Goal: Task Accomplishment & Management: Manage account settings

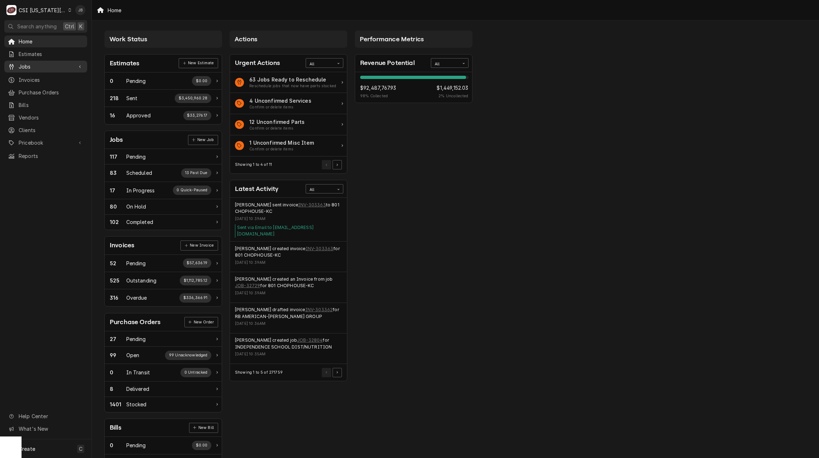
click at [73, 70] on link "Jobs" at bounding box center [45, 67] width 83 height 12
click at [73, 77] on span "Jobs" at bounding box center [51, 79] width 65 height 8
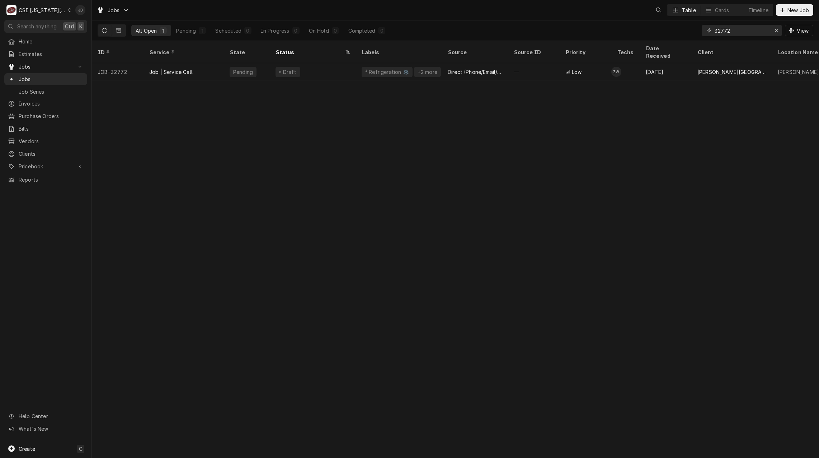
click at [757, 24] on div "32772 View" at bounding box center [758, 30] width 112 height 20
drag, startPoint x: 748, startPoint y: 33, endPoint x: 662, endPoint y: 34, distance: 86.1
click at [662, 34] on div "All Open 1 Pending 1 Scheduled 0 In Progress 0 On Hold 0 Completed 0 32772 View" at bounding box center [456, 30] width 716 height 20
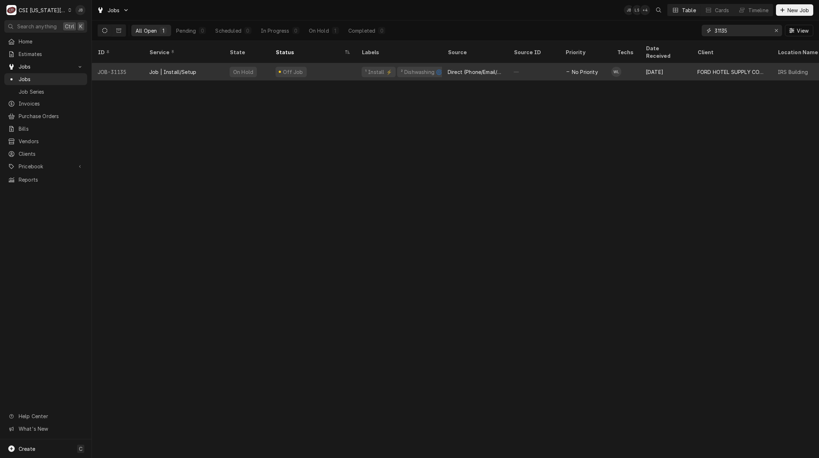
type input "31135"
click at [206, 63] on div "Job | Install/Setup" at bounding box center [184, 71] width 80 height 17
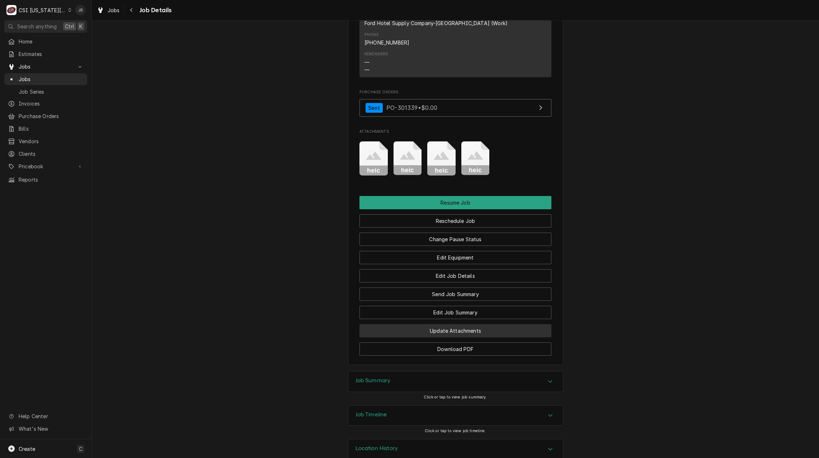
scroll to position [985, 0]
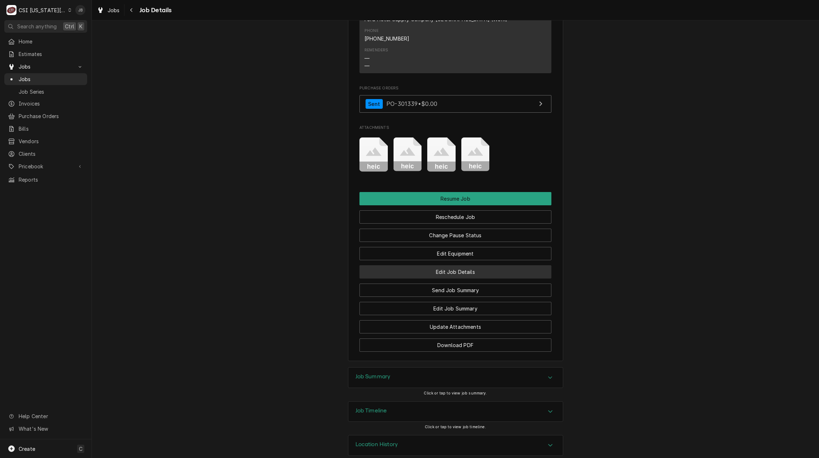
click at [467, 265] on button "Edit Job Details" at bounding box center [455, 271] width 192 height 13
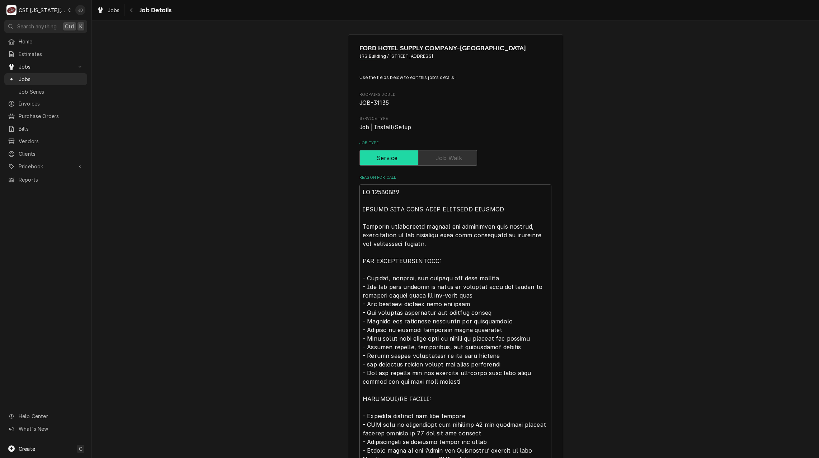
type textarea "x"
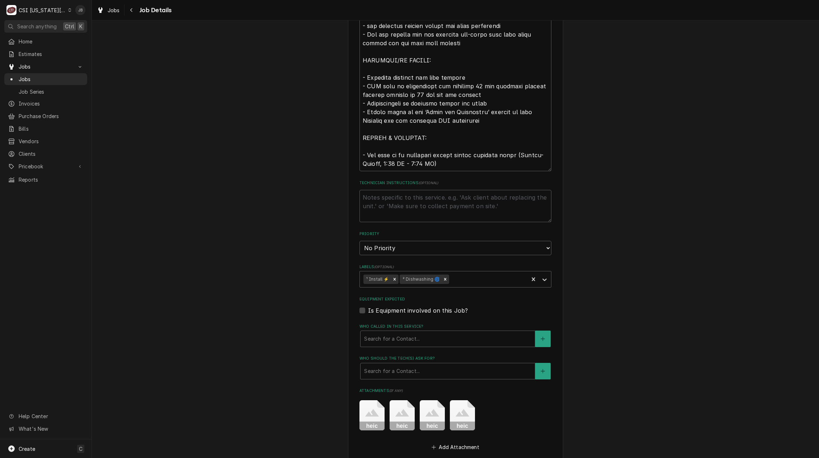
scroll to position [477, 0]
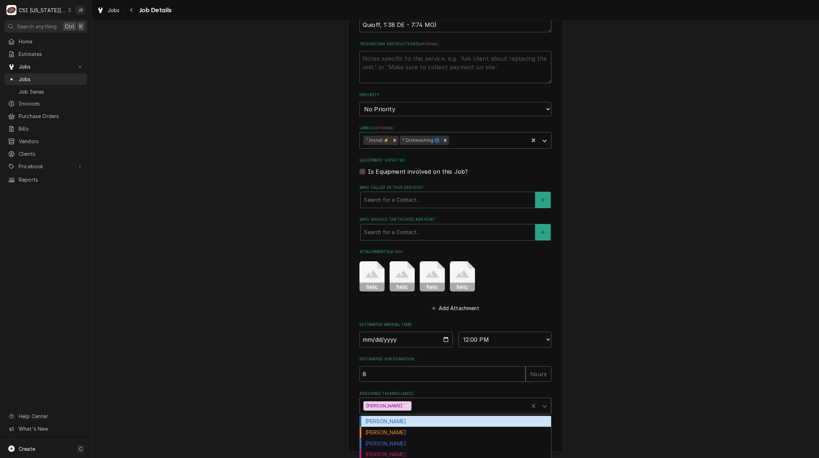
click at [417, 408] on div "Assigned Technician(s)" at bounding box center [469, 405] width 112 height 13
type input "zach"
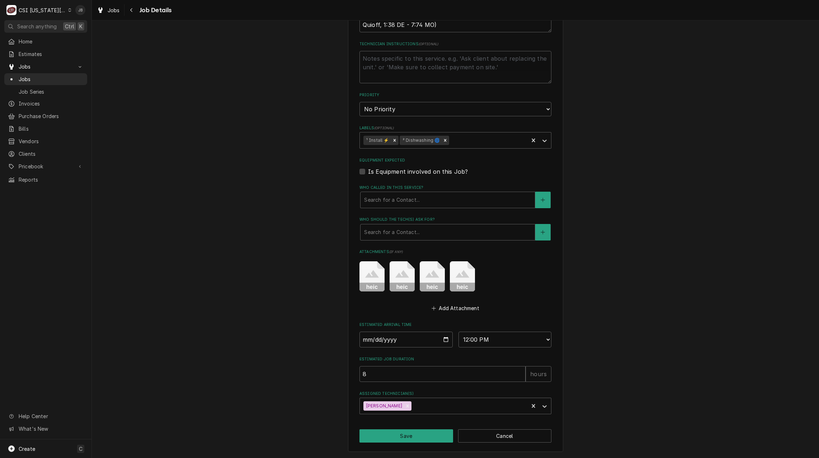
click at [408, 414] on div "FORD HOTEL SUPPLY COMPANY-COLUMBIA IRS Building / 333 W Pershing Rd, KCMO, MO 6…" at bounding box center [455, 4] width 215 height 894
click at [414, 400] on div "Assigned Technician(s)" at bounding box center [469, 405] width 112 height 13
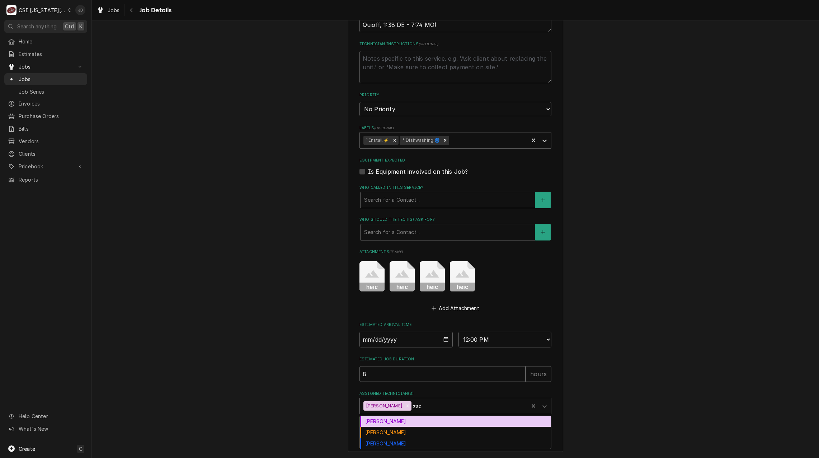
type input "zach"
click at [414, 421] on div "Zach Harris" at bounding box center [455, 421] width 191 height 11
type textarea "x"
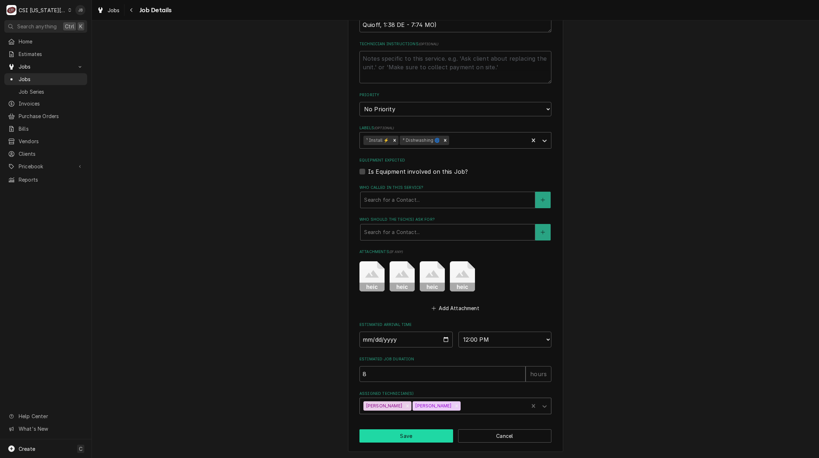
click at [410, 434] on button "Save" at bounding box center [406, 435] width 94 height 13
type textarea "x"
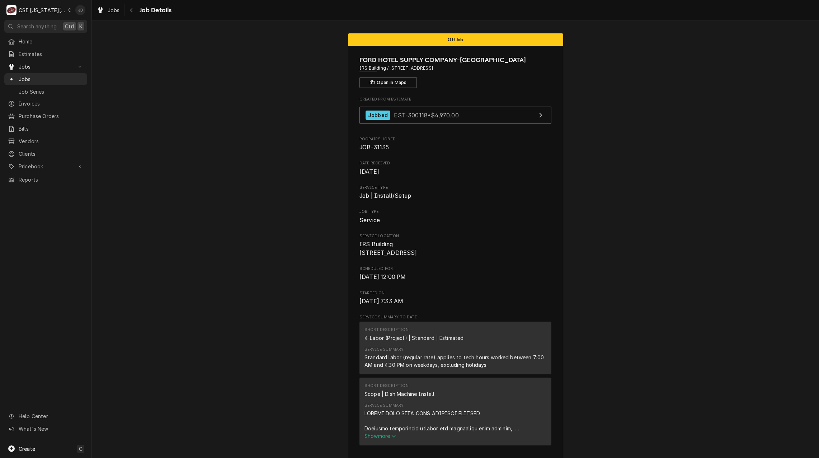
click at [40, 76] on span "Jobs" at bounding box center [51, 79] width 65 height 8
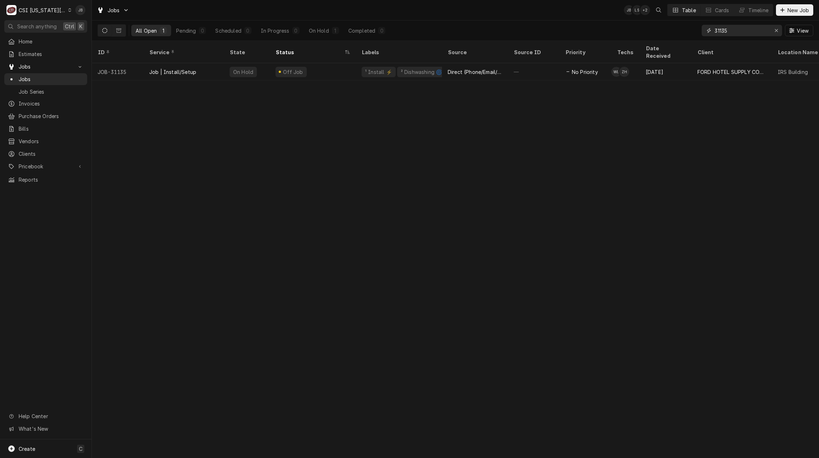
drag, startPoint x: 745, startPoint y: 36, endPoint x: 640, endPoint y: 35, distance: 104.8
click at [660, 37] on div "All Open 1 Pending 0 Scheduled 0 In Progress 0 On Hold 1 Completed 0 31135 View" at bounding box center [456, 30] width 716 height 20
type input "3"
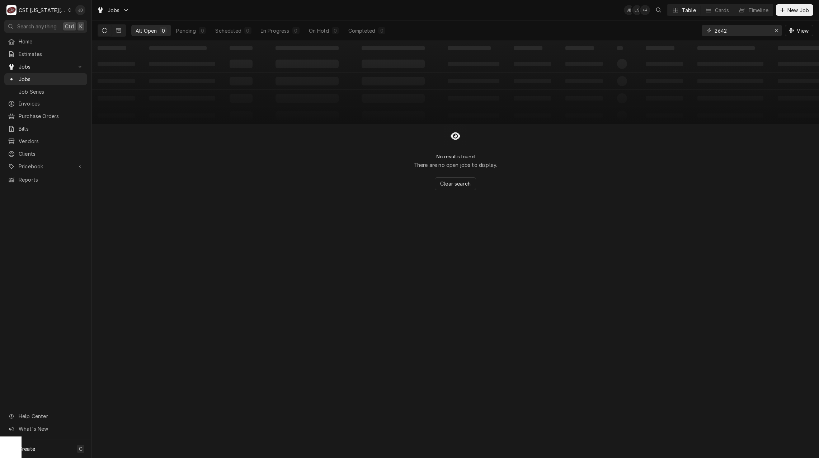
click at [713, 29] on div "2642" at bounding box center [742, 30] width 80 height 11
click at [715, 30] on input "2642" at bounding box center [742, 30] width 54 height 11
click at [720, 32] on input "32642" at bounding box center [742, 30] width 54 height 11
click at [722, 29] on input "3642" at bounding box center [742, 30] width 54 height 11
click at [725, 29] on input "3642" at bounding box center [742, 30] width 54 height 11
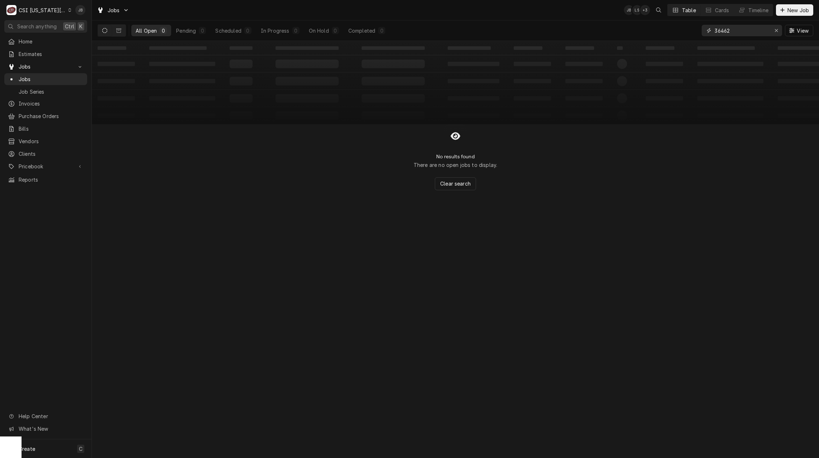
drag, startPoint x: 733, startPoint y: 32, endPoint x: 721, endPoint y: 32, distance: 11.8
click at [721, 32] on input "36462" at bounding box center [742, 30] width 54 height 11
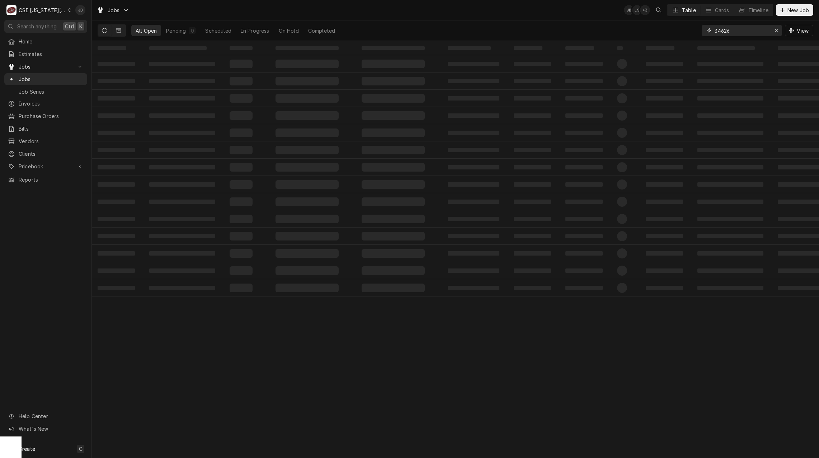
click at [742, 32] on input "34626" at bounding box center [742, 30] width 54 height 11
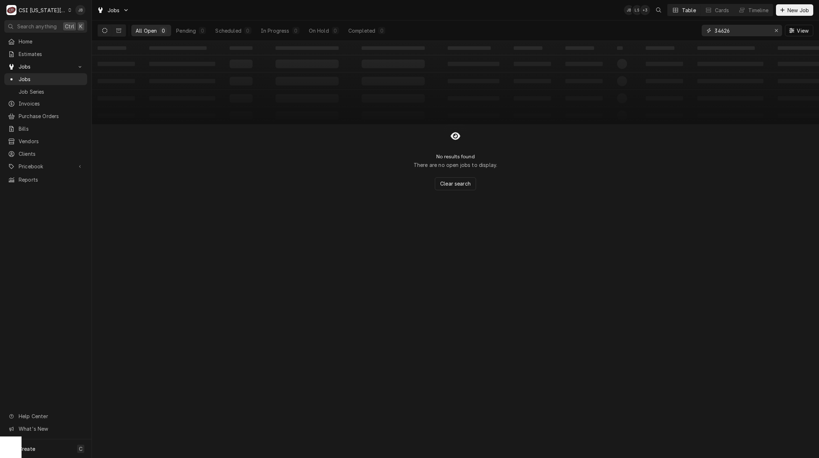
drag, startPoint x: 741, startPoint y: 31, endPoint x: 716, endPoint y: 29, distance: 24.4
click at [716, 29] on input "34626" at bounding box center [742, 30] width 54 height 11
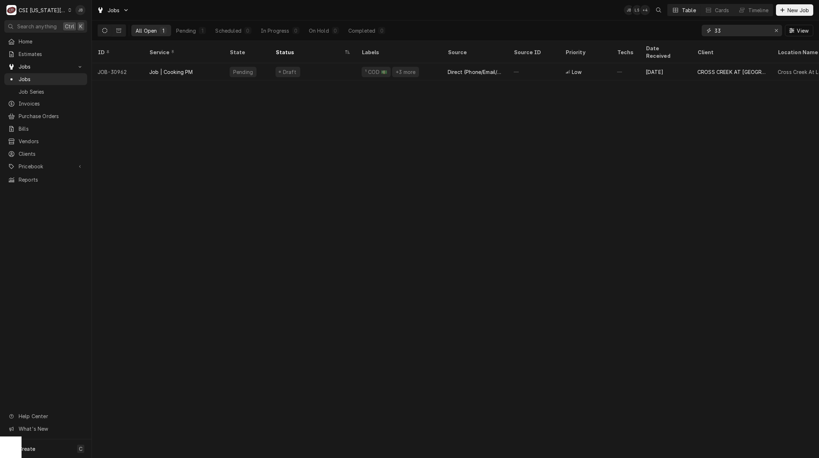
type input "3"
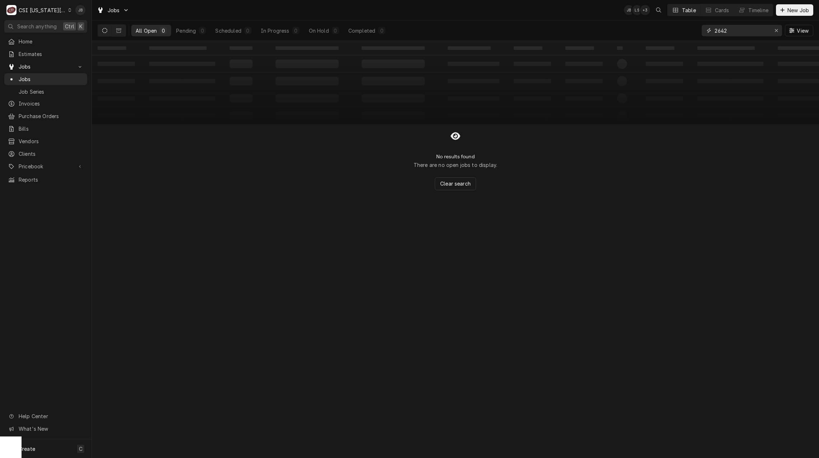
click at [716, 31] on input "2642" at bounding box center [742, 30] width 54 height 11
type input "32642"
click at [118, 28] on button "Dynamic Content Wrapper" at bounding box center [119, 30] width 14 height 11
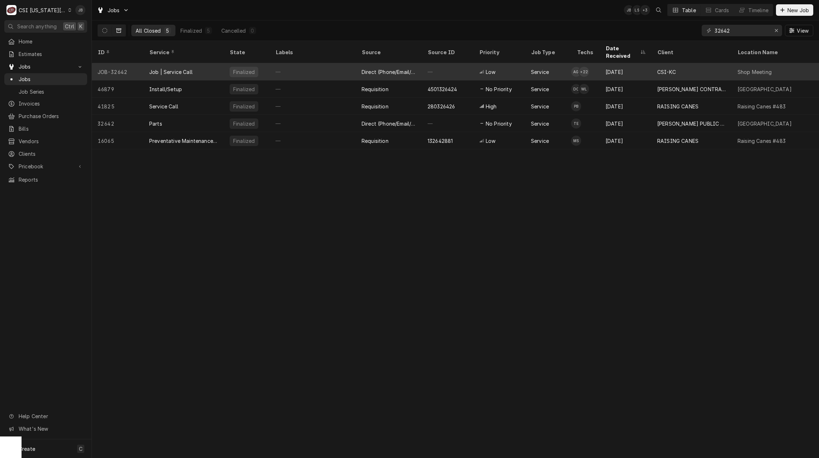
click at [188, 68] on div "Job | Service Call" at bounding box center [170, 72] width 43 height 8
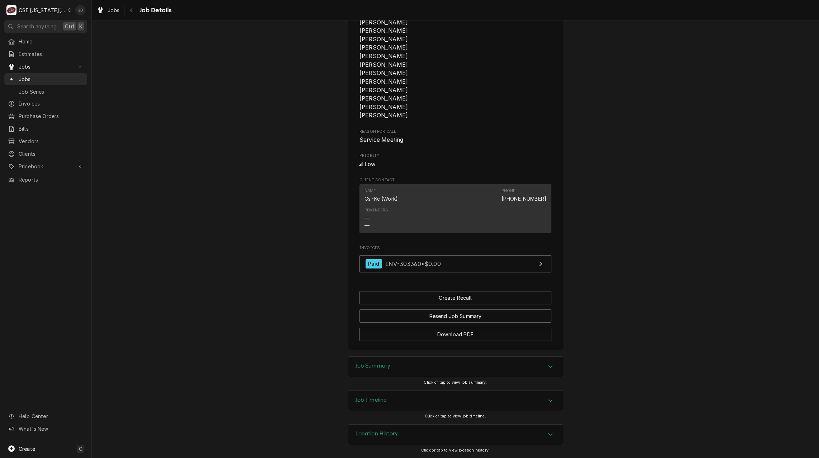
scroll to position [438, 0]
click at [398, 263] on span "INV-303360 • $0.00" at bounding box center [413, 263] width 55 height 7
click at [113, 12] on span "Jobs" at bounding box center [114, 10] width 12 height 8
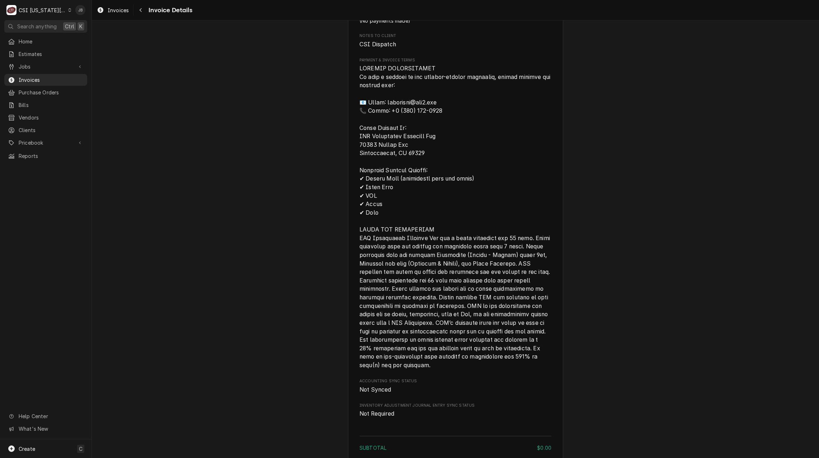
scroll to position [718, 0]
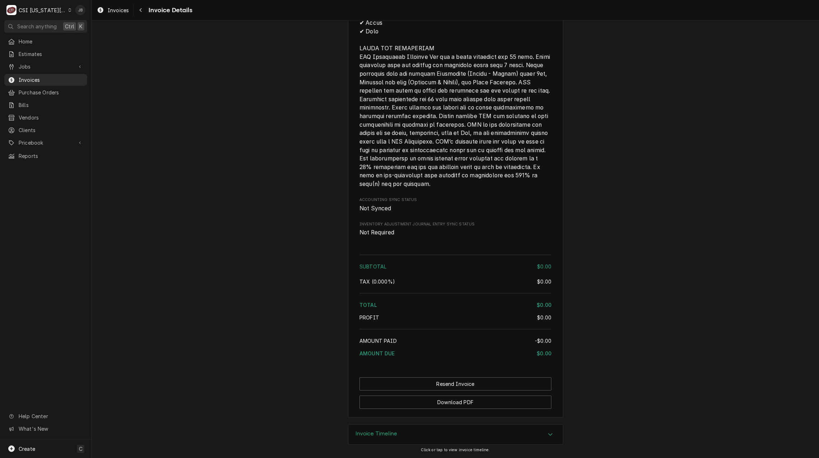
click at [379, 439] on div "Invoice Timeline" at bounding box center [377, 434] width 42 height 9
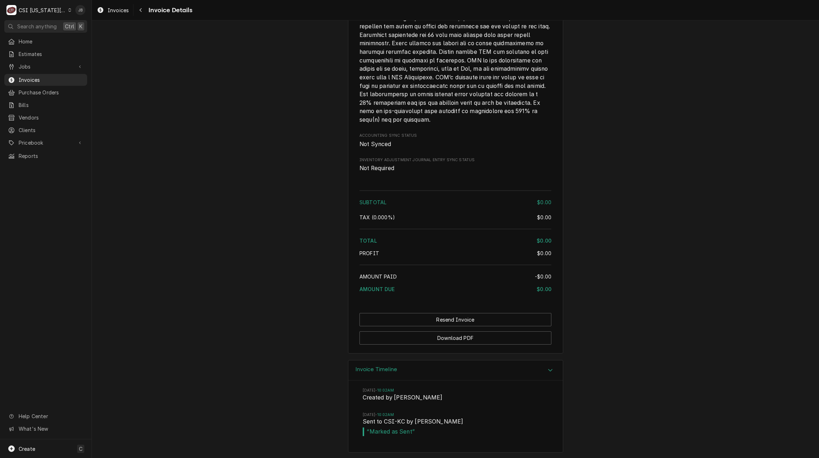
scroll to position [787, 0]
click at [374, 367] on h3 "Invoice Timeline" at bounding box center [377, 367] width 42 height 7
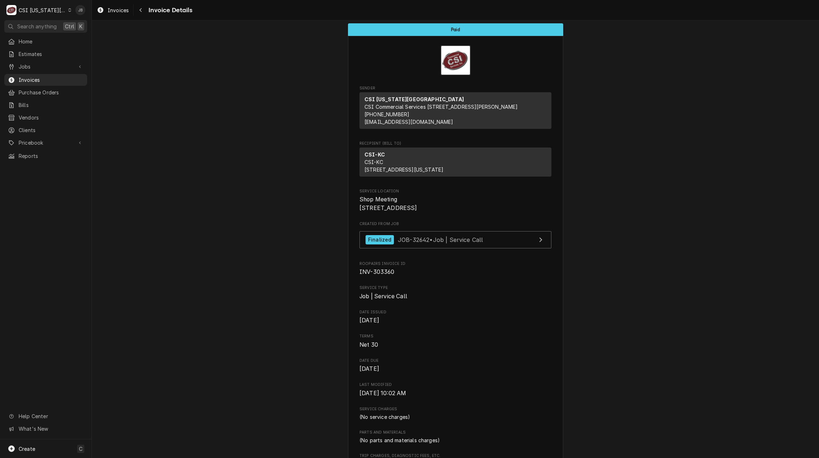
scroll to position [0, 0]
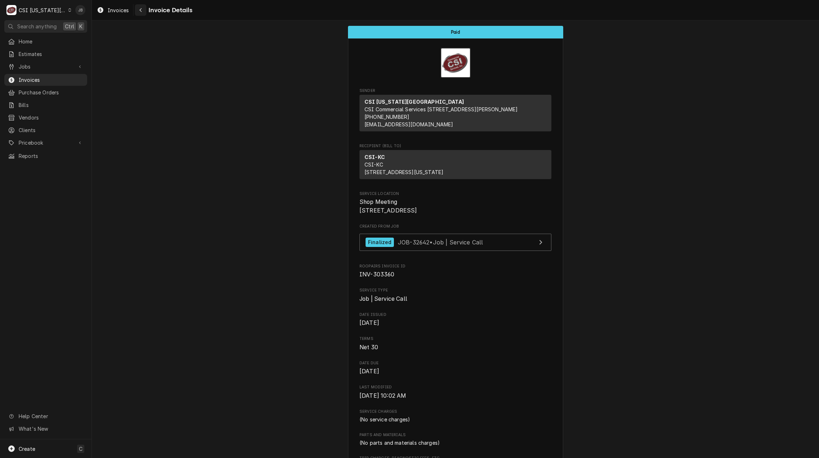
click at [141, 10] on icon "Navigate back" at bounding box center [140, 10] width 3 height 5
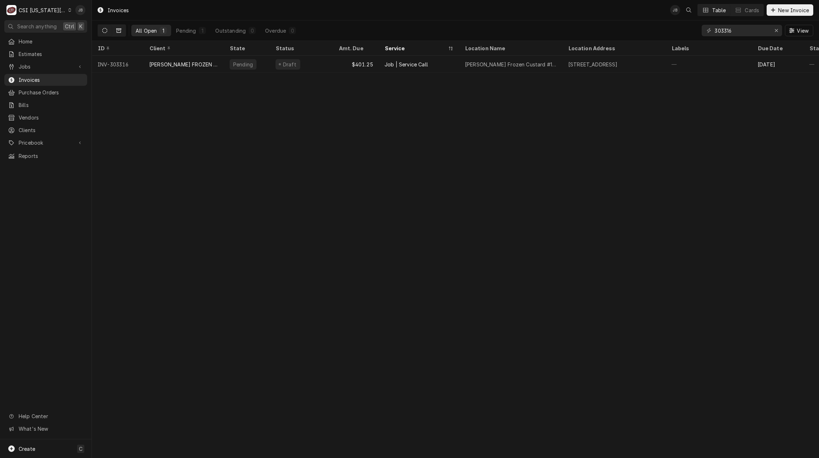
click at [119, 30] on icon "Dynamic Content Wrapper" at bounding box center [118, 30] width 5 height 4
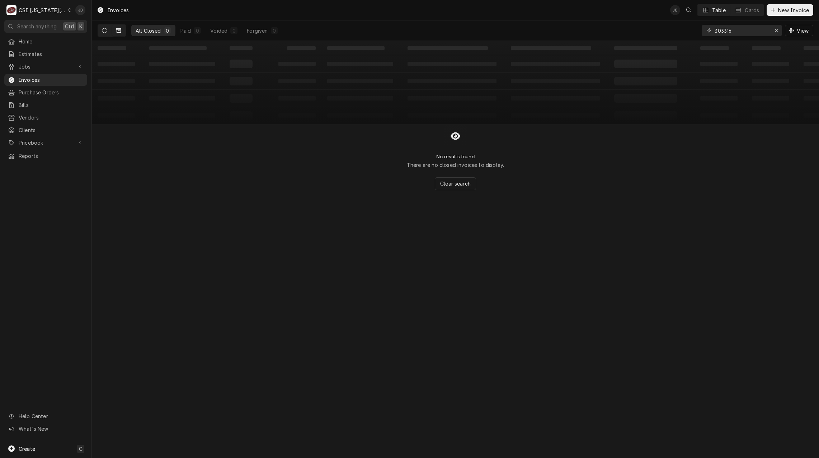
click at [105, 28] on icon "Dynamic Content Wrapper" at bounding box center [104, 30] width 5 height 5
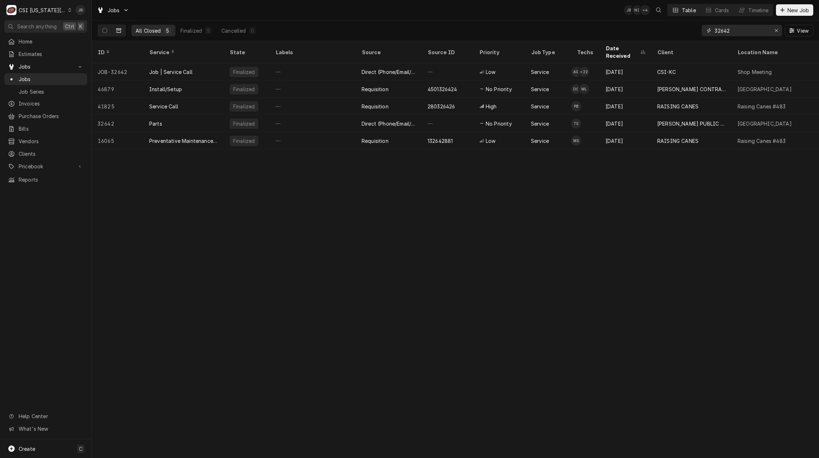
drag, startPoint x: 739, startPoint y: 33, endPoint x: 652, endPoint y: 27, distance: 87.0
click at [652, 27] on div "All Closed 5 Finalized 5 Cancelled 0 32642 View" at bounding box center [456, 30] width 716 height 20
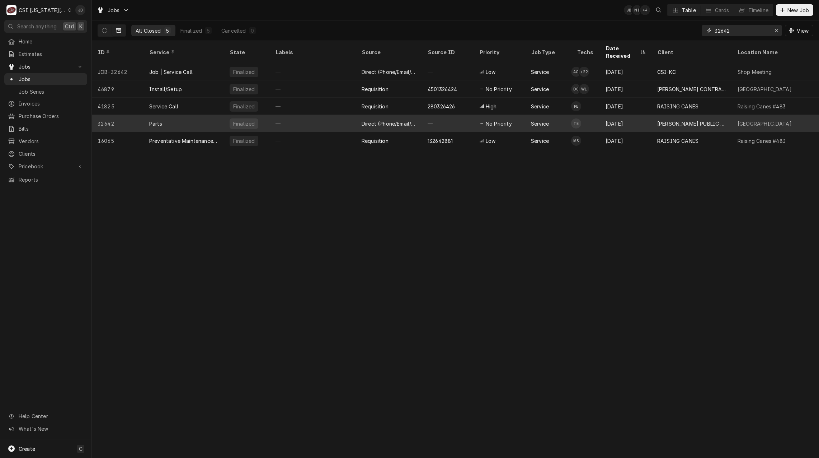
type input "w"
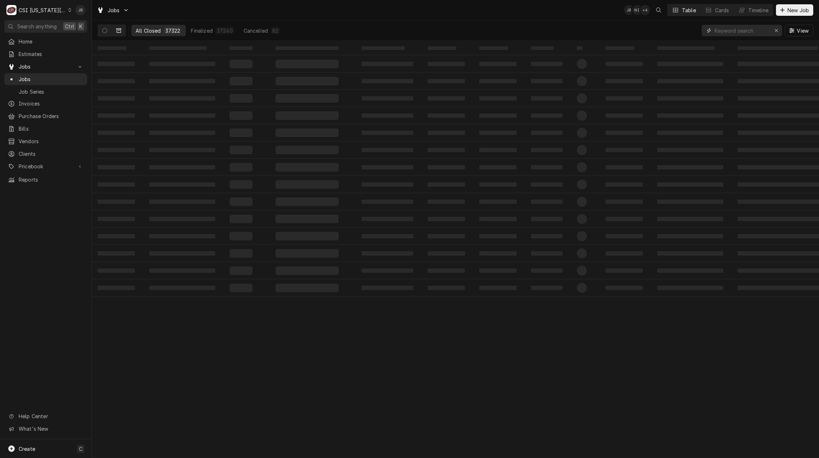
type input "y"
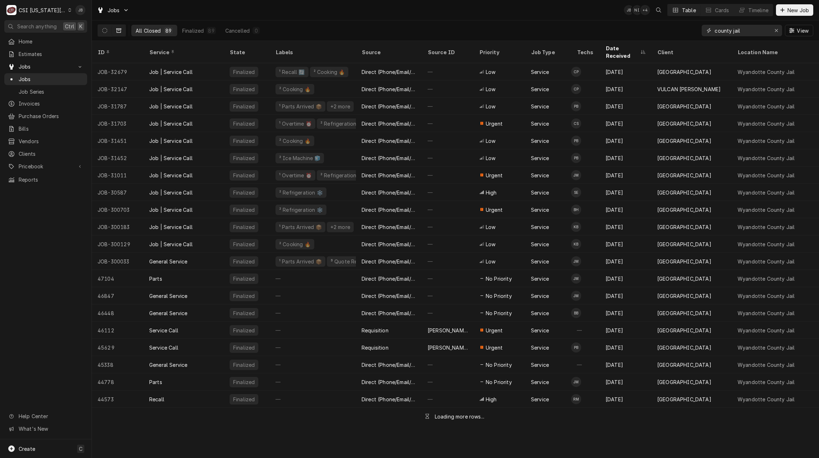
type input "county jail"
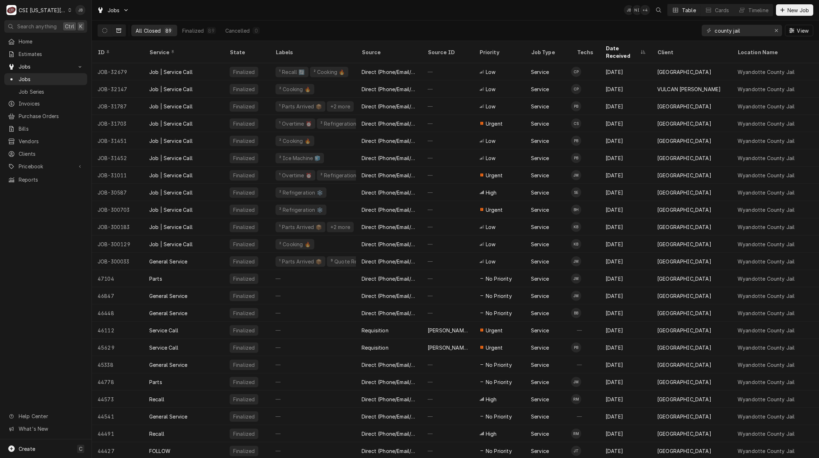
click at [357, 22] on div "All Closed 89 Finalized 89 Cancelled 0 county jail View" at bounding box center [456, 30] width 716 height 20
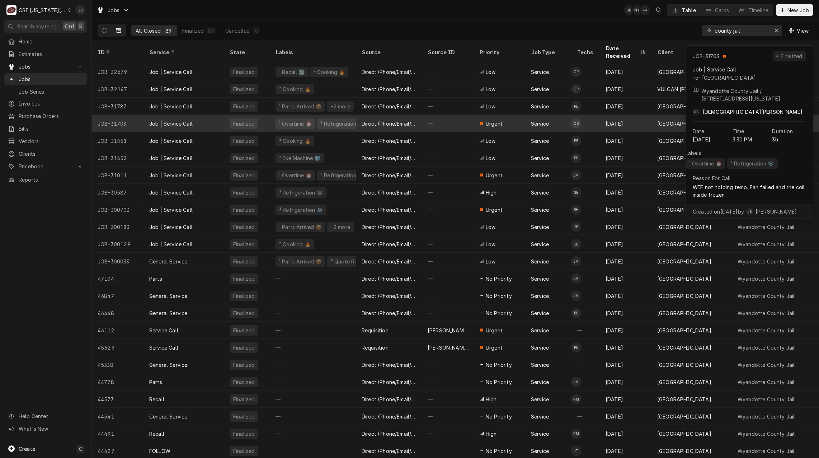
click at [324, 119] on div "² Refrigeration ❄️" at bounding box center [342, 123] width 51 height 10
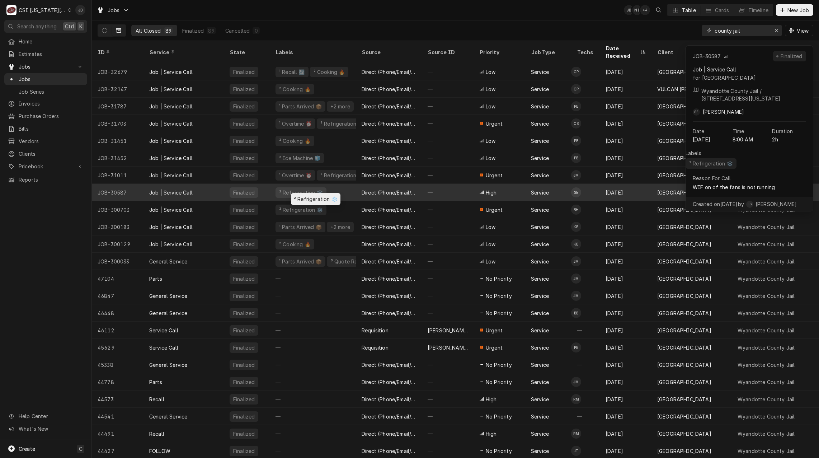
click at [328, 184] on div "² Refrigeration ❄️" at bounding box center [313, 192] width 86 height 17
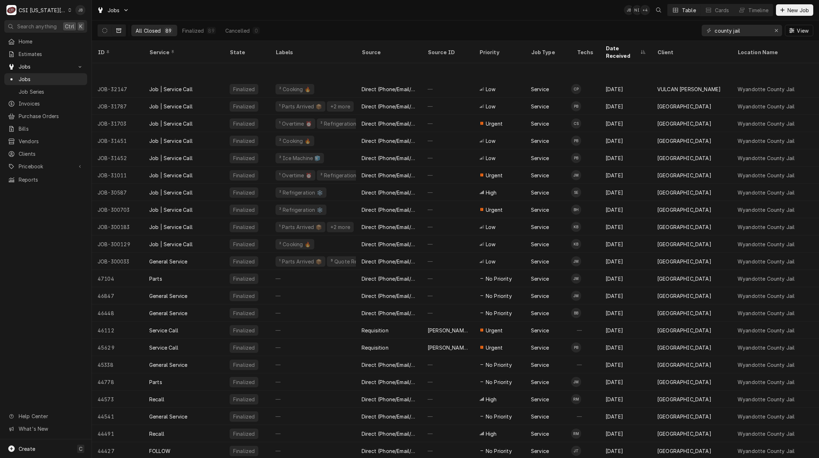
scroll to position [50, 0]
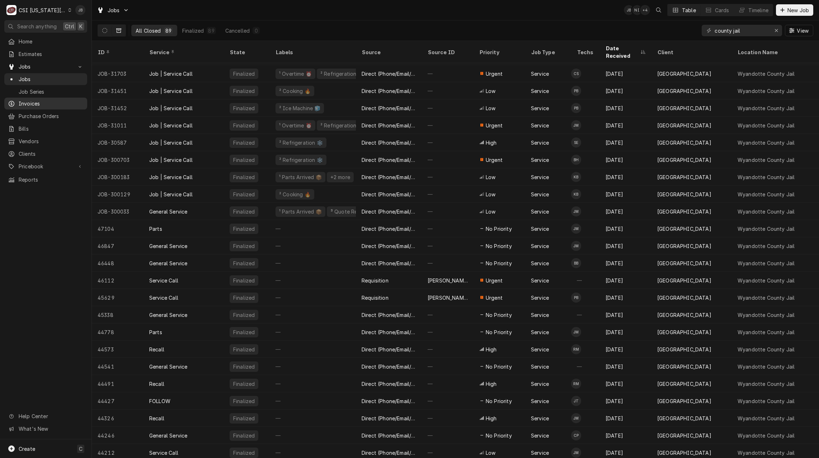
click at [44, 101] on span "Invoices" at bounding box center [51, 104] width 65 height 8
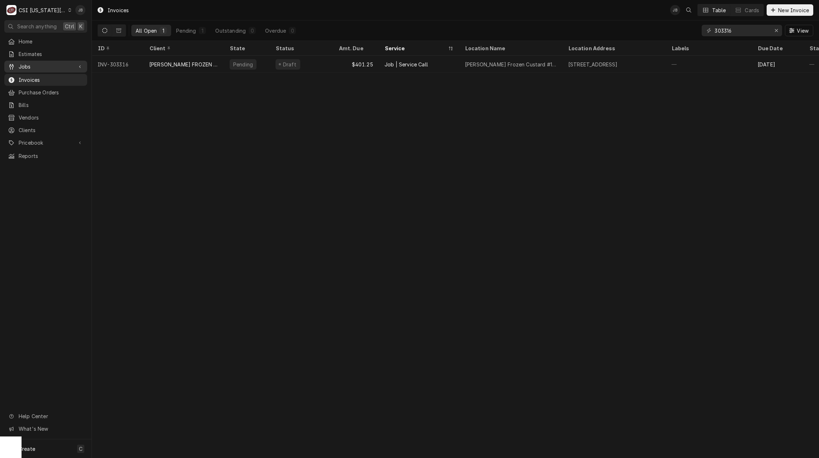
click at [42, 66] on span "Jobs" at bounding box center [46, 67] width 54 height 8
click at [40, 88] on span "Job Series" at bounding box center [51, 92] width 65 height 8
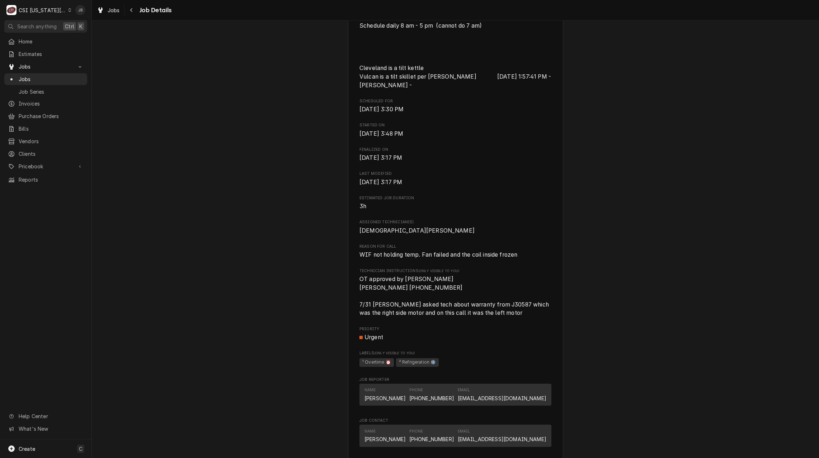
scroll to position [287, 0]
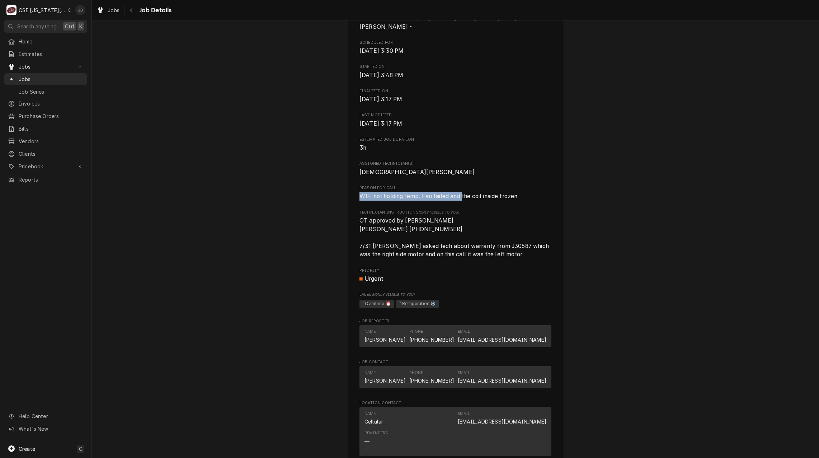
drag, startPoint x: 357, startPoint y: 204, endPoint x: 459, endPoint y: 208, distance: 101.6
click at [459, 208] on div "[GEOGRAPHIC_DATA] [GEOGRAPHIC_DATA] / [STREET_ADDRESS][US_STATE] Open in Maps R…" at bounding box center [455, 232] width 215 height 947
drag, startPoint x: 459, startPoint y: 208, endPoint x: 438, endPoint y: 223, distance: 26.2
click at [438, 215] on span "Technician Instructions (Only Visible to You)" at bounding box center [455, 213] width 192 height 6
drag, startPoint x: 431, startPoint y: 231, endPoint x: 366, endPoint y: 210, distance: 68.6
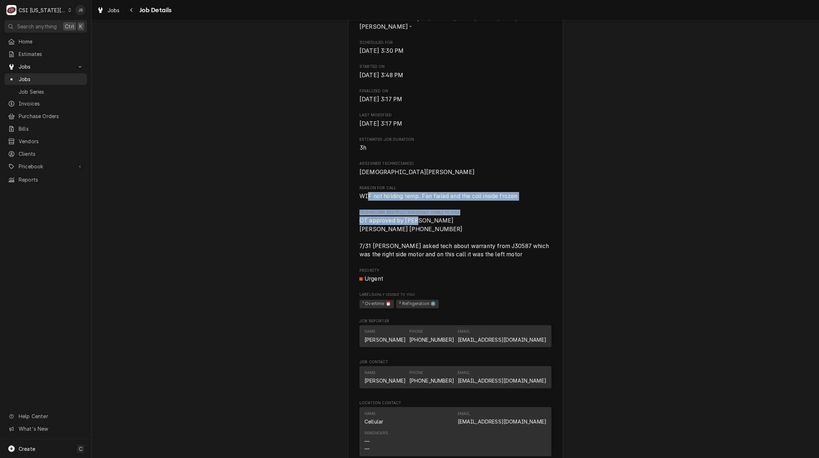
click at [366, 210] on div "Roopairs Job ID JOB-31703 Date Received [DATE] Service Type Job | Service Call …" at bounding box center [455, 220] width 192 height 822
drag, startPoint x: 366, startPoint y: 210, endPoint x: 445, endPoint y: 249, distance: 87.8
click at [445, 249] on span "OT approved by [PERSON_NAME] [PERSON_NAME] [PHONE_NUMBER] 7/31 [PERSON_NAME] as…" at bounding box center [455, 237] width 192 height 42
drag, startPoint x: 354, startPoint y: 204, endPoint x: 414, endPoint y: 202, distance: 60.0
click at [414, 202] on div "[GEOGRAPHIC_DATA] [GEOGRAPHIC_DATA] / [STREET_ADDRESS][US_STATE] Open in Maps R…" at bounding box center [455, 232] width 215 height 947
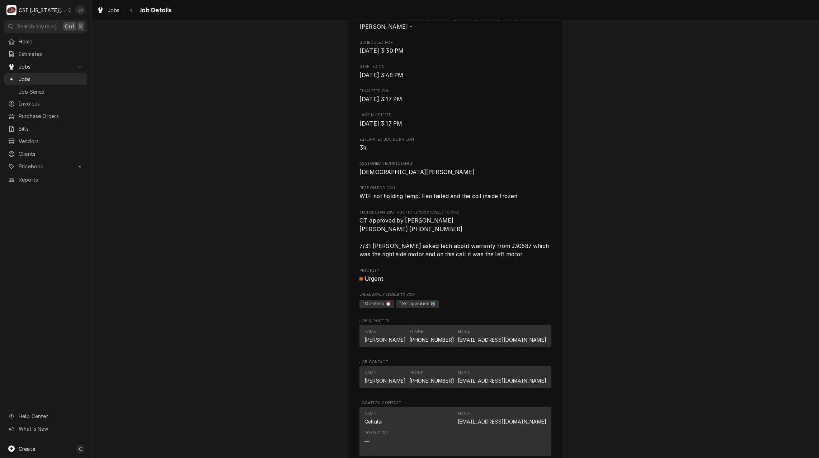
drag, startPoint x: 414, startPoint y: 202, endPoint x: 419, endPoint y: 213, distance: 12.2
click at [419, 213] on div "Roopairs Job ID JOB-31703 Date Received [DATE] Service Type Job | Service Call …" at bounding box center [455, 220] width 192 height 822
drag, startPoint x: 423, startPoint y: 205, endPoint x: 538, endPoint y: 211, distance: 115.7
click at [538, 211] on div "Roopairs Job ID JOB-31703 Date Received [DATE] Service Type Job | Service Call …" at bounding box center [455, 220] width 192 height 822
drag, startPoint x: 538, startPoint y: 211, endPoint x: 492, endPoint y: 227, distance: 48.7
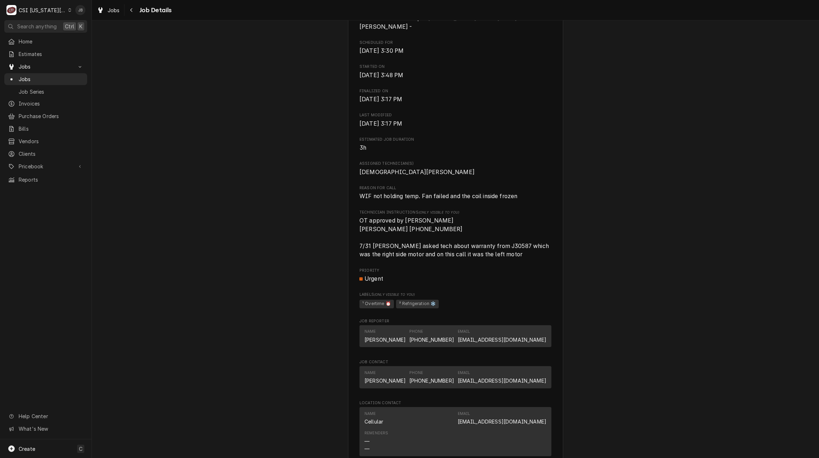
click at [492, 227] on span "OT approved by [PERSON_NAME] [PERSON_NAME] [PHONE_NUMBER] 7/31 [PERSON_NAME] as…" at bounding box center [455, 237] width 192 height 42
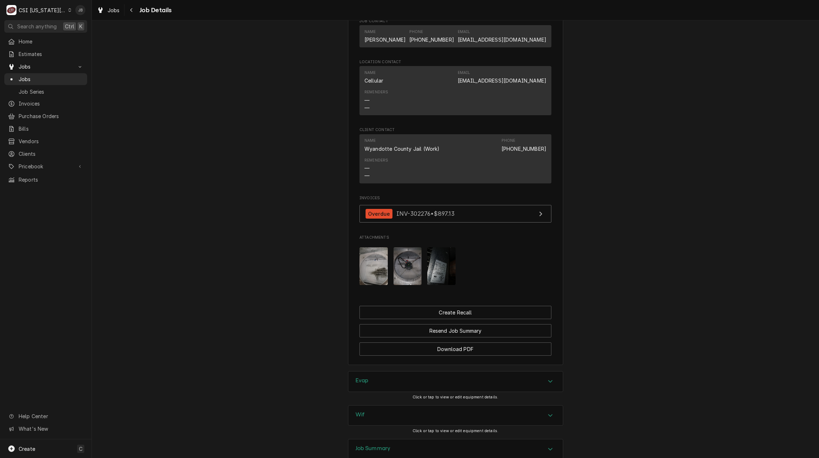
scroll to position [682, 0]
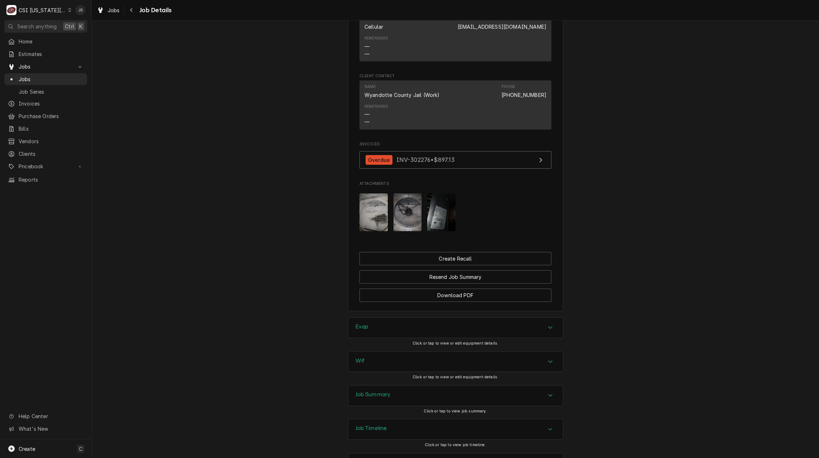
click at [377, 221] on img "Attachments" at bounding box center [373, 212] width 28 height 38
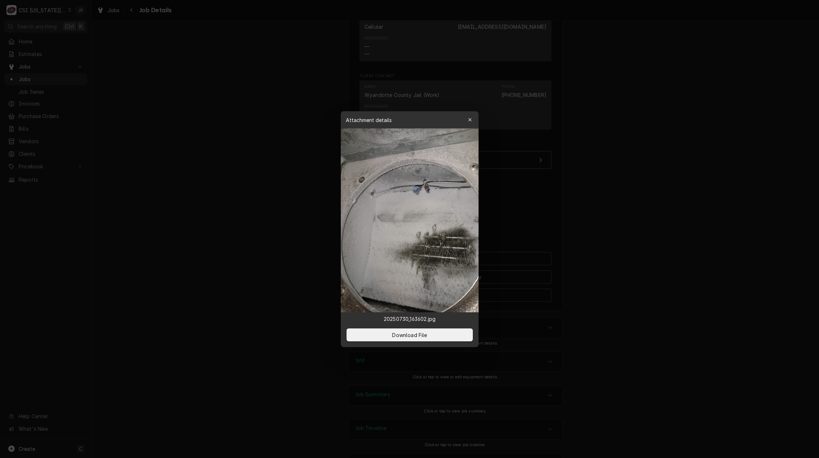
click at [531, 241] on div at bounding box center [409, 229] width 819 height 458
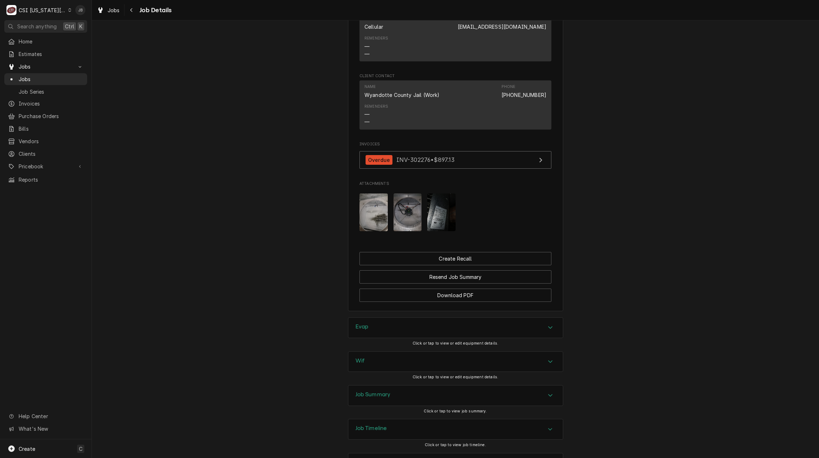
click at [395, 222] on img "Attachments" at bounding box center [408, 212] width 28 height 38
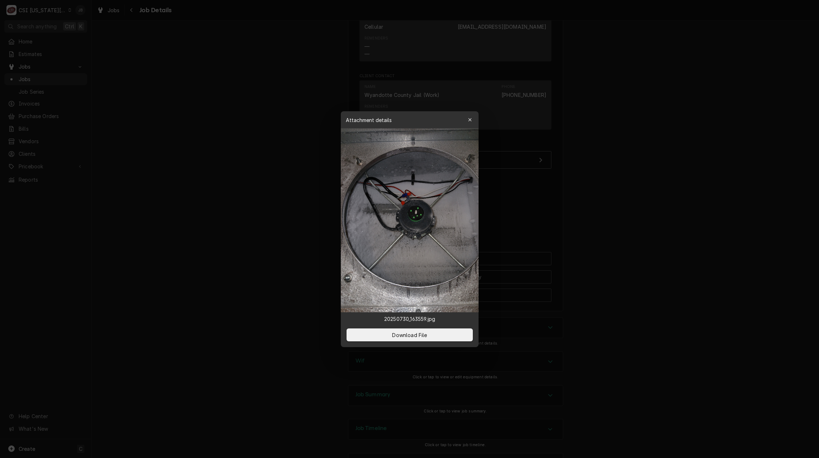
click at [583, 244] on div at bounding box center [409, 229] width 819 height 458
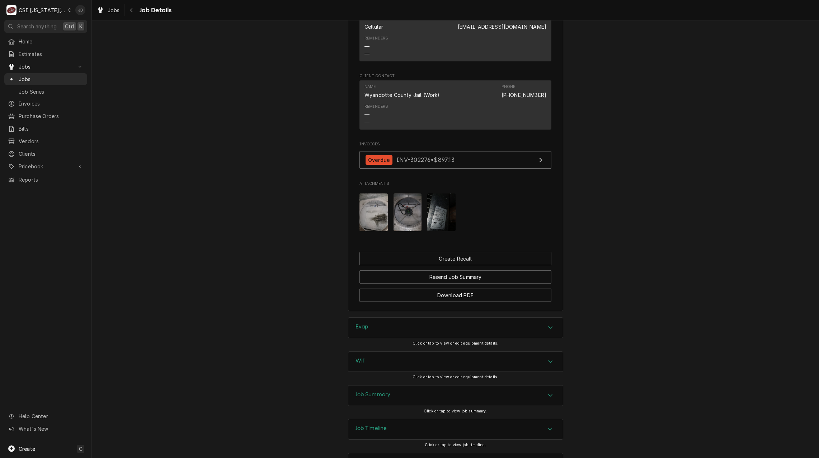
click at [367, 222] on img "Attachments" at bounding box center [373, 212] width 28 height 38
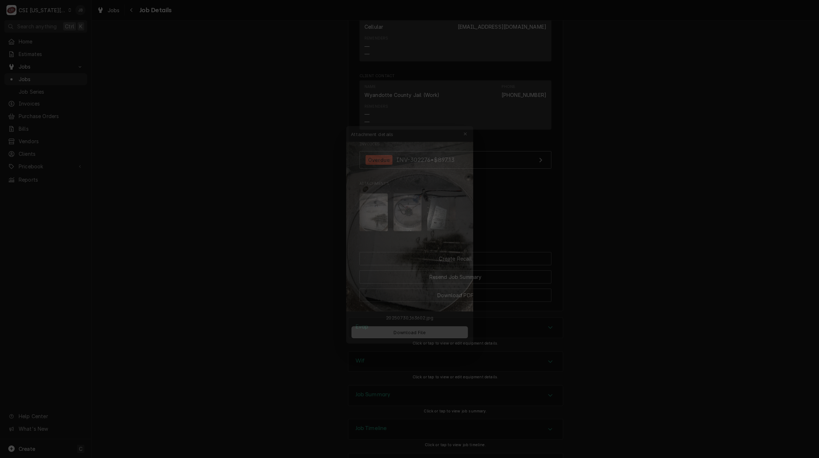
click at [525, 222] on div at bounding box center [409, 229] width 819 height 458
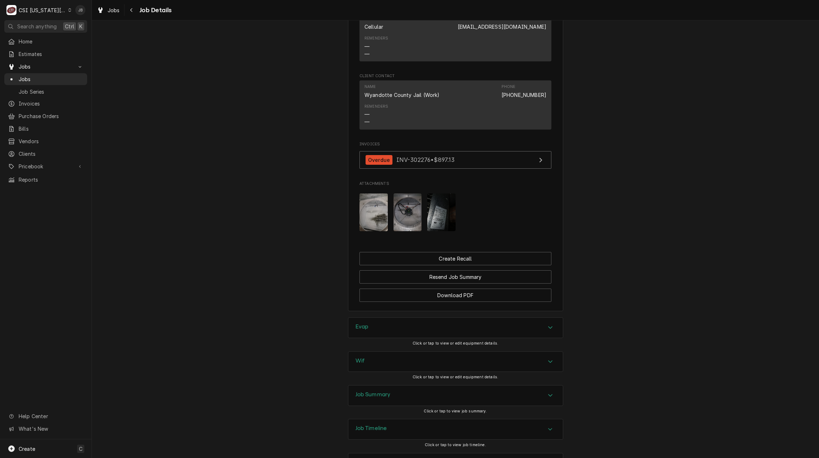
click at [401, 226] on img "Attachments" at bounding box center [408, 212] width 28 height 38
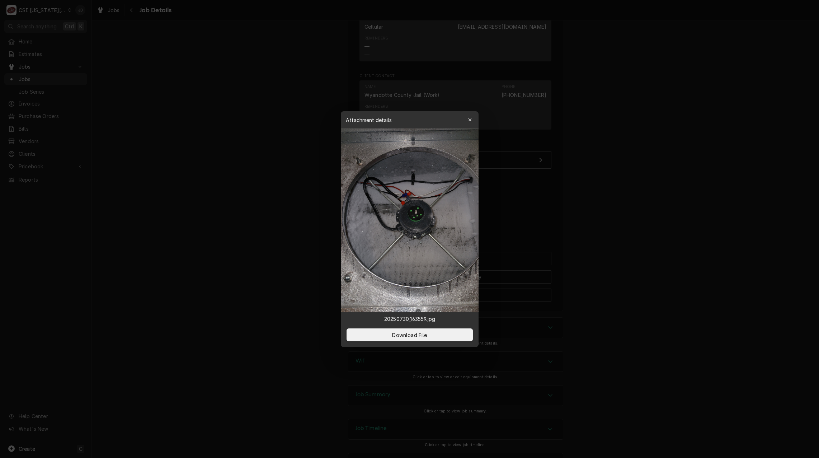
click at [527, 230] on div at bounding box center [409, 229] width 819 height 458
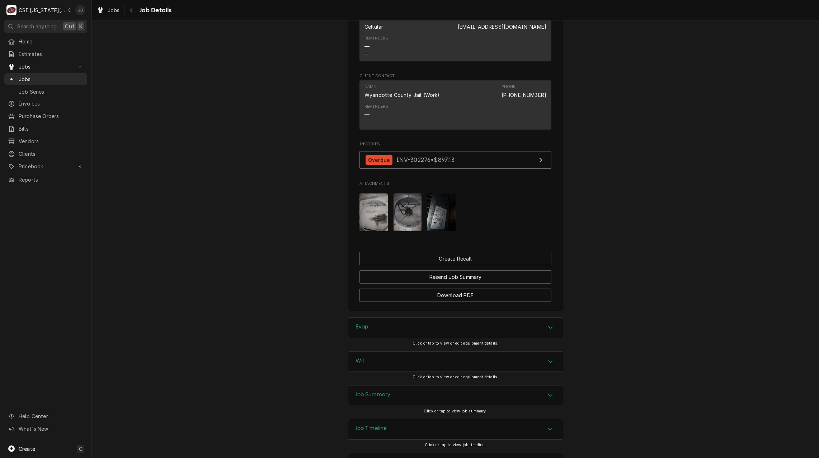
click at [371, 224] on img "Attachments" at bounding box center [373, 212] width 28 height 38
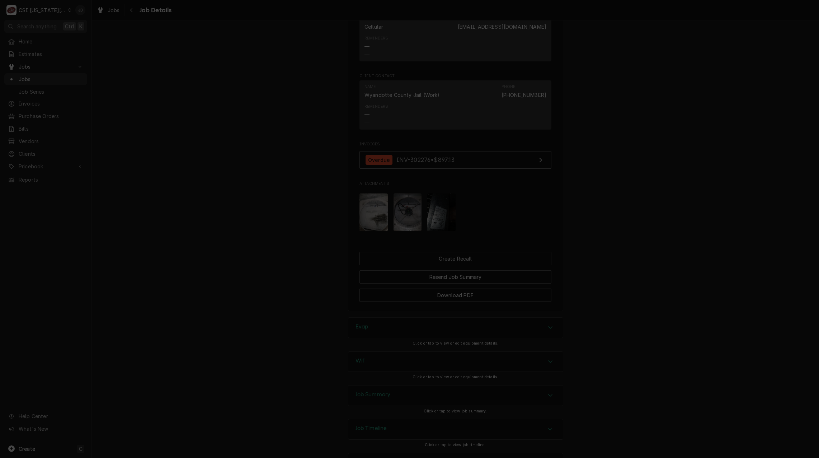
click at [638, 188] on div at bounding box center [409, 229] width 819 height 458
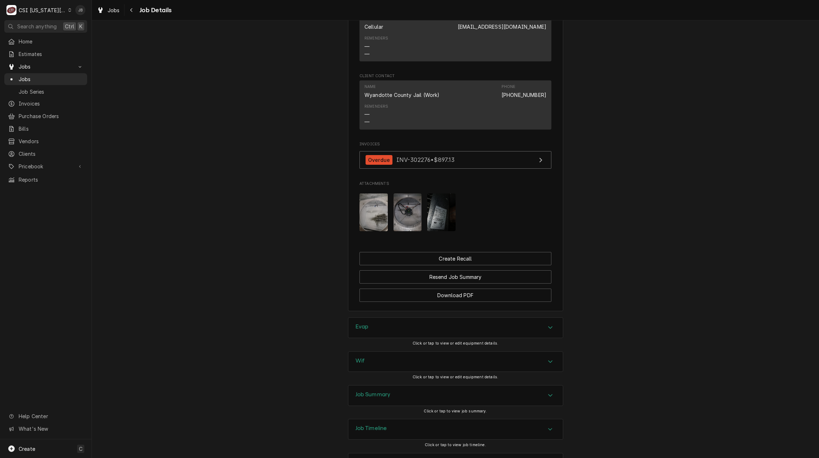
click at [399, 217] on img "Attachments" at bounding box center [408, 212] width 28 height 38
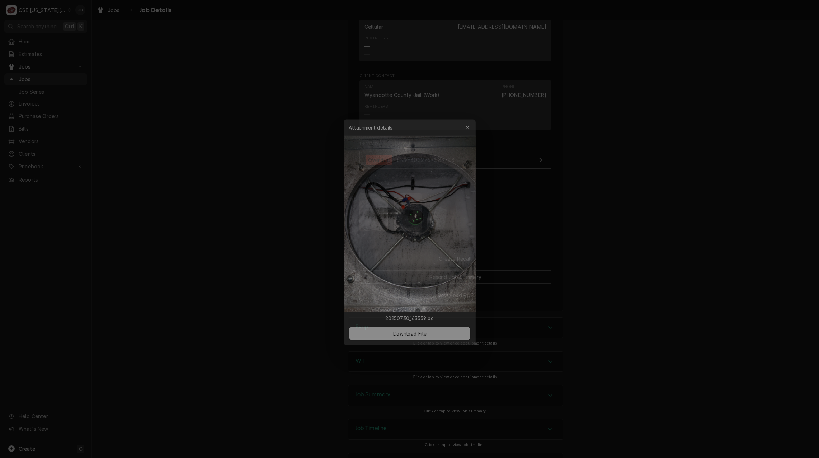
click at [584, 216] on div at bounding box center [409, 229] width 819 height 458
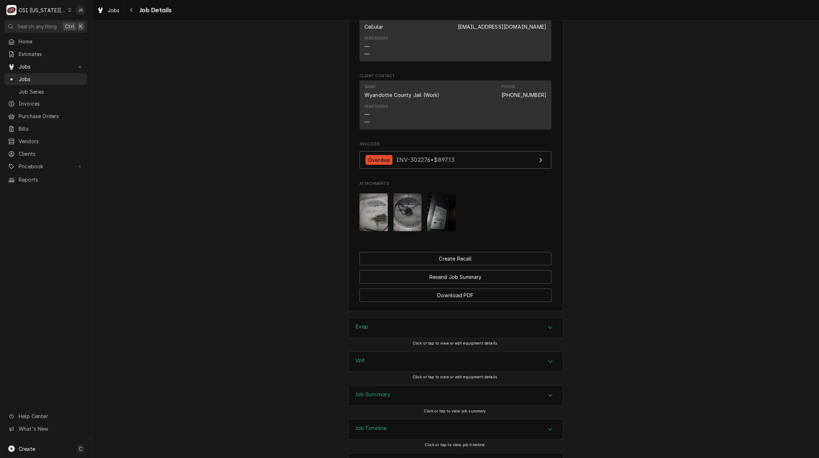
click at [439, 229] on img "Attachments" at bounding box center [441, 212] width 28 height 38
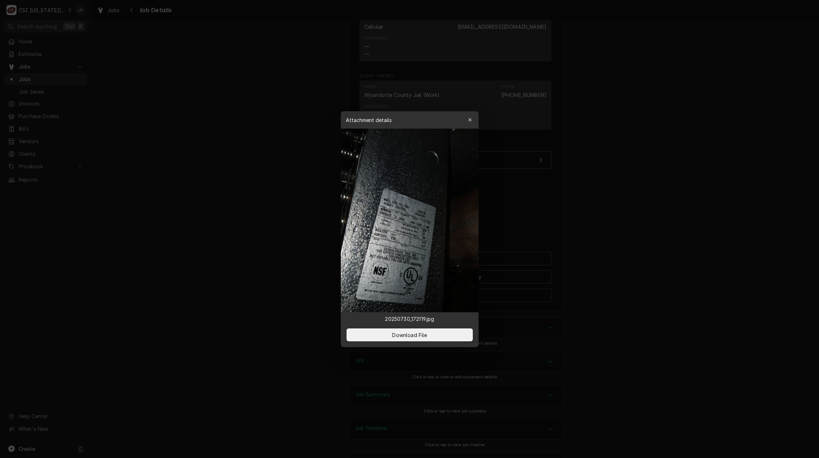
click at [650, 230] on div at bounding box center [409, 229] width 819 height 458
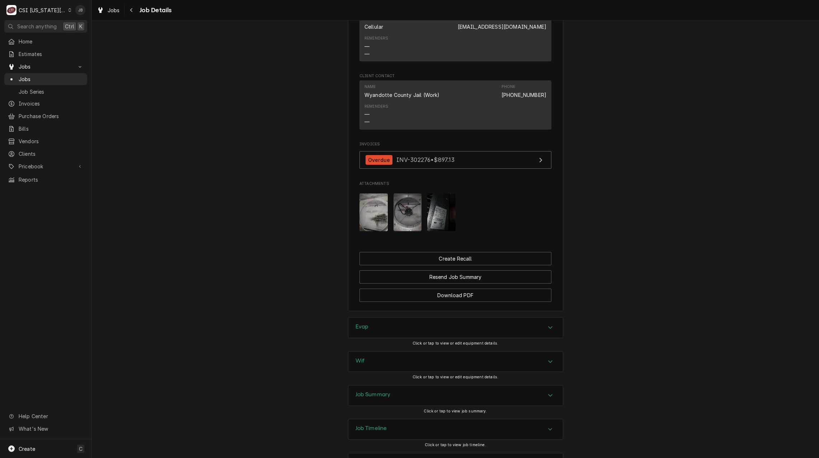
click at [375, 369] on div "Wif" at bounding box center [455, 362] width 215 height 20
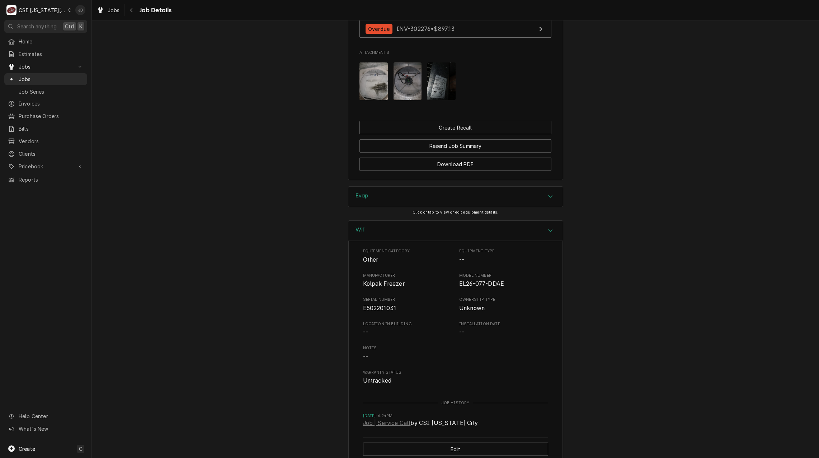
scroll to position [825, 0]
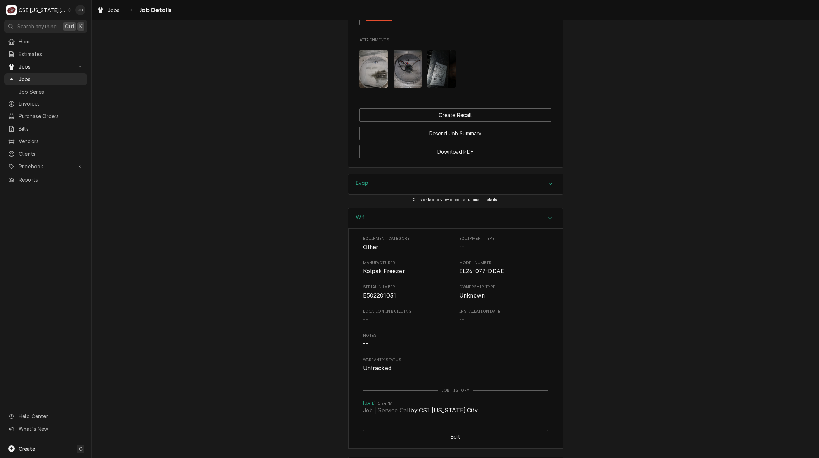
click at [381, 224] on div "Wif" at bounding box center [455, 218] width 215 height 20
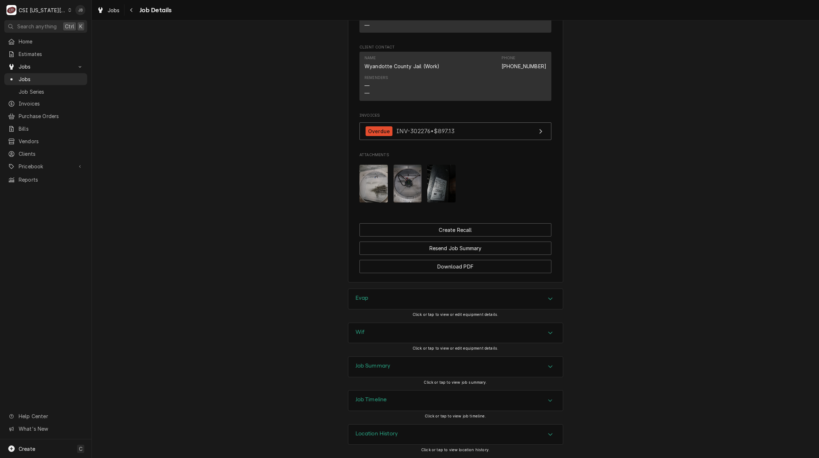
click at [382, 366] on h3 "Job Summary" at bounding box center [373, 365] width 35 height 7
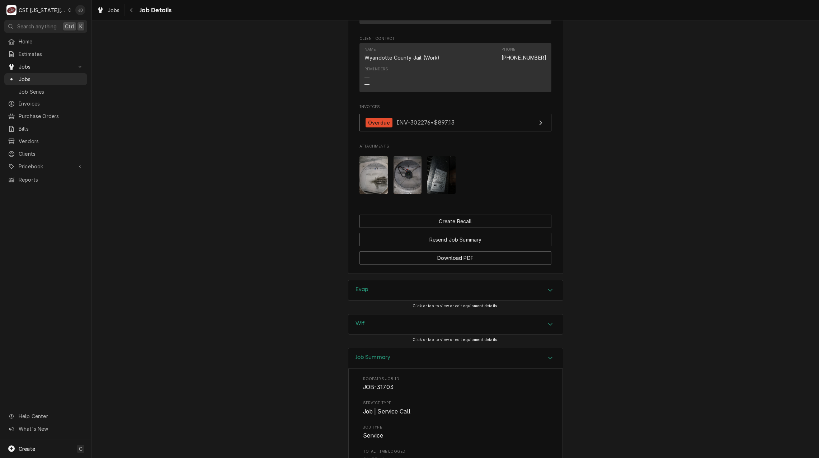
click at [407, 169] on img "Attachments" at bounding box center [408, 175] width 28 height 38
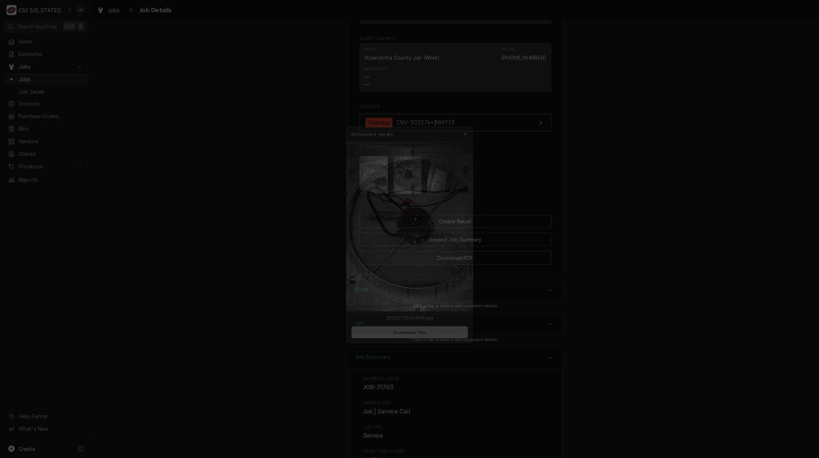
click at [627, 258] on div at bounding box center [409, 229] width 819 height 458
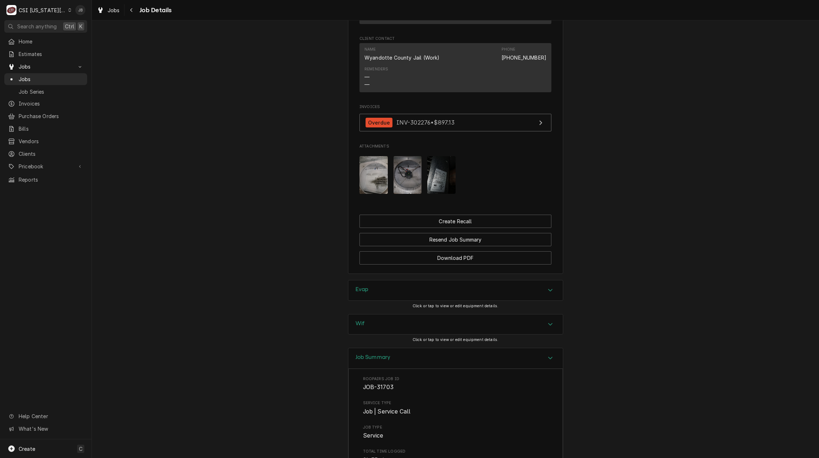
click at [375, 187] on img "Attachments" at bounding box center [373, 175] width 28 height 38
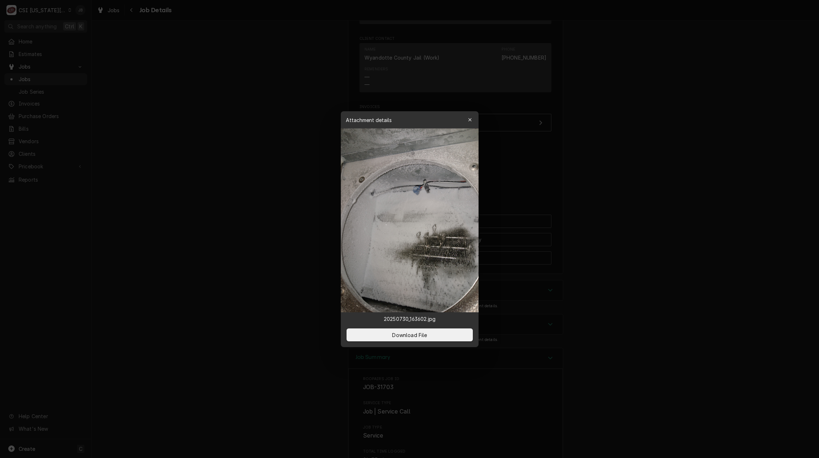
click at [178, 262] on div at bounding box center [409, 229] width 819 height 458
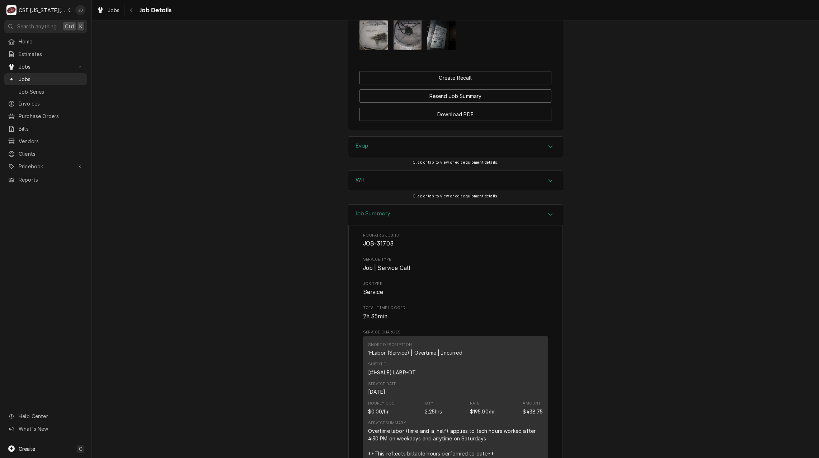
click at [379, 217] on h3 "Job Summary" at bounding box center [373, 213] width 35 height 7
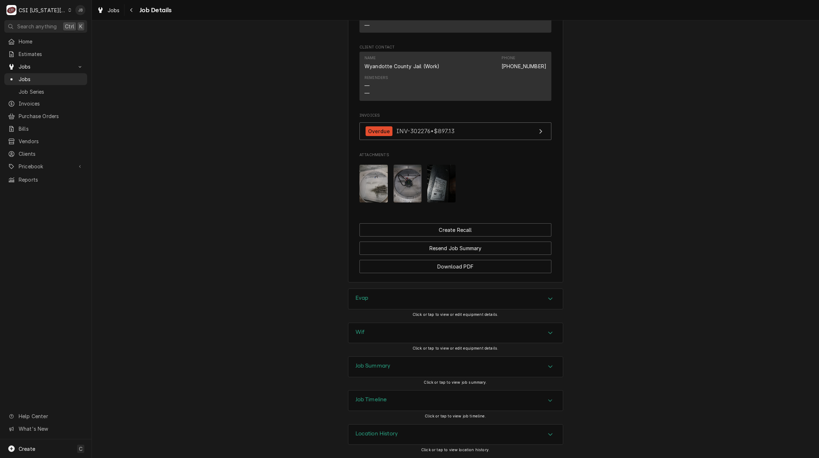
click at [402, 364] on div "Job Summary" at bounding box center [455, 367] width 215 height 20
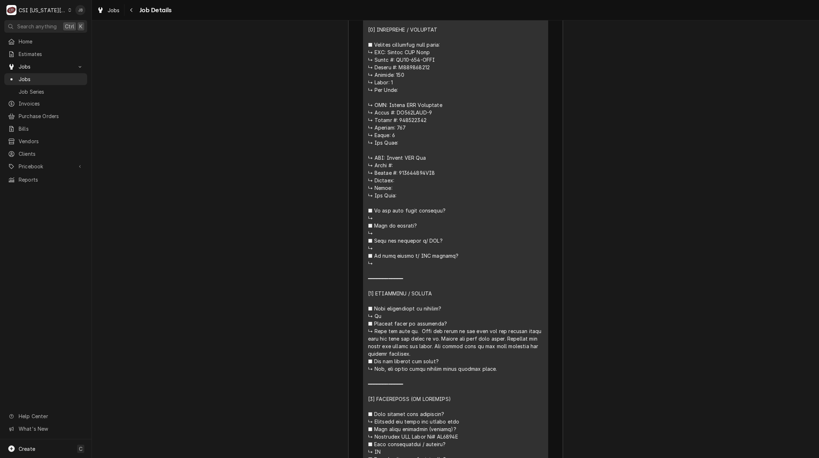
scroll to position [1508, 0]
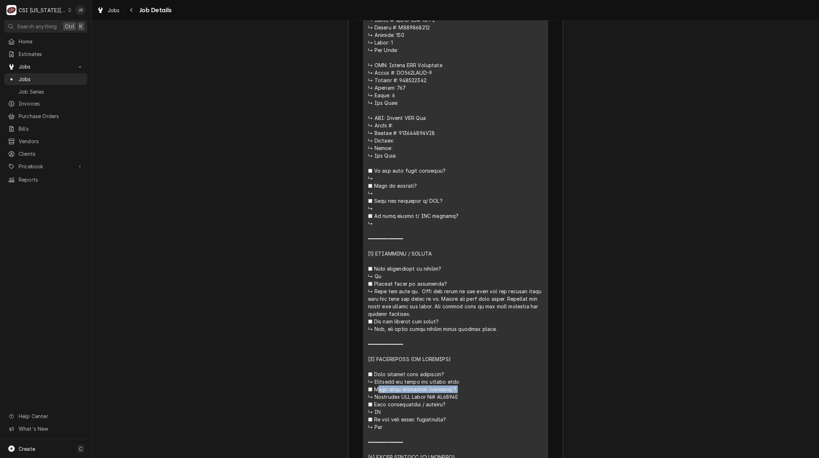
drag, startPoint x: 414, startPoint y: 298, endPoint x: 489, endPoint y: 300, distance: 75.0
click at [489, 300] on div "Line Item" at bounding box center [455, 265] width 175 height 708
drag, startPoint x: 489, startPoint y: 300, endPoint x: 485, endPoint y: 324, distance: 24.3
click at [485, 324] on div "Line Item" at bounding box center [455, 265] width 175 height 708
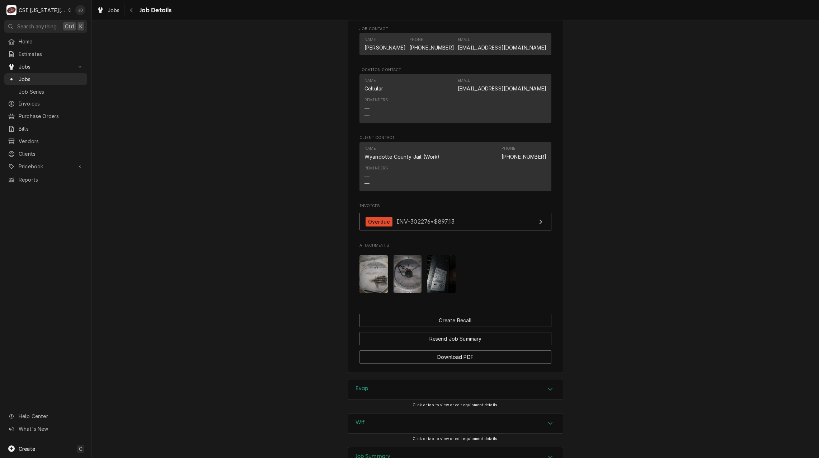
scroll to position [540, 0]
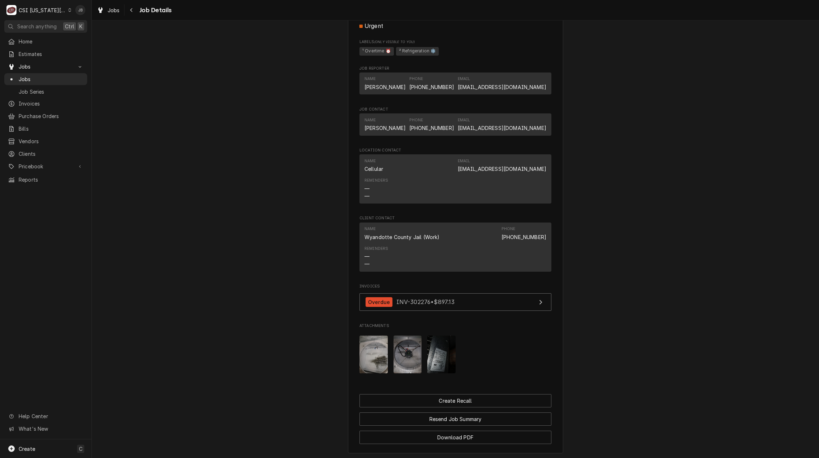
click at [365, 357] on img "Attachments" at bounding box center [373, 354] width 28 height 38
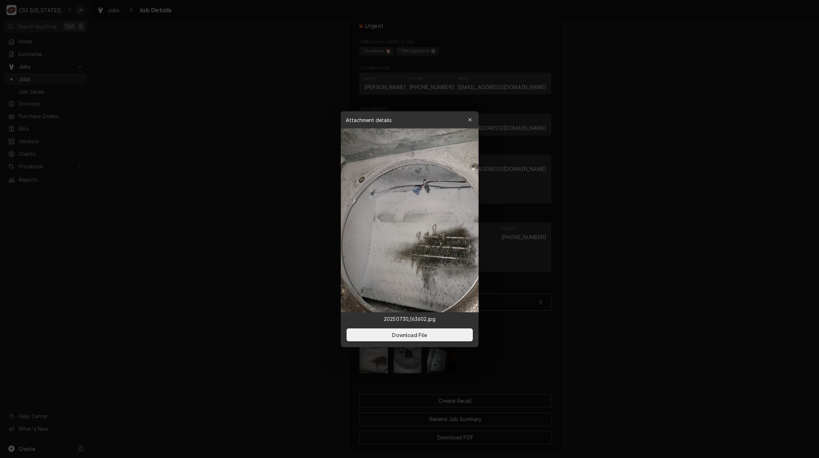
click at [186, 294] on div at bounding box center [409, 229] width 819 height 458
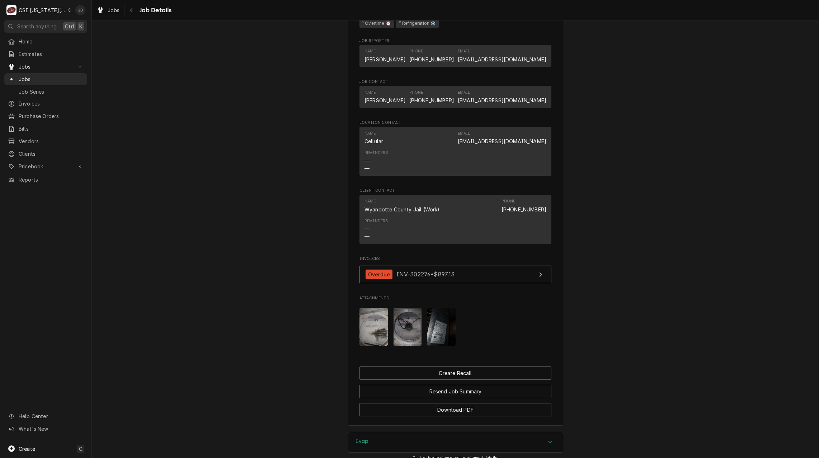
scroll to position [575, 0]
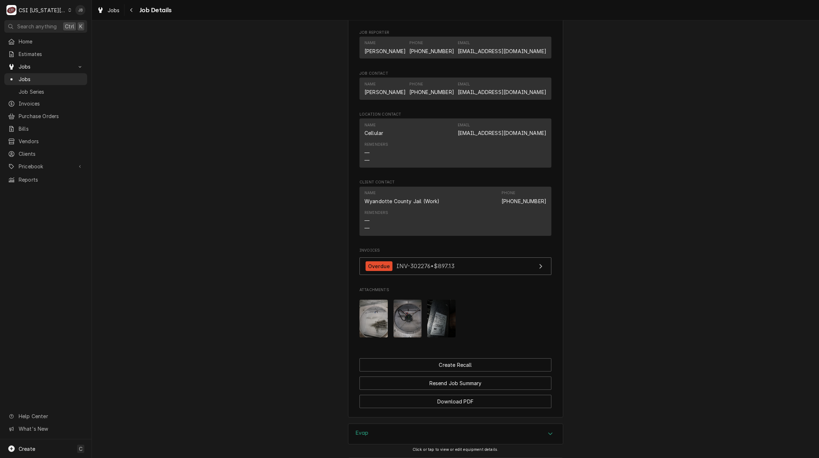
click at [377, 321] on img "Attachments" at bounding box center [373, 319] width 28 height 38
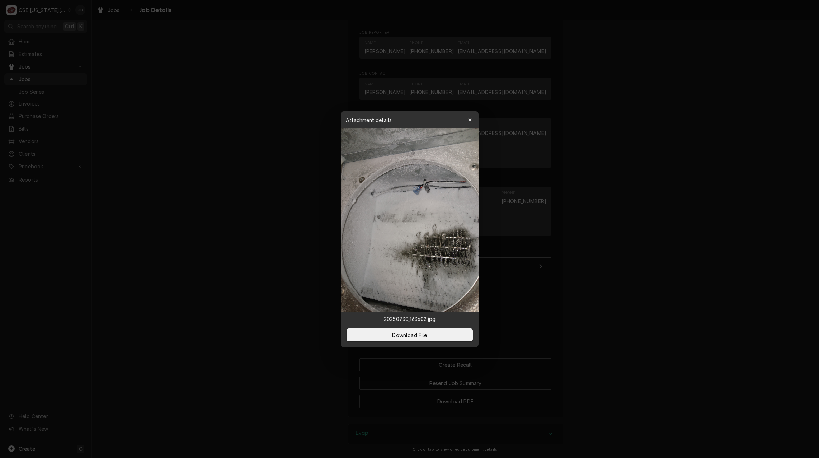
click at [293, 325] on div at bounding box center [409, 229] width 819 height 458
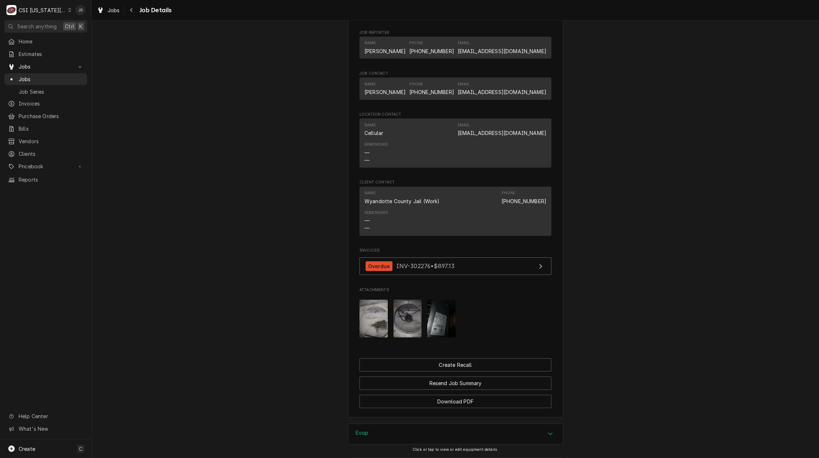
click at [414, 323] on img "Attachments" at bounding box center [408, 319] width 28 height 38
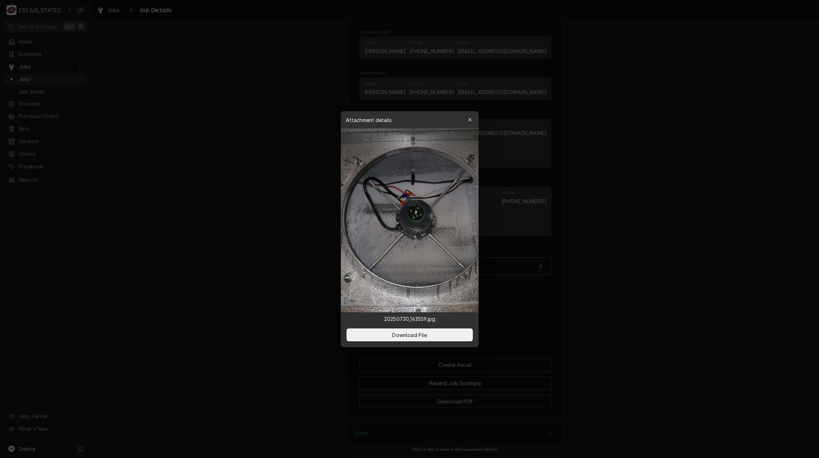
click at [273, 318] on div at bounding box center [409, 229] width 819 height 458
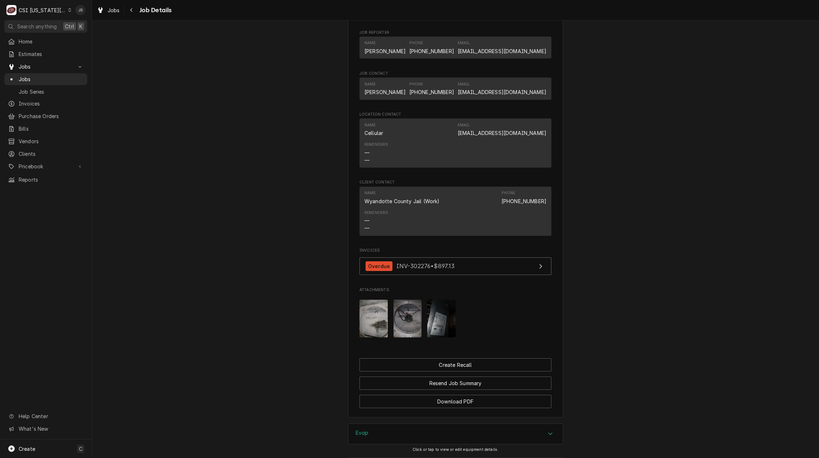
click at [409, 333] on img "Attachments" at bounding box center [408, 319] width 28 height 38
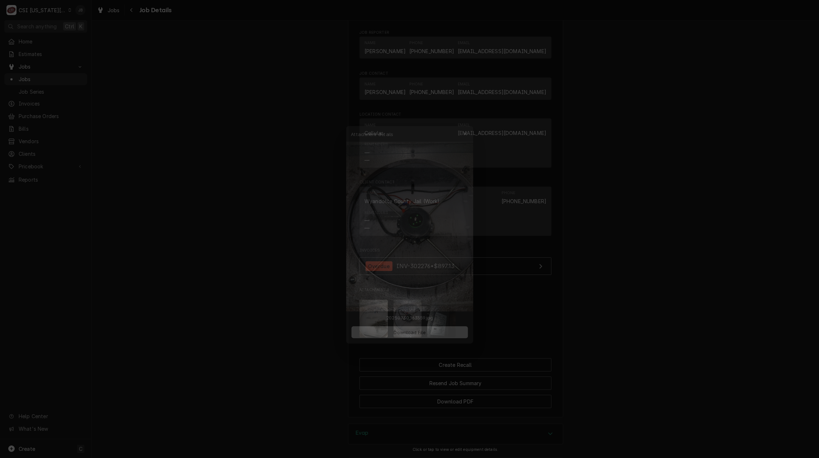
click at [284, 325] on div at bounding box center [409, 229] width 819 height 458
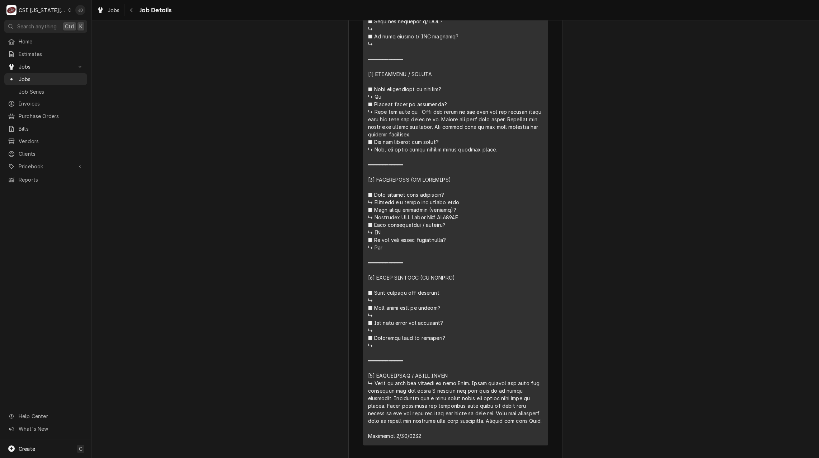
scroll to position [1867, 0]
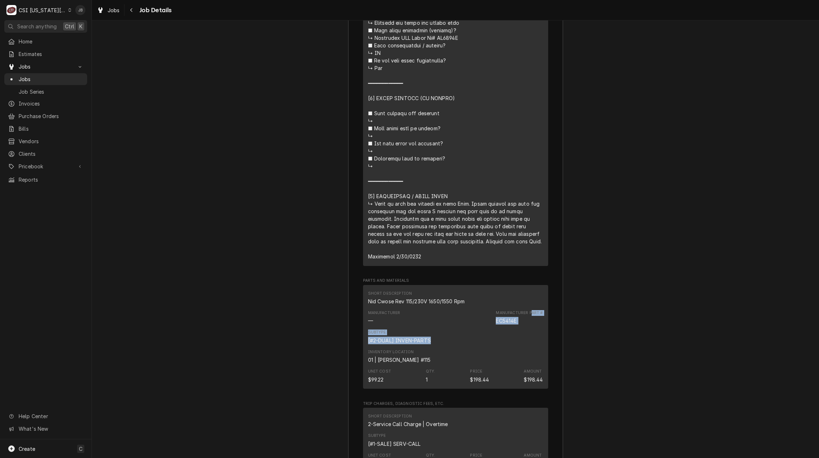
drag, startPoint x: 521, startPoint y: 332, endPoint x: 495, endPoint y: 335, distance: 26.8
click at [495, 335] on div "Short Description Nid Cwose Rev 115/230V 1650/1550 Rpm Manufacturer — Manufactu…" at bounding box center [455, 337] width 185 height 104
drag, startPoint x: 495, startPoint y: 335, endPoint x: 480, endPoint y: 335, distance: 14.7
click at [480, 335] on div "Subtype [#2-DUAL] INVEN-PARTS" at bounding box center [455, 336] width 175 height 19
drag, startPoint x: 517, startPoint y: 326, endPoint x: 476, endPoint y: 326, distance: 40.5
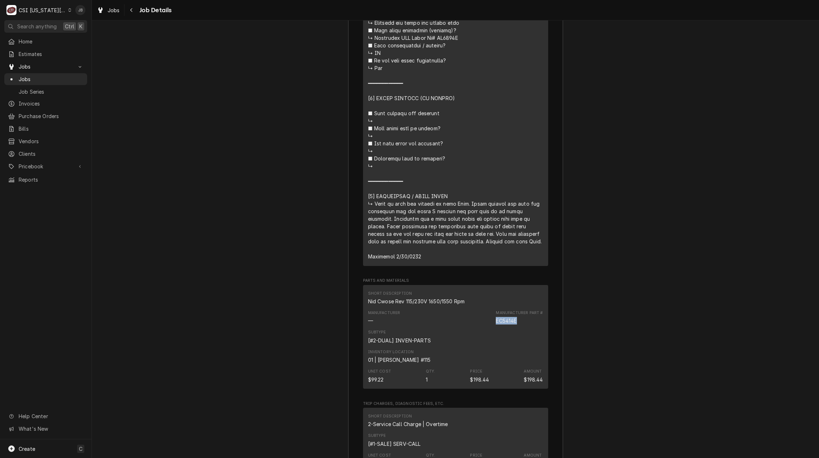
click at [476, 326] on div "Manufacturer — Manufacturer Part # EC5414E" at bounding box center [455, 316] width 175 height 19
drag, startPoint x: 476, startPoint y: 326, endPoint x: 663, endPoint y: 354, distance: 188.2
drag, startPoint x: 516, startPoint y: 329, endPoint x: 480, endPoint y: 331, distance: 36.3
click at [480, 327] on div "Manufacturer — Manufacturer Part # EC5414E" at bounding box center [455, 316] width 175 height 19
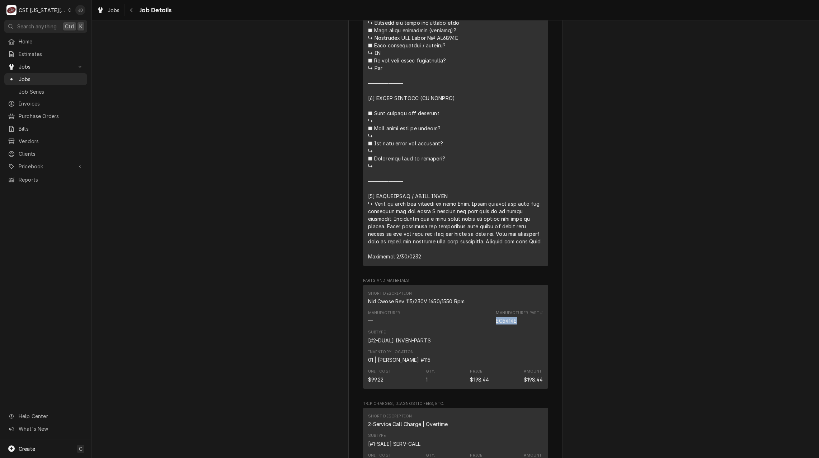
copy div "EC5414E"
drag, startPoint x: 132, startPoint y: 193, endPoint x: 198, endPoint y: 65, distance: 143.8
click at [58, 169] on div "Home Estimates Jobs Jobs Job Series Invoices Purchase Orders Bills Vendors Clie…" at bounding box center [45, 111] width 91 height 150
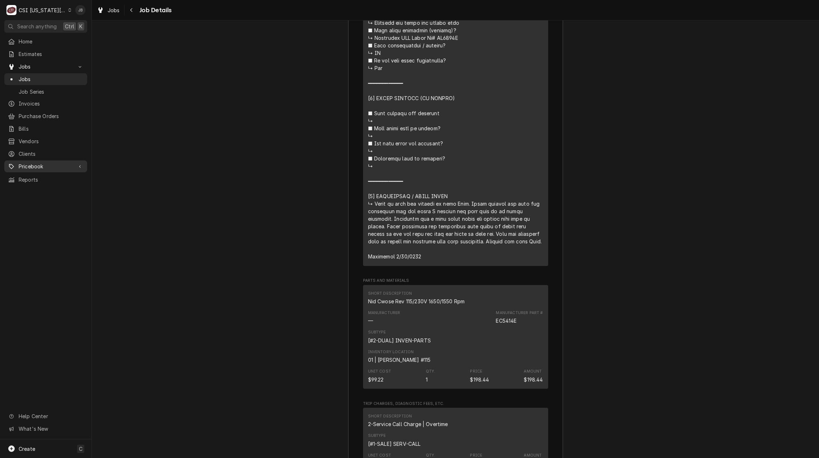
click at [58, 166] on div "Pricebook" at bounding box center [46, 166] width 80 height 9
click at [57, 188] on span "Parts & Materials" at bounding box center [51, 192] width 65 height 8
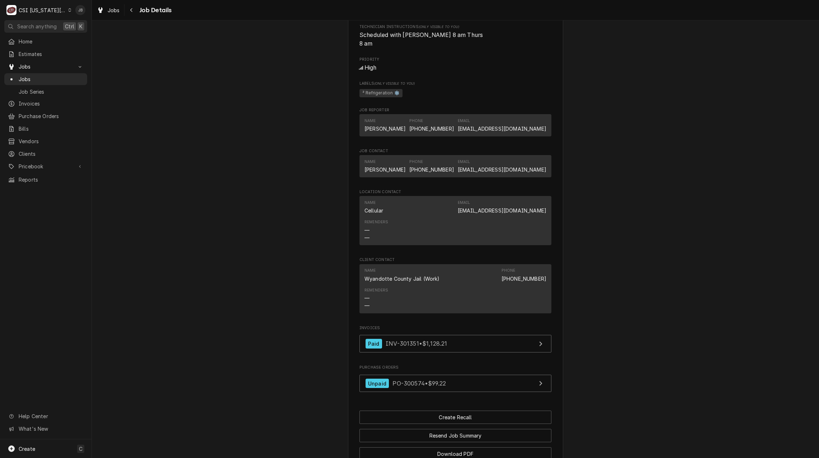
scroll to position [565, 0]
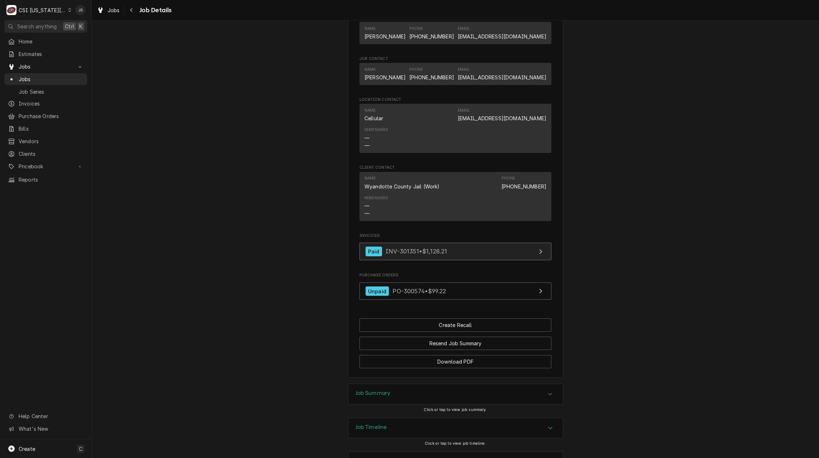
click at [447, 260] on link "Paid INV-301351 • $1,128.21" at bounding box center [455, 252] width 192 height 18
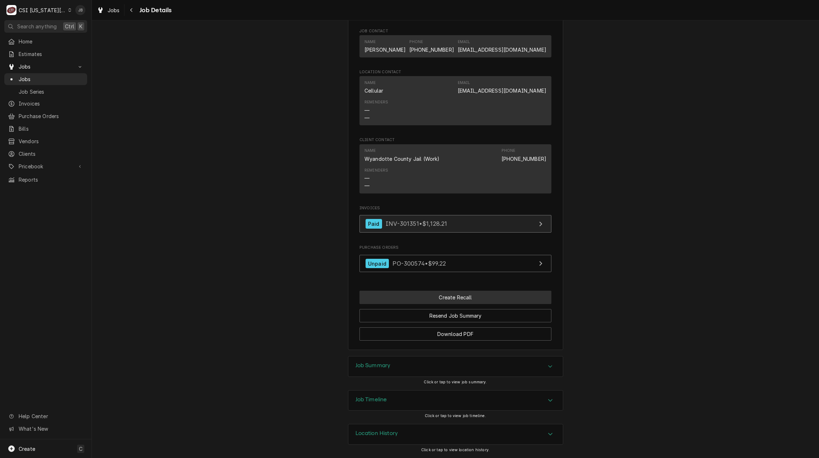
scroll to position [601, 0]
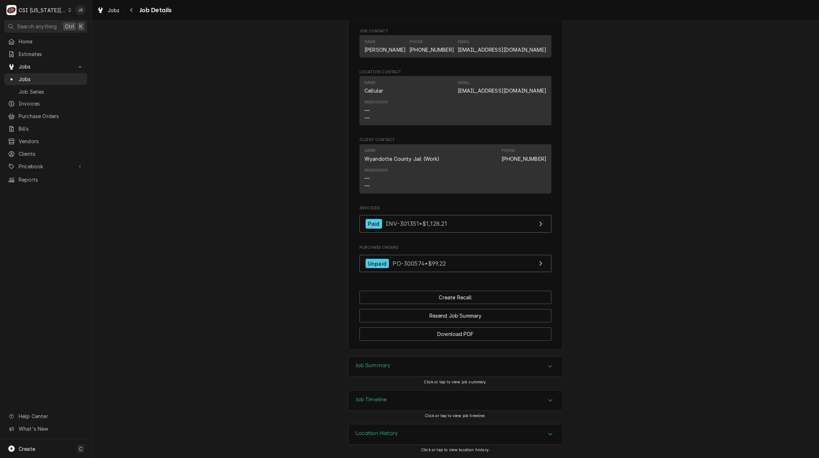
drag, startPoint x: 375, startPoint y: 360, endPoint x: 367, endPoint y: 355, distance: 9.7
click at [375, 360] on div "Job Summary" at bounding box center [455, 366] width 215 height 20
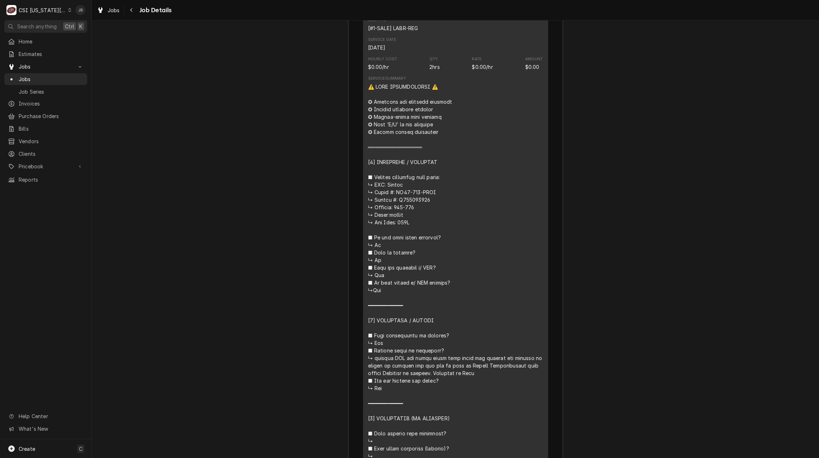
scroll to position [1282, 0]
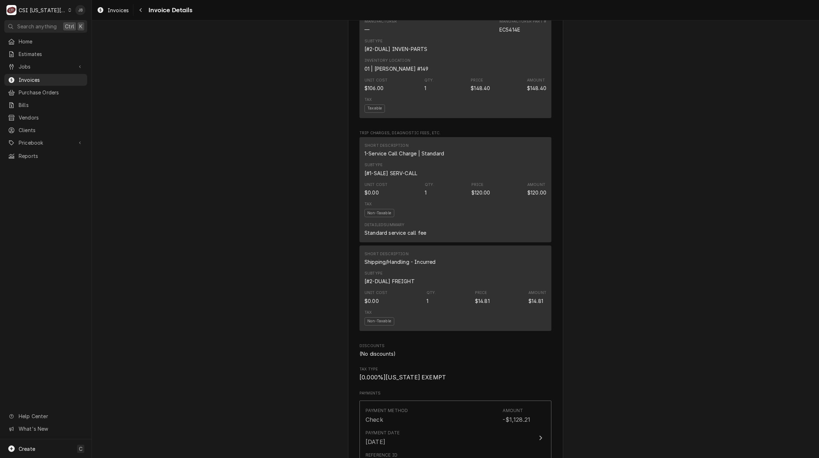
scroll to position [574, 0]
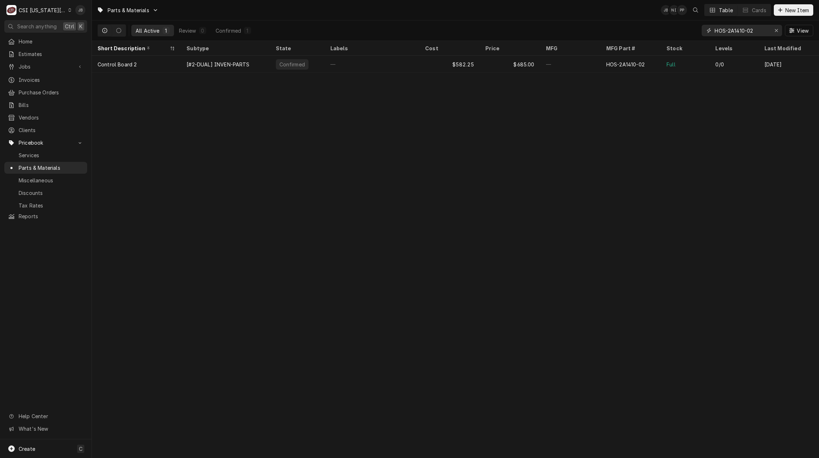
drag, startPoint x: 761, startPoint y: 31, endPoint x: 690, endPoint y: 33, distance: 71.4
click at [690, 33] on div "All Active 1 Review 0 Confirmed 1 HOS-2A1410-02 View" at bounding box center [456, 30] width 716 height 20
paste input "EC5414E"
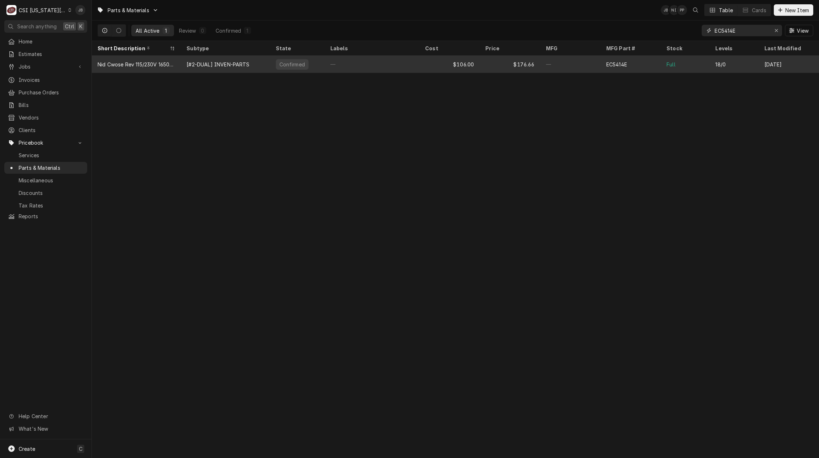
type input "EC5414E"
click at [160, 65] on div "Nid Cwose Rev 115/230V 1650/1550 Rpm" at bounding box center [136, 65] width 77 height 8
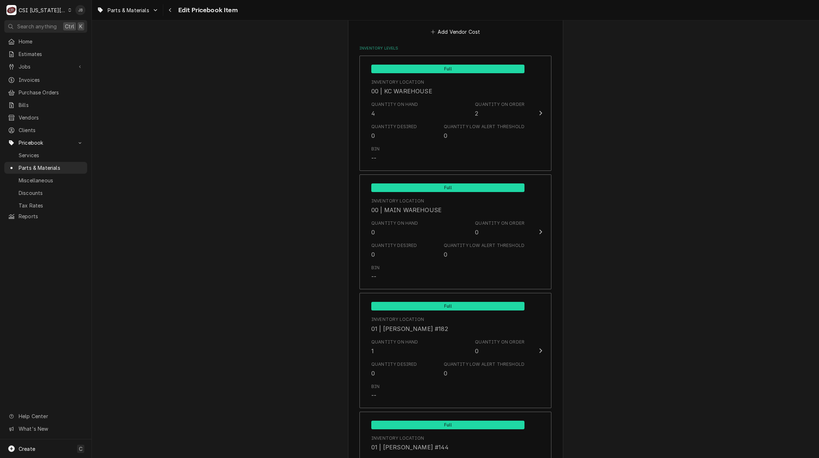
scroll to position [825, 0]
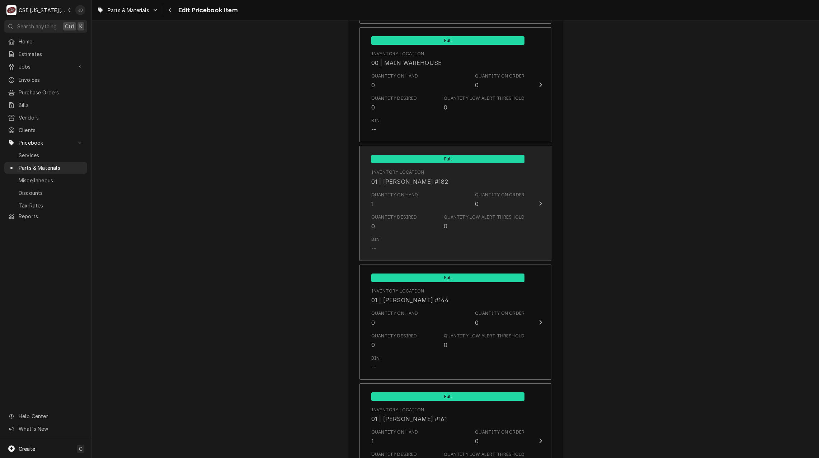
click at [488, 206] on div "Quantity on Order 0" at bounding box center [500, 200] width 50 height 17
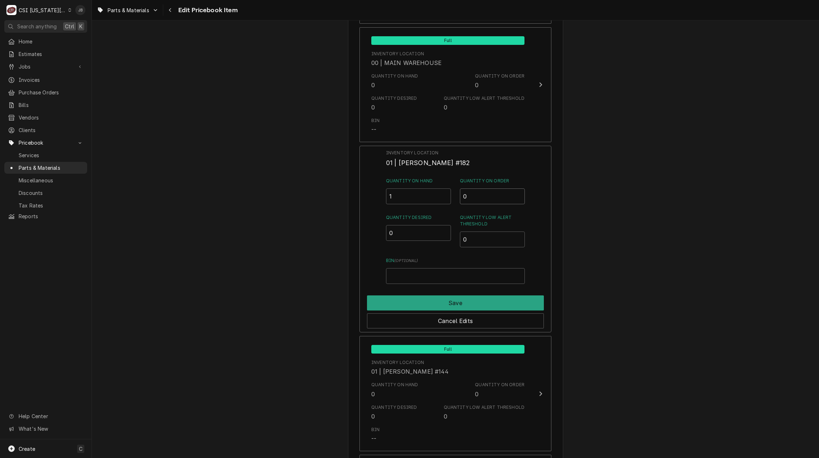
drag, startPoint x: 467, startPoint y: 198, endPoint x: 441, endPoint y: 199, distance: 26.2
click at [441, 199] on div "Quantity on Hand 1 Quantity on Order 0" at bounding box center [455, 191] width 139 height 27
drag, startPoint x: 392, startPoint y: 232, endPoint x: 359, endPoint y: 234, distance: 33.1
click at [359, 234] on div "Inventory Location 01 | [PERSON_NAME] #182 Quantity on Hand 1 Quantity on Order…" at bounding box center [455, 239] width 192 height 187
type input "1"
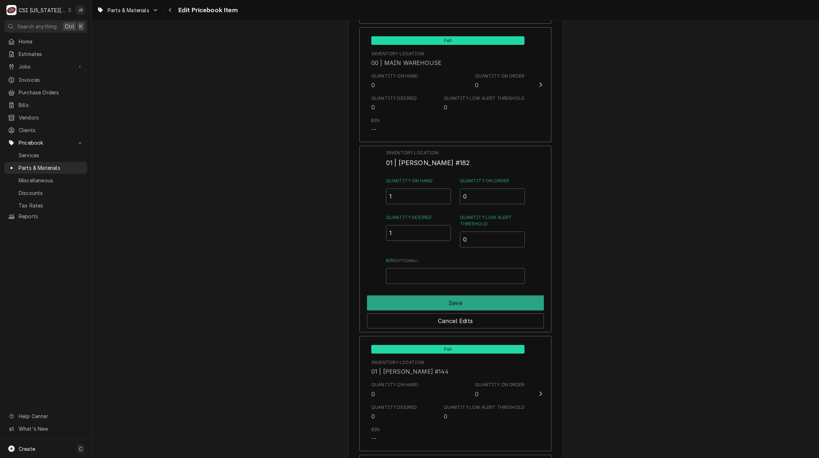
click at [474, 308] on button "Save" at bounding box center [455, 302] width 177 height 15
type textarea "x"
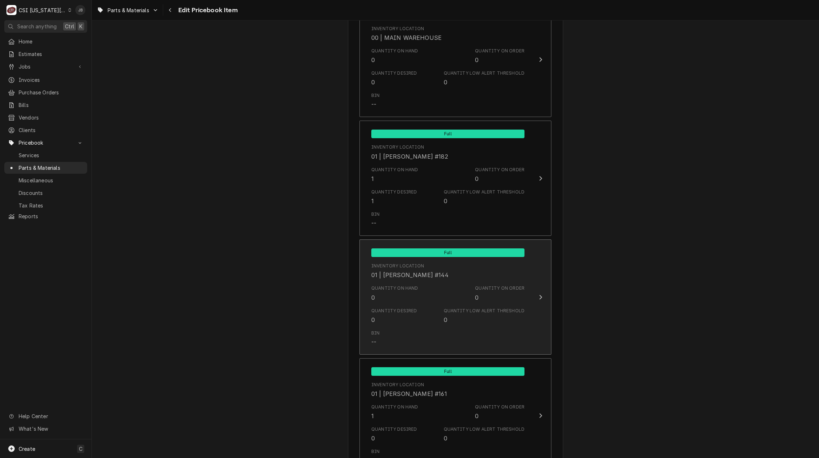
scroll to position [897, 0]
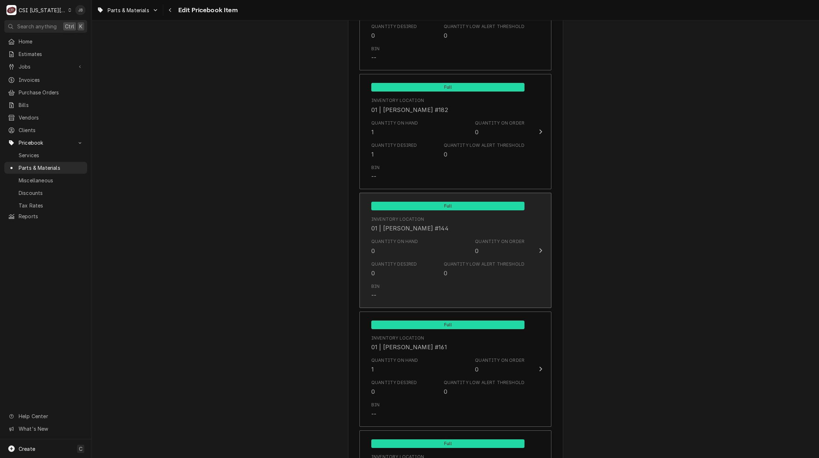
click at [414, 269] on div "Quantity Desired 0 Quantity Low Alert Threshold 0" at bounding box center [447, 269] width 153 height 22
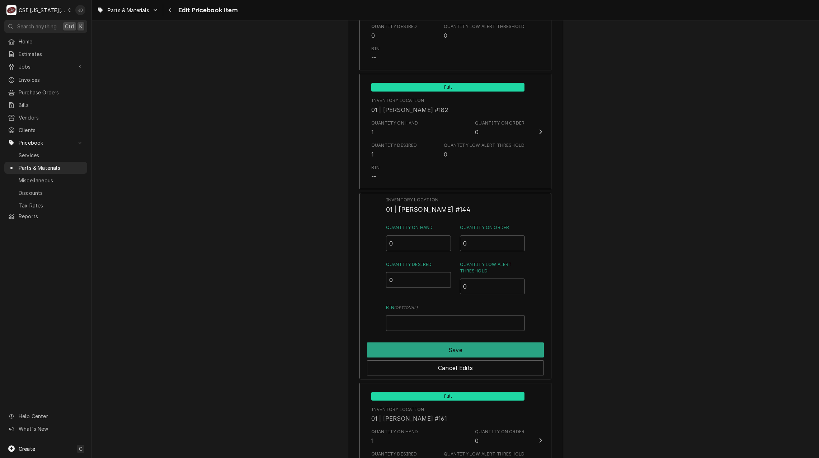
drag, startPoint x: 396, startPoint y: 280, endPoint x: 357, endPoint y: 280, distance: 39.8
click at [359, 280] on div "Inventory Location 01 | BRIAN GONZALEZ #144 Quantity on Hand 0 Quantity on Orde…" at bounding box center [455, 286] width 192 height 187
type input "1"
click at [407, 346] on button "Save" at bounding box center [455, 349] width 177 height 15
type textarea "x"
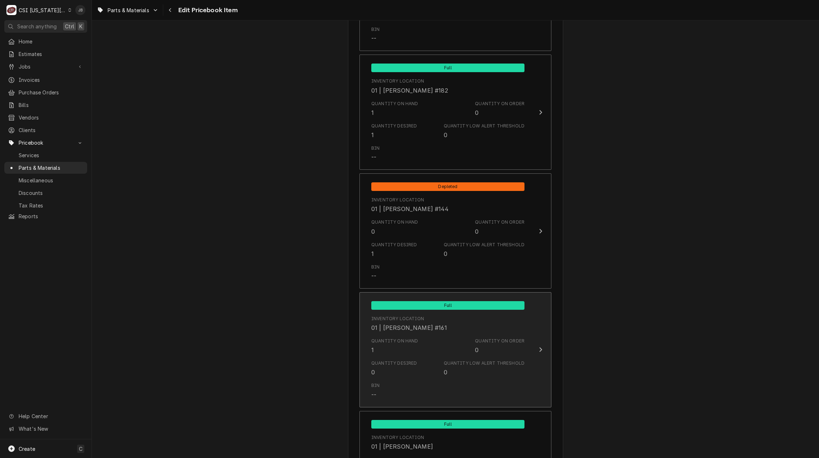
scroll to position [933, 0]
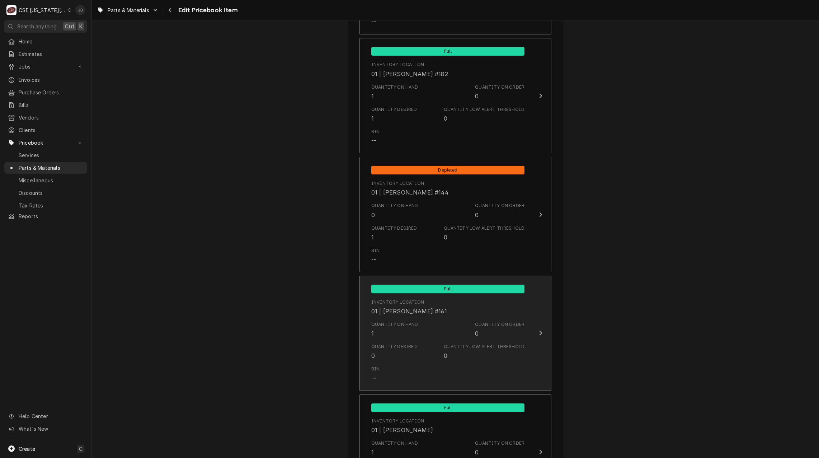
click at [406, 322] on div "Quantity on Hand" at bounding box center [394, 324] width 47 height 6
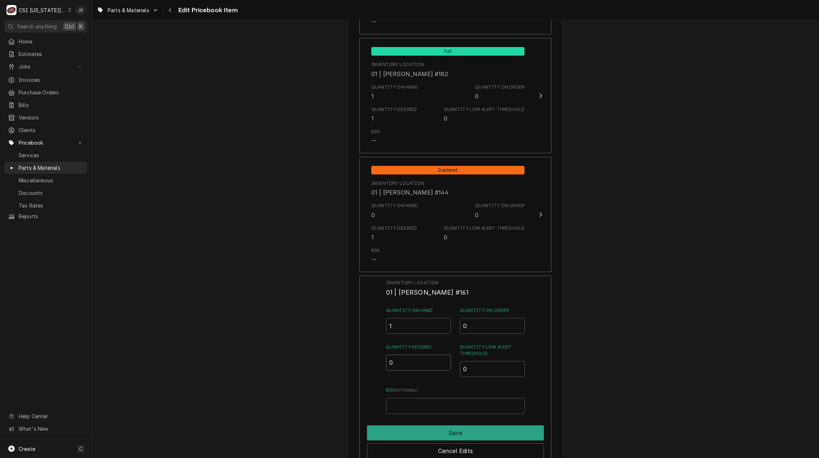
drag, startPoint x: 385, startPoint y: 365, endPoint x: 358, endPoint y: 366, distance: 26.6
click at [364, 366] on div "Inventory Location 01 | BRIAN HAWKINS #161 Quantity on Hand 1 Quantity on Order…" at bounding box center [455, 369] width 192 height 187
type input "1"
click at [419, 430] on button "Save" at bounding box center [455, 432] width 177 height 15
type textarea "x"
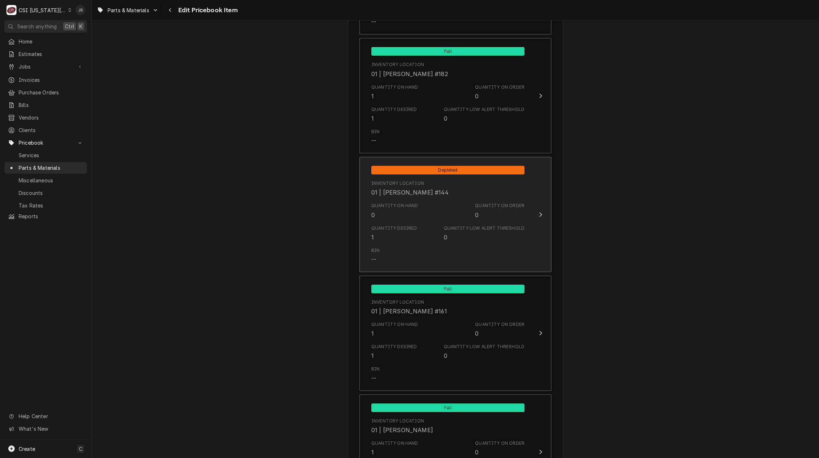
scroll to position [1040, 0]
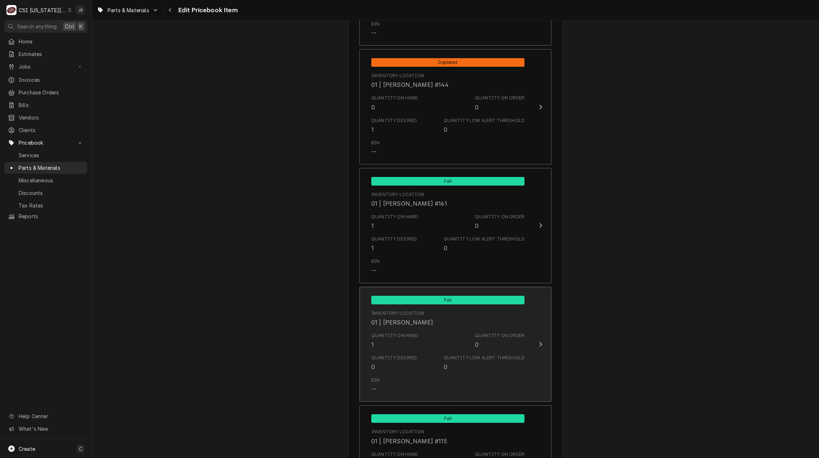
click at [421, 335] on div "Quantity on Hand 1 Quantity on Order 0" at bounding box center [447, 340] width 153 height 22
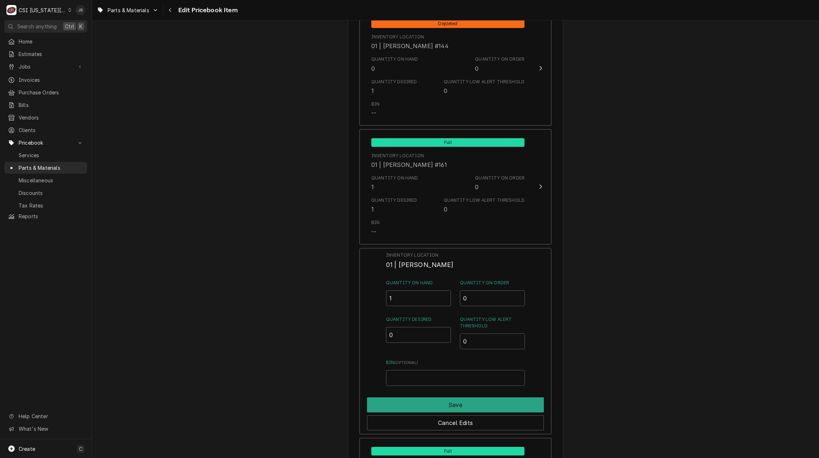
scroll to position [1148, 0]
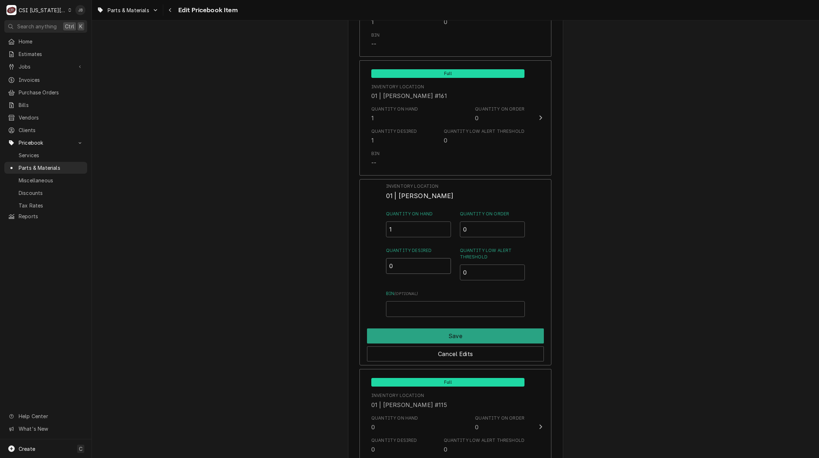
drag, startPoint x: 400, startPoint y: 265, endPoint x: 381, endPoint y: 270, distance: 19.2
click at [381, 270] on div "Inventory Location 01 | CHARLES PENDERGRASS Quantity on Hand 1 Quantity on Orde…" at bounding box center [455, 272] width 192 height 187
type input "1"
click at [411, 340] on button "Save" at bounding box center [455, 335] width 177 height 15
type textarea "x"
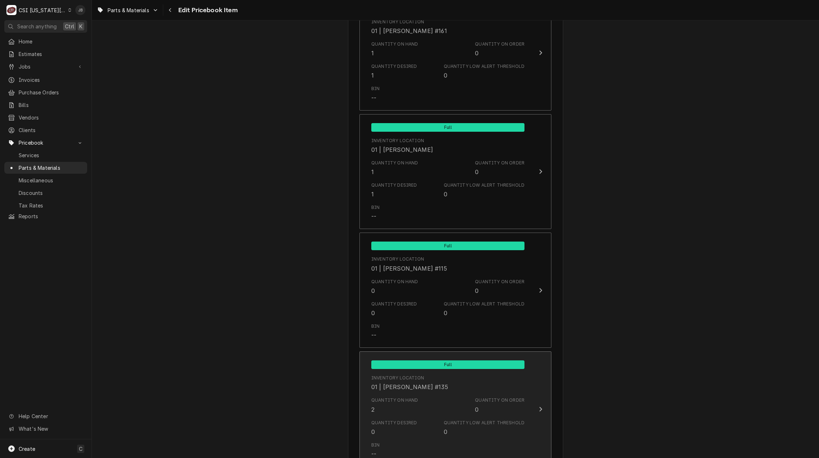
scroll to position [1256, 0]
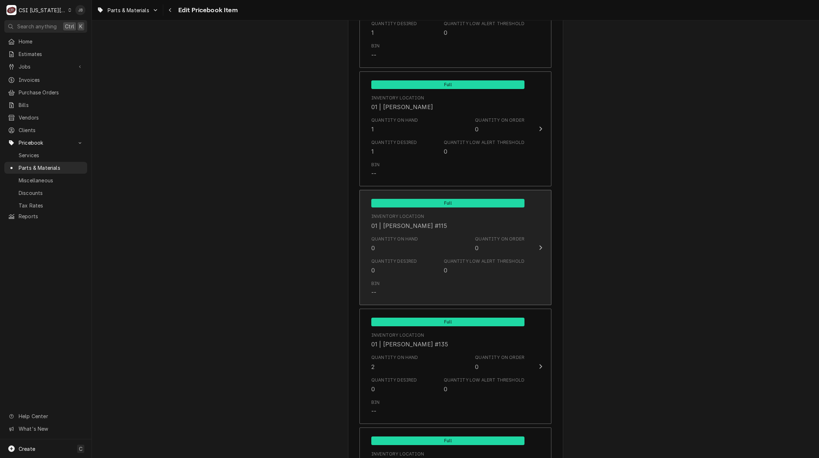
click at [423, 269] on div "Quantity Desired 0 Quantity Low Alert Threshold 0" at bounding box center [447, 266] width 153 height 22
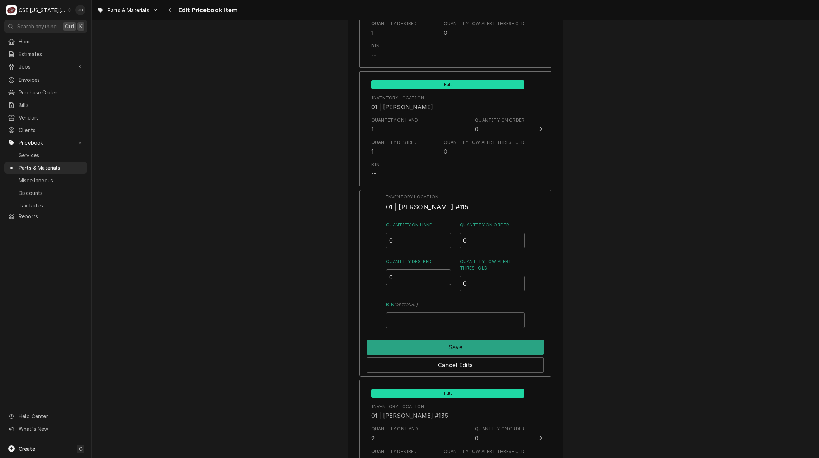
drag, startPoint x: 399, startPoint y: 278, endPoint x: 354, endPoint y: 284, distance: 45.4
click at [359, 284] on div "Inventory Location 01 | CHRISTIAN SIMMONS #115 Quantity on Hand 0 Quantity on O…" at bounding box center [455, 283] width 192 height 187
type input "1"
click at [423, 350] on button "Save" at bounding box center [455, 346] width 177 height 15
type textarea "x"
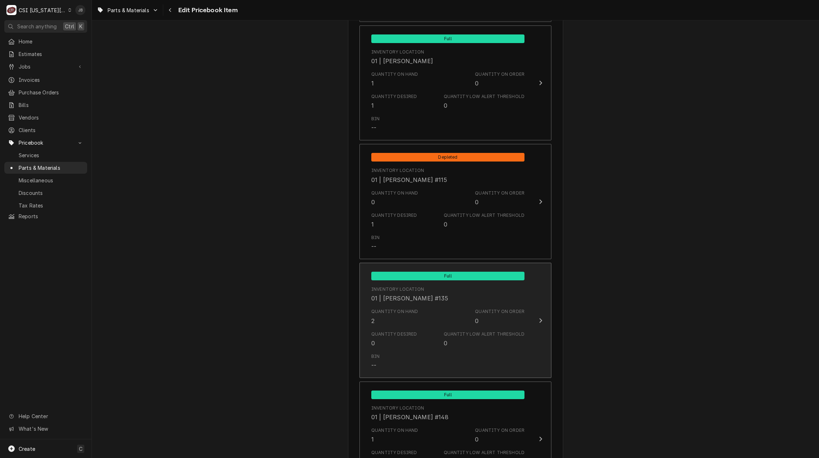
scroll to position [1363, 0]
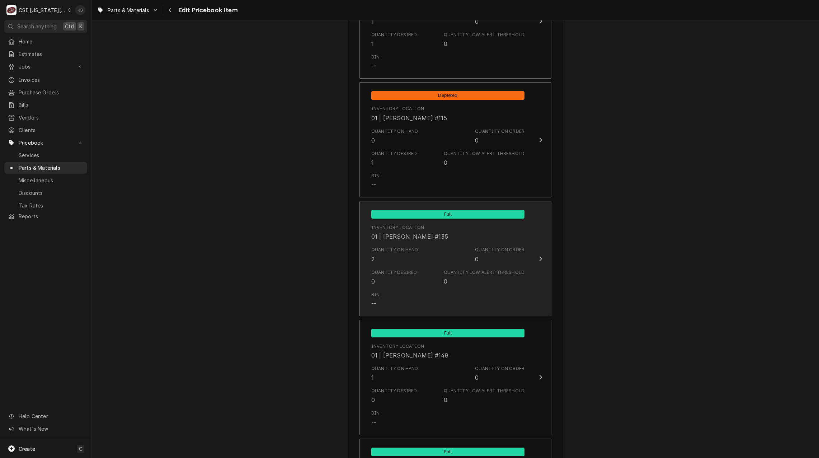
click at [433, 268] on div "Quantity Desired 0 Quantity Low Alert Threshold 0" at bounding box center [447, 277] width 153 height 22
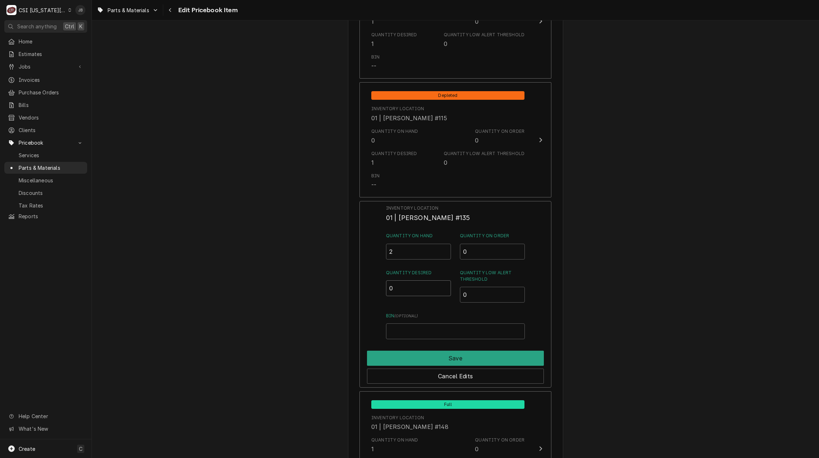
drag, startPoint x: 400, startPoint y: 285, endPoint x: 347, endPoint y: 286, distance: 53.5
type input "1"
click at [417, 358] on button "Save" at bounding box center [455, 358] width 177 height 15
type textarea "x"
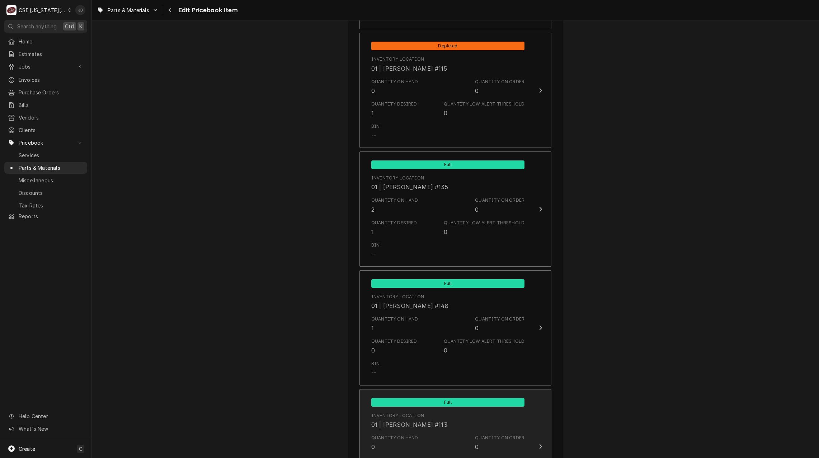
scroll to position [1471, 0]
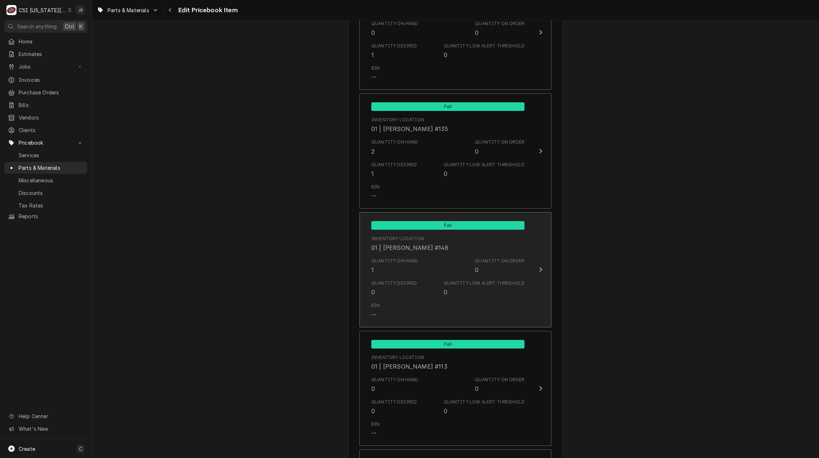
click at [423, 263] on div "Quantity on Hand 1 Quantity on Order 0" at bounding box center [447, 266] width 153 height 22
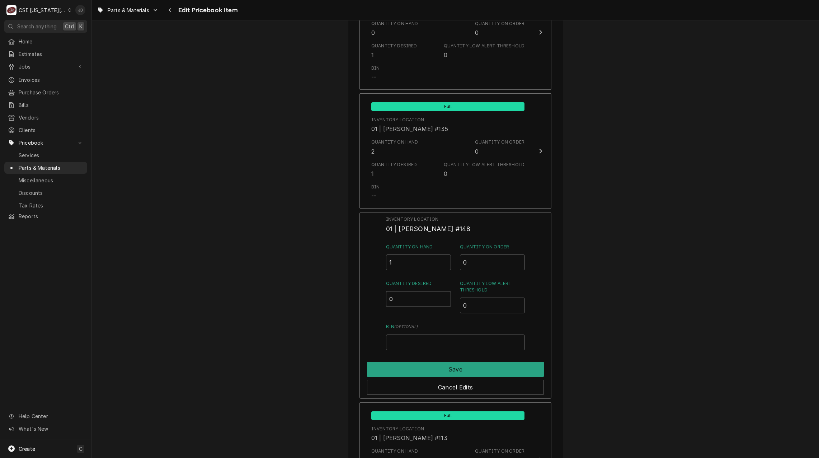
drag, startPoint x: 403, startPoint y: 299, endPoint x: 362, endPoint y: 300, distance: 40.9
click at [365, 300] on div "Inventory Location 01 | JIMMY TERRELL #148 Quantity on Hand 1 Quantity on Order…" at bounding box center [455, 305] width 192 height 187
type input "1"
click at [409, 370] on button "Save" at bounding box center [455, 369] width 177 height 15
type textarea "x"
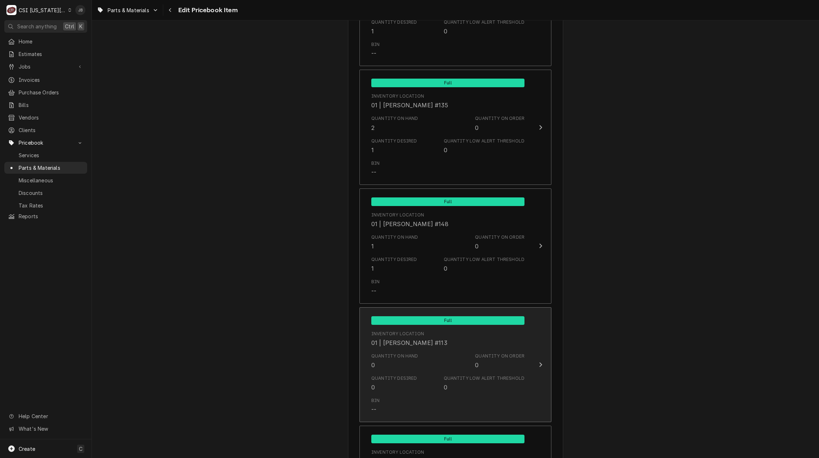
scroll to position [1507, 0]
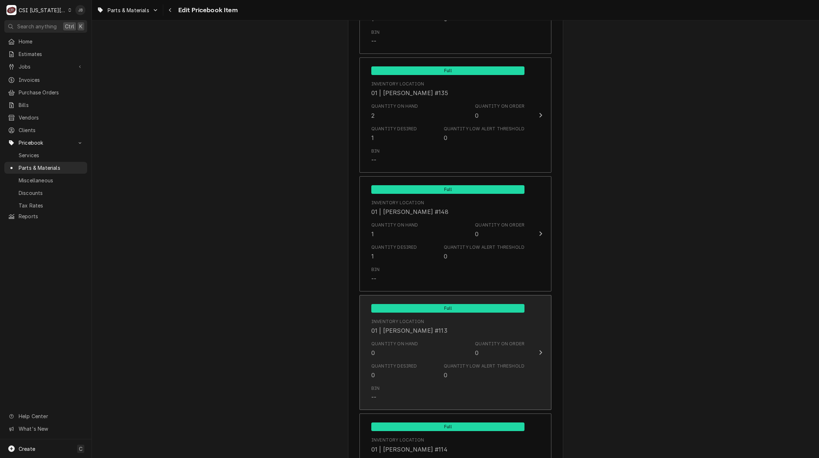
click at [432, 330] on div "01 | JOSHUA MARSHALL #113" at bounding box center [409, 330] width 76 height 9
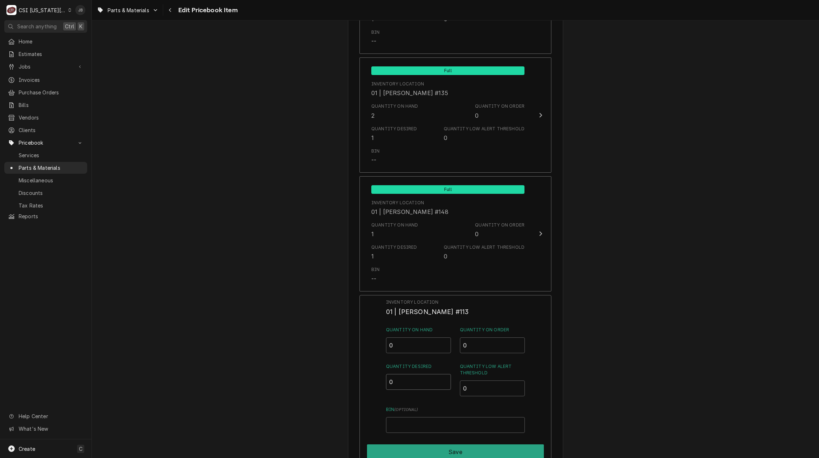
drag, startPoint x: 403, startPoint y: 388, endPoint x: 396, endPoint y: 387, distance: 6.5
click at [396, 387] on input "0" at bounding box center [418, 382] width 65 height 16
type input "01"
click at [401, 447] on button "Save" at bounding box center [455, 451] width 177 height 15
type textarea "x"
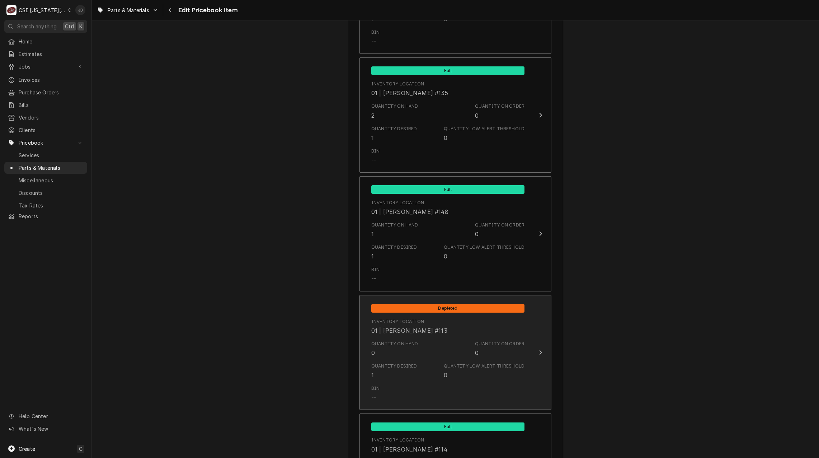
scroll to position [1579, 0]
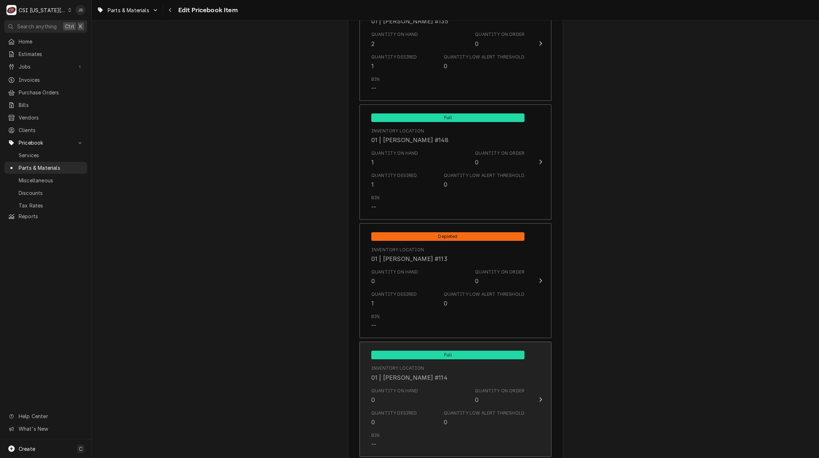
click at [429, 384] on div "Inventory Location 01 | MIKE SCHUPP #114" at bounding box center [447, 373] width 153 height 22
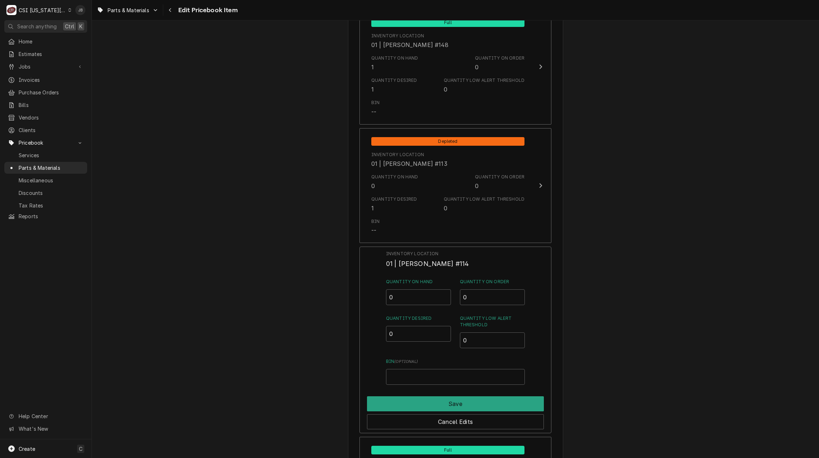
scroll to position [1722, 0]
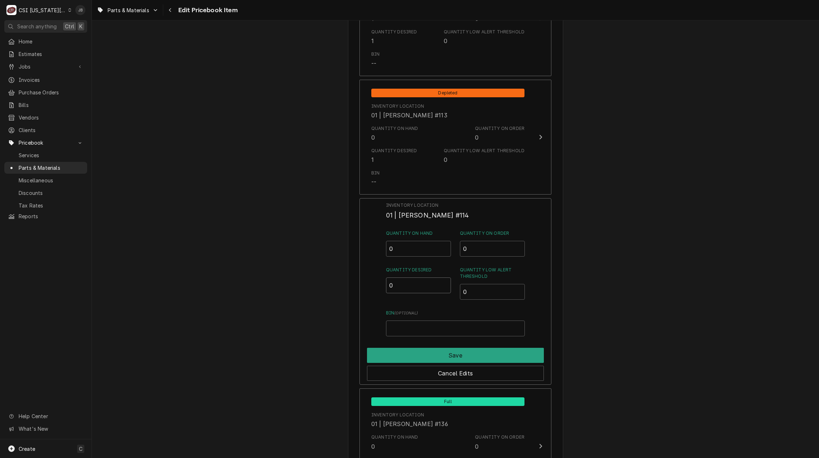
drag, startPoint x: 398, startPoint y: 288, endPoint x: 362, endPoint y: 291, distance: 36.0
click at [362, 291] on div "Inventory Location 01 | MIKE SCHUPP #114 Quantity on Hand 0 Quantity on Order 0…" at bounding box center [455, 291] width 192 height 187
type input "1"
click at [410, 359] on button "Save" at bounding box center [455, 355] width 177 height 15
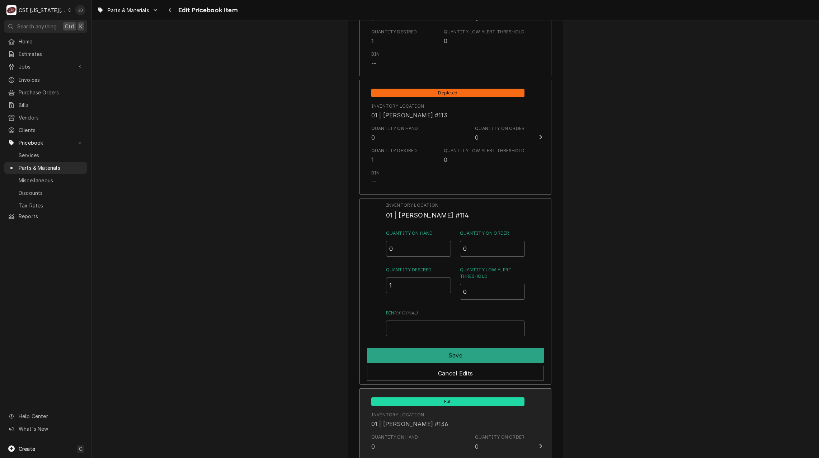
type textarea "x"
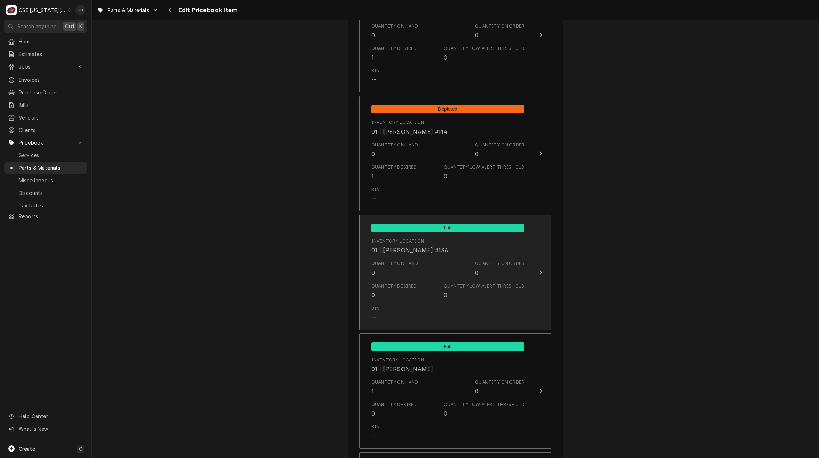
scroll to position [1830, 0]
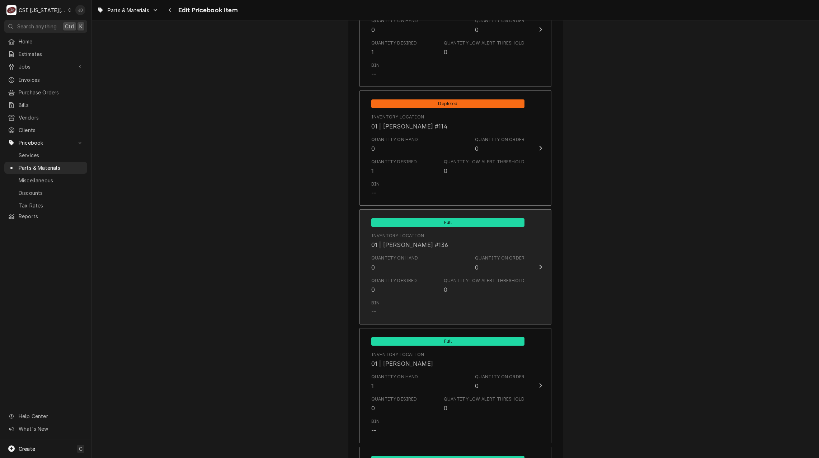
click at [406, 274] on div "Quantity on Hand 0 Quantity on Order 0" at bounding box center [447, 263] width 153 height 22
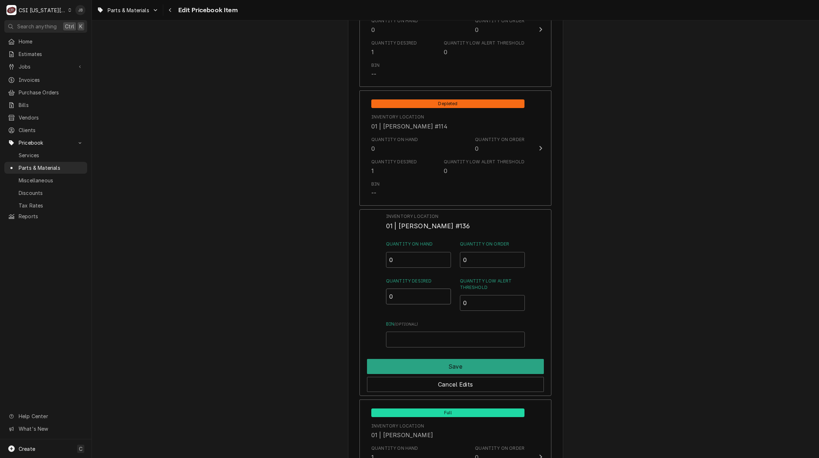
drag, startPoint x: 402, startPoint y: 297, endPoint x: 366, endPoint y: 308, distance: 38.2
click at [374, 298] on div "Inventory Location 01 | PHIL BUSTAMANTE #136 Quantity on Hand 0 Quantity on Ord…" at bounding box center [455, 302] width 192 height 187
type input "1"
click at [406, 366] on button "Save" at bounding box center [455, 366] width 177 height 15
type textarea "x"
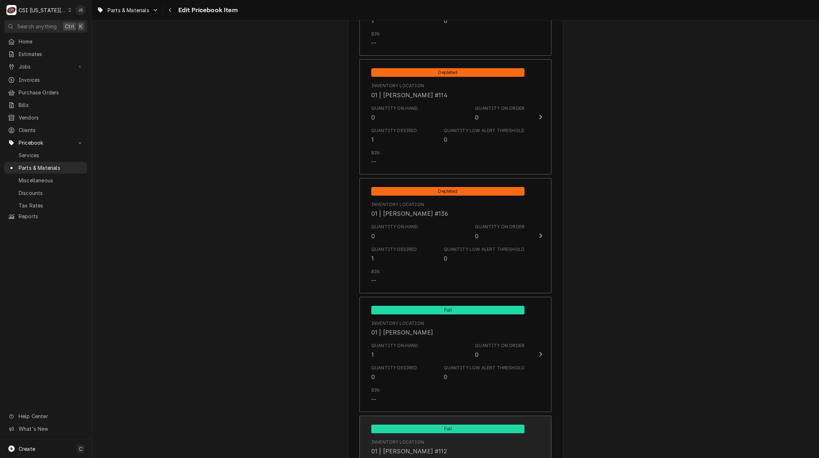
scroll to position [1937, 0]
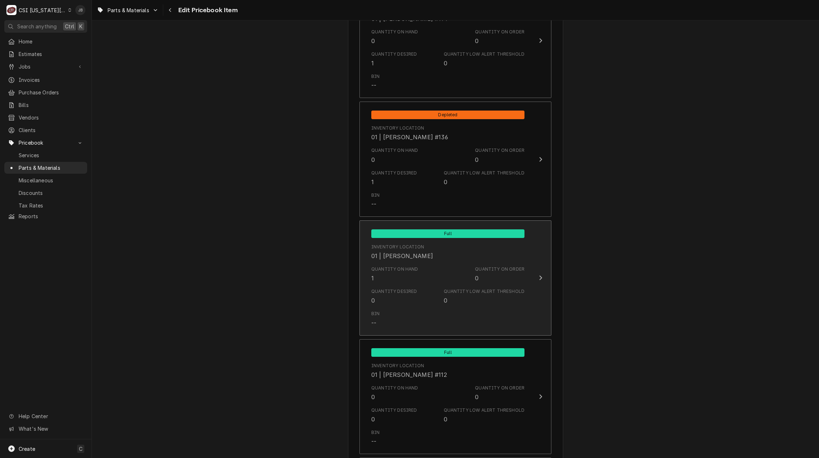
click at [421, 280] on div "Quantity on Hand 1 Quantity on Order 0" at bounding box center [447, 274] width 153 height 22
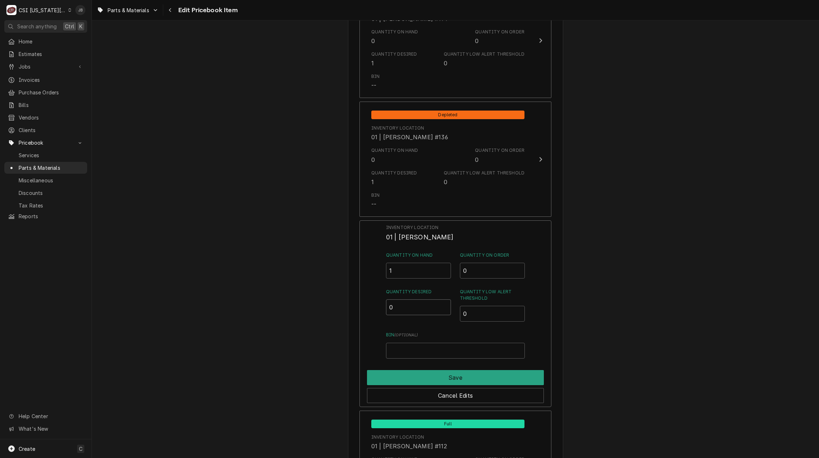
drag, startPoint x: 399, startPoint y: 311, endPoint x: 344, endPoint y: 317, distance: 54.5
click at [365, 315] on div "Inventory Location 01 | PRESTON MERRIMAN Quantity on Hand 1 Quantity on Order 0…" at bounding box center [455, 313] width 192 height 187
type input "1"
click at [416, 372] on button "Save" at bounding box center [455, 377] width 177 height 15
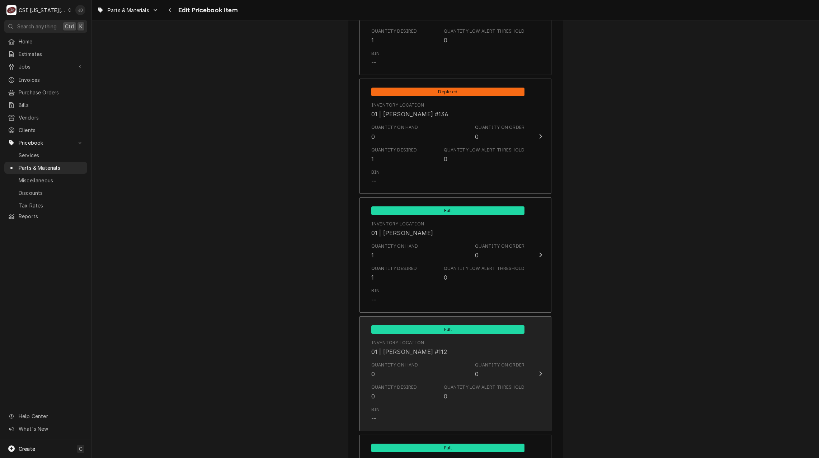
scroll to position [1973, 0]
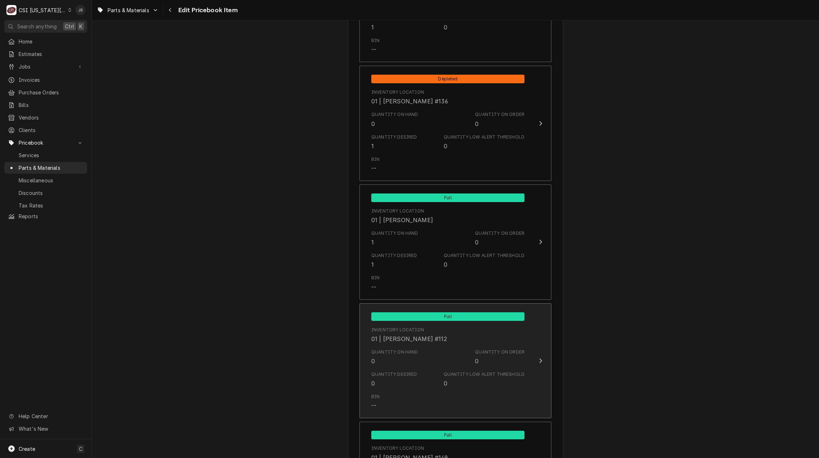
click at [413, 333] on div "Inventory Location 01 | ROBERT MENDON #112" at bounding box center [409, 334] width 76 height 17
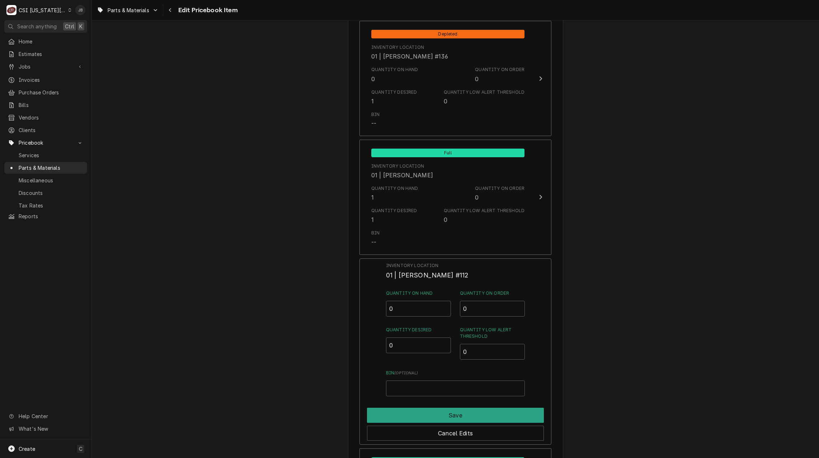
scroll to position [2117, 0]
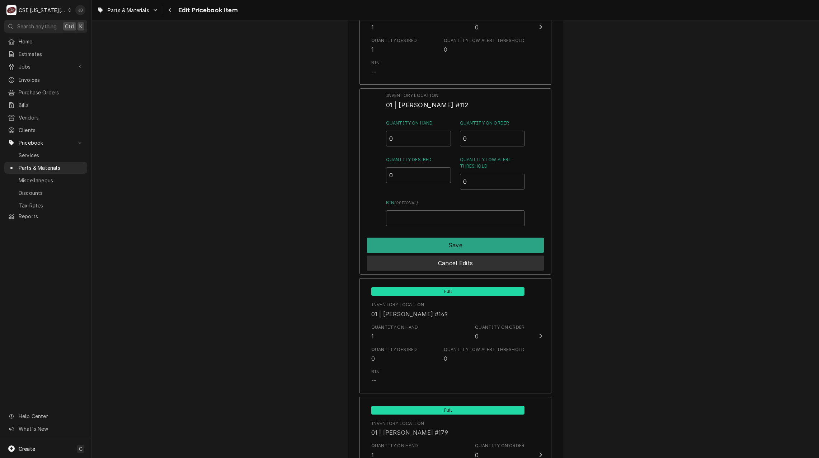
scroll to position [2188, 0]
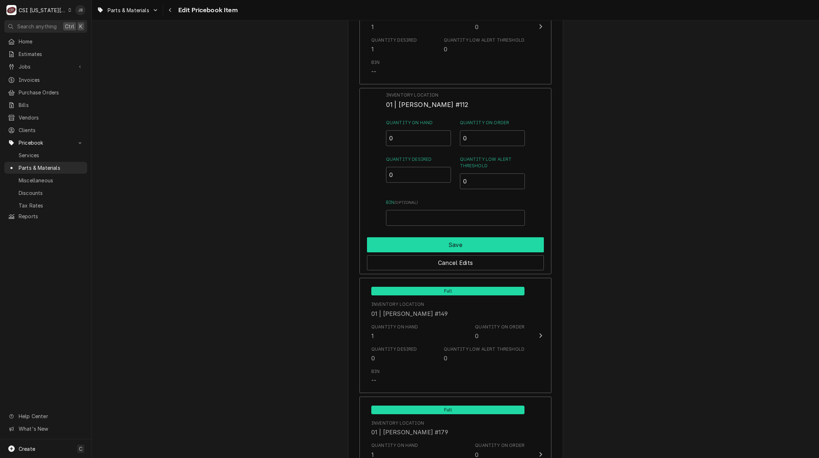
click at [462, 244] on button "Save" at bounding box center [455, 244] width 177 height 15
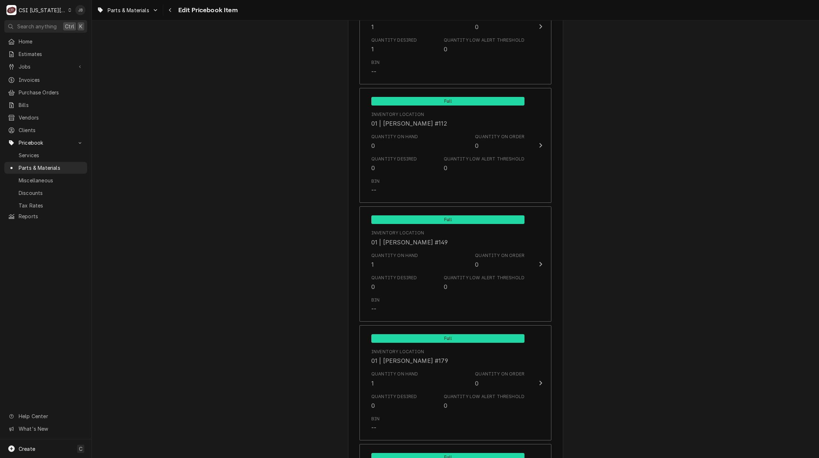
type textarea "x"
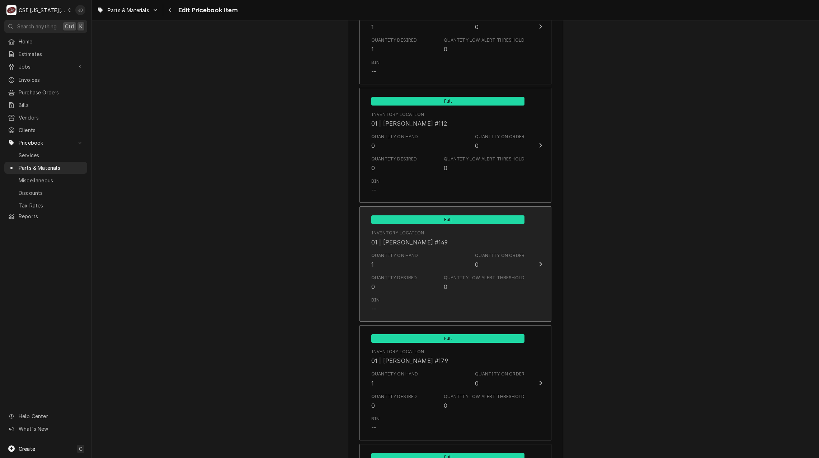
click at [425, 277] on div "Quantity Desired 0 Quantity Low Alert Threshold 0" at bounding box center [447, 283] width 153 height 22
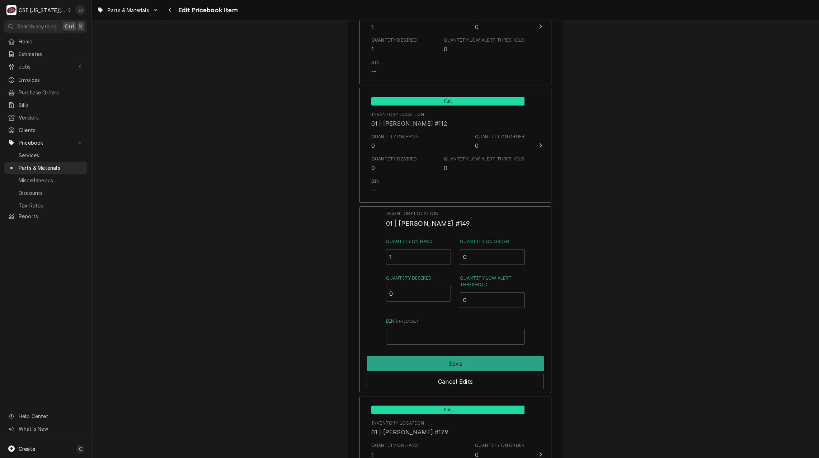
drag, startPoint x: 401, startPoint y: 297, endPoint x: 360, endPoint y: 299, distance: 40.6
click at [360, 299] on div "Inventory Location 01 | STEVE ETHRIDGE #149 Quantity on Hand 1 Quantity on Orde…" at bounding box center [455, 299] width 192 height 187
type input "1"
click at [406, 363] on button "Save" at bounding box center [455, 363] width 177 height 15
type textarea "x"
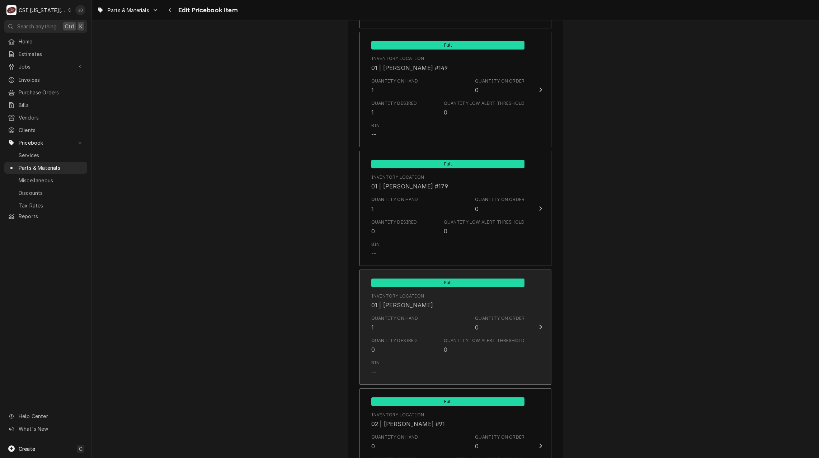
scroll to position [2404, 0]
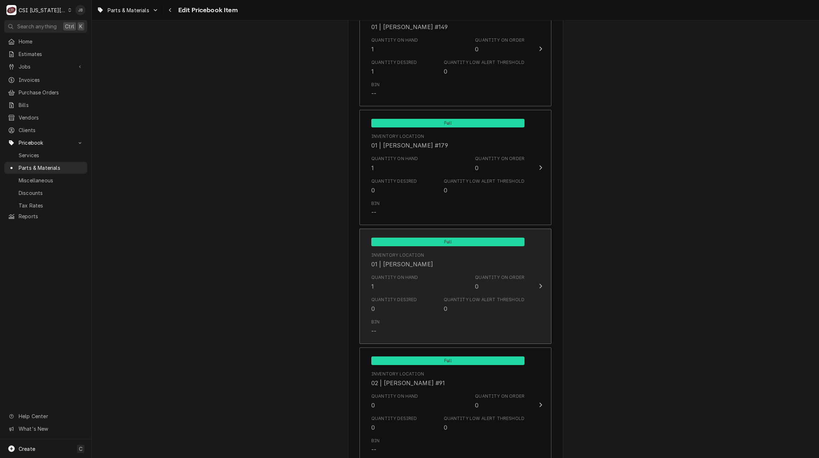
click at [405, 307] on div "Quantity Desired 0" at bounding box center [394, 304] width 46 height 17
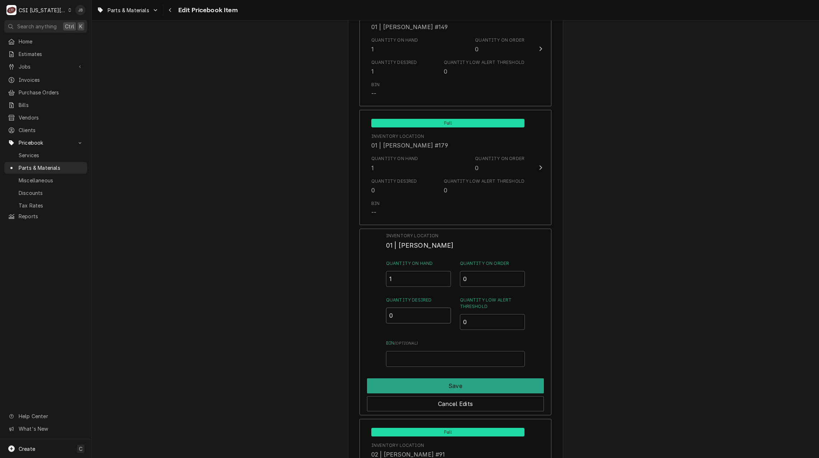
drag, startPoint x: 396, startPoint y: 313, endPoint x: 361, endPoint y: 314, distance: 35.9
click at [363, 314] on div "Inventory Location 01 | ZACH WILSON Quantity on Hand 1 Quantity on Order 0 Quan…" at bounding box center [455, 322] width 192 height 187
type input "1"
click at [405, 387] on button "Save" at bounding box center [455, 385] width 177 height 15
type textarea "x"
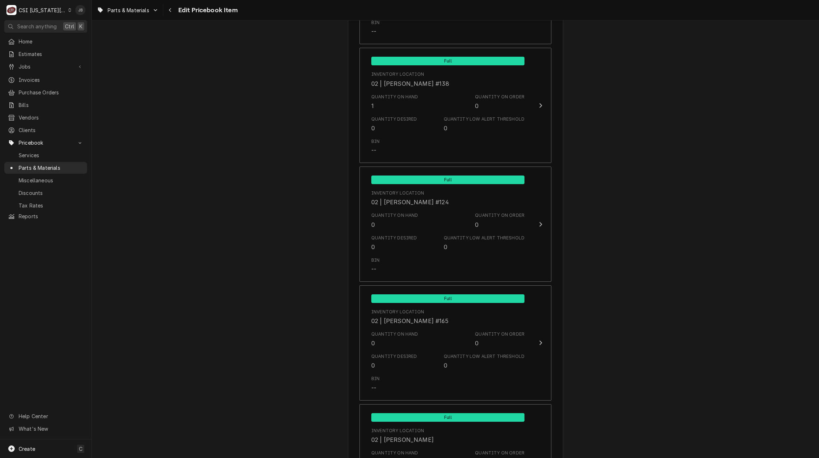
scroll to position [3301, 0]
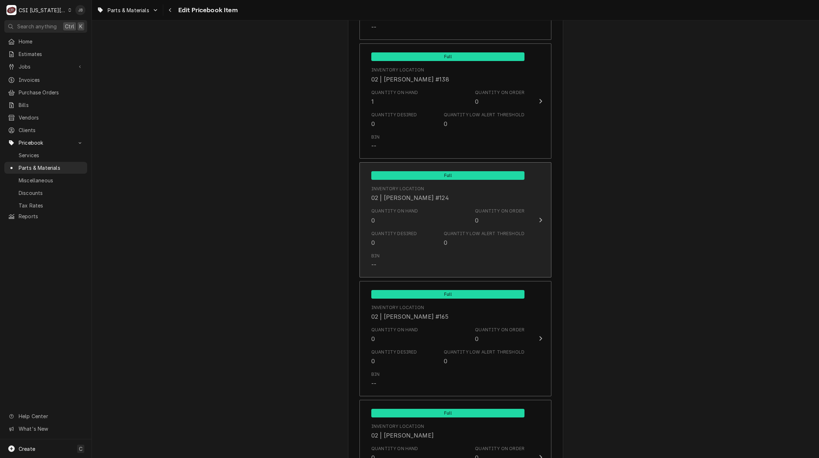
click at [417, 233] on div "Quantity Desired 0 Quantity Low Alert Threshold 0" at bounding box center [447, 238] width 153 height 22
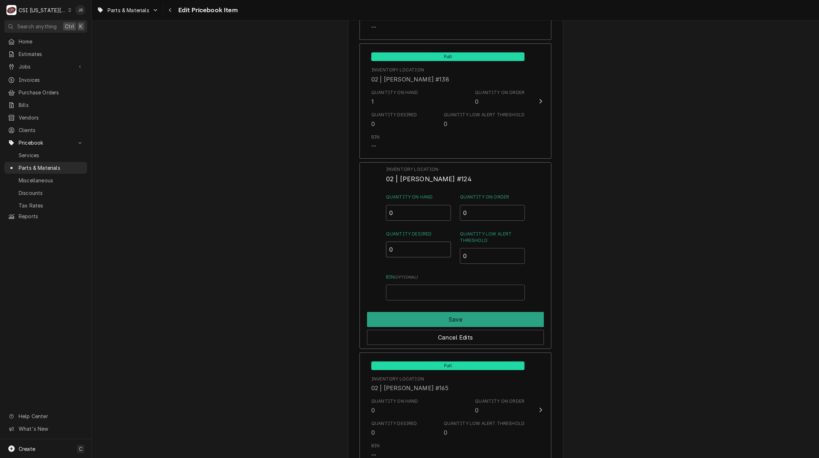
drag, startPoint x: 399, startPoint y: 244, endPoint x: 363, endPoint y: 249, distance: 35.9
click at [366, 249] on div "Inventory Location 02 | TREY ESLINGER #124 Quantity on Hand 0 Quantity on Order…" at bounding box center [455, 255] width 192 height 187
type input "1"
click at [414, 320] on button "Save" at bounding box center [455, 319] width 177 height 15
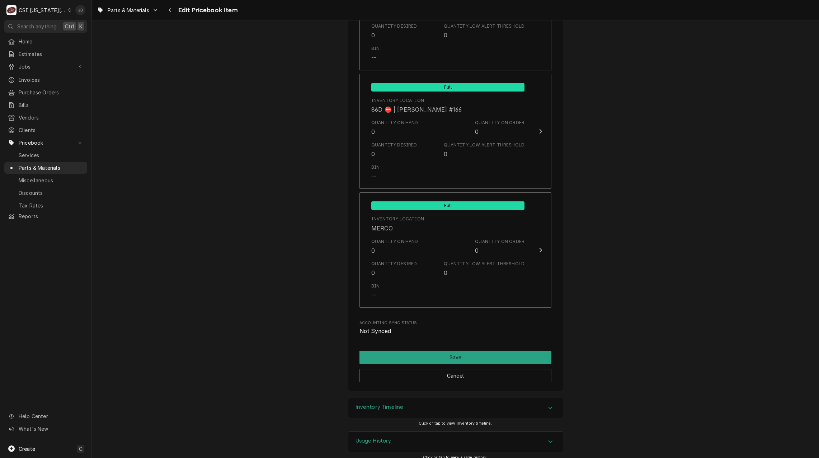
scroll to position [6956, 0]
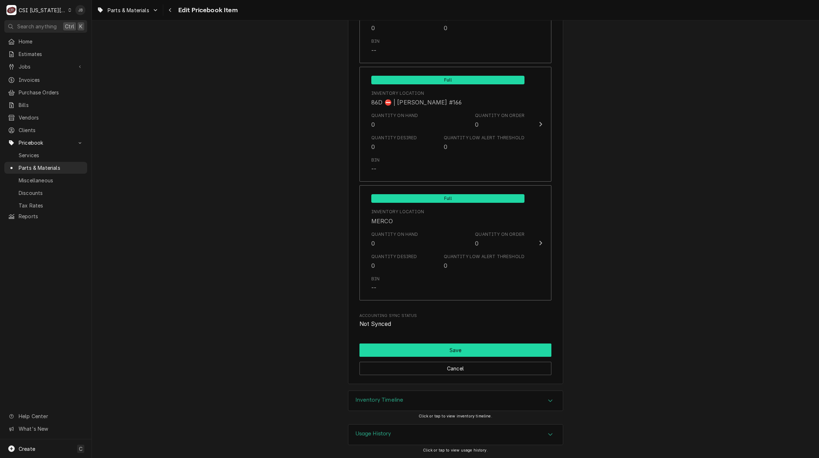
click at [439, 351] on button "Save" at bounding box center [455, 349] width 192 height 13
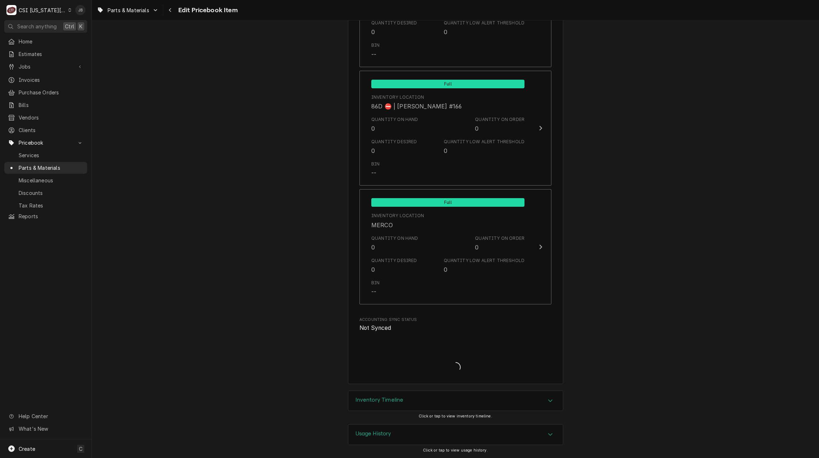
type textarea "x"
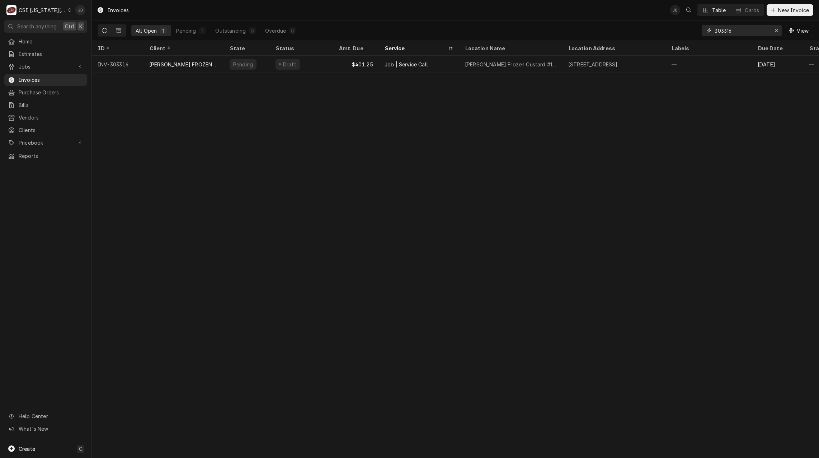
drag, startPoint x: 740, startPoint y: 32, endPoint x: 651, endPoint y: 26, distance: 89.5
click at [651, 26] on div "All Open 1 Pending 1 Outstanding 0 Overdue 0 303316 View" at bounding box center [456, 30] width 716 height 20
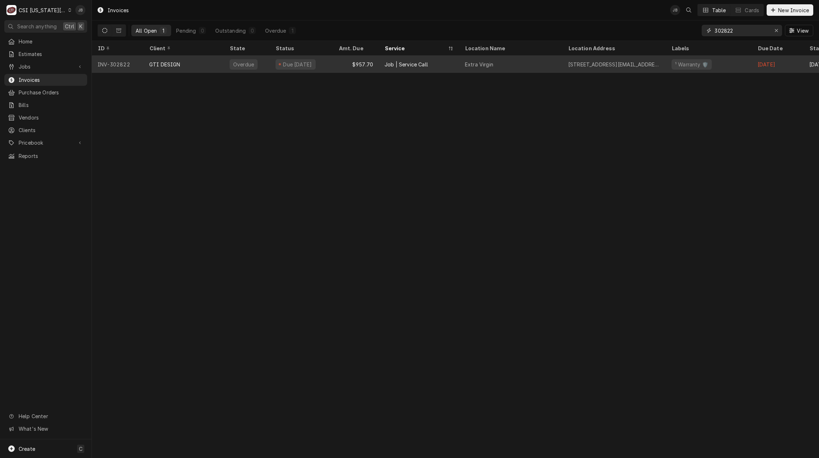
type input "302822"
click at [156, 65] on div "GTI DESIGN" at bounding box center [164, 65] width 31 height 8
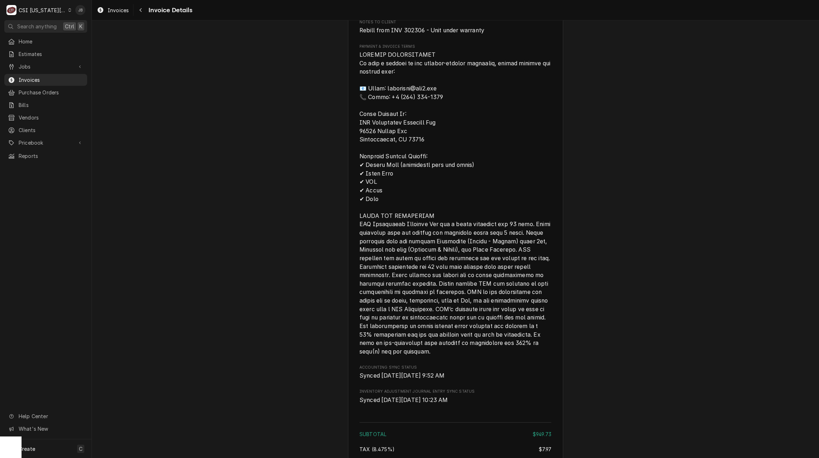
scroll to position [1076, 0]
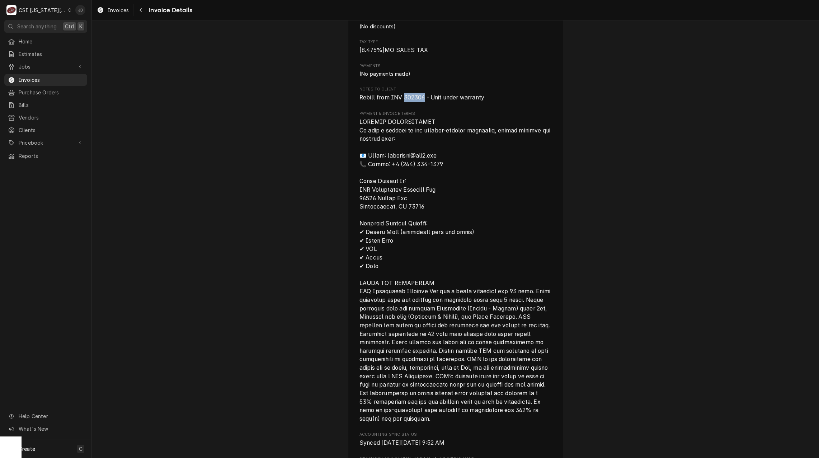
drag, startPoint x: 422, startPoint y: 114, endPoint x: 401, endPoint y: 112, distance: 20.2
click at [401, 101] on span "Rebill from INV 302306 - Unit under warranty" at bounding box center [421, 97] width 125 height 7
copy span "302306"
click at [49, 79] on span "Invoices" at bounding box center [51, 80] width 65 height 8
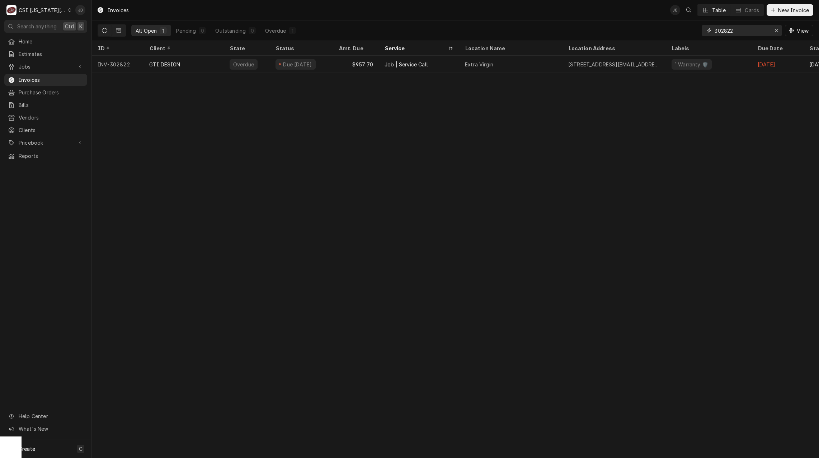
drag, startPoint x: 743, startPoint y: 25, endPoint x: 668, endPoint y: 30, distance: 74.4
click at [668, 30] on div "All Open 1 Pending 0 Outstanding 0 Overdue 1 302822 View" at bounding box center [456, 30] width 716 height 20
paste input "306"
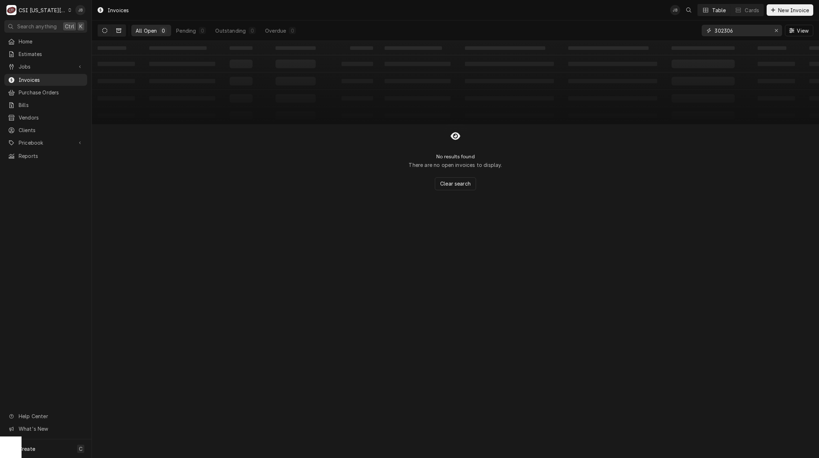
type input "302306"
click at [120, 30] on icon "Dynamic Content Wrapper" at bounding box center [118, 30] width 5 height 5
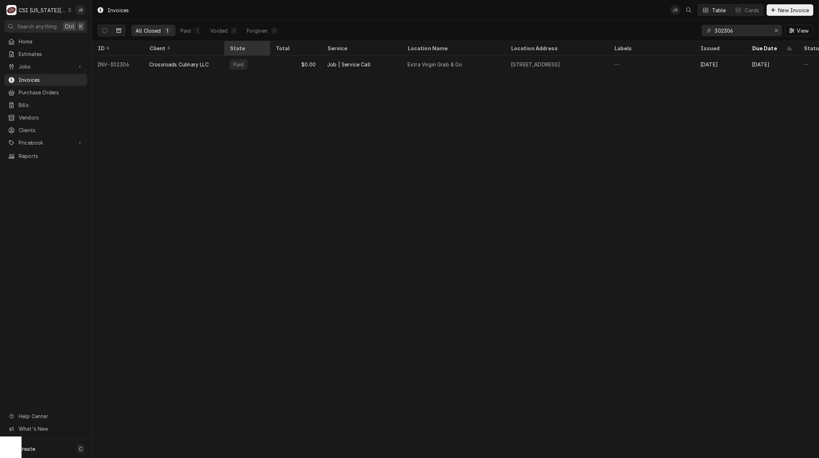
click at [229, 53] on div "State" at bounding box center [246, 48] width 43 height 12
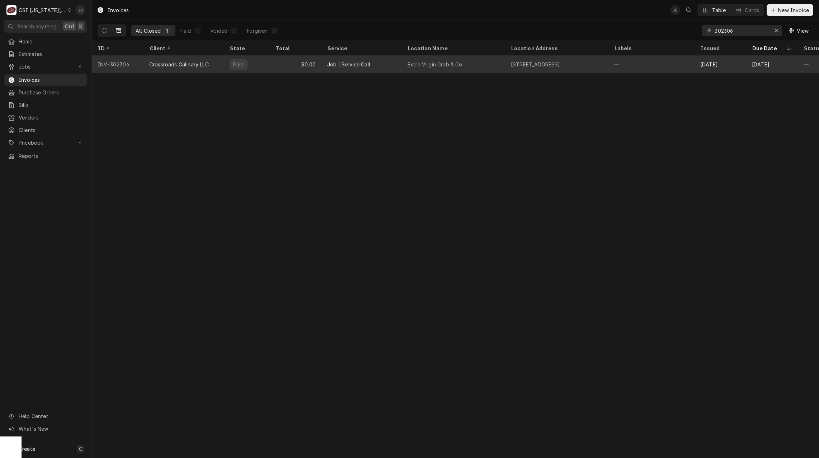
click at [202, 65] on div "Crossroads Culinary LLC" at bounding box center [179, 65] width 60 height 8
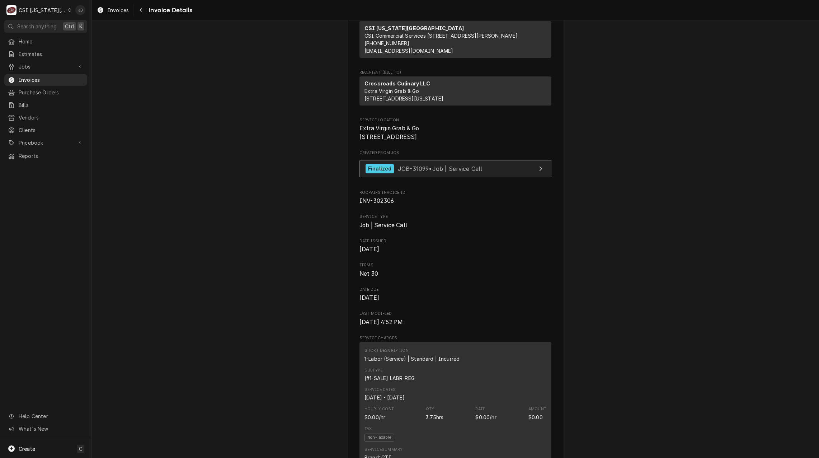
scroll to position [179, 0]
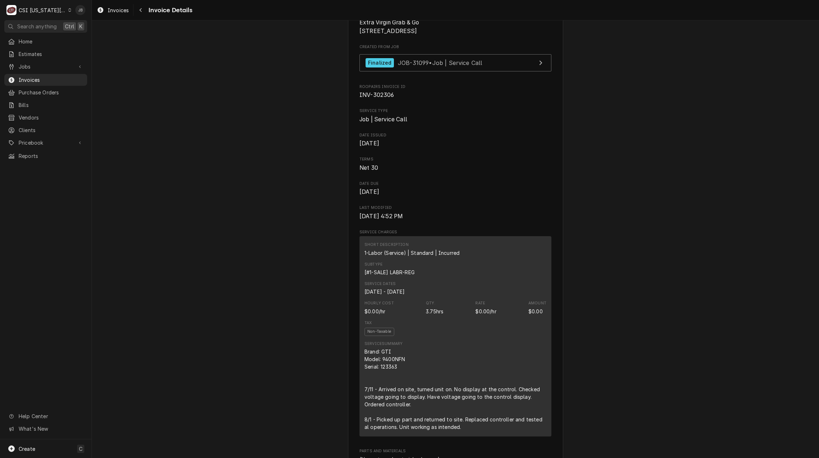
click at [433, 75] on div "Finalized JOB-31099 • Job | Service Call" at bounding box center [455, 64] width 192 height 21
click at [439, 66] on span "JOB-31099 • Job | Service Call" at bounding box center [440, 62] width 85 height 7
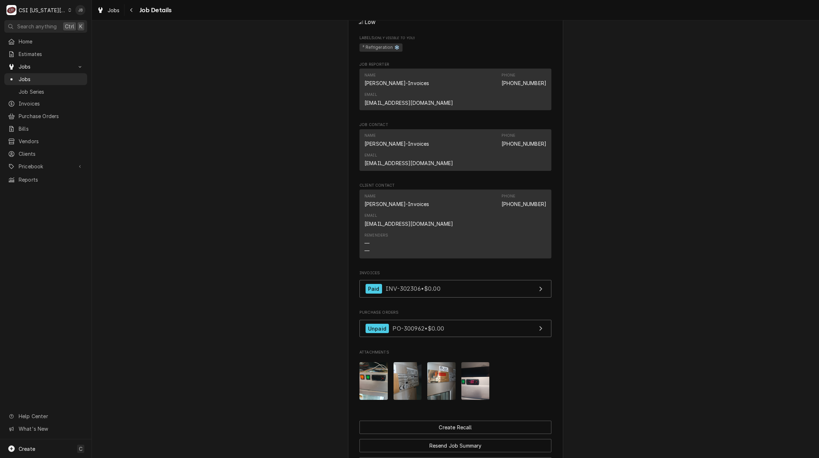
scroll to position [610, 0]
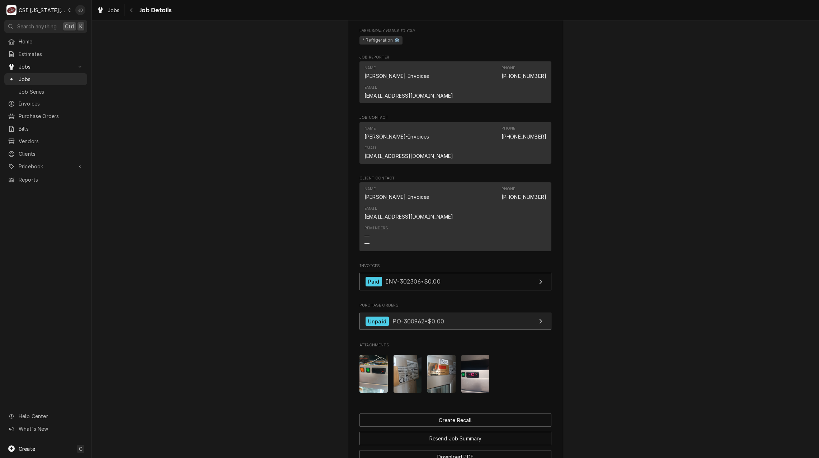
click at [425, 318] on span "PO-300962 • $0.00" at bounding box center [417, 321] width 51 height 7
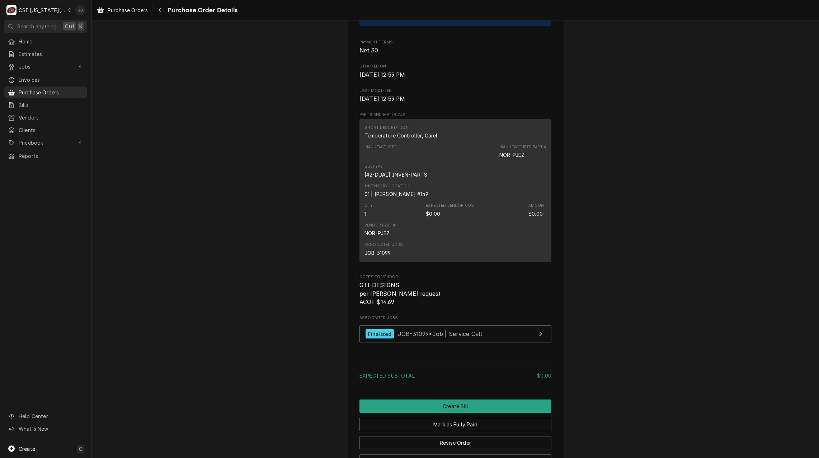
scroll to position [323, 0]
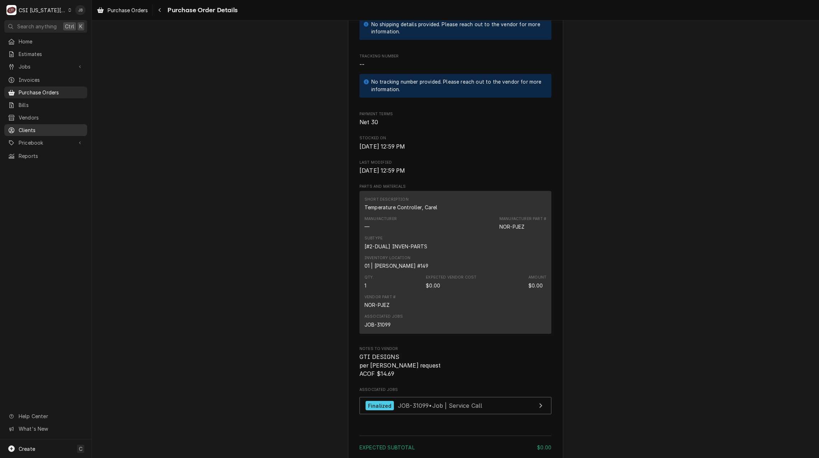
click at [46, 128] on span "Clients" at bounding box center [51, 130] width 65 height 8
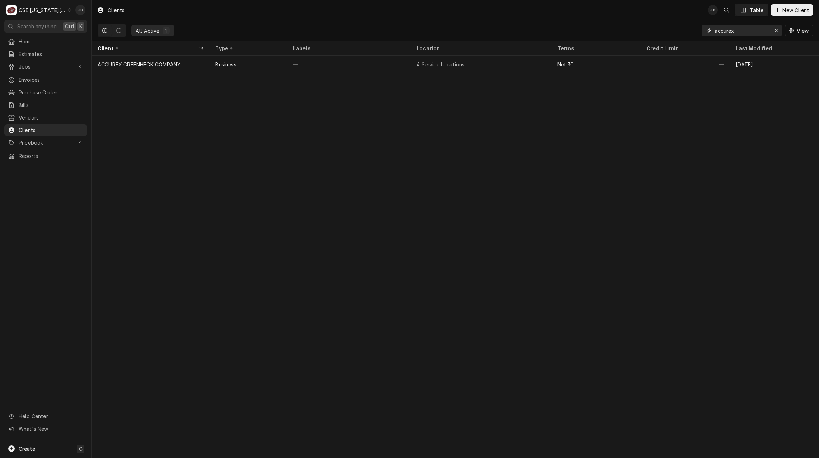
drag, startPoint x: 739, startPoint y: 30, endPoint x: 586, endPoint y: 17, distance: 153.3
click at [587, 17] on div "Clients JB Table New Client All Active 1 accurex View" at bounding box center [455, 20] width 727 height 41
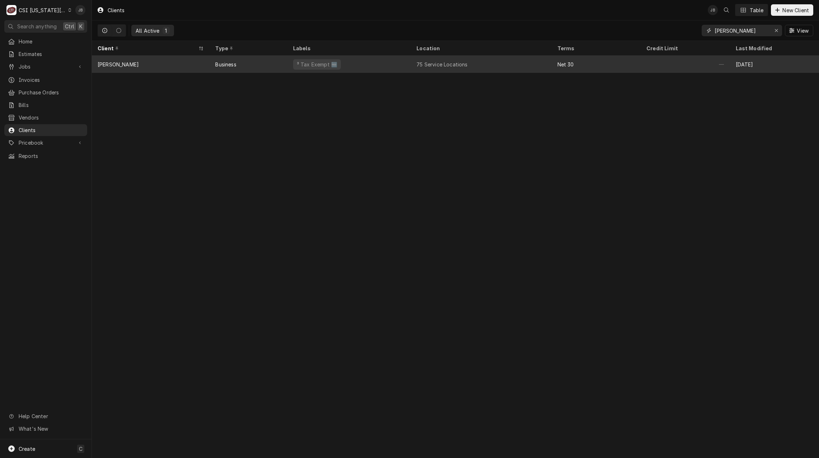
type input "vivian"
click at [367, 66] on div "³ Tax Exempt 🆓" at bounding box center [348, 64] width 123 height 17
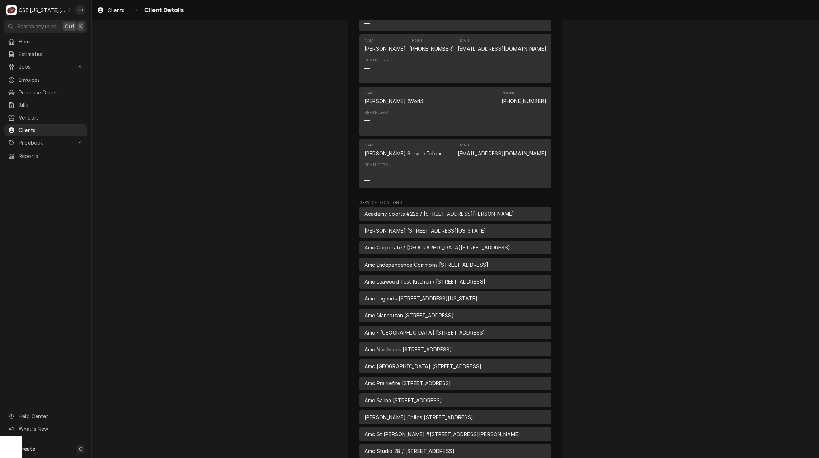
scroll to position [370, 0]
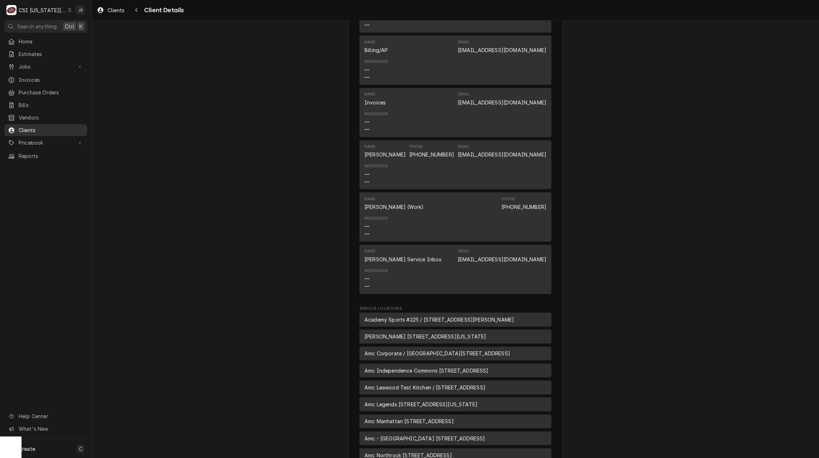
click at [39, 127] on span "Clients" at bounding box center [51, 130] width 65 height 8
click at [33, 128] on span "Clients" at bounding box center [51, 130] width 65 height 8
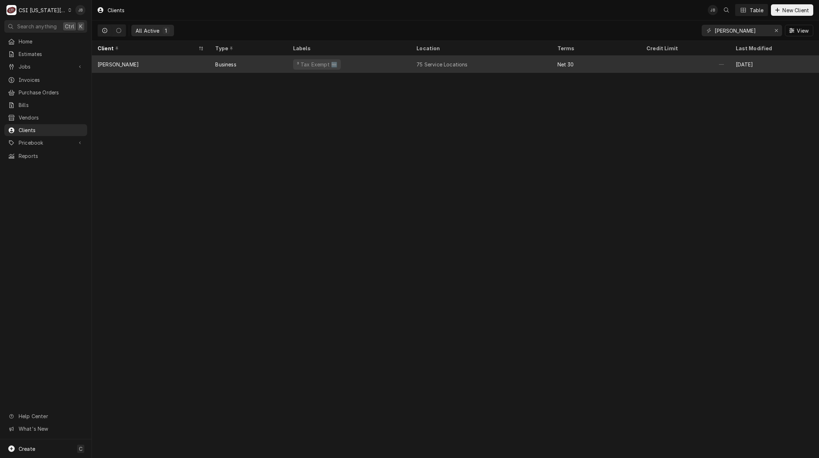
click at [272, 64] on div "Business" at bounding box center [248, 64] width 77 height 17
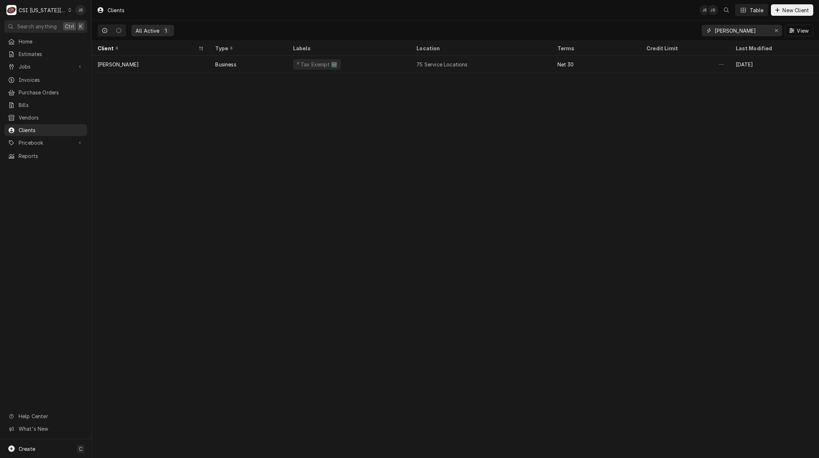
drag, startPoint x: 747, startPoint y: 30, endPoint x: 630, endPoint y: 30, distance: 117.0
click at [630, 30] on div "All Active 1 vivian View" at bounding box center [456, 30] width 716 height 20
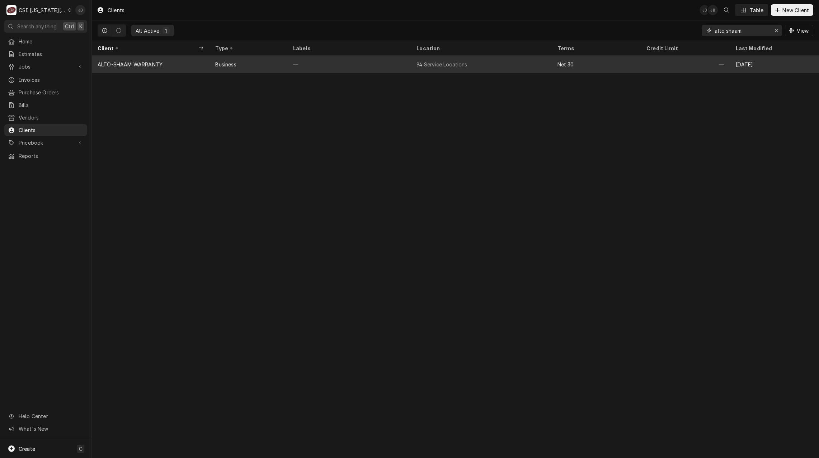
type input "alto shaam"
click at [231, 57] on div "Business" at bounding box center [248, 64] width 77 height 17
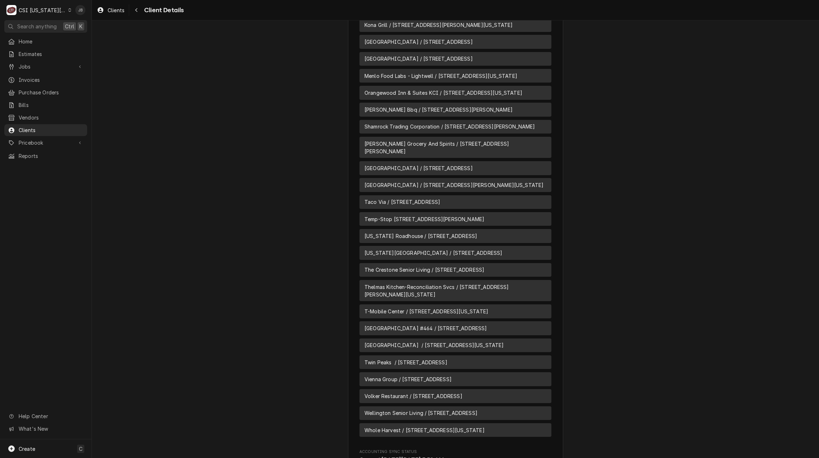
scroll to position [2358, 0]
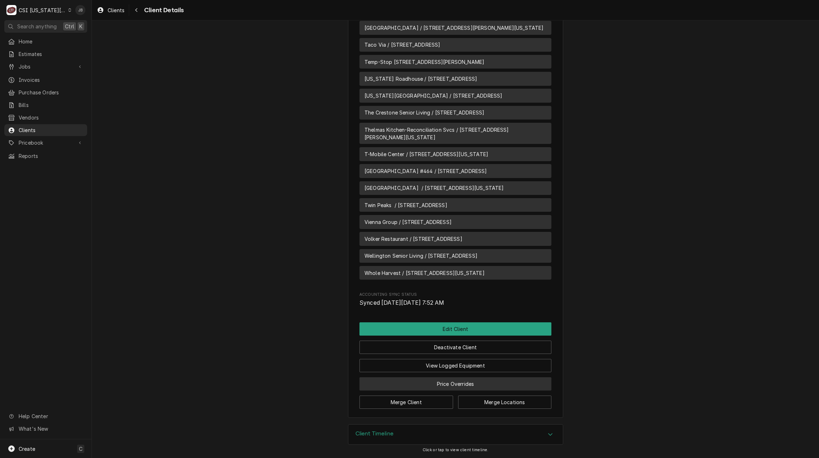
click at [476, 381] on button "Price Overrides" at bounding box center [455, 383] width 192 height 13
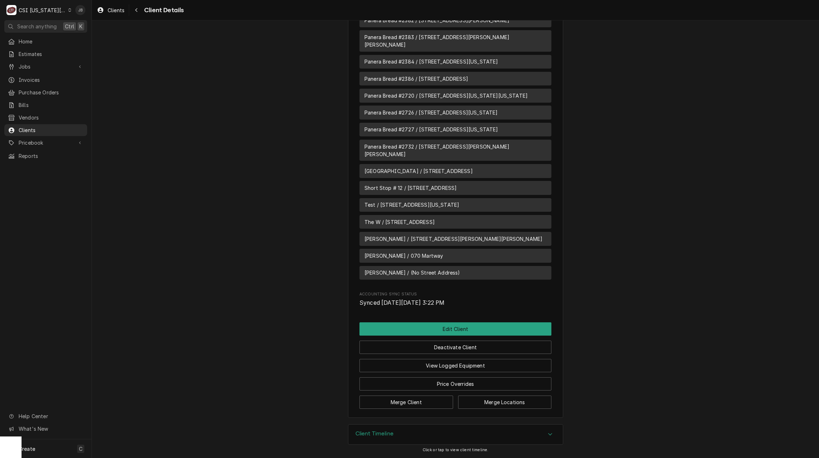
scroll to position [1769, 0]
click at [457, 329] on button "Edit Client" at bounding box center [455, 328] width 192 height 13
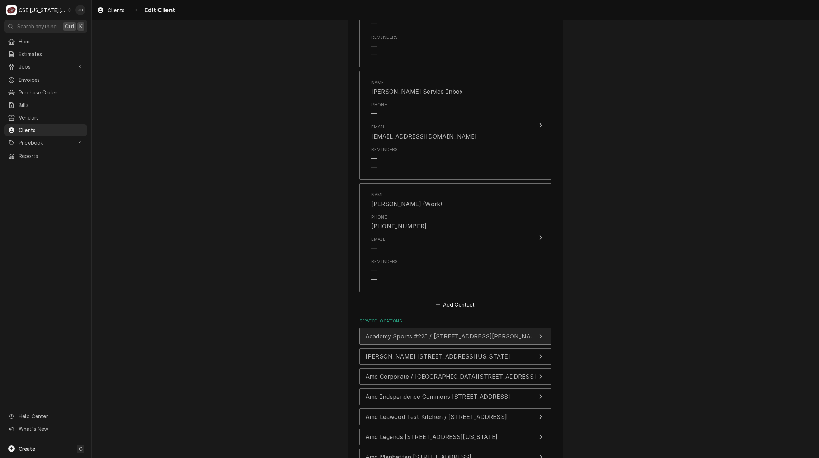
scroll to position [1112, 0]
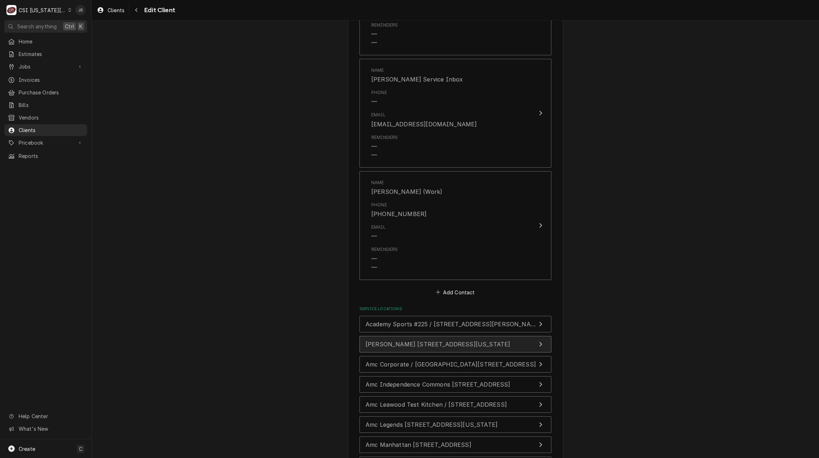
click at [435, 344] on span "Amc Barrywoods 24 / 8101 Roanridge Road, Kansas City, MO 64151" at bounding box center [438, 343] width 145 height 7
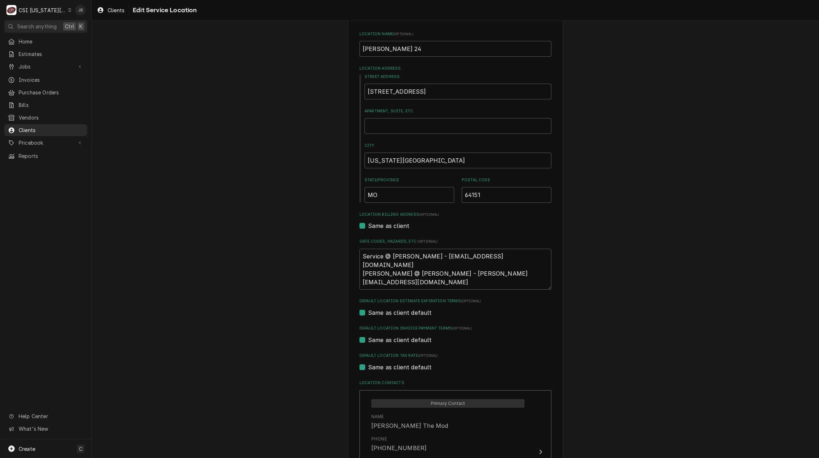
scroll to position [144, 0]
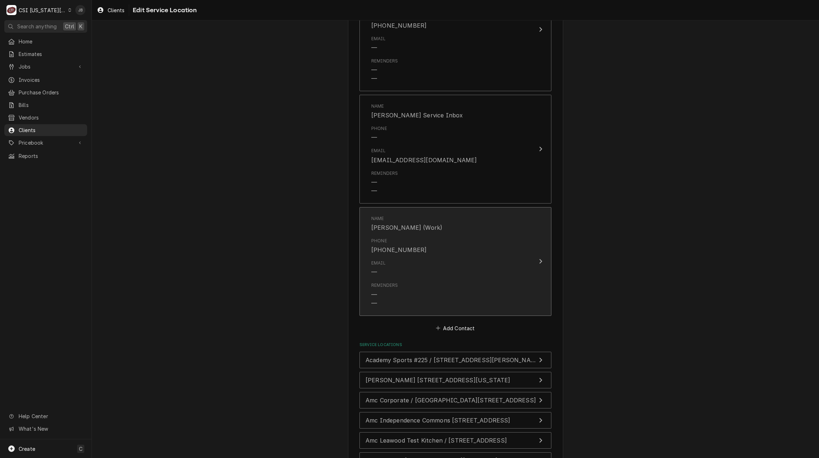
scroll to position [1252, 0]
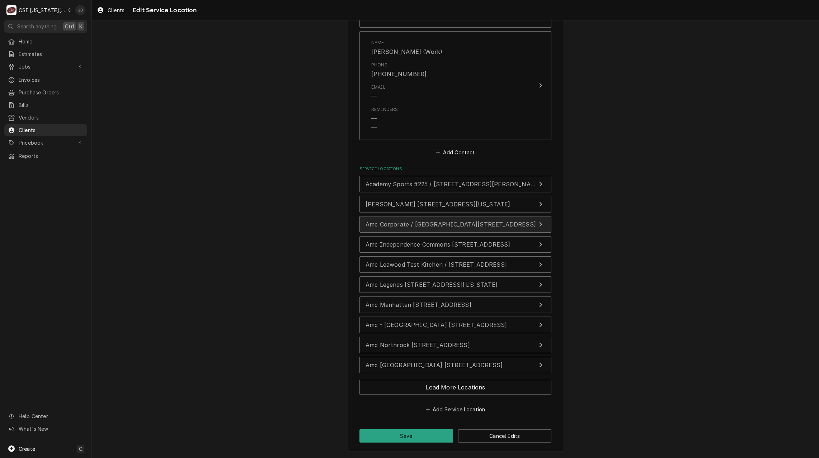
click at [414, 225] on span "Amc Corporate / One Amc Way 11500 Ash St, Leawood, KS 66211" at bounding box center [451, 224] width 170 height 7
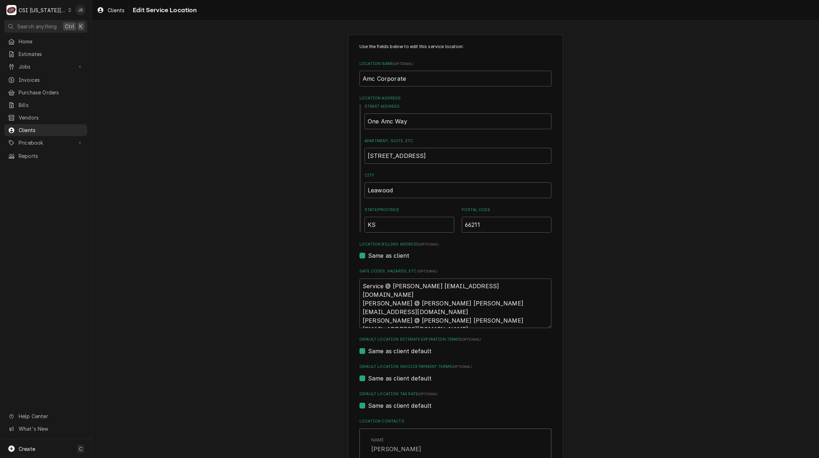
type textarea "x"
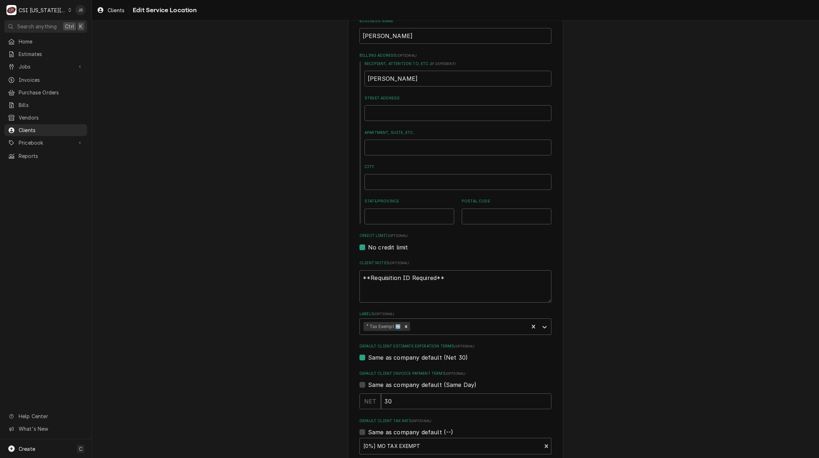
scroll to position [215, 0]
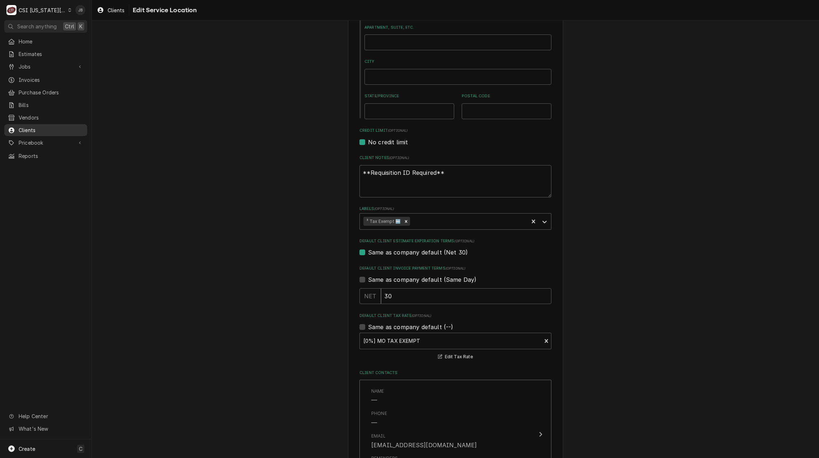
click at [46, 126] on span "Clients" at bounding box center [51, 130] width 65 height 8
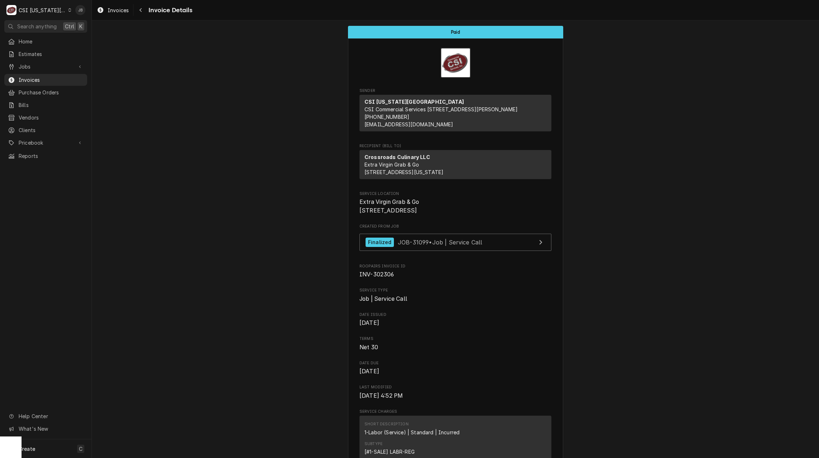
scroll to position [179, 0]
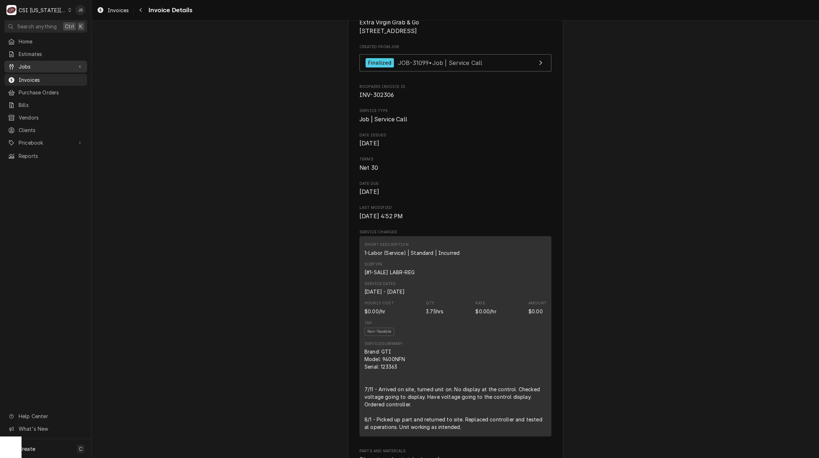
click at [39, 68] on span "Jobs" at bounding box center [46, 67] width 54 height 8
click at [41, 79] on span "Jobs" at bounding box center [51, 79] width 65 height 8
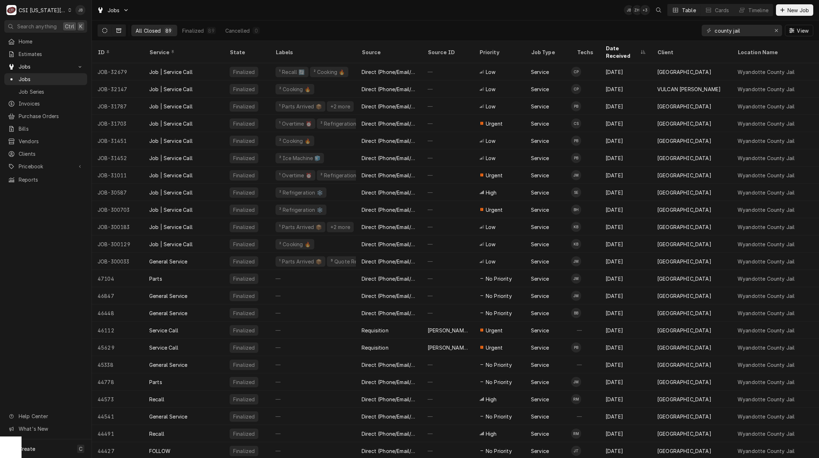
click at [103, 31] on icon "Dynamic Content Wrapper" at bounding box center [104, 30] width 5 height 5
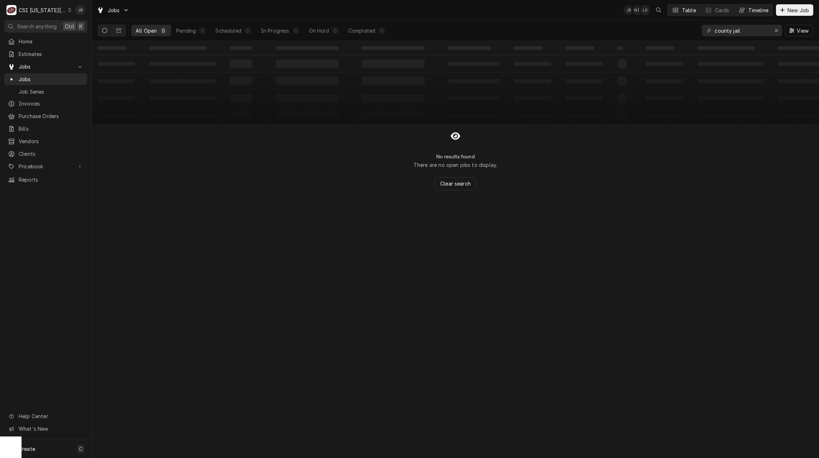
click at [763, 11] on div "Timeline" at bounding box center [758, 10] width 20 height 8
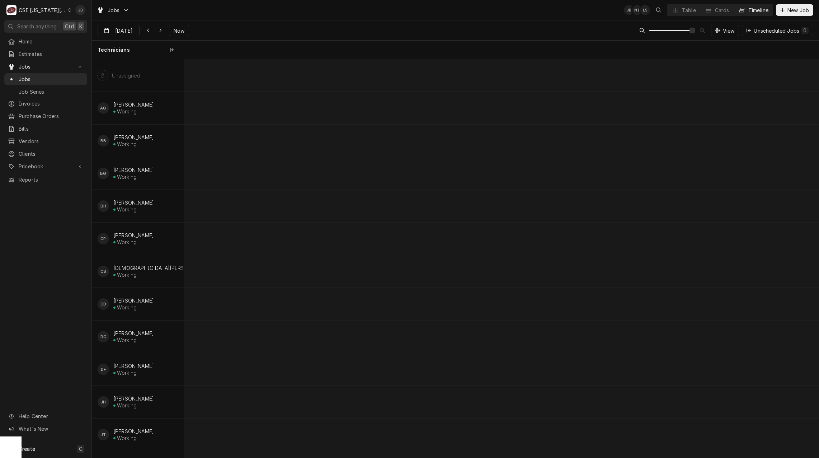
scroll to position [0, 12588]
click at [183, 30] on span "Now" at bounding box center [179, 31] width 14 height 8
click at [159, 30] on icon "Dynamic Content Wrapper" at bounding box center [160, 30] width 3 height 5
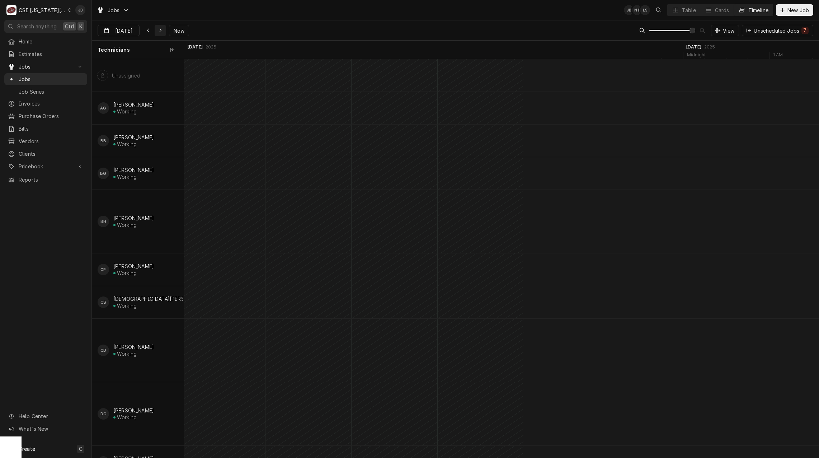
scroll to position [0, 13839]
type input "[DATE]"
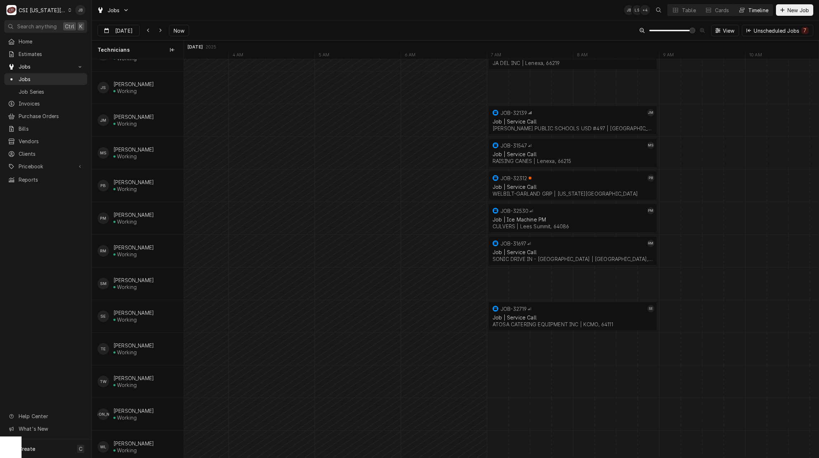
scroll to position [344, 0]
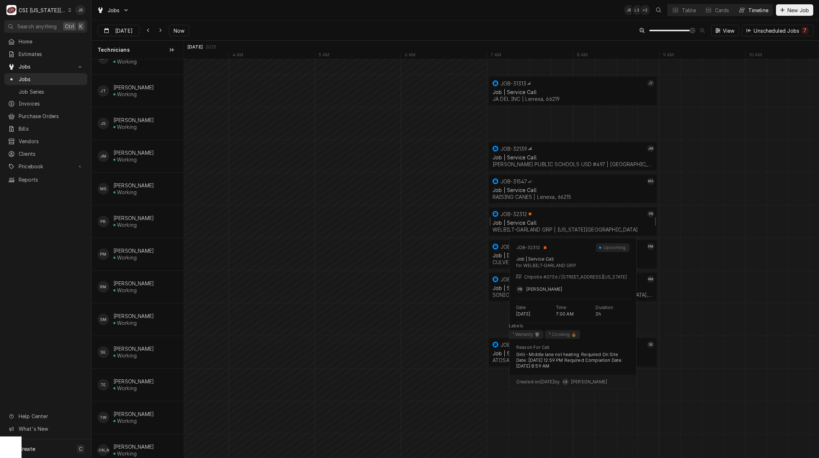
click at [518, 227] on div "WELBILT-GARLAND GRP | Kansas City, 64158" at bounding box center [573, 229] width 160 height 6
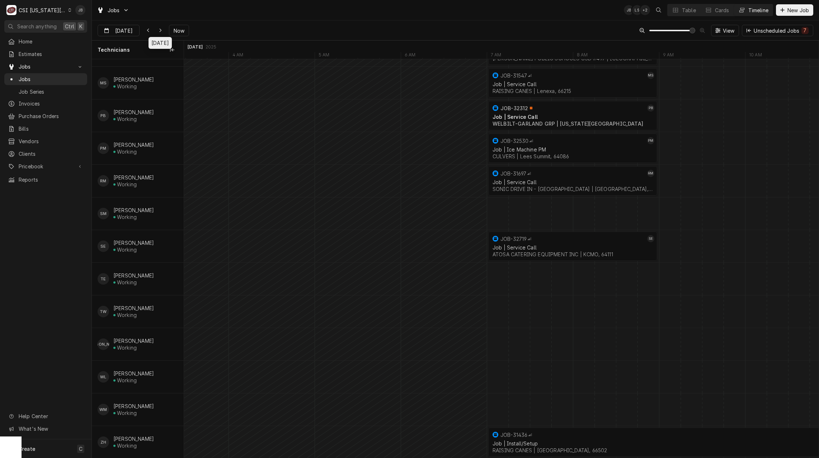
scroll to position [415, 0]
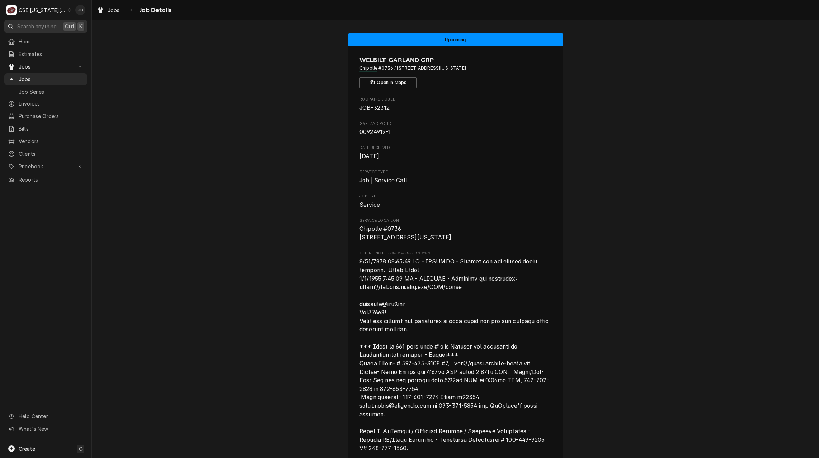
click at [24, 28] on span "Search anything" at bounding box center [36, 27] width 39 height 8
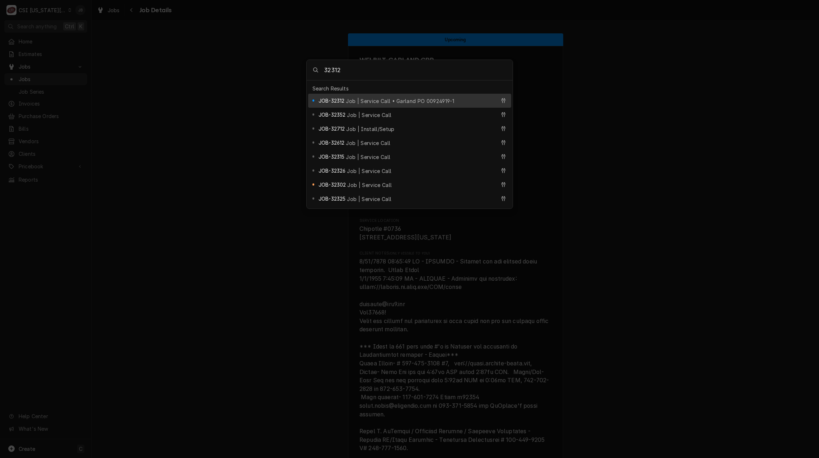
type input "32312"
click at [340, 99] on span "JOB-32312" at bounding box center [332, 101] width 26 height 8
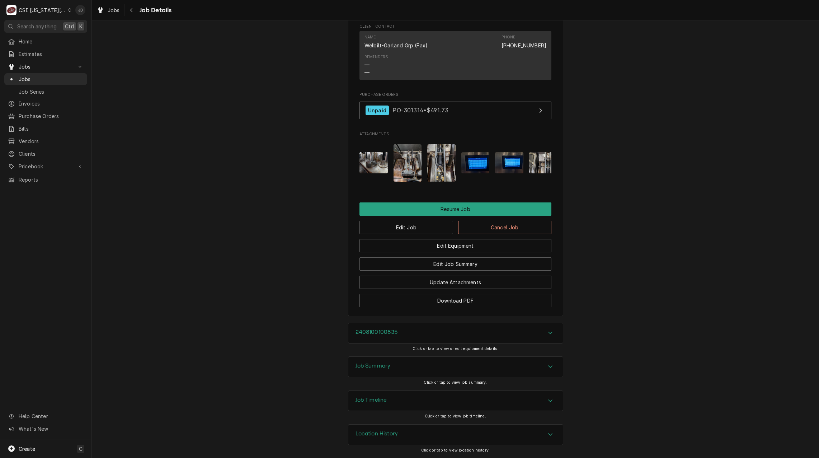
scroll to position [1519, 0]
click at [400, 231] on button "Edit Job" at bounding box center [406, 227] width 94 height 13
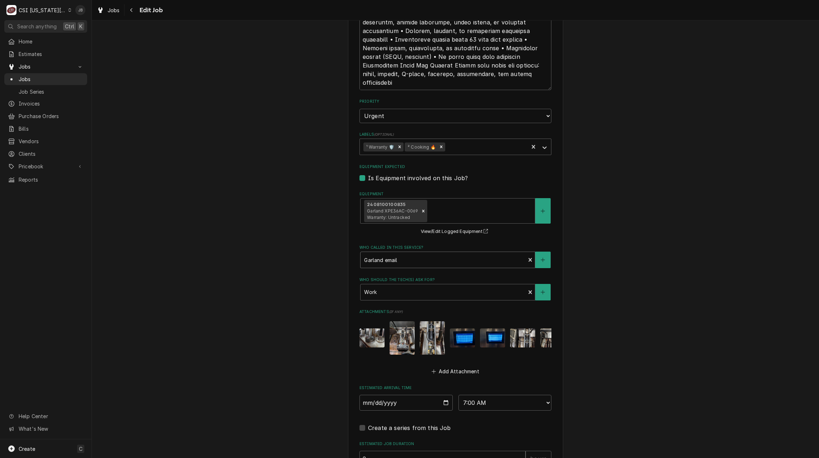
scroll to position [1076, 0]
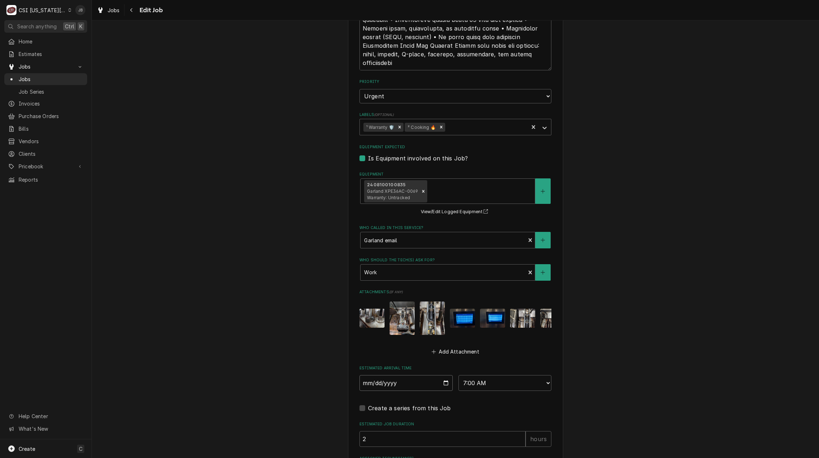
click at [446, 390] on input "2025-09-19" at bounding box center [405, 383] width 93 height 16
type textarea "x"
type input "2025-09-22"
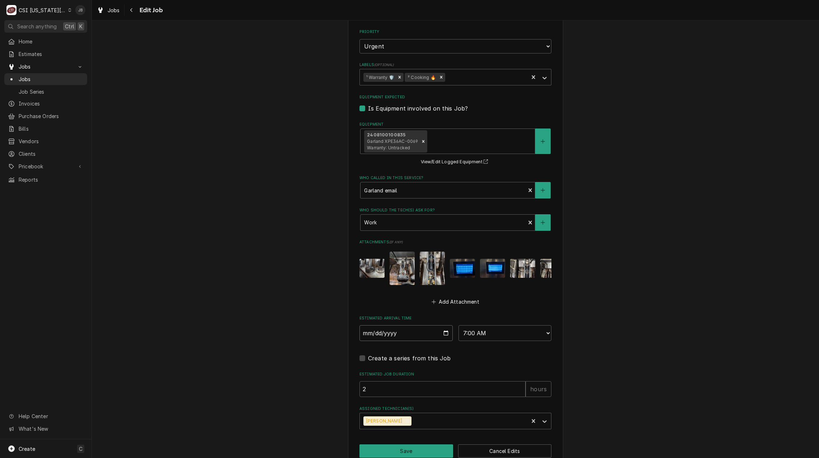
scroll to position [1147, 0]
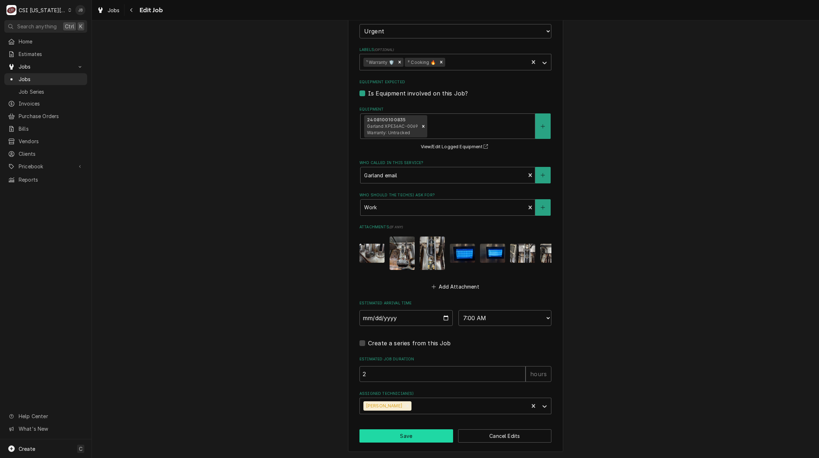
click at [417, 437] on button "Save" at bounding box center [406, 435] width 94 height 13
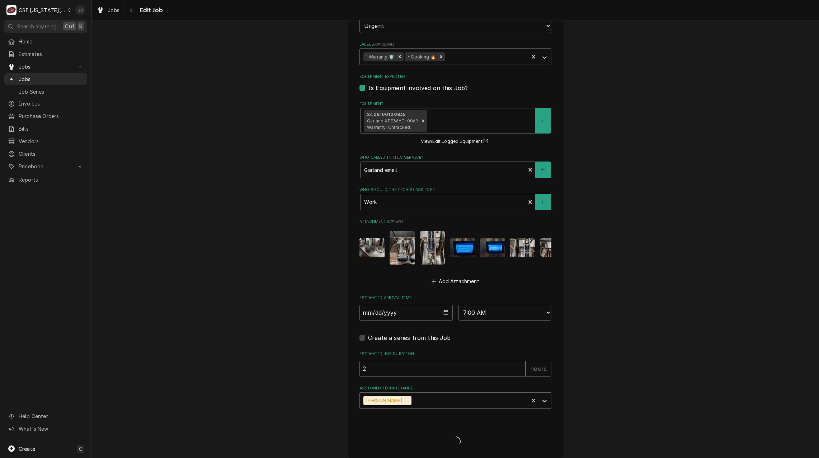
type textarea "x"
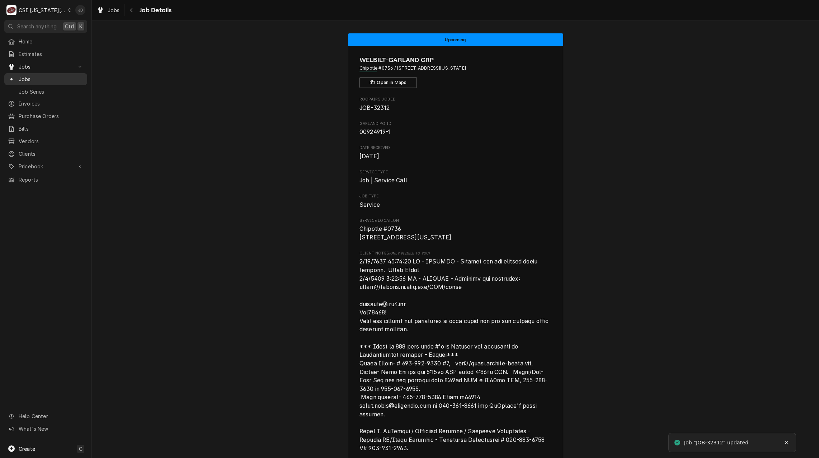
click at [50, 75] on div "Jobs" at bounding box center [46, 79] width 80 height 9
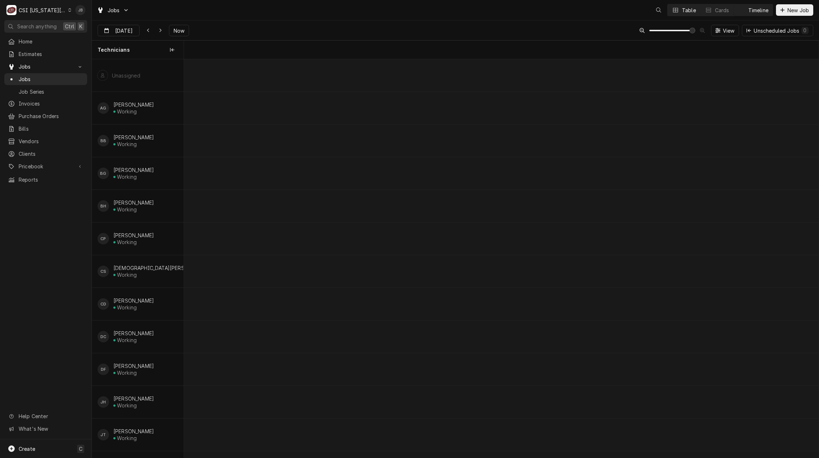
scroll to position [0, 12569]
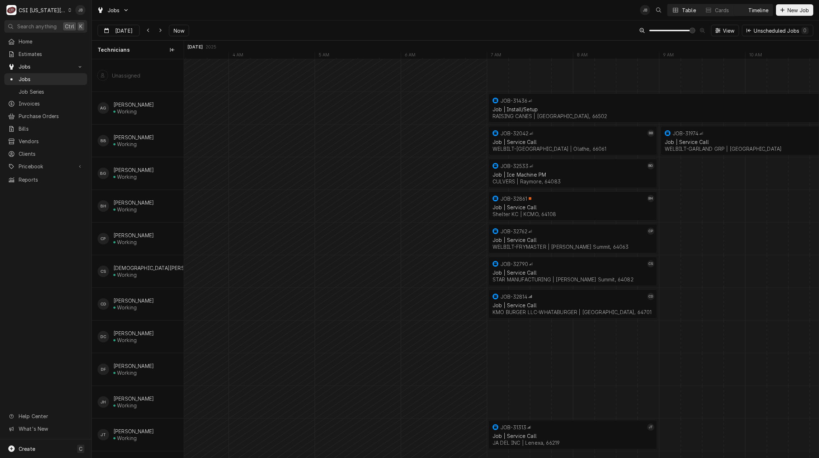
click at [682, 11] on div "Table" at bounding box center [689, 10] width 14 height 8
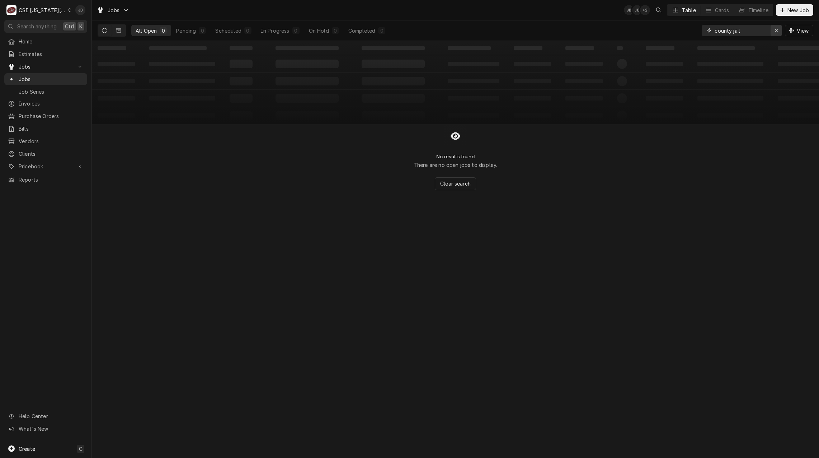
click at [778, 32] on div "Erase input" at bounding box center [776, 30] width 7 height 7
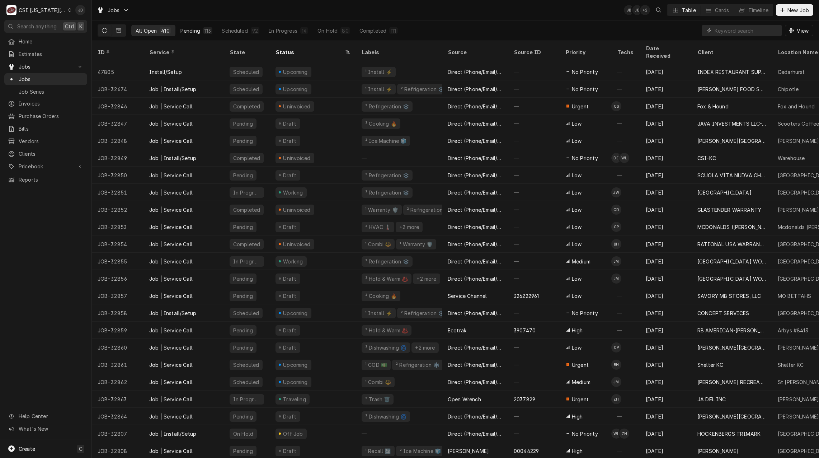
click at [191, 32] on div "Pending" at bounding box center [190, 31] width 20 height 8
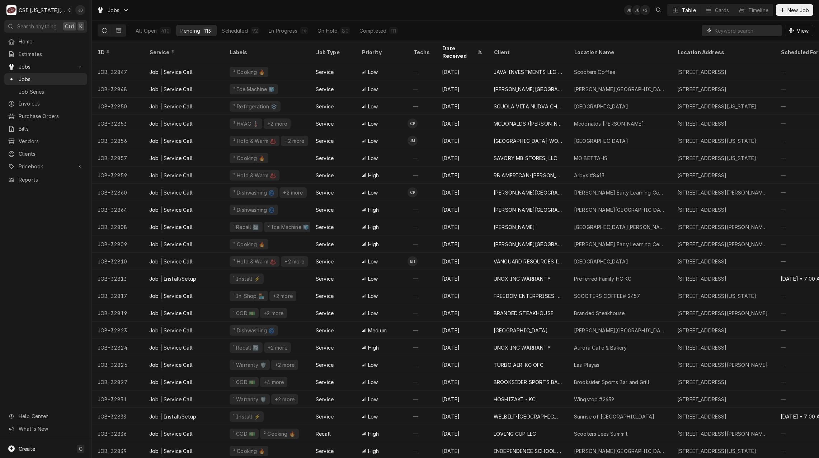
click at [755, 27] on input "Dynamic Content Wrapper" at bounding box center [747, 30] width 64 height 11
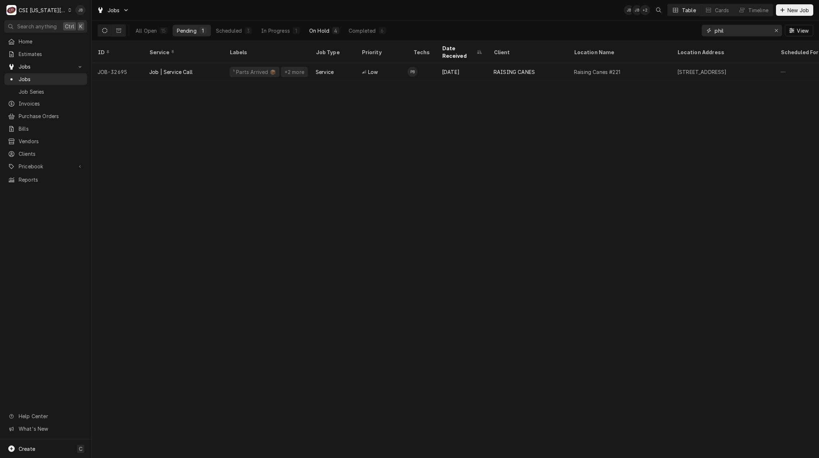
type input "phil"
click at [328, 28] on div "On Hold" at bounding box center [319, 31] width 20 height 8
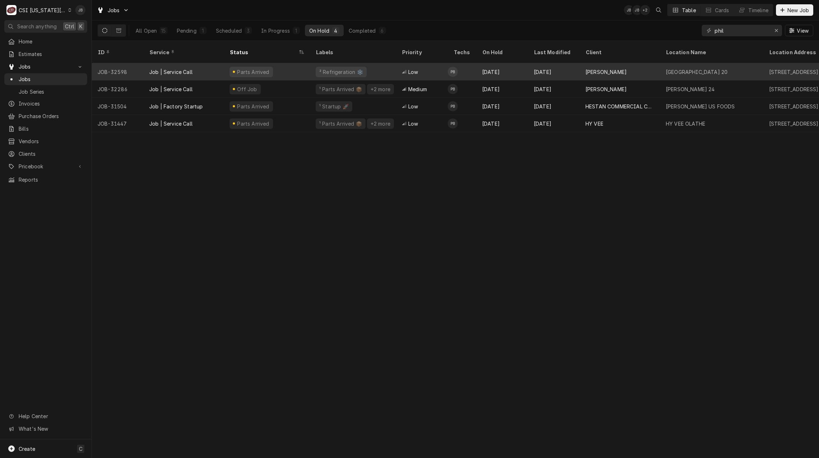
click at [260, 67] on div "Parts Arrived" at bounding box center [251, 72] width 43 height 10
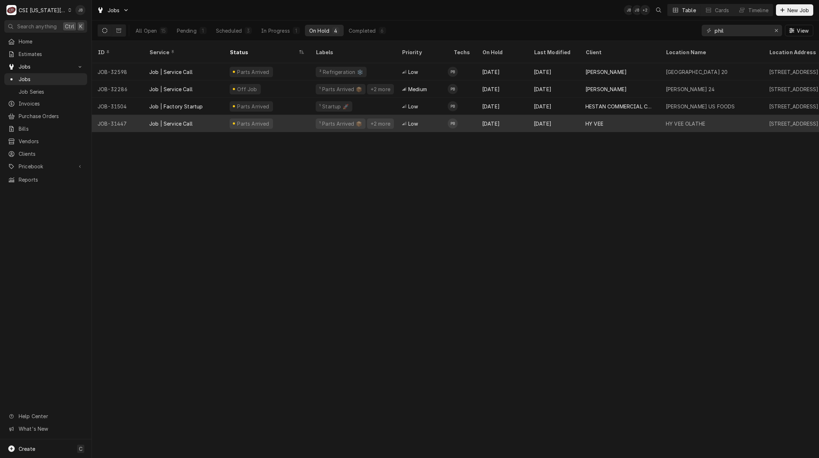
click at [258, 118] on div "Parts Arrived" at bounding box center [251, 123] width 43 height 10
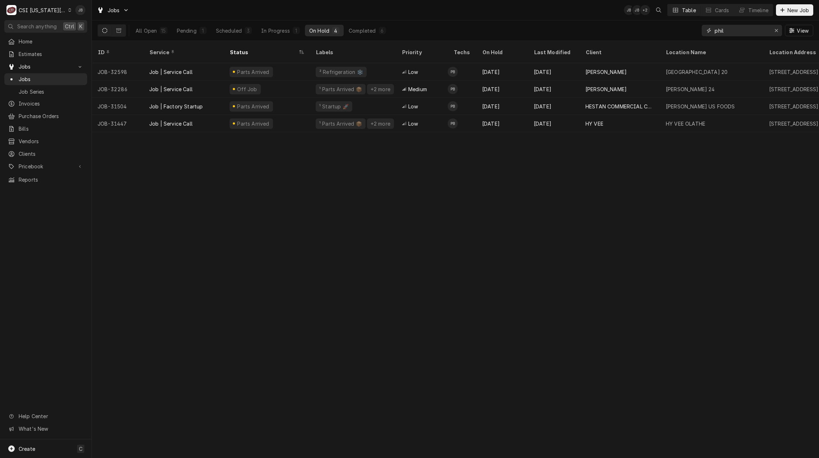
drag, startPoint x: 743, startPoint y: 34, endPoint x: 424, endPoint y: 0, distance: 320.4
click at [424, 0] on html "C CSI Kansas City JB Search anything Ctrl K Home Estimates Jobs Jobs Job Series…" at bounding box center [409, 229] width 819 height 458
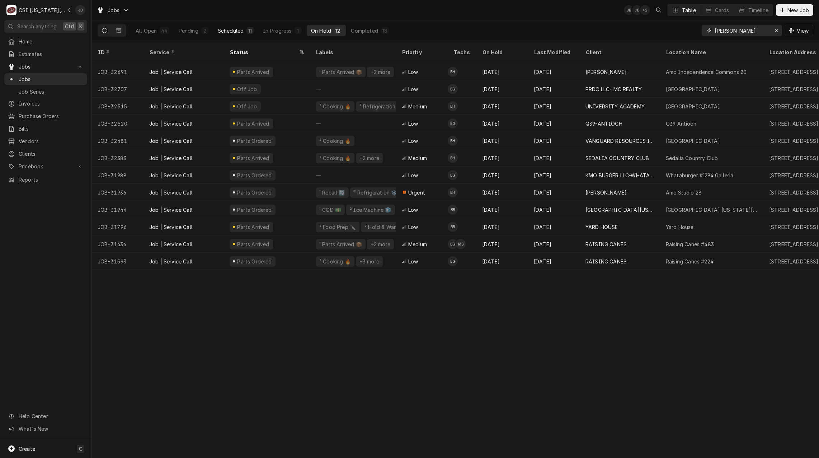
type input "brian"
click at [237, 26] on button "Scheduled 11" at bounding box center [235, 30] width 44 height 11
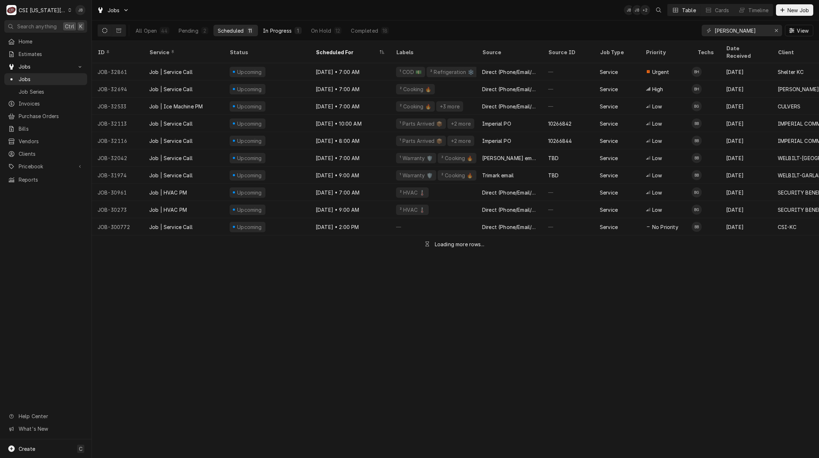
click at [276, 33] on div "In Progress" at bounding box center [277, 31] width 29 height 8
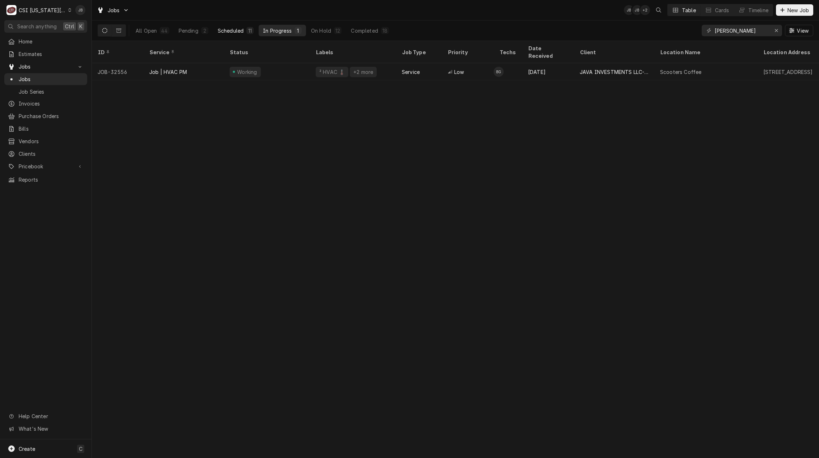
click at [231, 34] on button "Scheduled 11" at bounding box center [235, 30] width 44 height 11
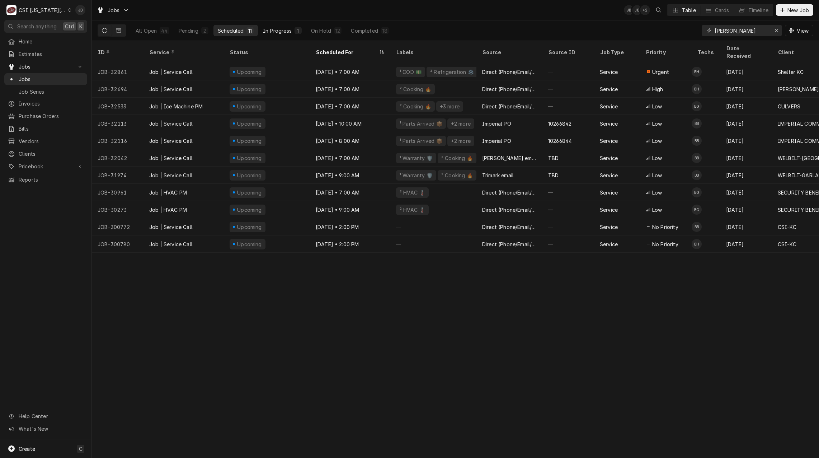
click at [276, 34] on button "In Progress 1" at bounding box center [282, 30] width 47 height 11
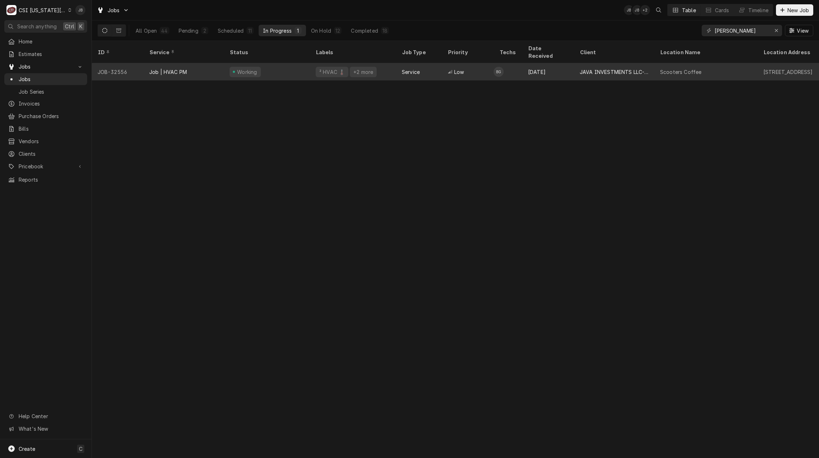
drag, startPoint x: 220, startPoint y: 35, endPoint x: 309, endPoint y: 61, distance: 92.1
click at [220, 35] on button "Scheduled 11" at bounding box center [235, 30] width 44 height 11
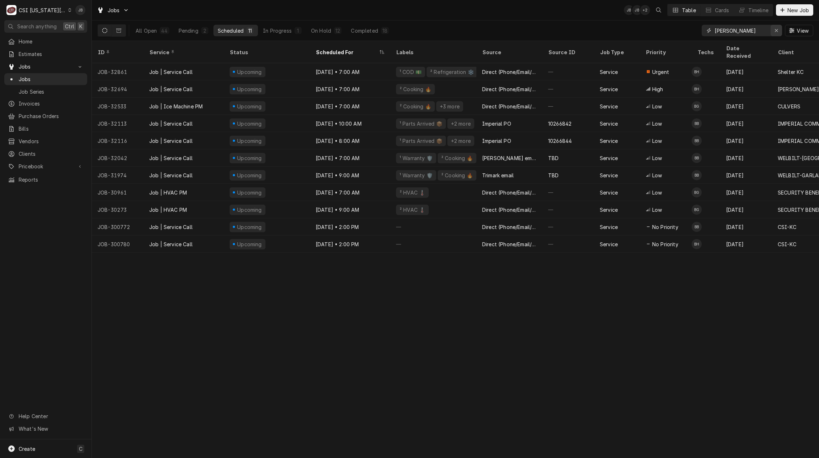
click at [775, 29] on icon "Erase input" at bounding box center [777, 30] width 4 height 5
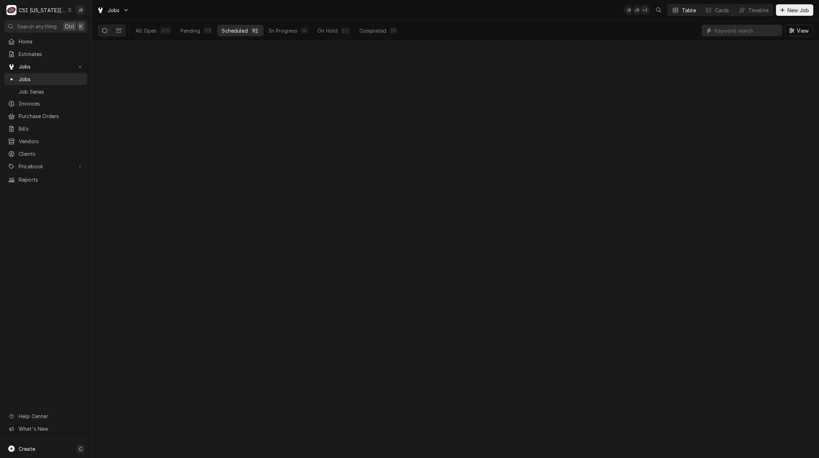
click at [721, 32] on input "Dynamic Content Wrapper" at bounding box center [747, 30] width 64 height 11
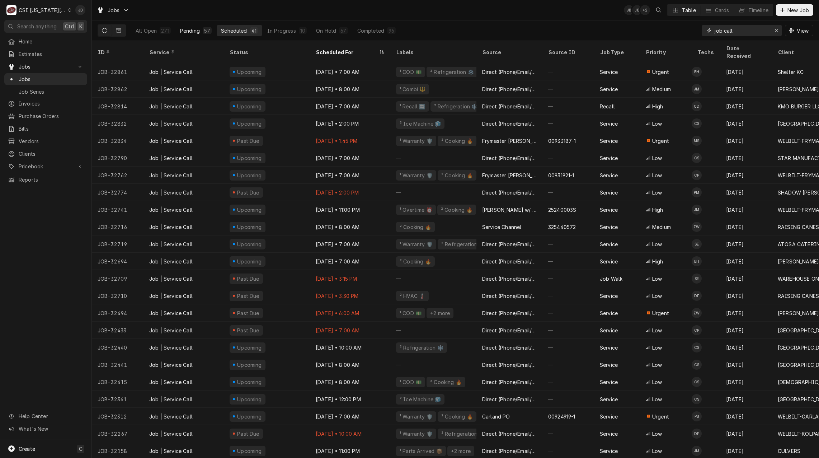
type input "job call"
click at [193, 33] on div "Pending" at bounding box center [190, 31] width 20 height 8
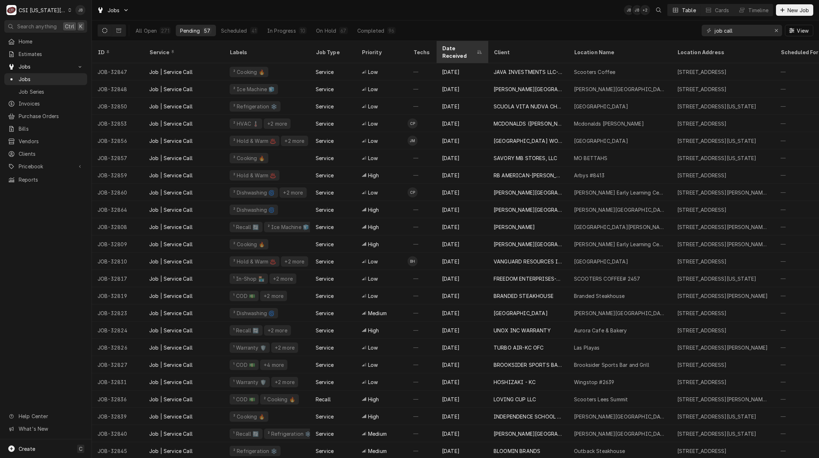
click at [473, 48] on div "Date Received" at bounding box center [458, 51] width 33 height 15
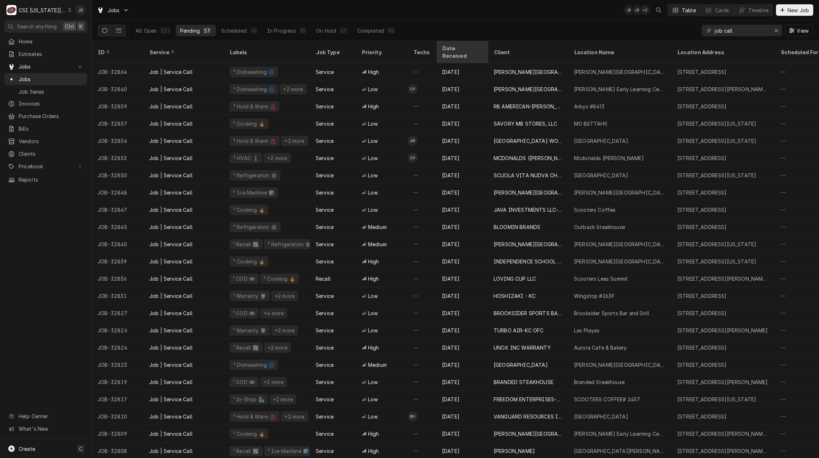
click at [457, 48] on div "Date Received" at bounding box center [461, 51] width 39 height 15
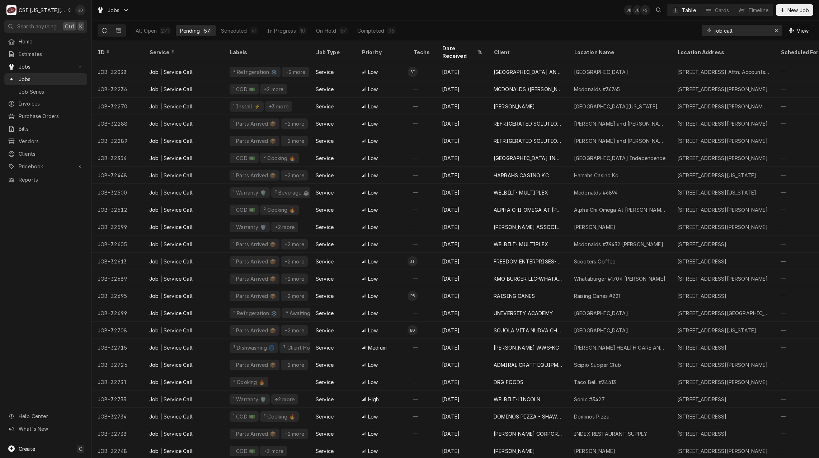
click at [470, 23] on div "All Open 271 Pending 57 Scheduled 41 In Progress 10 On Hold 67 Completed 96 job…" at bounding box center [456, 30] width 716 height 20
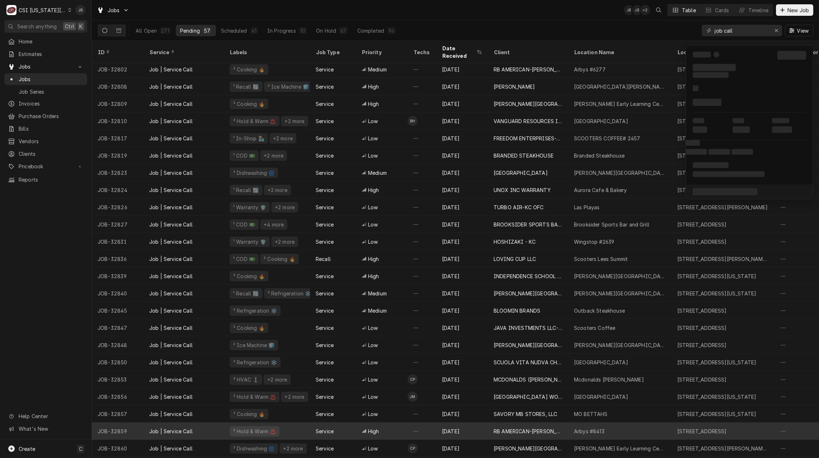
scroll to position [584, 0]
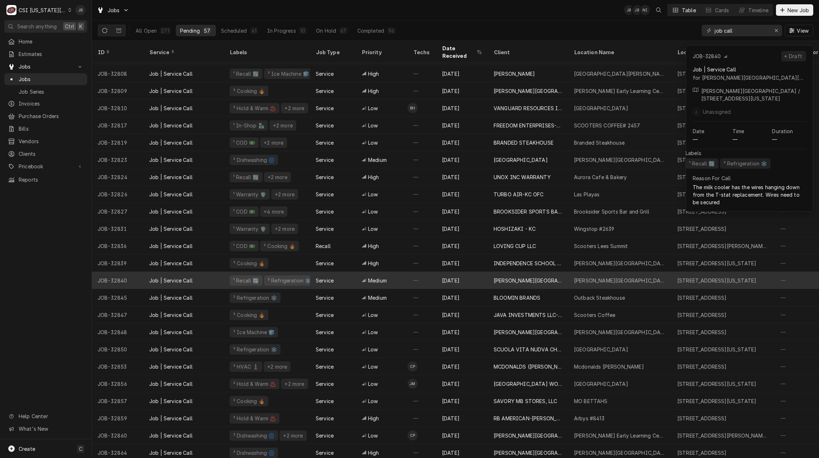
click at [549, 277] on div "[PERSON_NAME][GEOGRAPHIC_DATA][PERSON_NAME]" at bounding box center [528, 281] width 69 height 8
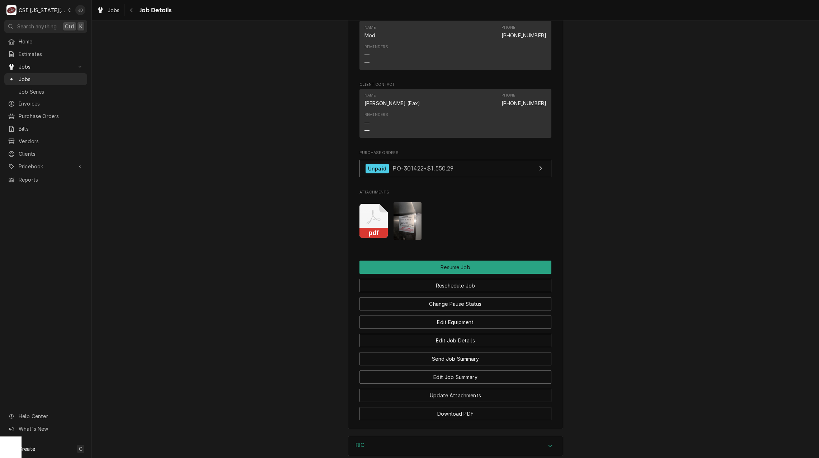
scroll to position [897, 0]
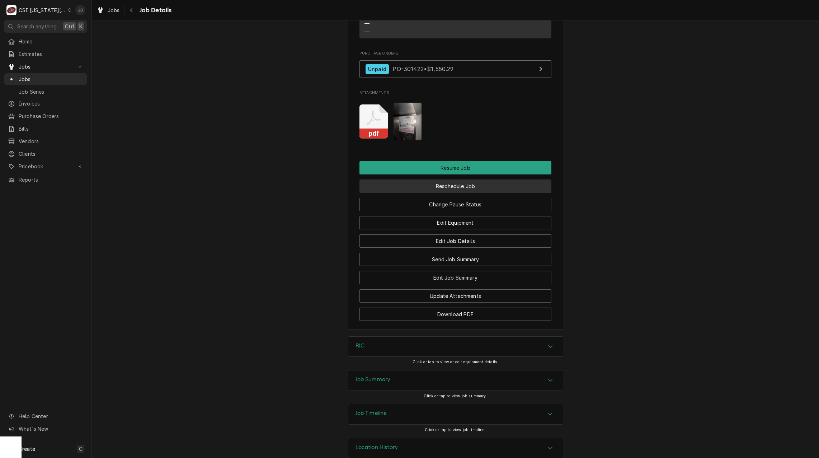
click at [450, 188] on button "Reschedule Job" at bounding box center [455, 185] width 192 height 13
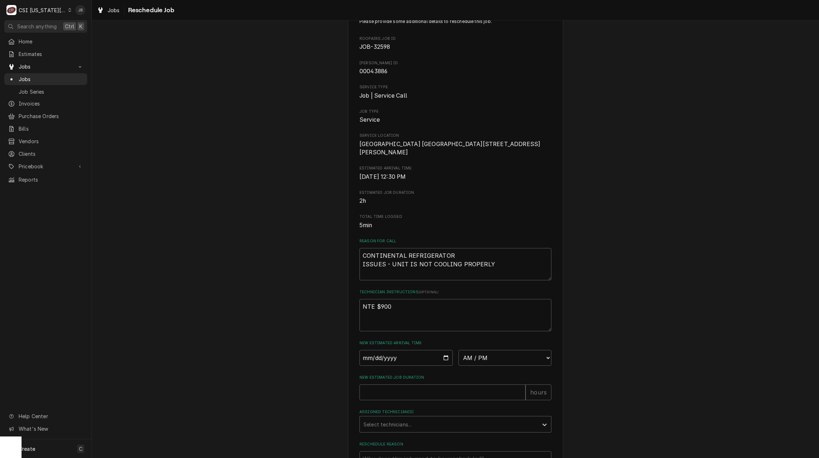
scroll to position [103, 0]
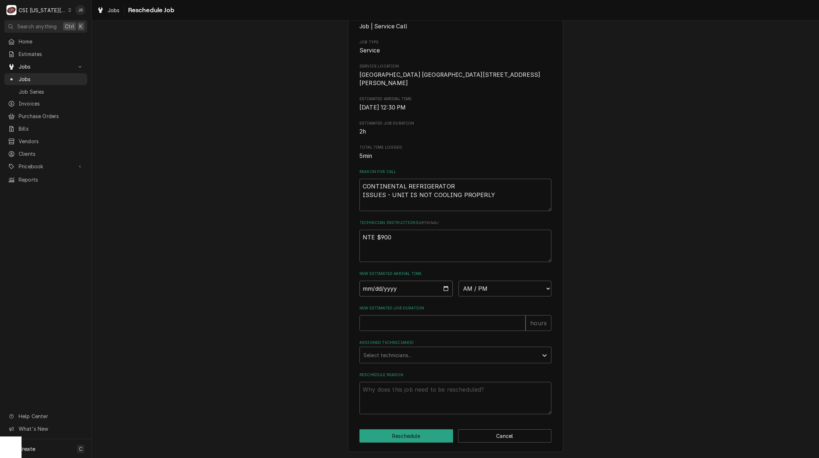
click at [442, 291] on input "Date" at bounding box center [405, 289] width 93 height 16
type textarea "x"
type input "[DATE]"
click at [498, 289] on select "AM / PM 6:00 AM 6:15 AM 6:30 AM 6:45 AM 7:00 AM 7:15 AM 7:30 AM 7:45 AM 8:00 AM…" at bounding box center [504, 289] width 93 height 16
select select "07:00:00"
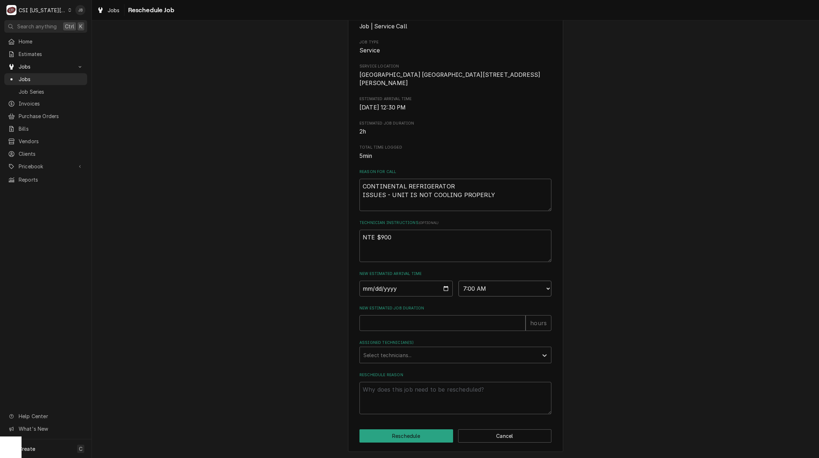
click at [458, 281] on select "AM / PM 6:00 AM 6:15 AM 6:30 AM 6:45 AM 7:00 AM 7:15 AM 7:30 AM 7:45 AM 8:00 AM…" at bounding box center [504, 289] width 93 height 16
type textarea "x"
click at [493, 435] on button "Cancel" at bounding box center [505, 435] width 94 height 13
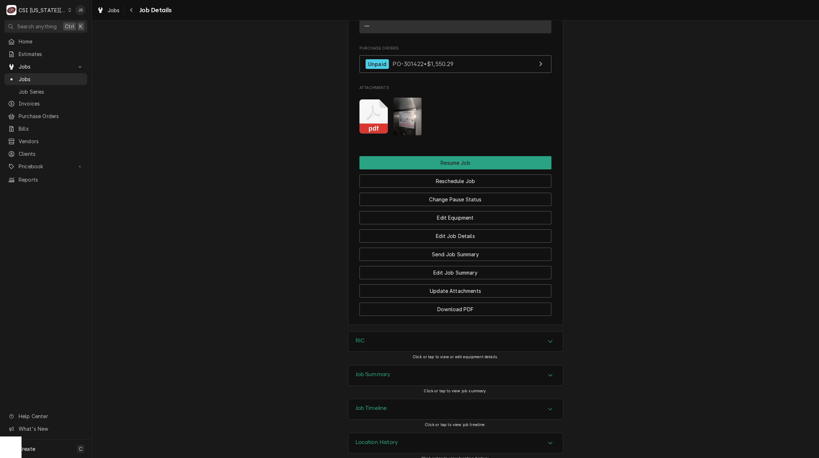
scroll to position [911, 0]
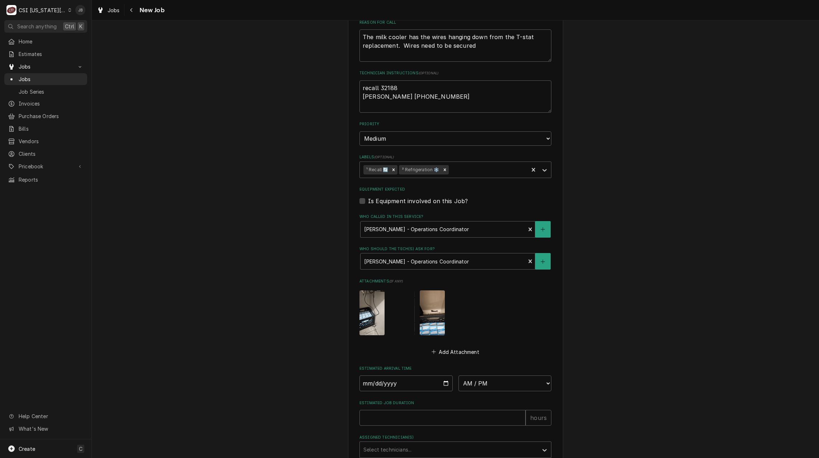
scroll to position [513, 0]
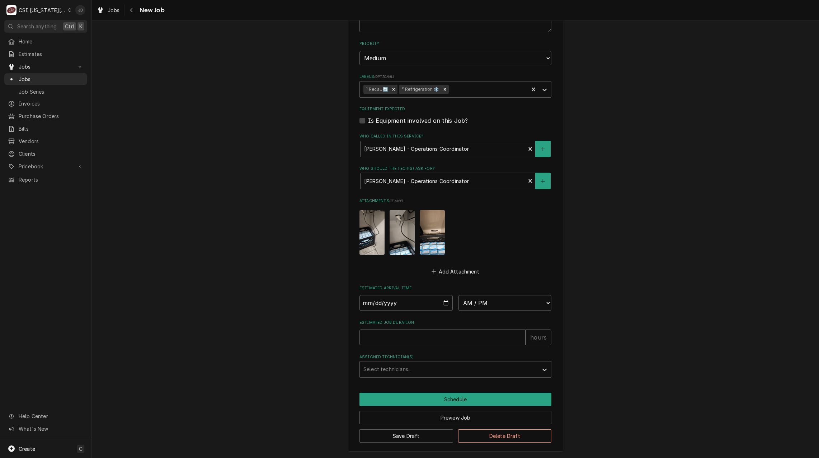
click at [368, 233] on img "Attachments" at bounding box center [371, 232] width 25 height 44
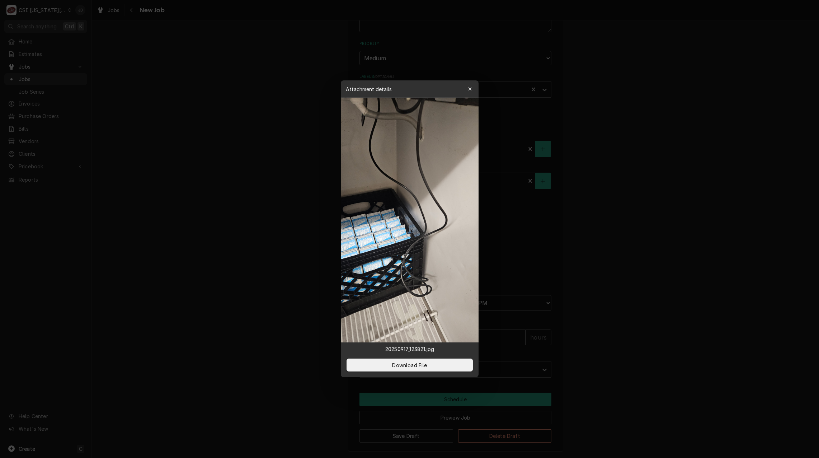
click at [569, 213] on div at bounding box center [409, 229] width 819 height 458
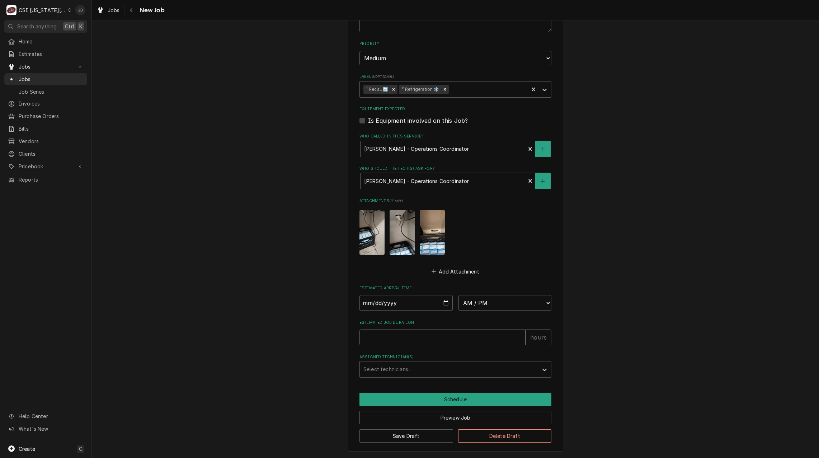
click at [390, 233] on img "Attachments" at bounding box center [402, 232] width 25 height 44
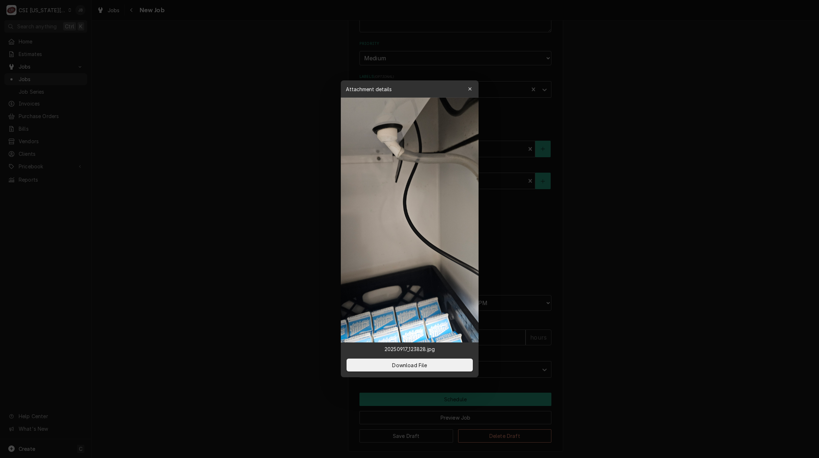
click at [538, 222] on div at bounding box center [409, 229] width 819 height 458
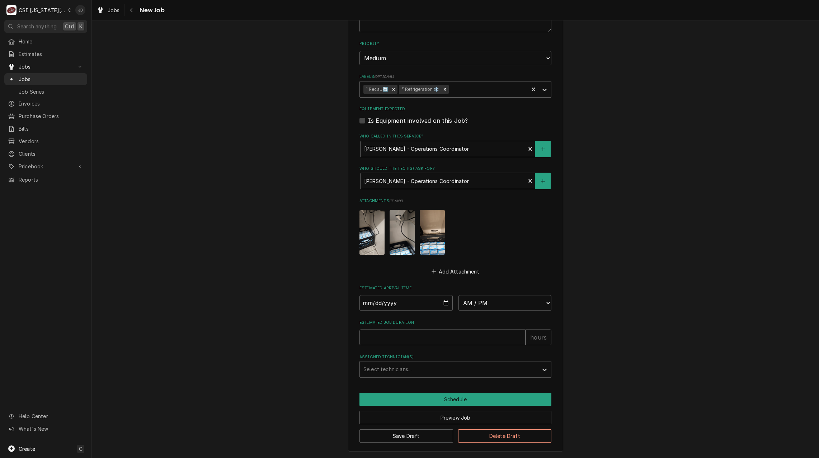
click at [424, 230] on img "Attachments" at bounding box center [432, 232] width 25 height 44
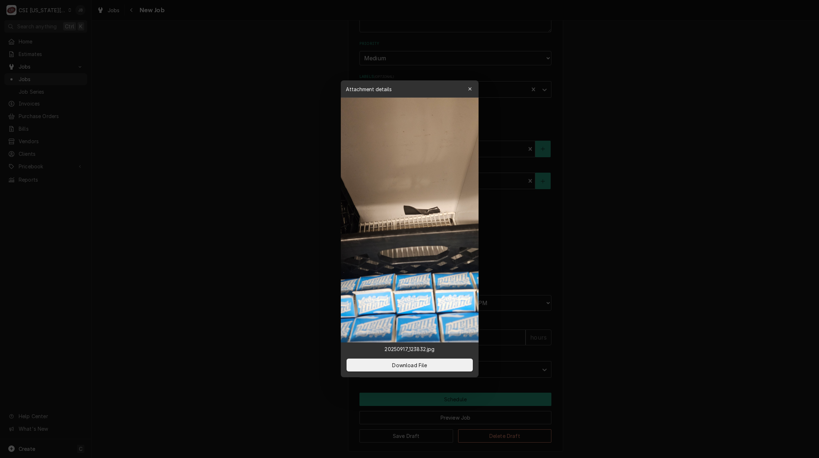
click at [527, 233] on div at bounding box center [409, 229] width 819 height 458
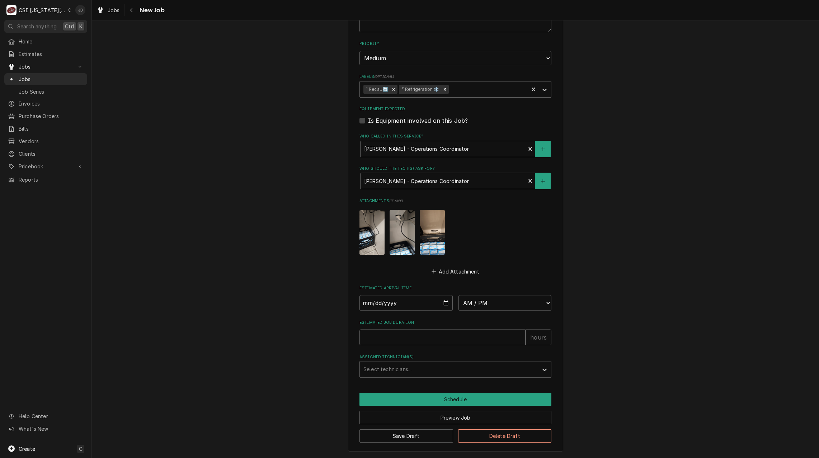
click at [403, 241] on img "Attachments" at bounding box center [402, 232] width 25 height 44
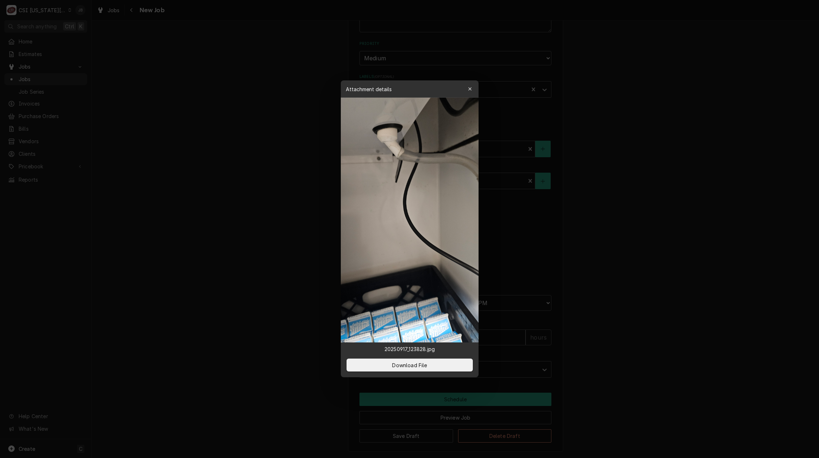
click at [301, 219] on div at bounding box center [409, 229] width 819 height 458
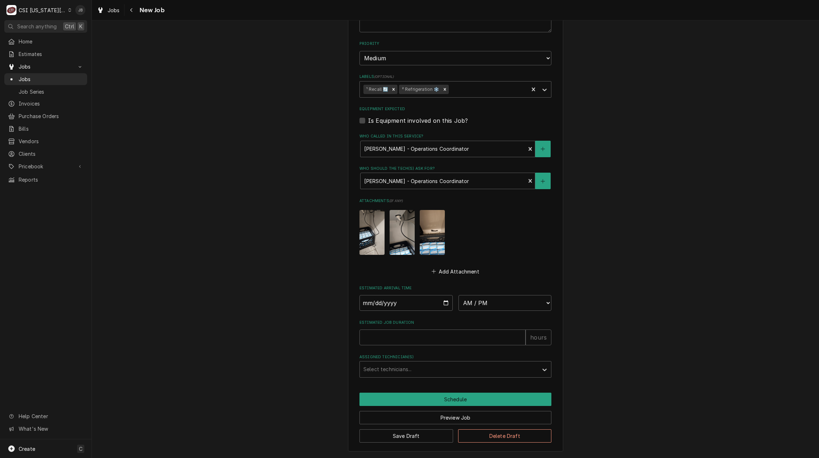
click at [380, 231] on img "Attachments" at bounding box center [371, 232] width 25 height 44
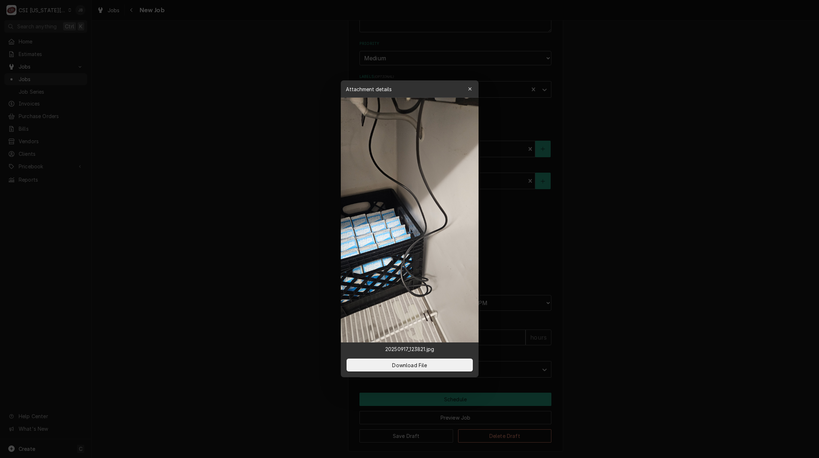
click at [663, 286] on div at bounding box center [409, 229] width 819 height 458
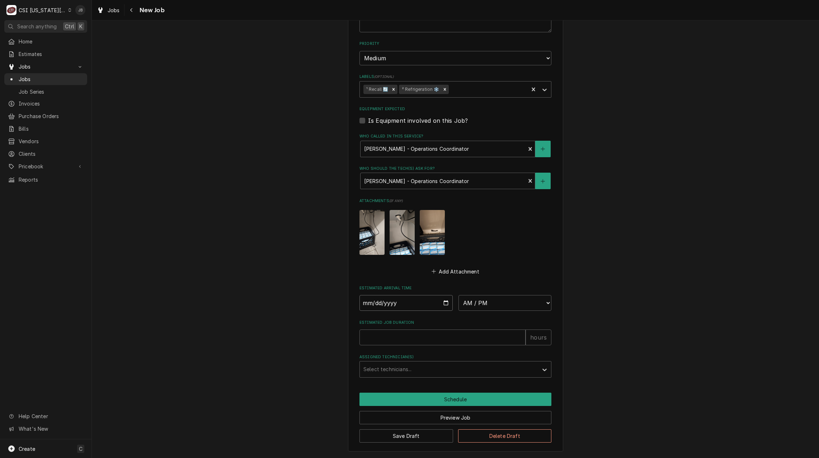
click at [445, 307] on input "Date" at bounding box center [405, 303] width 93 height 16
click at [445, 302] on input "Date" at bounding box center [405, 303] width 93 height 16
type textarea "x"
type input "2025-09-18"
type textarea "x"
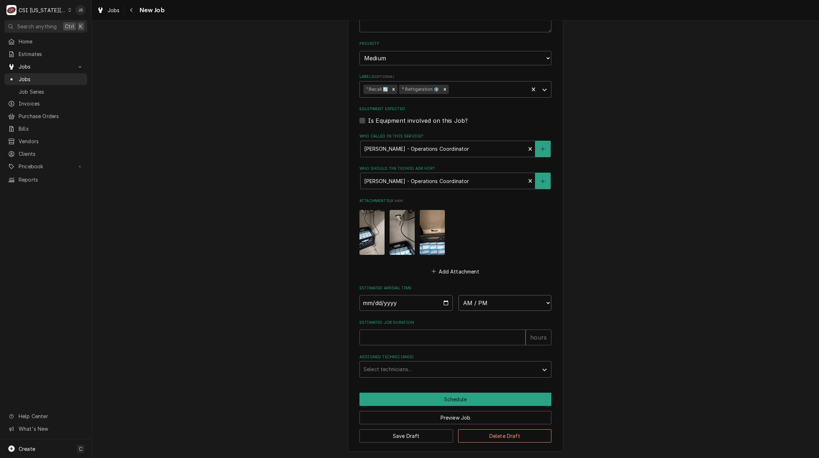
click at [491, 306] on select "AM / PM 6:00 AM 6:15 AM 6:30 AM 6:45 AM 7:00 AM 7:15 AM 7:30 AM 7:45 AM 8:00 AM…" at bounding box center [504, 303] width 93 height 16
select select "12:00:00"
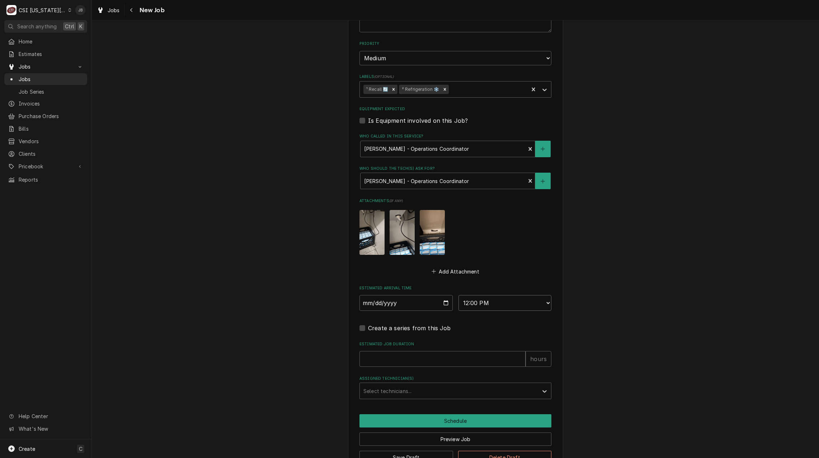
type textarea "x"
click at [500, 302] on select "AM / PM 6:00 AM 6:15 AM 6:30 AM 6:45 AM 7:00 AM 7:15 AM 7:30 AM 7:45 AM 8:00 AM…" at bounding box center [504, 303] width 93 height 16
select select "14:00:00"
click at [458, 295] on select "AM / PM 6:00 AM 6:15 AM 6:30 AM 6:45 AM 7:00 AM 7:15 AM 7:30 AM 7:45 AM 8:00 AM…" at bounding box center [504, 303] width 93 height 16
type textarea "x"
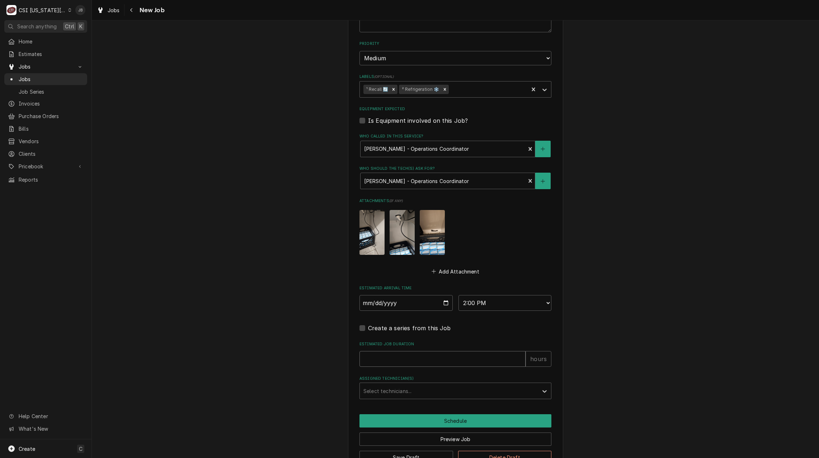
click at [384, 358] on input "Estimated Job Duration" at bounding box center [442, 359] width 166 height 16
type input "1"
type textarea "x"
type input "12"
type textarea "x"
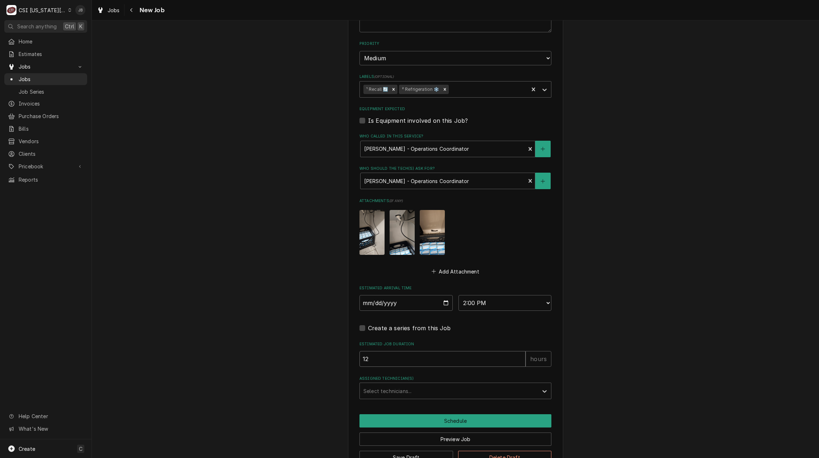
type input "1"
type textarea "x"
type input "2"
type textarea "x"
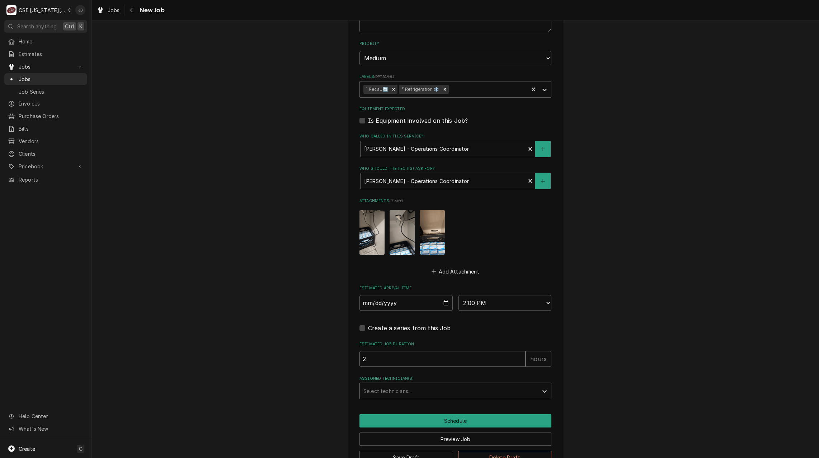
type input "2"
click at [389, 397] on div "Assigned Technician(s)" at bounding box center [448, 390] width 171 height 13
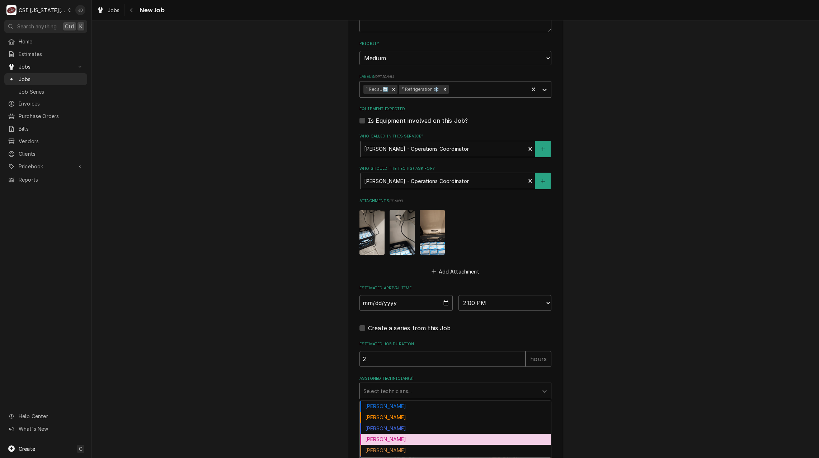
click at [375, 438] on div "Brian Hawkins" at bounding box center [455, 439] width 191 height 11
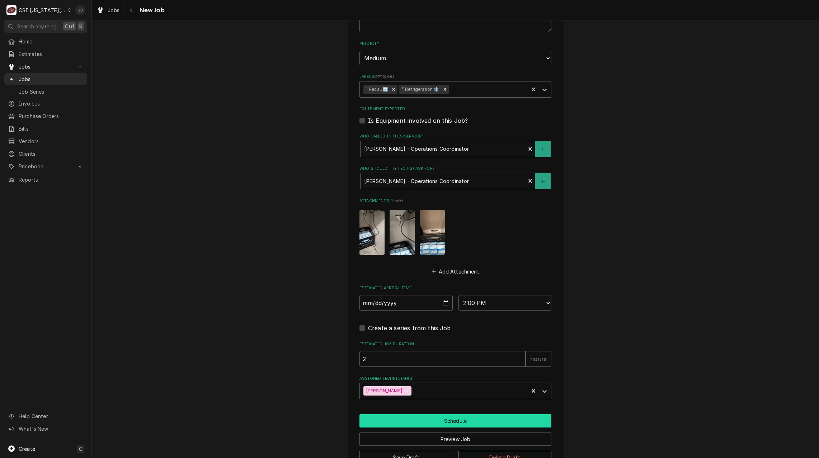
drag, startPoint x: 403, startPoint y: 421, endPoint x: 397, endPoint y: 420, distance: 5.9
click at [402, 422] on button "Schedule" at bounding box center [455, 420] width 192 height 13
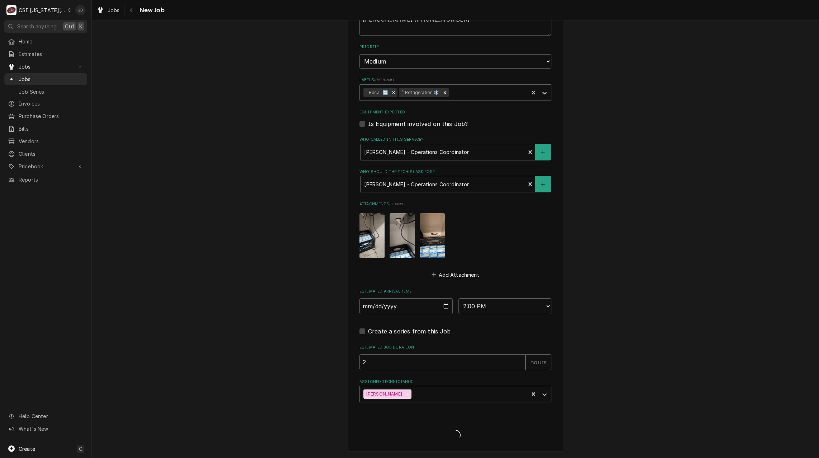
type textarea "x"
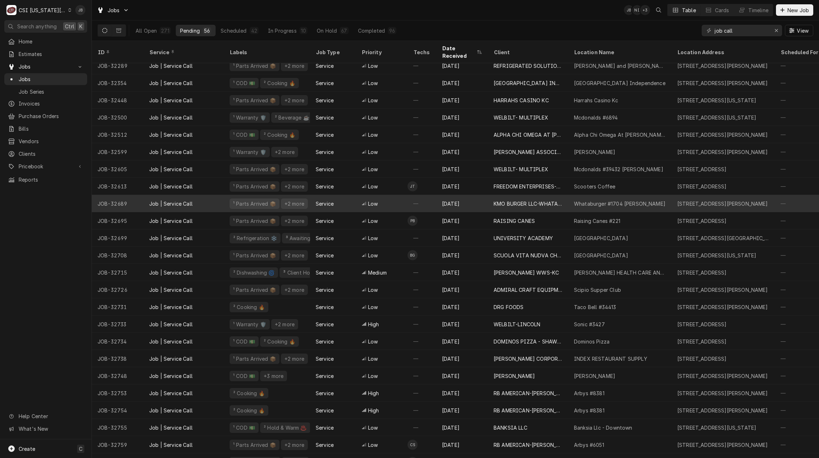
scroll to position [102, 0]
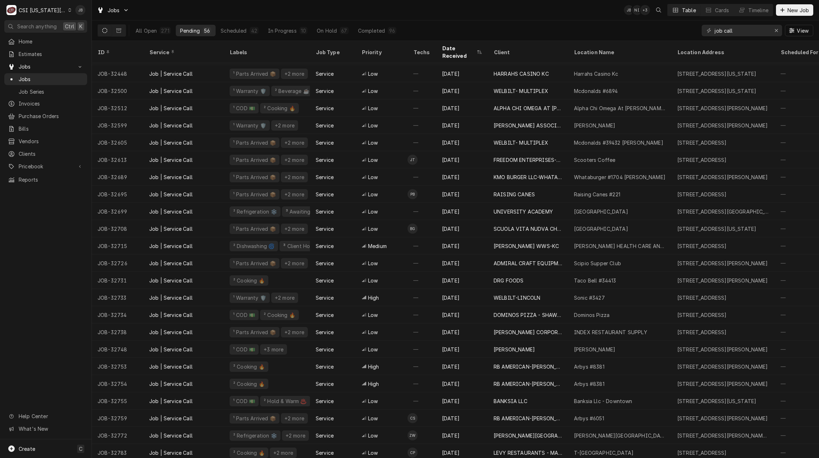
click at [370, 14] on div "Jobs JB NI + 3 Table Cards Timeline New Job" at bounding box center [455, 10] width 727 height 20
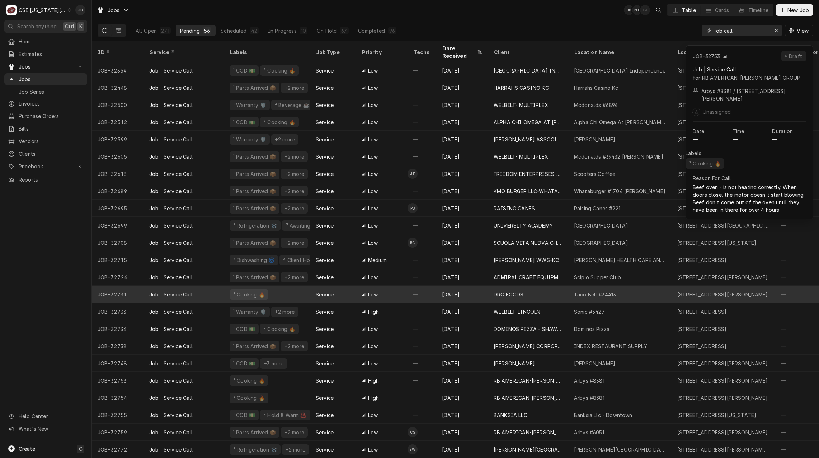
scroll to position [0, 0]
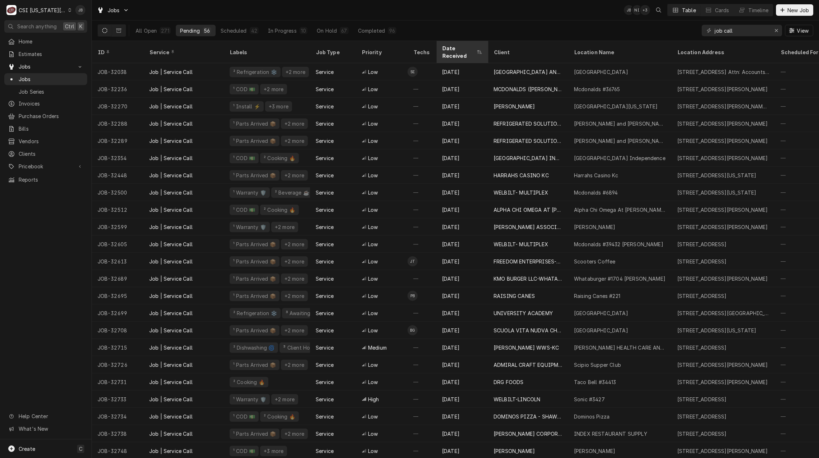
click at [462, 49] on div "Date Received" at bounding box center [458, 51] width 33 height 15
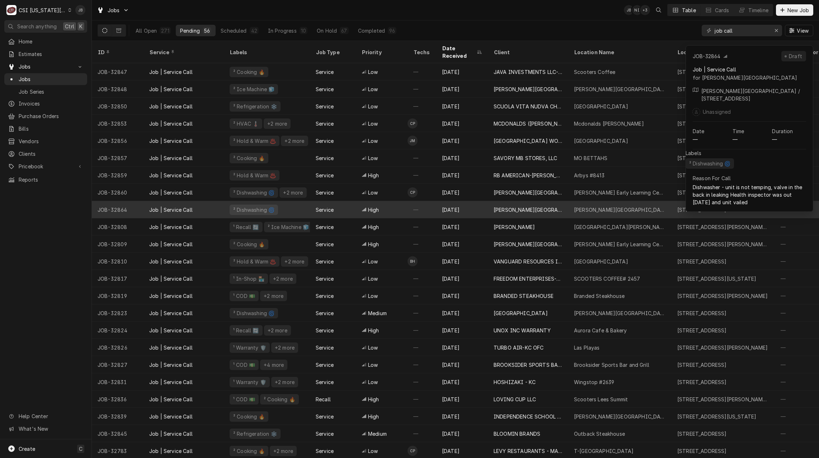
click at [387, 201] on div "High" at bounding box center [382, 209] width 52 height 17
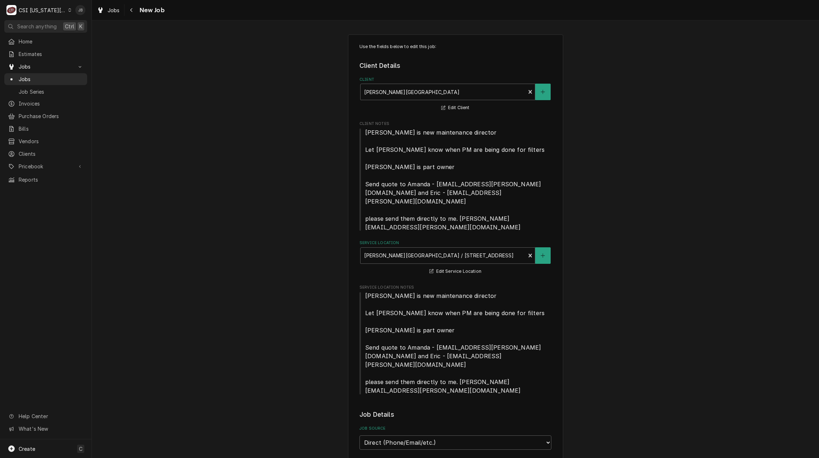
type textarea "x"
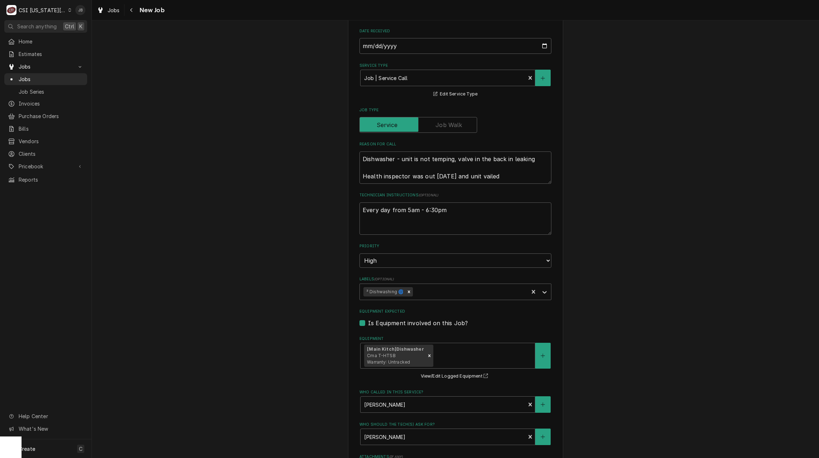
scroll to position [466, 0]
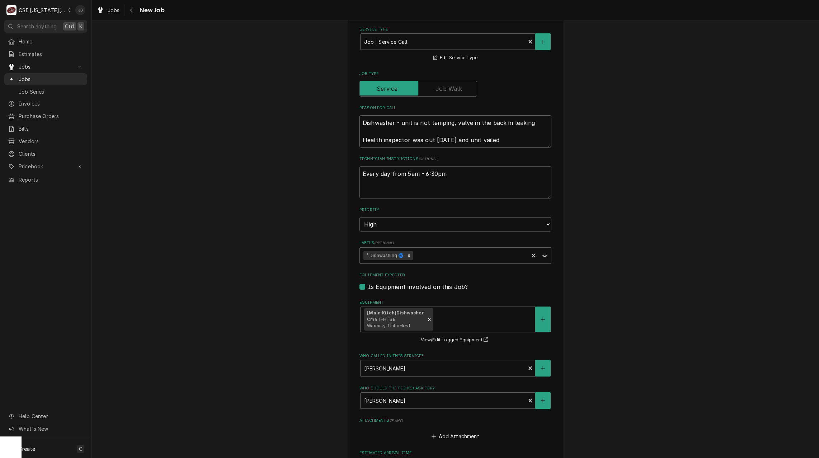
click at [473, 115] on textarea "Dishwasher - unit is not temping, valve in the back in leaking Health inspector…" at bounding box center [455, 131] width 192 height 32
type textarea "Dishwasher - unit is not temping, valve in the back in leaking Health inspector…"
type textarea "x"
type textarea "Dishwasher - unit is not temping, valve in the back in leaking Health inspector…"
type textarea "x"
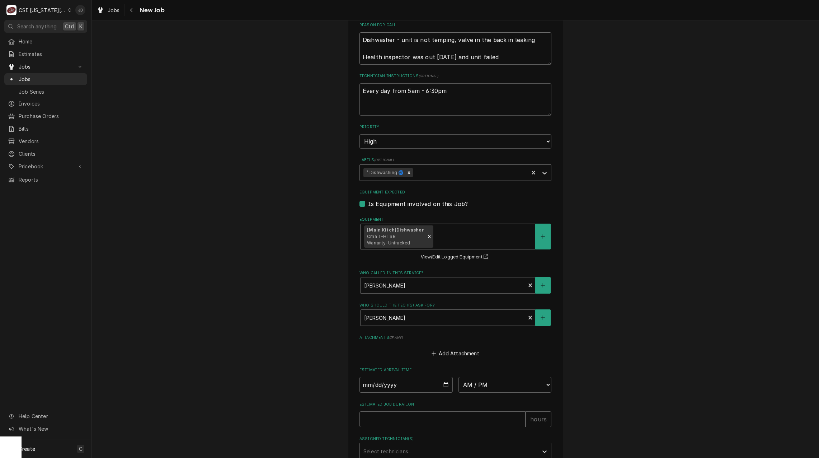
scroll to position [574, 0]
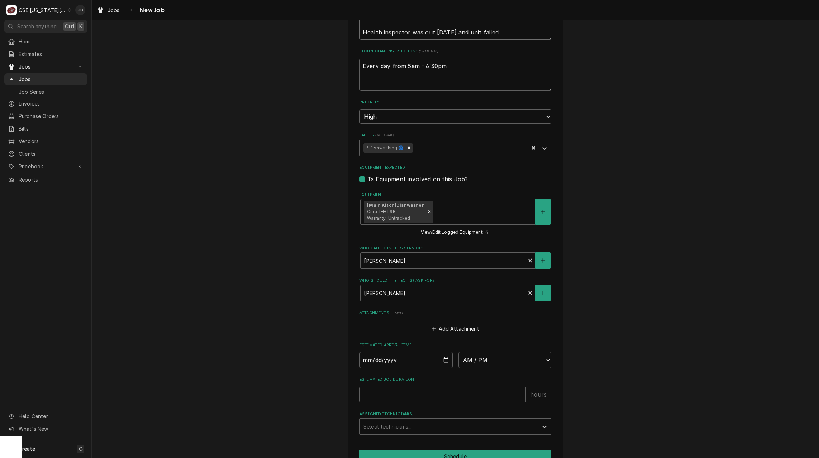
type textarea "Dishwasher - unit is not temping, valve in the back in leaking Health inspector…"
click at [444, 352] on input "Date" at bounding box center [405, 360] width 93 height 16
type input "[DATE]"
click at [528, 352] on select "AM / PM 6:00 AM 6:15 AM 6:30 AM 6:45 AM 7:00 AM 7:15 AM 7:30 AM 7:45 AM 8:00 AM…" at bounding box center [504, 360] width 93 height 16
type textarea "x"
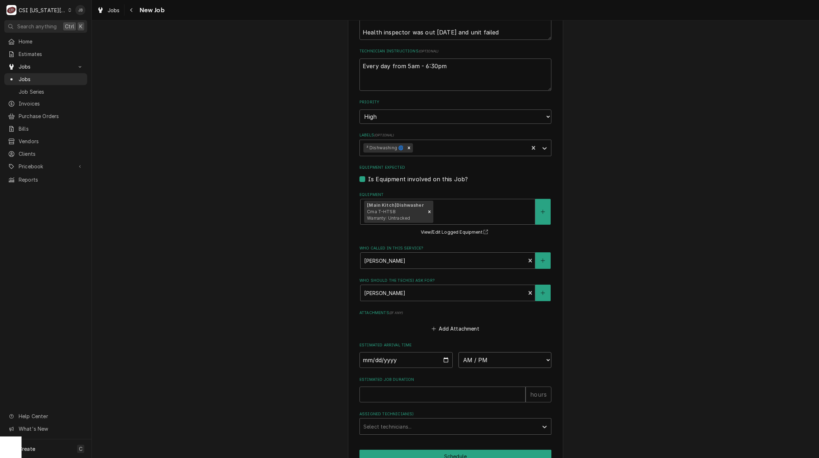
select select "07:00:00"
type textarea "x"
click at [380, 408] on input "Estimated Job Duration" at bounding box center [442, 416] width 166 height 16
type input "2"
type textarea "x"
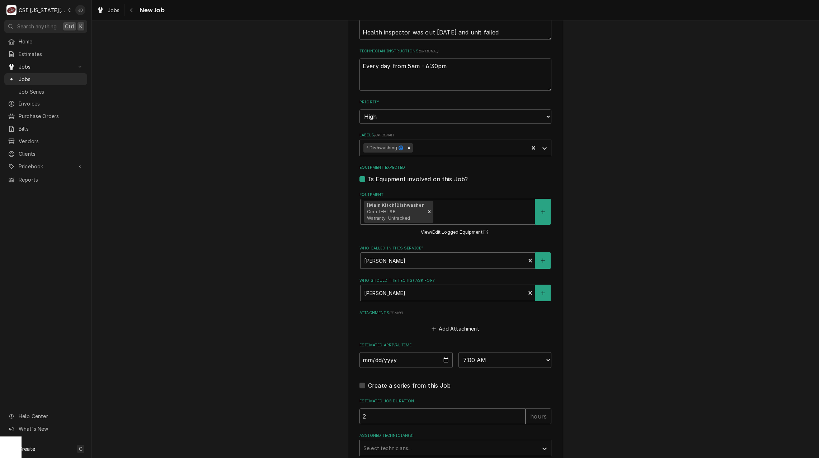
type input "2"
click at [363, 442] on input "Assigned Technician(s)" at bounding box center [363, 447] width 1 height 11
type input "phil"
click at [405, 457] on div "Phil Bustamante" at bounding box center [455, 463] width 191 height 11
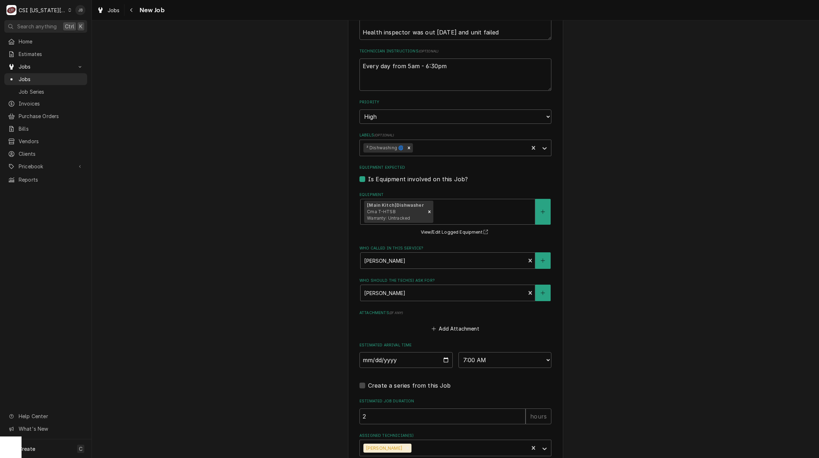
type textarea "x"
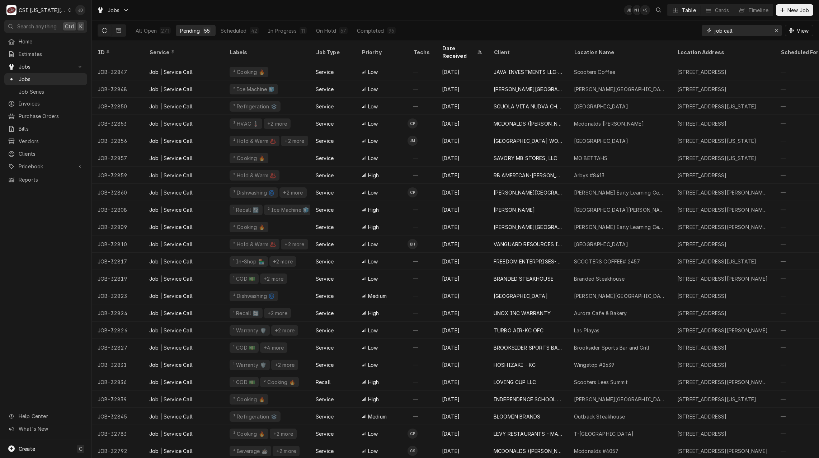
drag, startPoint x: 749, startPoint y: 33, endPoint x: 464, endPoint y: 31, distance: 284.9
click at [486, 31] on div "All Open 271 Pending 55 Scheduled 42 In Progress 11 On Hold 67 Completed 96 job…" at bounding box center [456, 30] width 716 height 20
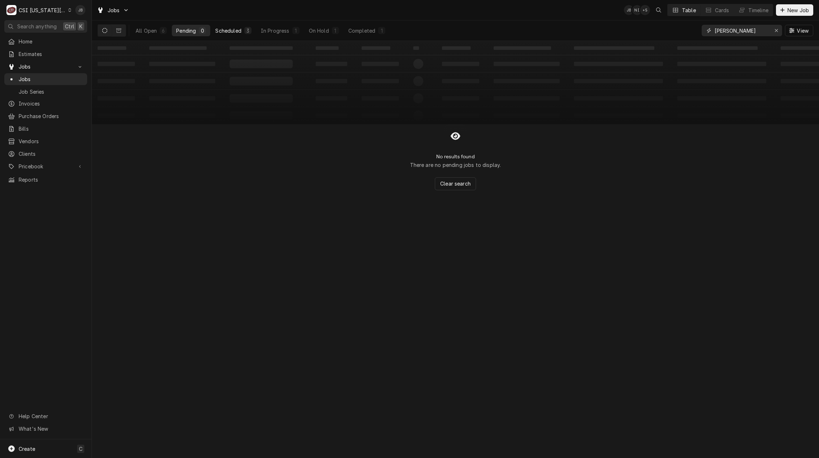
type input "preston"
click at [234, 30] on div "Scheduled" at bounding box center [228, 31] width 26 height 8
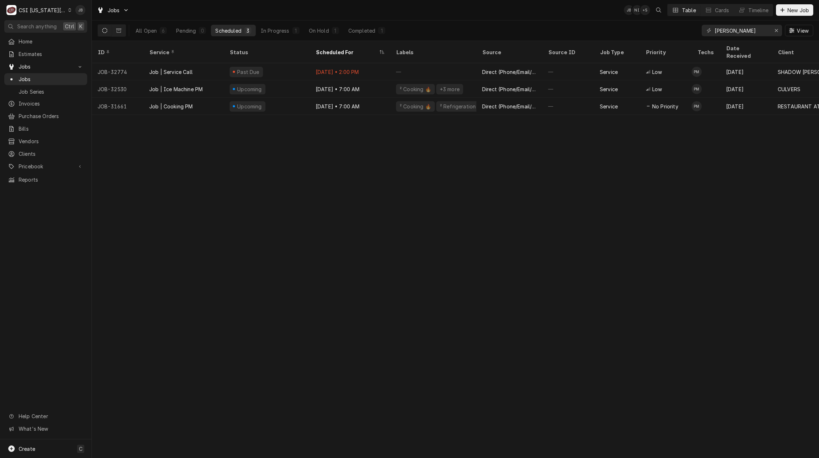
drag, startPoint x: 412, startPoint y: 19, endPoint x: 404, endPoint y: 37, distance: 20.4
click at [413, 18] on div "Jobs JB NI + 5 Table Cards Timeline New Job" at bounding box center [455, 10] width 727 height 20
click at [273, 29] on div "In Progress" at bounding box center [275, 31] width 29 height 8
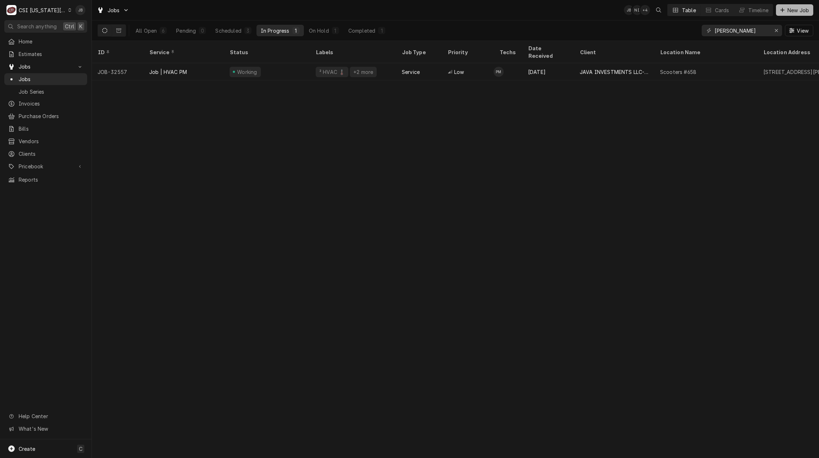
drag, startPoint x: 790, startPoint y: 8, endPoint x: 779, endPoint y: 8, distance: 11.1
click at [791, 8] on span "New Job" at bounding box center [798, 10] width 24 height 8
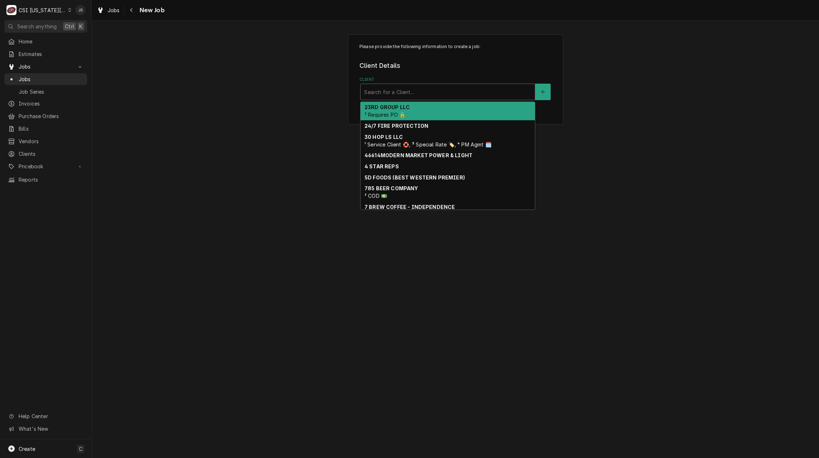
click at [401, 93] on div "Client" at bounding box center [447, 91] width 167 height 13
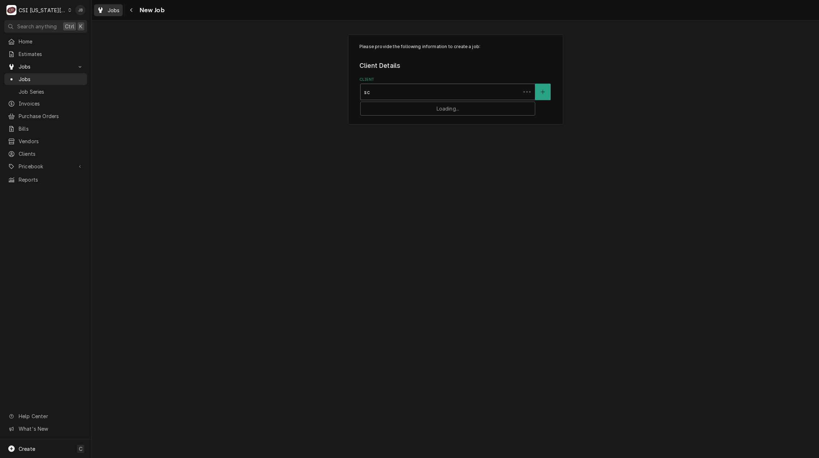
type input "s"
type input "java"
click at [404, 109] on strong "JAVA INVESTMENTS LLC-SCOOTERS" at bounding box center [413, 107] width 99 height 6
click at [400, 150] on label "Service Location" at bounding box center [455, 148] width 192 height 6
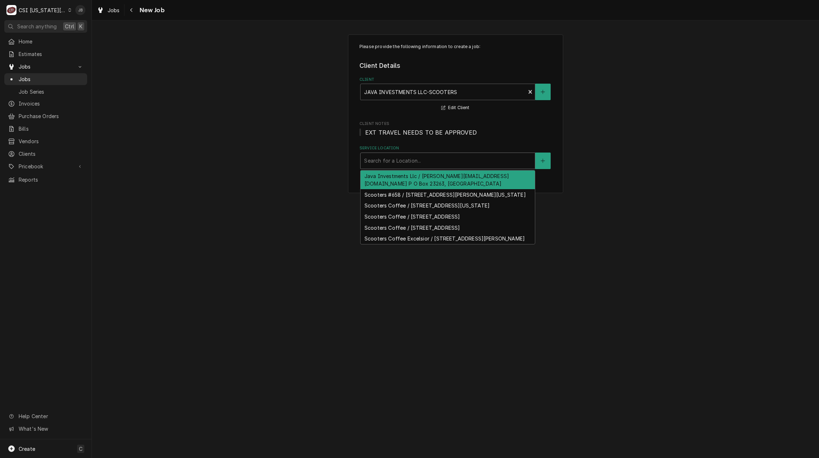
click at [401, 156] on div "Service Location" at bounding box center [447, 160] width 167 height 13
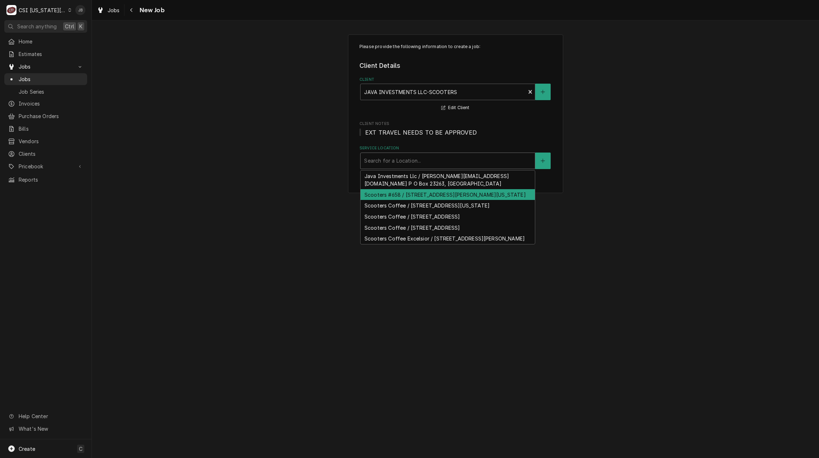
click at [495, 194] on div "Scooters #658 / [STREET_ADDRESS][PERSON_NAME][US_STATE]" at bounding box center [448, 194] width 174 height 11
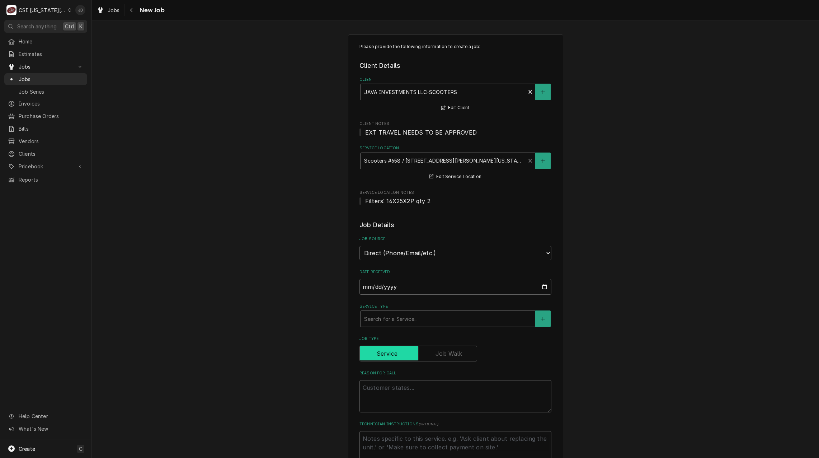
click at [463, 353] on input "Job Type" at bounding box center [418, 353] width 111 height 16
checkbox input "true"
click at [389, 389] on textarea "Reason For Call" at bounding box center [455, 396] width 192 height 32
type textarea "x"
type textarea "J"
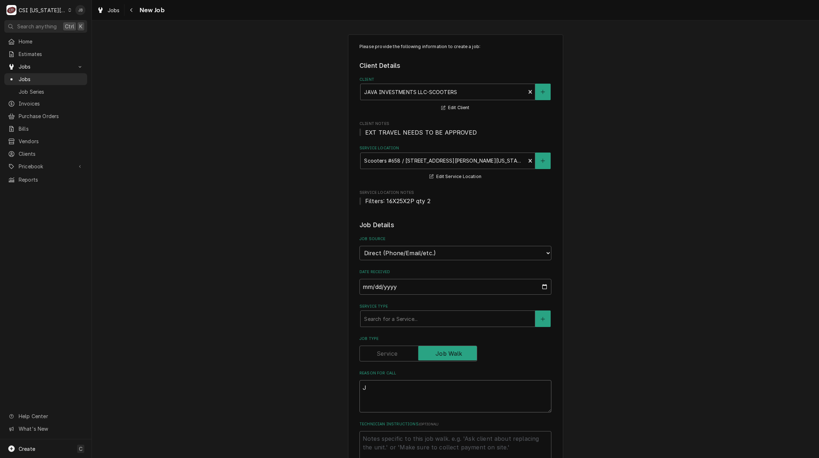
type textarea "x"
type textarea "Jo"
type textarea "x"
type textarea "Job"
type textarea "x"
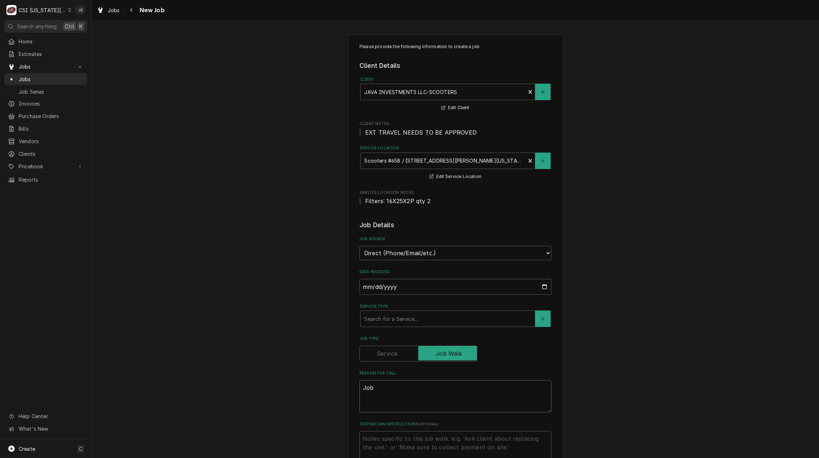
type textarea "Job"
type textarea "x"
type textarea "Job w"
type textarea "x"
type textarea "Job wa"
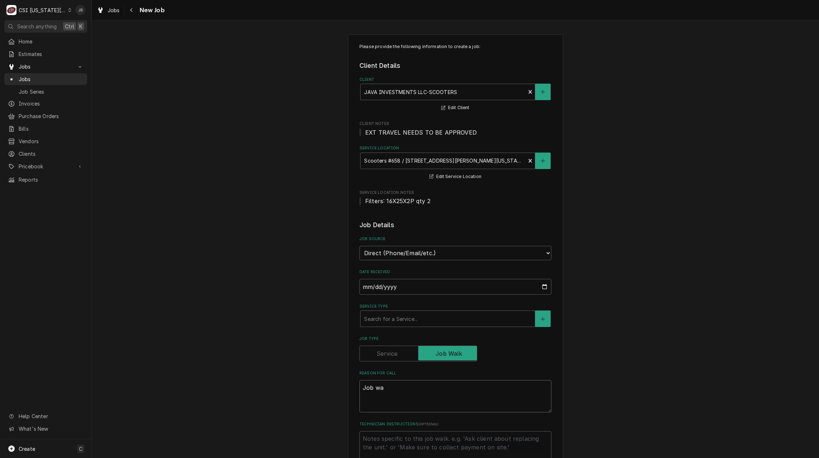
type textarea "x"
type textarea "Job wal"
type textarea "x"
type textarea "Job walk"
type textarea "x"
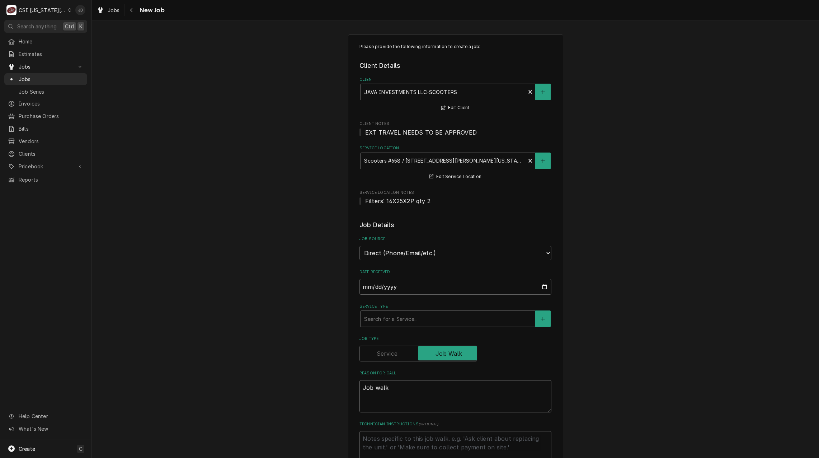
type textarea "Job walk"
type textarea "x"
type textarea "Job walk f"
type textarea "x"
type textarea "Job walk fo"
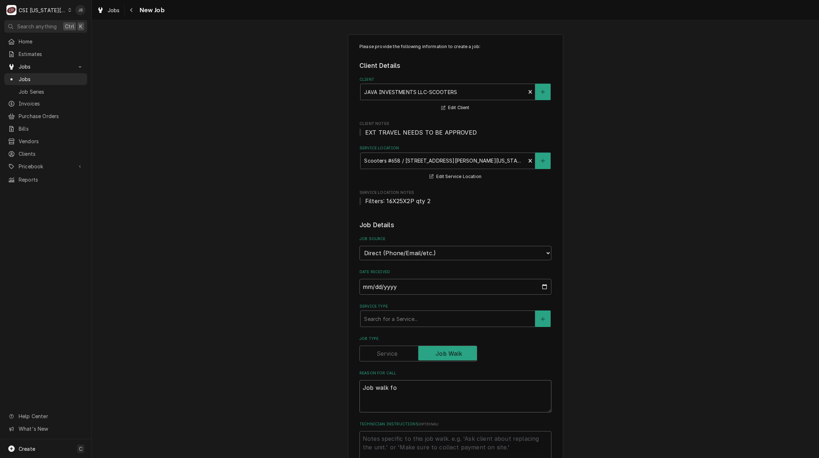
type textarea "x"
type textarea "Job walk for"
type textarea "x"
type textarea "Job walk for"
type textarea "x"
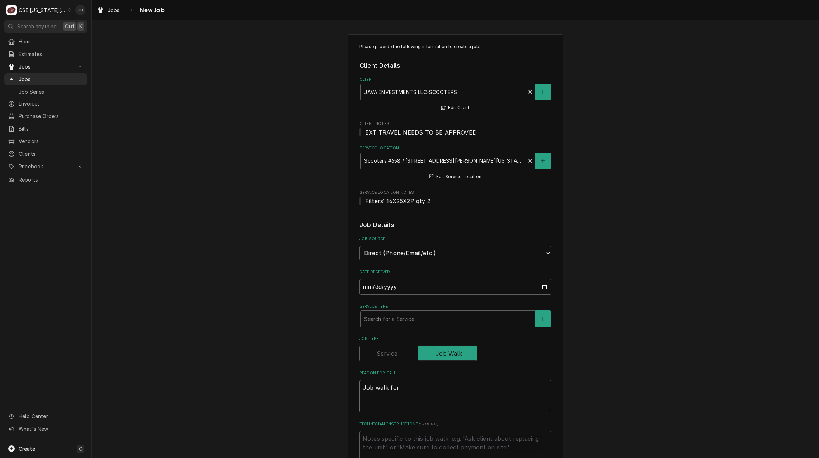
type textarea "Job walk for w"
type textarea "x"
type textarea "Job walk for wu"
type textarea "x"
type textarea "Job walk for wuo"
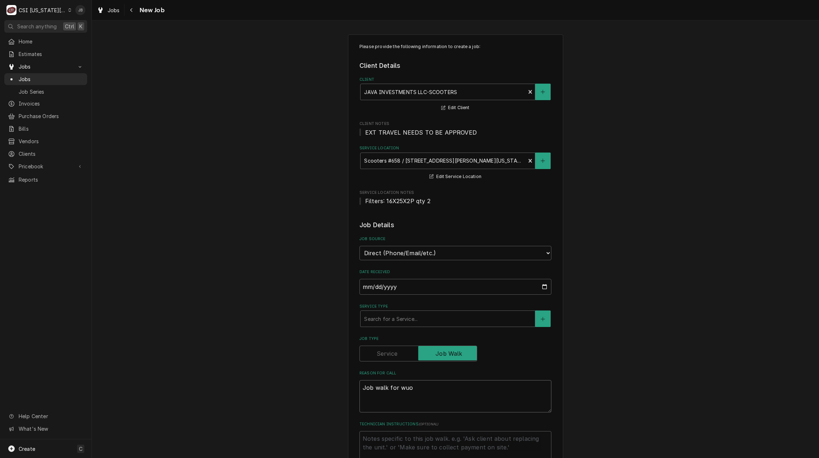
type textarea "x"
type textarea "Job walk for wuot"
type textarea "x"
type textarea "Job walk for wuote"
type textarea "x"
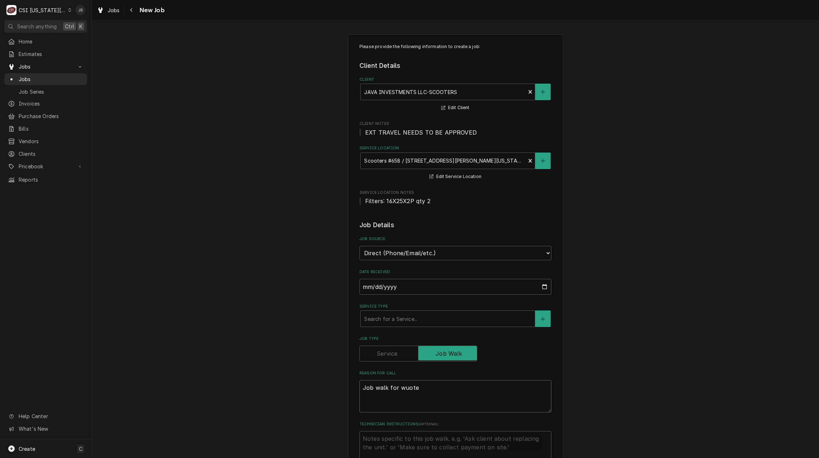
type textarea "Job walk for wuot"
type textarea "x"
type textarea "Job walk for wuo"
type textarea "x"
type textarea "Job walk for wu"
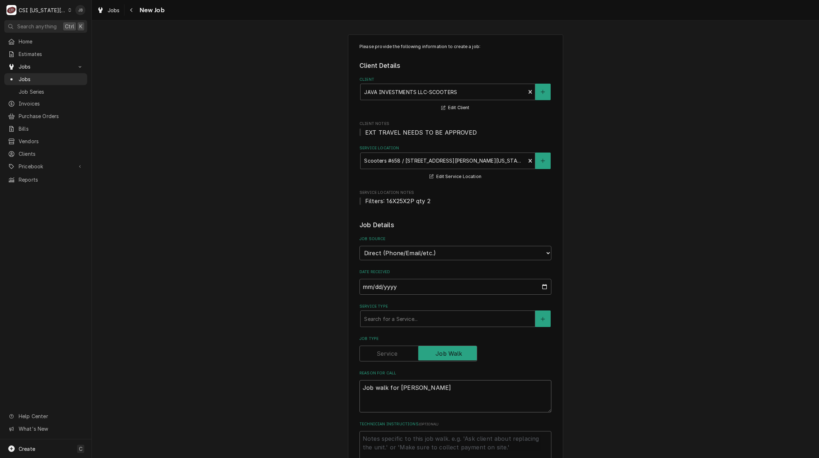
type textarea "x"
type textarea "Job walk for w"
type textarea "x"
type textarea "Job walk for"
type textarea "x"
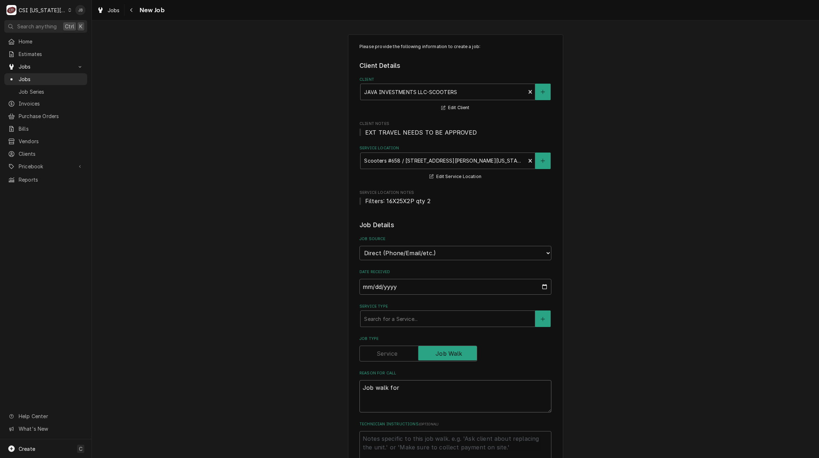
type textarea "Job walk for q"
type textarea "x"
type textarea "Job walk for qu"
type textarea "x"
type textarea "Job walk for quo"
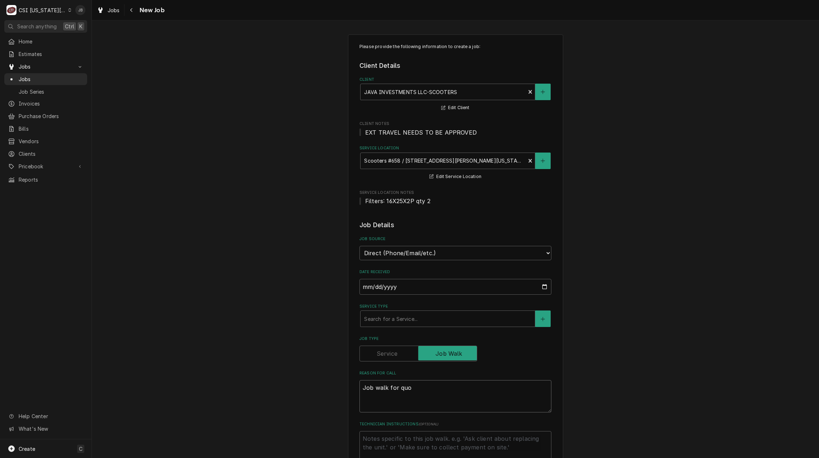
type textarea "x"
type textarea "Job walk for quot"
type textarea "x"
type textarea "Job walk for quoti"
type textarea "x"
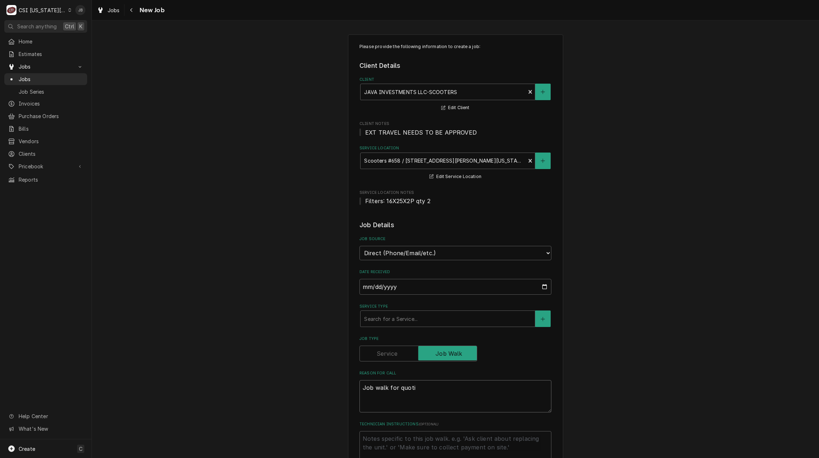
type textarea "Job walk for quotin"
type textarea "x"
type textarea "Job walk for quoting"
type textarea "x"
type textarea "Job walk for quoting"
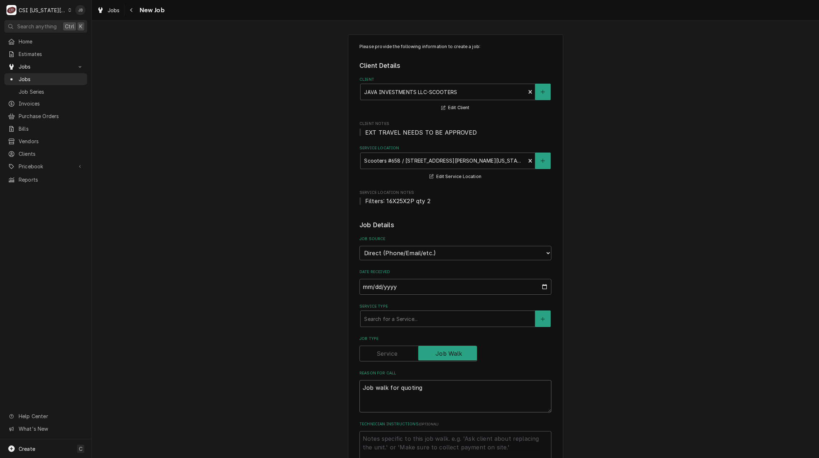
type textarea "x"
type textarea "Job walk for quoting p"
type textarea "x"
type textarea "Job walk for quoting pm"
type textarea "x"
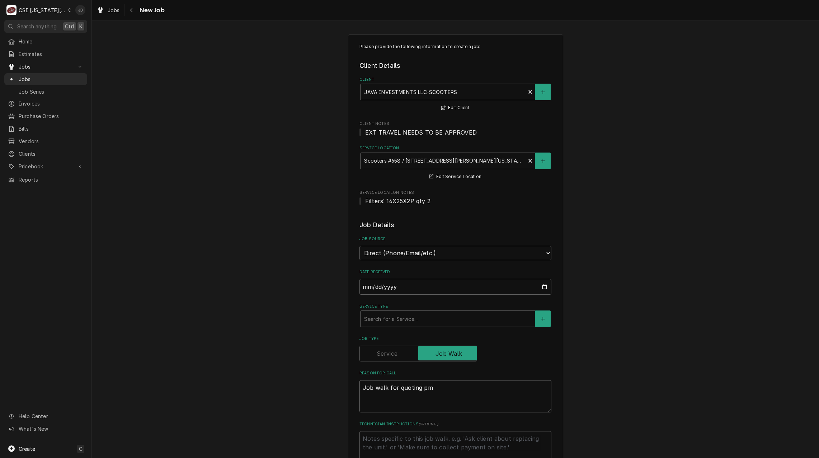
type textarea "Job walk for quoting pm"
type textarea "x"
type textarea "Job walk for quoting pm r"
type textarea "x"
type textarea "Job walk for quoting pm re"
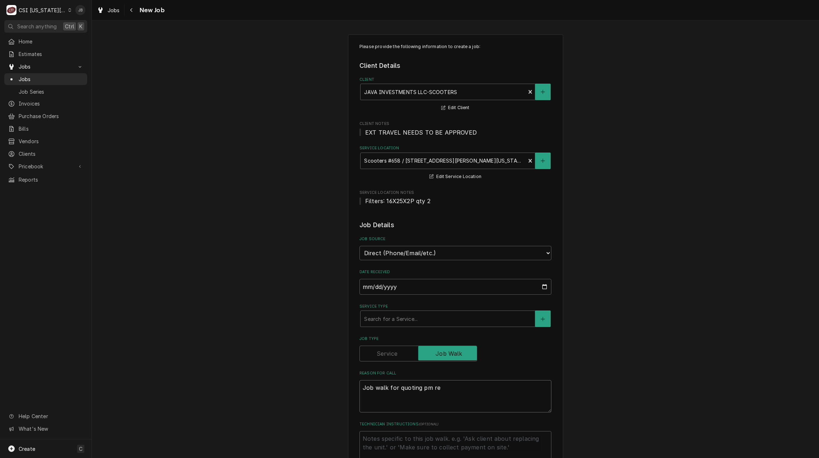
type textarea "x"
type textarea "Job walk for quoting pm rep"
type textarea "x"
type textarea "Job walk for quoting pm repa"
type textarea "x"
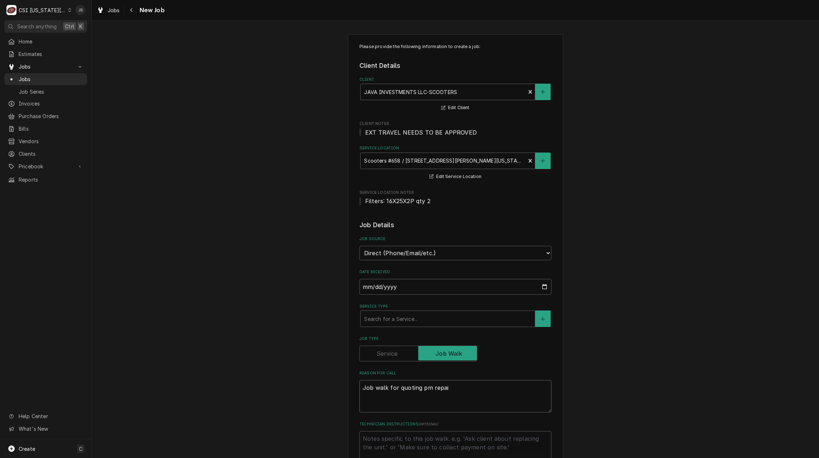
type textarea "Job walk for quoting pm repair"
type textarea "x"
type textarea "Job walk for quoting pm repairt"
type textarea "x"
type textarea "Job walk for quoting pm repairts"
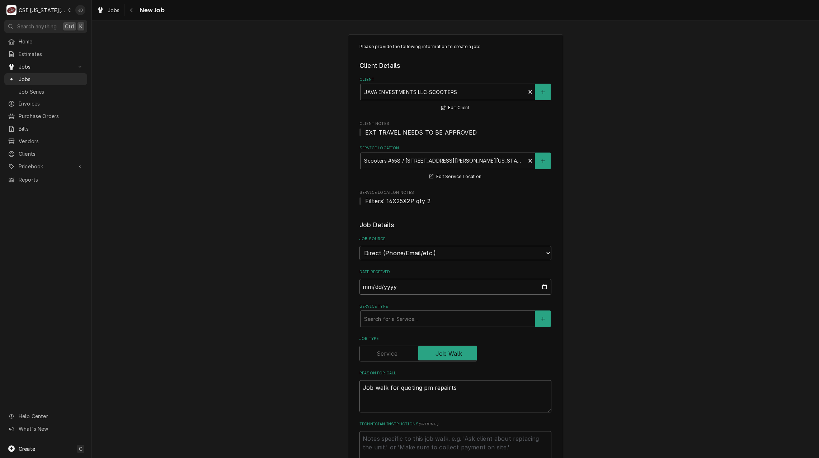
type textarea "x"
type textarea "Job walk for quoting pm repairt"
type textarea "x"
type textarea "Job walk for quoting pm repair"
type textarea "x"
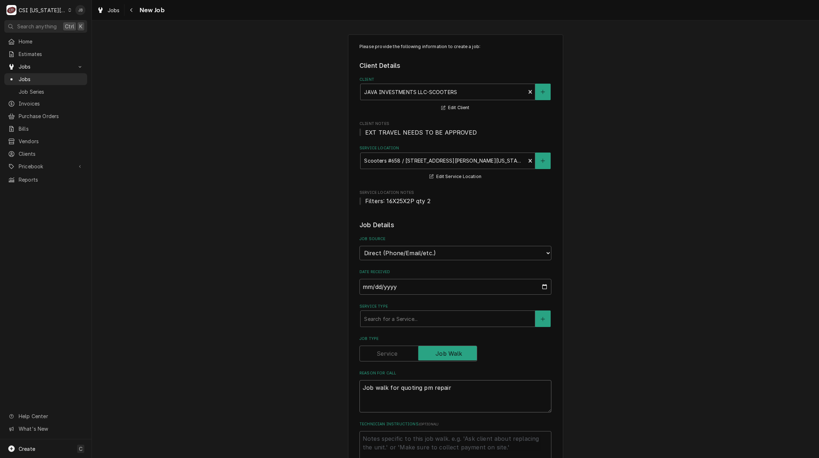
type textarea "Job walk for quoting pm repairs"
type textarea "x"
type textarea "Job walk for quoting pm repairs"
type textarea "x"
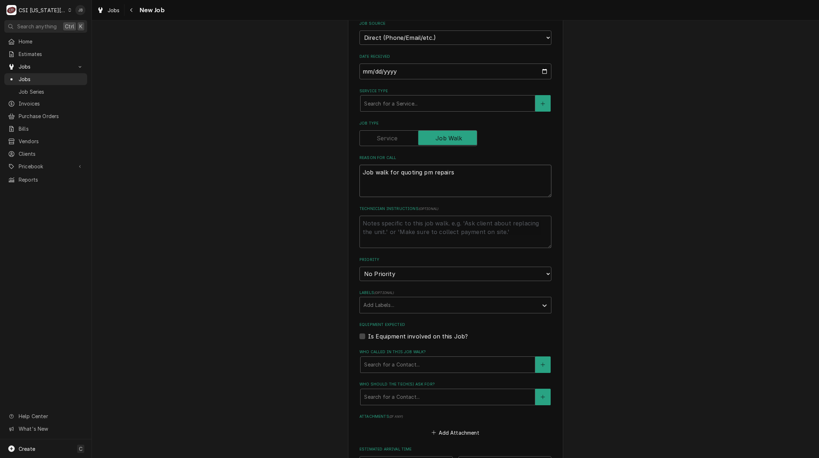
type textarea "Job walk for quoting pm repairs"
click at [306, 222] on div "Please provide the following information to create a job: Client Details Client…" at bounding box center [455, 207] width 727 height 788
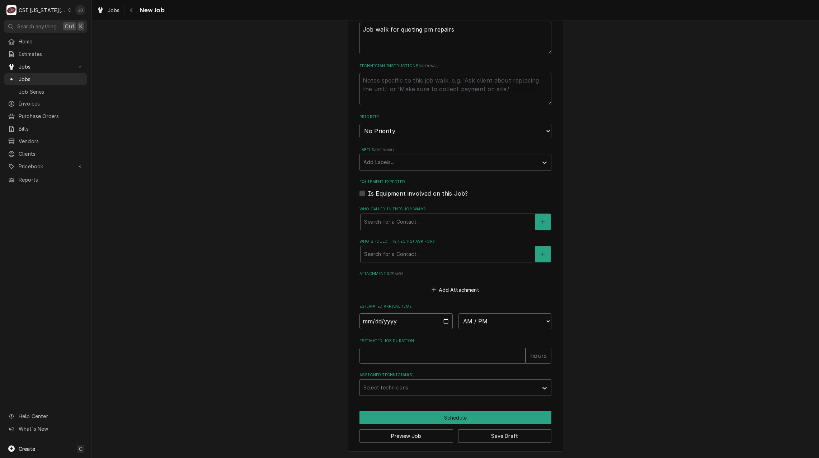
click at [373, 315] on input "Date" at bounding box center [405, 321] width 93 height 16
click at [379, 321] on input "Date" at bounding box center [405, 321] width 93 height 16
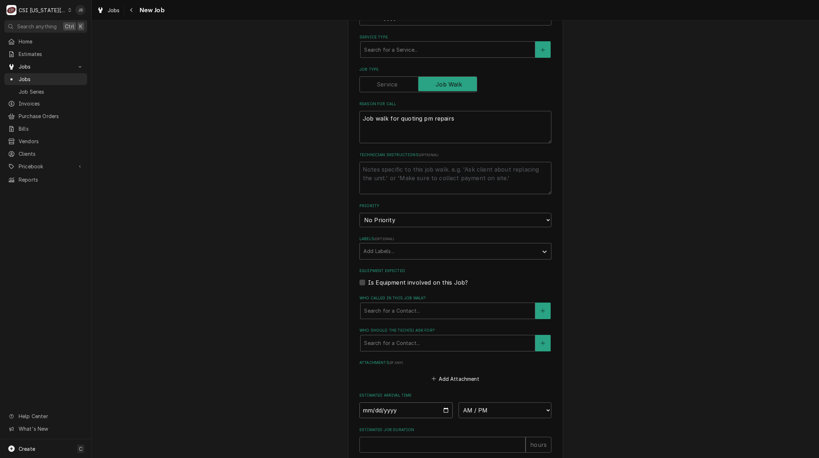
scroll to position [179, 0]
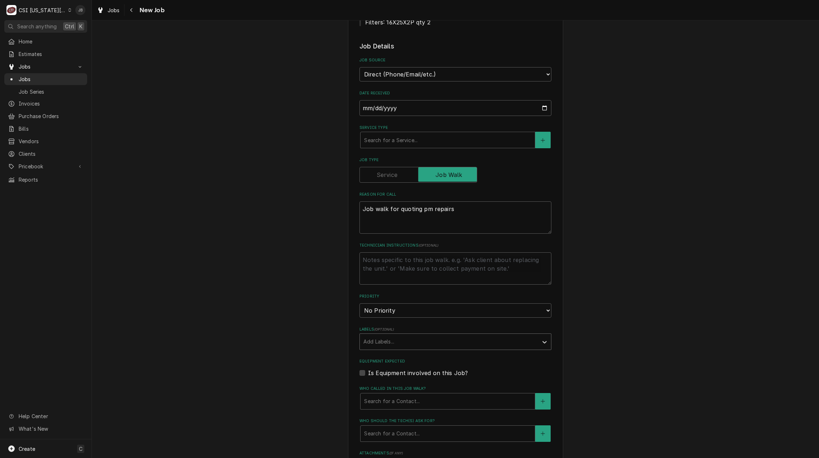
click at [384, 340] on div "Labels" at bounding box center [448, 341] width 171 height 13
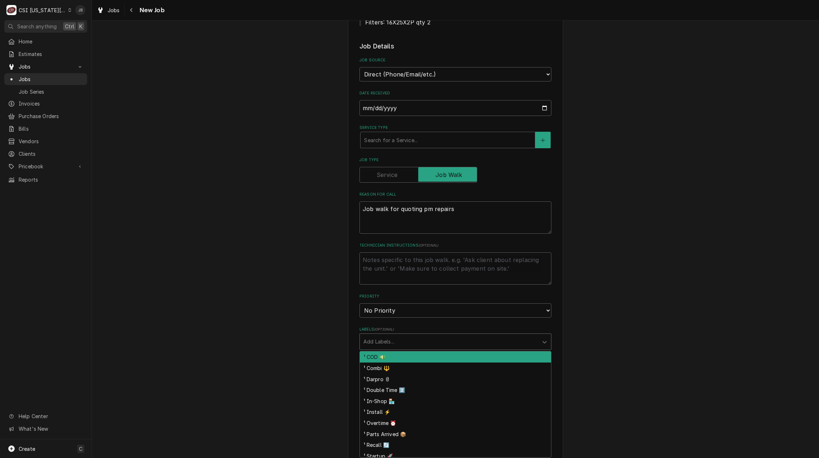
click at [302, 227] on div "Please provide the following information to create a job: Client Details Client…" at bounding box center [455, 243] width 727 height 788
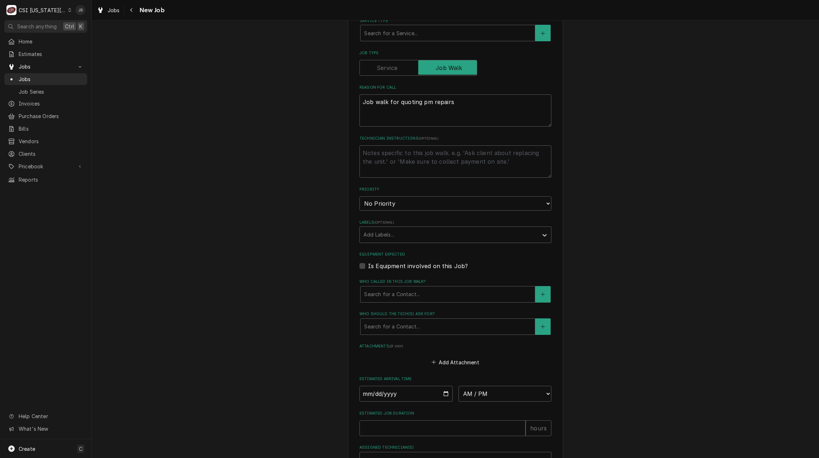
scroll to position [250, 0]
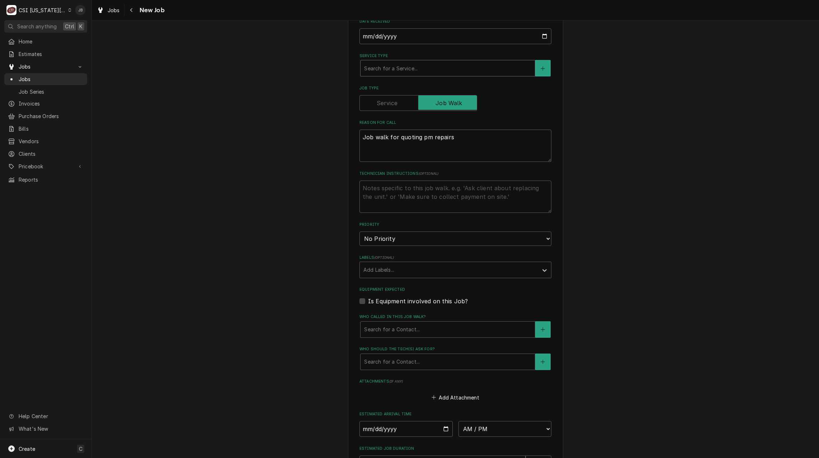
click at [386, 60] on div "Search for a Service..." at bounding box center [447, 68] width 175 height 17
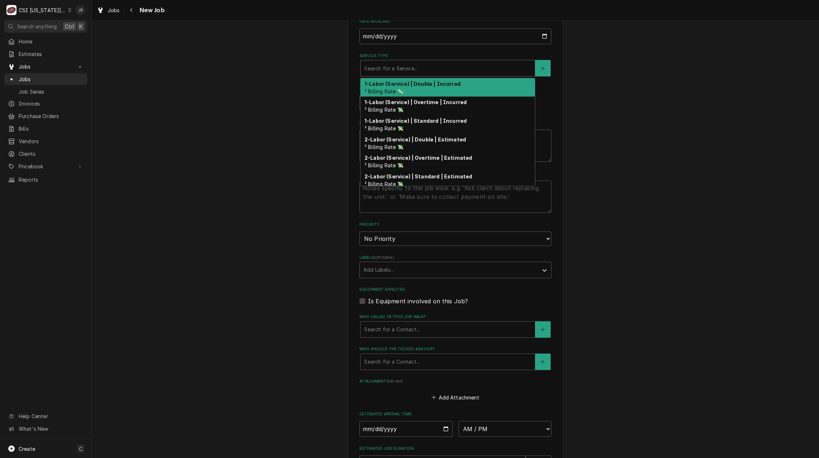
click at [382, 78] on div "1-Labor (Service) | Double | Incurred ² Billing Rate 💸" at bounding box center [448, 87] width 174 height 19
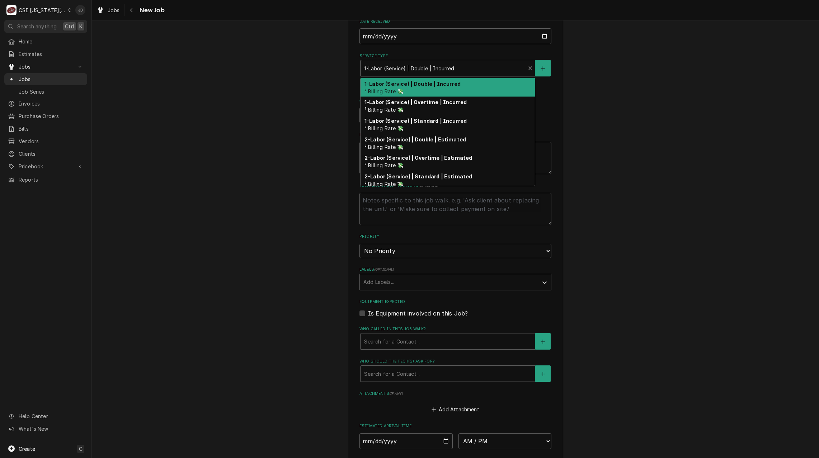
click at [451, 68] on div "Service Type" at bounding box center [442, 68] width 157 height 13
drag, startPoint x: 530, startPoint y: 67, endPoint x: 519, endPoint y: 70, distance: 11.0
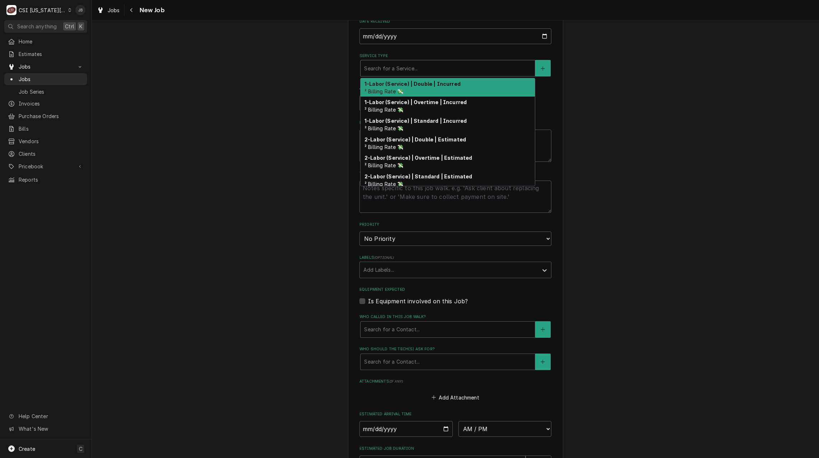
type textarea "x"
type input "j"
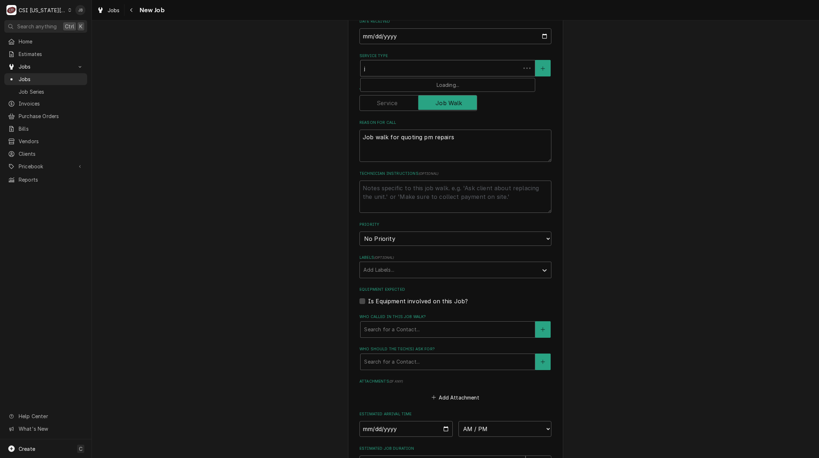
type textarea "x"
type input "jo"
type textarea "x"
type input "job"
type textarea "x"
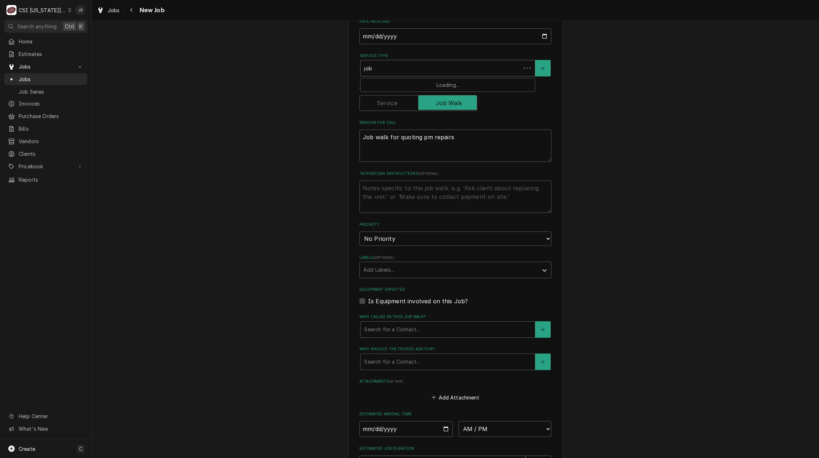
type input "job"
type textarea "x"
type input "job q"
type textarea "x"
type input "job qu"
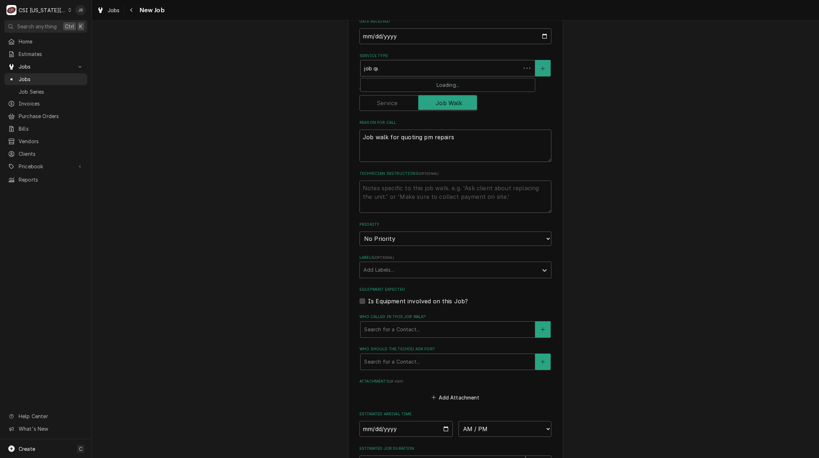
type textarea "x"
type input "job quo"
type textarea "x"
type input "job quot"
type textarea "x"
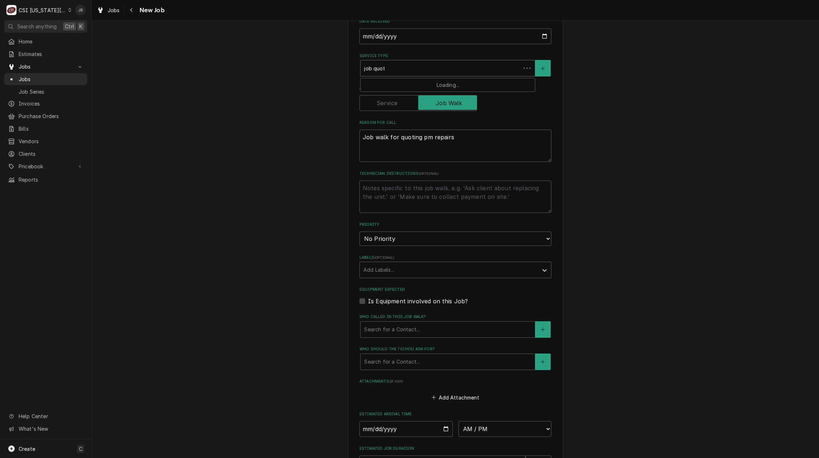
type input "job quote"
type textarea "x"
type input "job quot"
type textarea "x"
type input "job quo"
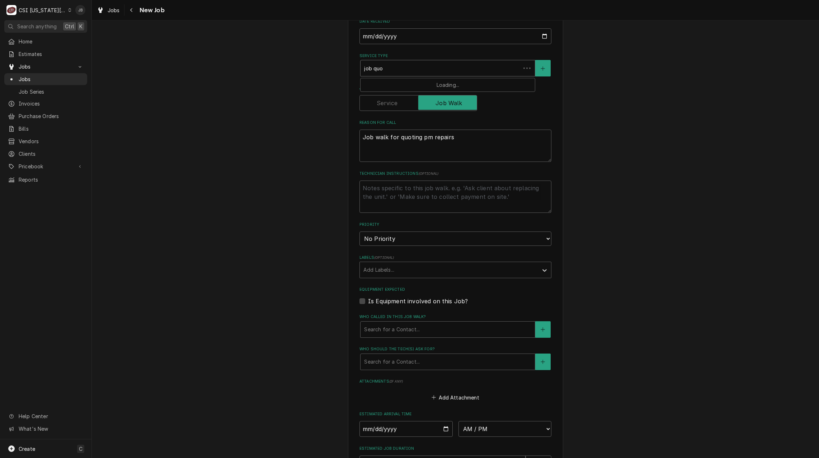
type textarea "x"
type input "job qu"
type textarea "x"
type input "job q"
type textarea "x"
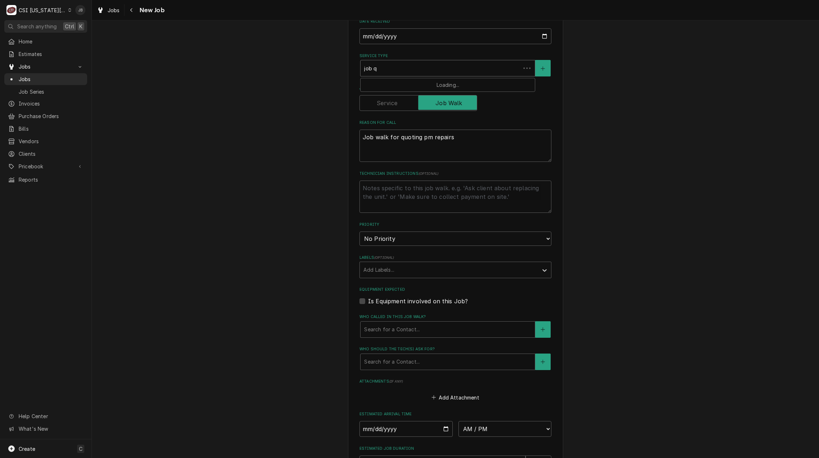
type input "job"
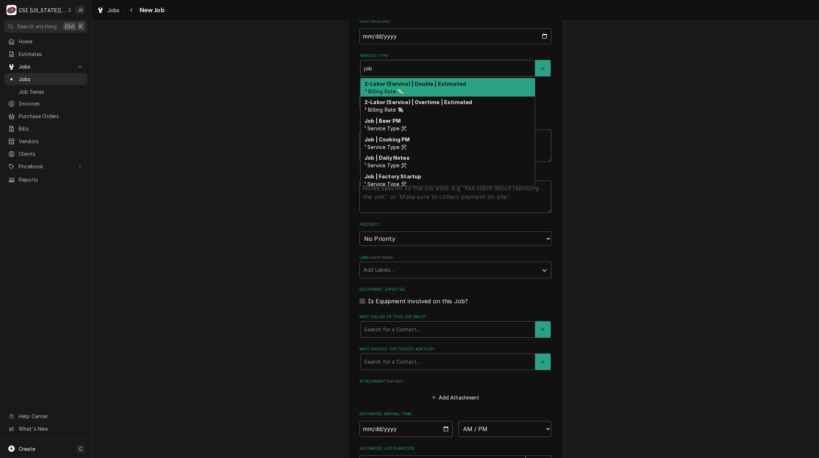
type textarea "x"
type input "job"
type textarea "x"
type input "job"
type textarea "x"
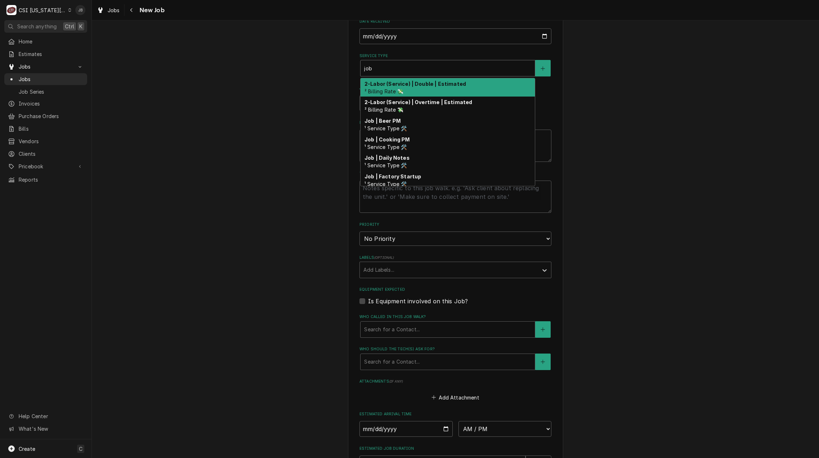
type input "job c"
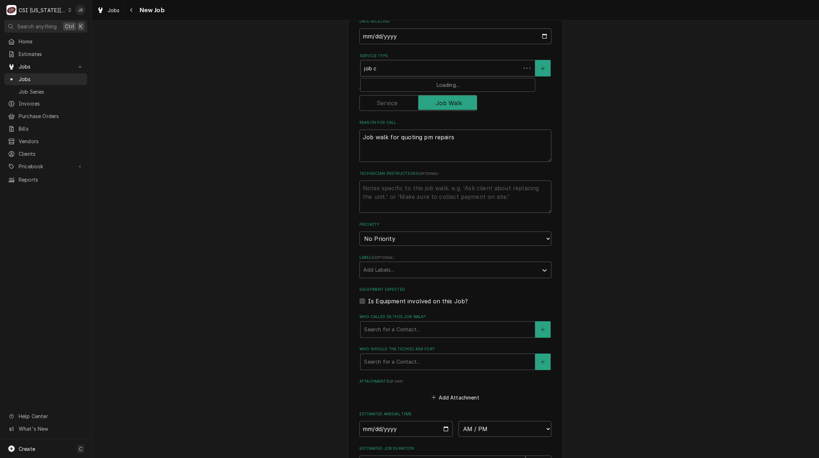
type textarea "x"
type input "job ca"
type textarea "x"
type input "job cal"
type textarea "x"
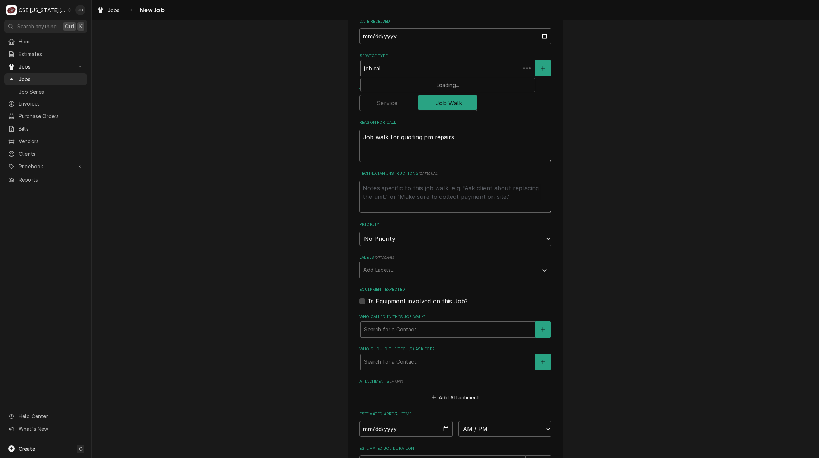
type input "job call"
click at [449, 80] on div "Job | Service Call ¹ Service Type 🛠️" at bounding box center [448, 87] width 174 height 19
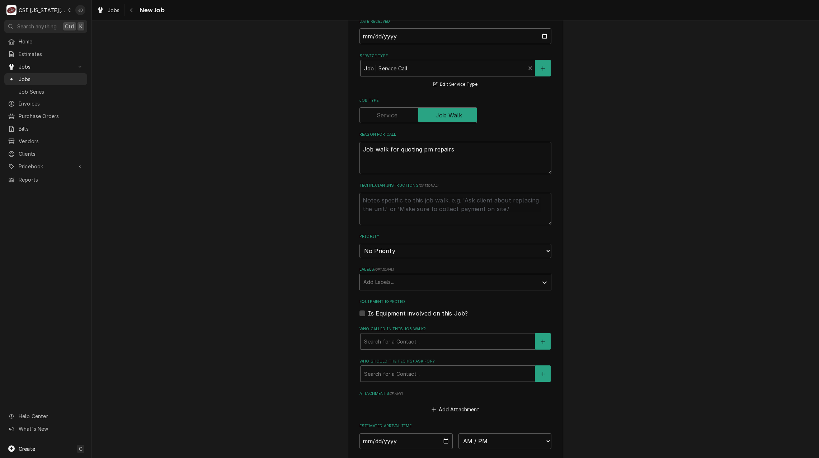
click at [388, 279] on div "Labels" at bounding box center [448, 282] width 171 height 13
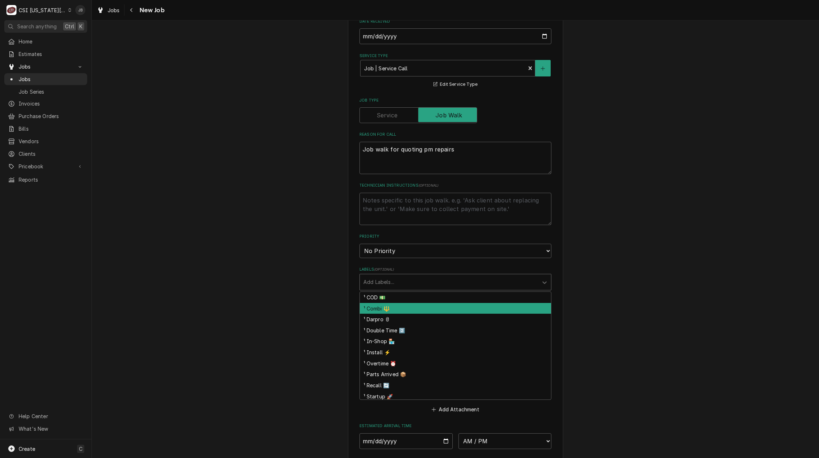
click at [276, 318] on div "Please provide the following information to create a job: Client Details Client…" at bounding box center [455, 178] width 727 height 800
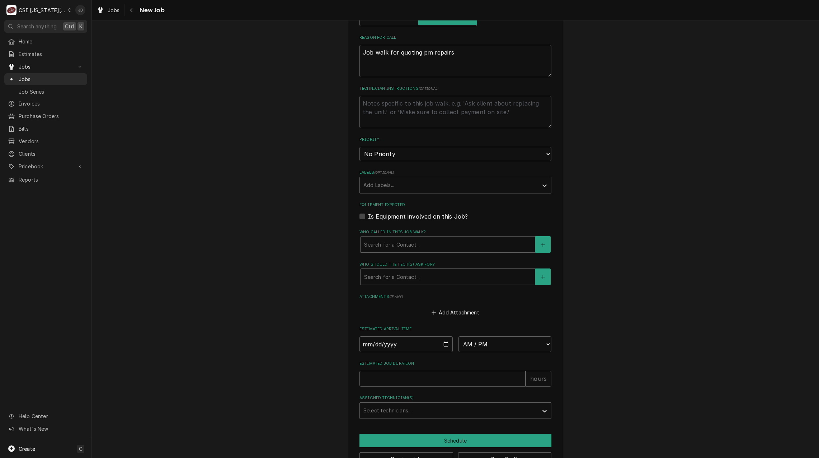
scroll to position [370, 0]
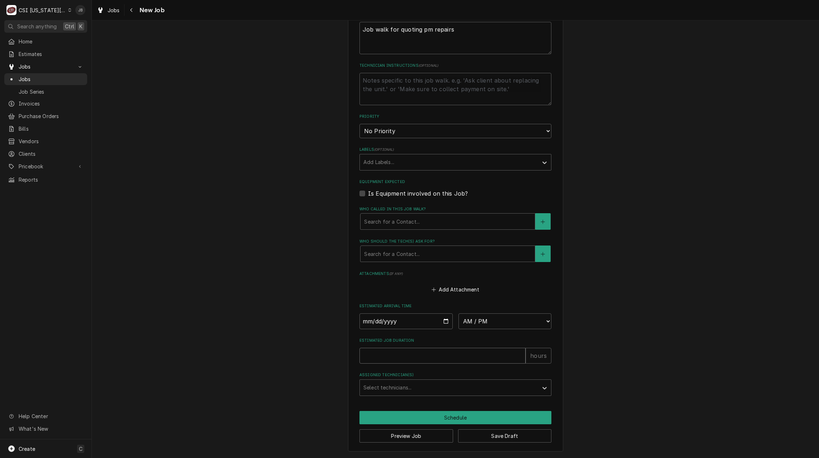
click at [377, 363] on input "Estimated Job Duration" at bounding box center [442, 356] width 166 height 16
type textarea "x"
type input "2"
click at [385, 319] on input "Date" at bounding box center [405, 321] width 93 height 16
click at [442, 318] on input "Date" at bounding box center [405, 321] width 93 height 16
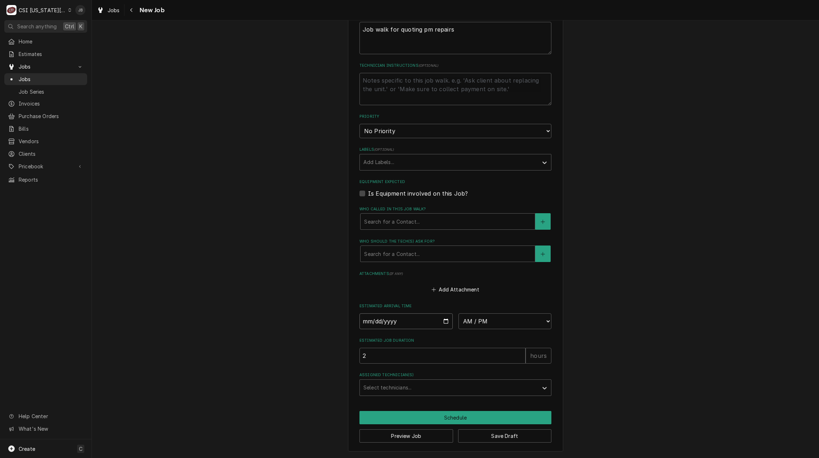
type textarea "x"
type input "2025-09-18"
type textarea "x"
click at [505, 314] on select "AM / PM 6:00 AM 6:15 AM 6:30 AM 6:45 AM 7:00 AM 7:15 AM 7:30 AM 7:45 AM 8:00 AM…" at bounding box center [504, 321] width 93 height 16
select select "14:45:00"
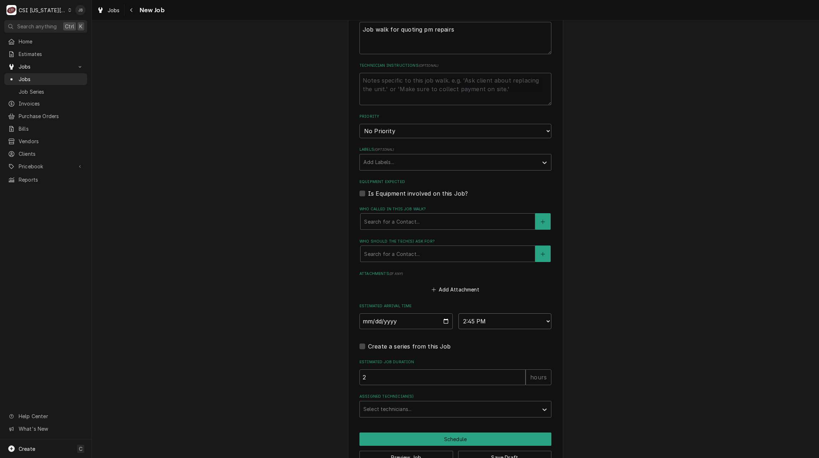
type textarea "x"
click at [381, 406] on div "Assigned Technician(s)" at bounding box center [448, 409] width 171 height 13
type input "prest"
click at [378, 424] on div "Preston Merriman" at bounding box center [455, 424] width 191 height 11
type textarea "x"
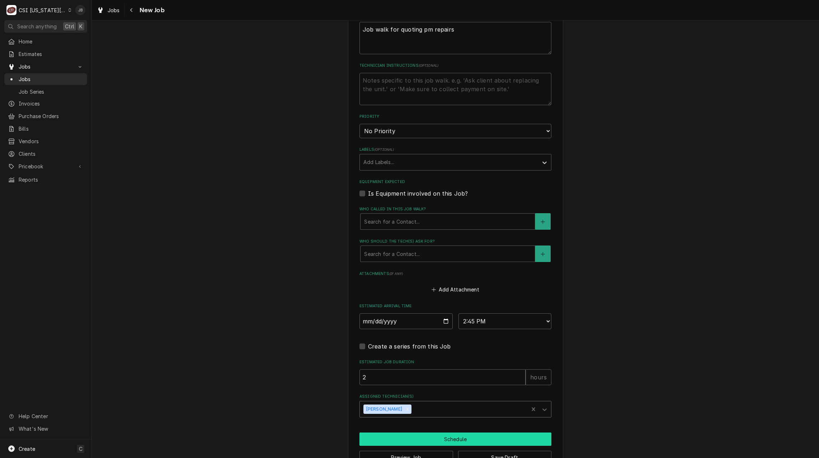
click at [425, 438] on button "Schedule" at bounding box center [455, 438] width 192 height 13
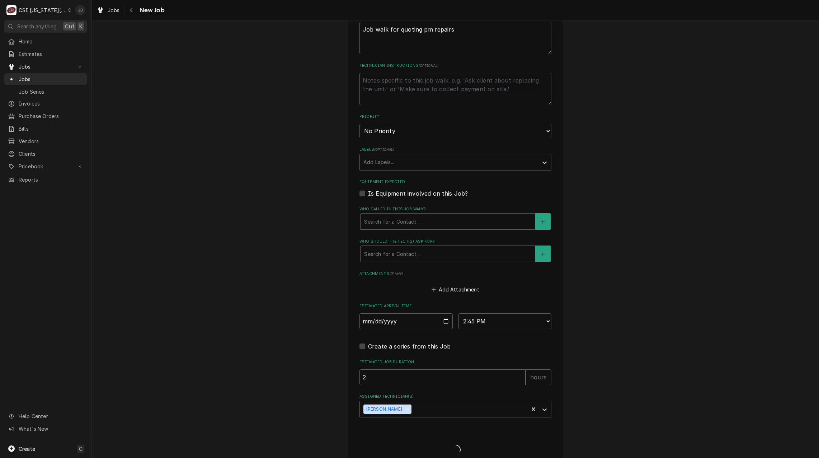
type textarea "x"
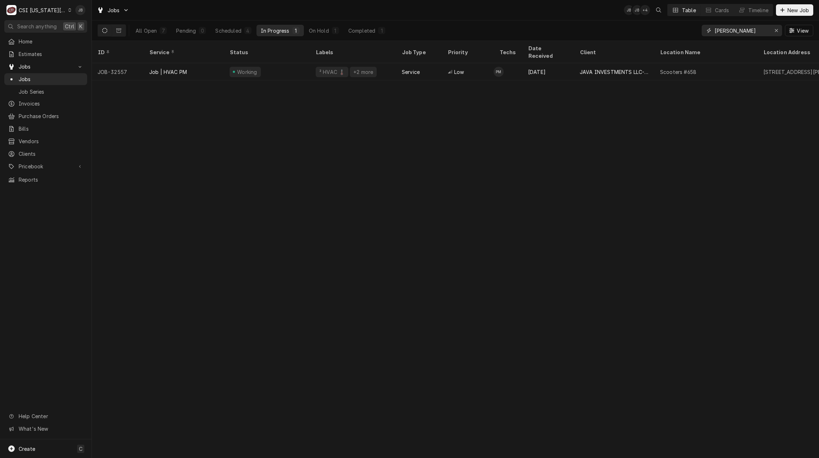
drag, startPoint x: 750, startPoint y: 28, endPoint x: 287, endPoint y: 25, distance: 463.2
click at [312, 26] on div "All Open 7 Pending 0 Scheduled 4 In Progress 1 On Hold 1 Completed 1 preston Vi…" at bounding box center [456, 30] width 716 height 20
click at [240, 29] on div "Scheduled" at bounding box center [230, 31] width 26 height 8
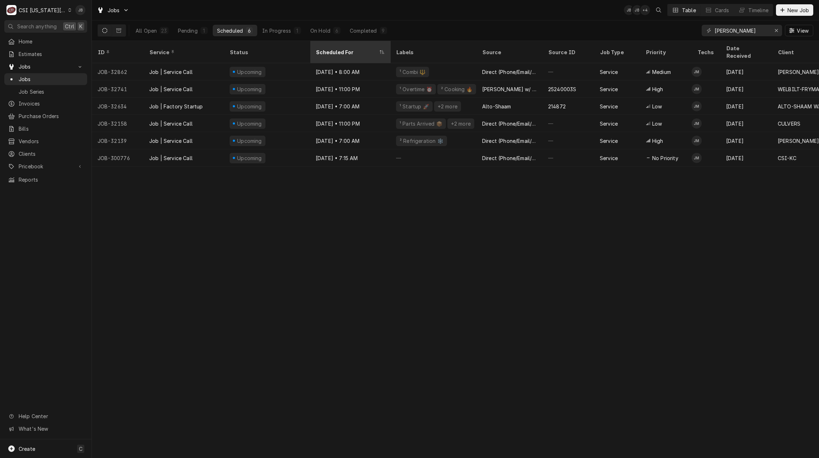
click at [371, 48] on div "Scheduled For" at bounding box center [347, 52] width 62 height 8
click at [368, 48] on div "Scheduled For" at bounding box center [347, 52] width 62 height 8
drag, startPoint x: 385, startPoint y: 314, endPoint x: 385, endPoint y: 277, distance: 37.3
click at [385, 314] on div "ID Service Status Scheduled For Labels Source Source ID Job Type Priority Techs…" at bounding box center [455, 249] width 727 height 417
drag, startPoint x: 736, startPoint y: 32, endPoint x: 638, endPoint y: 25, distance: 98.2
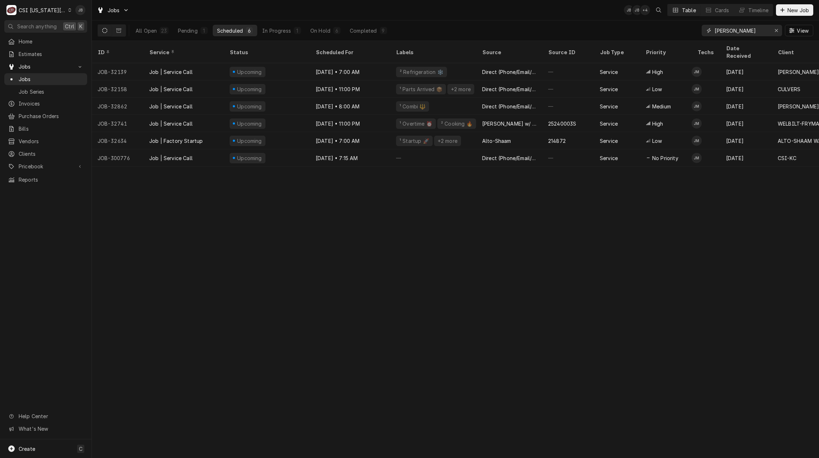
click at [638, 25] on div "All Open 23 Pending 1 Scheduled 6 In Progress 1 On Hold 6 Completed 9 josh View" at bounding box center [456, 30] width 716 height 20
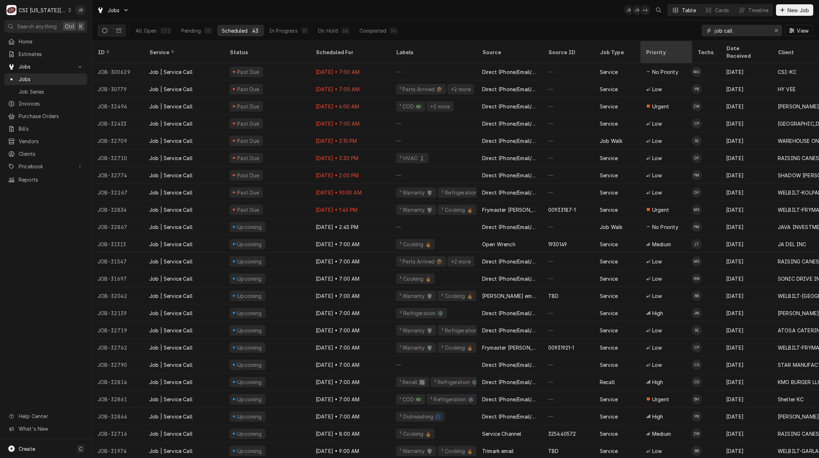
type input "job call"
click at [668, 48] on div "Priority" at bounding box center [665, 52] width 39 height 8
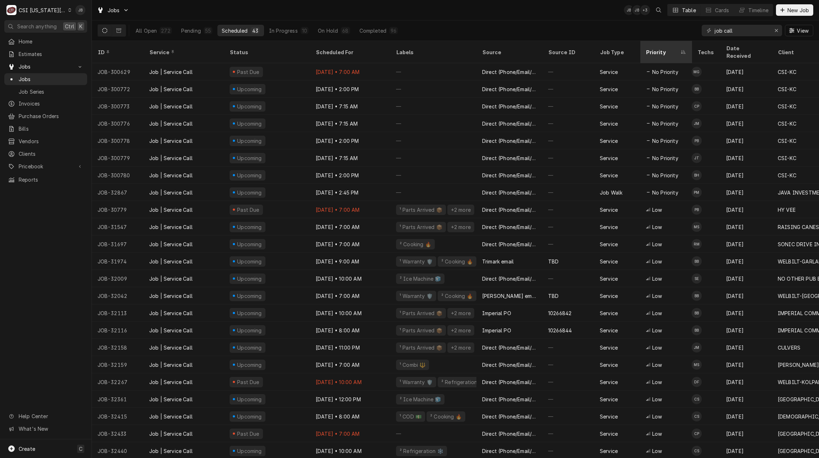
click at [667, 48] on div "Priority" at bounding box center [662, 52] width 33 height 8
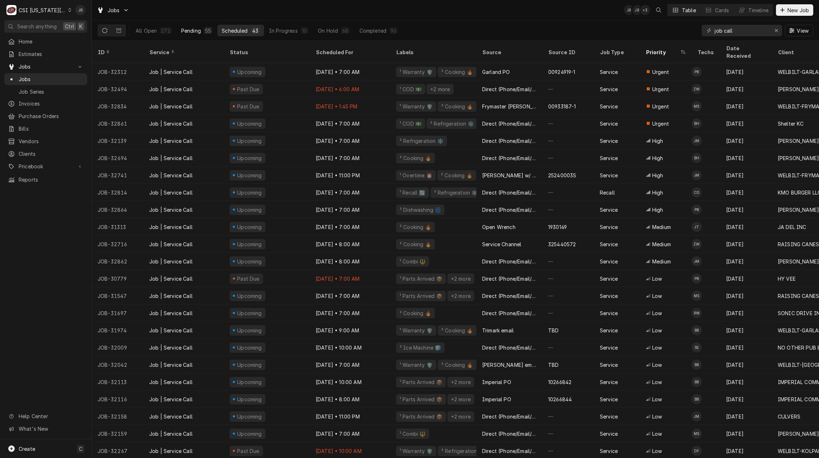
click at [185, 32] on div "Pending" at bounding box center [191, 31] width 20 height 8
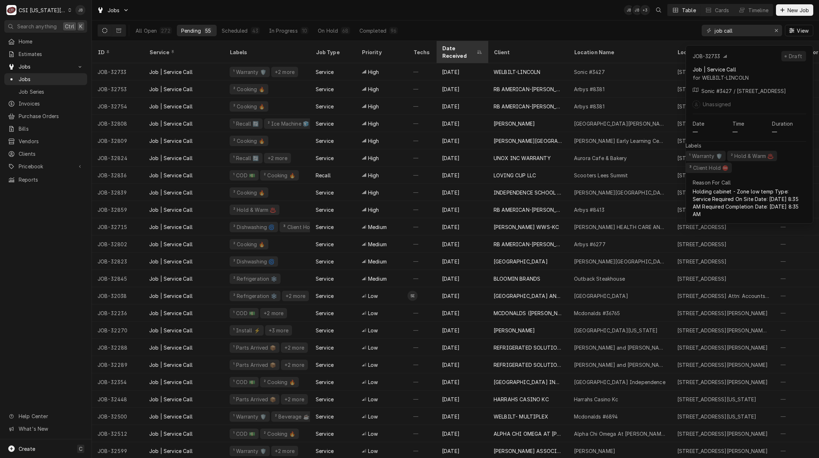
click at [471, 45] on div "Date Received" at bounding box center [458, 51] width 33 height 15
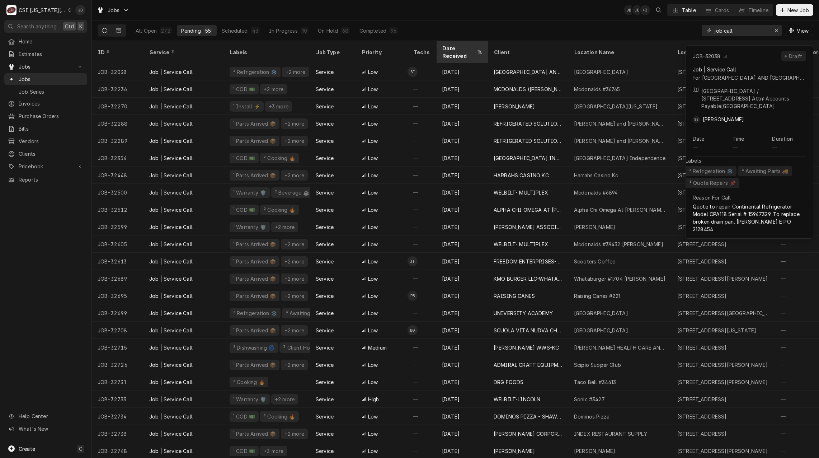
click at [464, 42] on div "Date Received" at bounding box center [462, 51] width 49 height 19
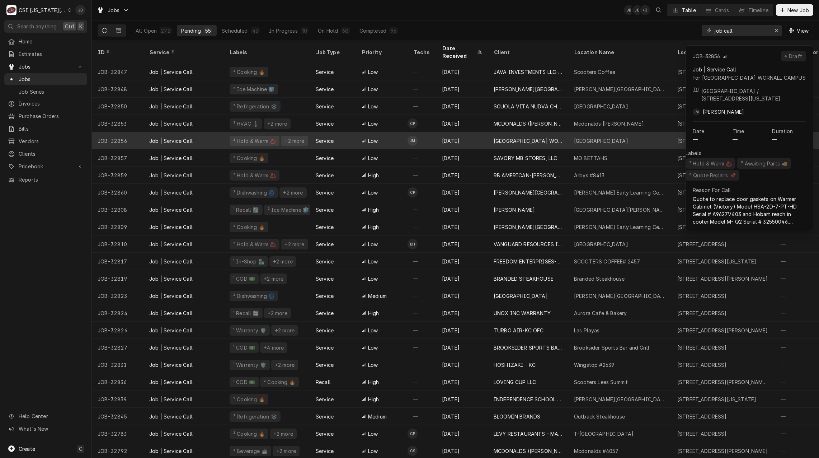
click at [374, 137] on span "Low" at bounding box center [373, 141] width 10 height 8
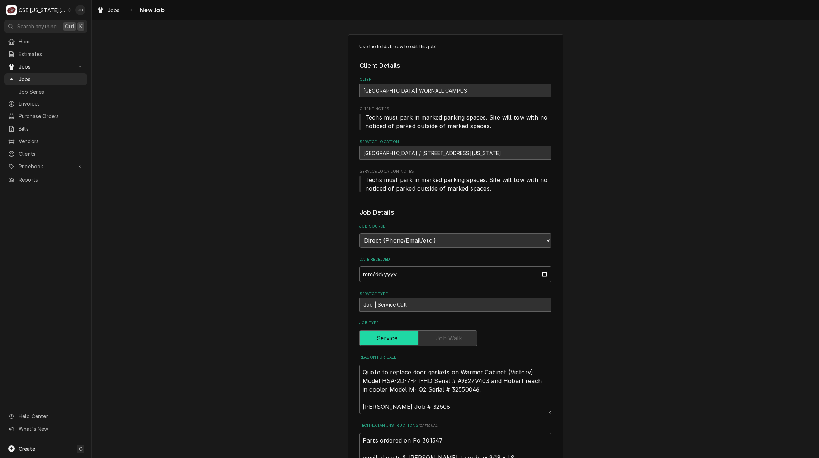
type textarea "x"
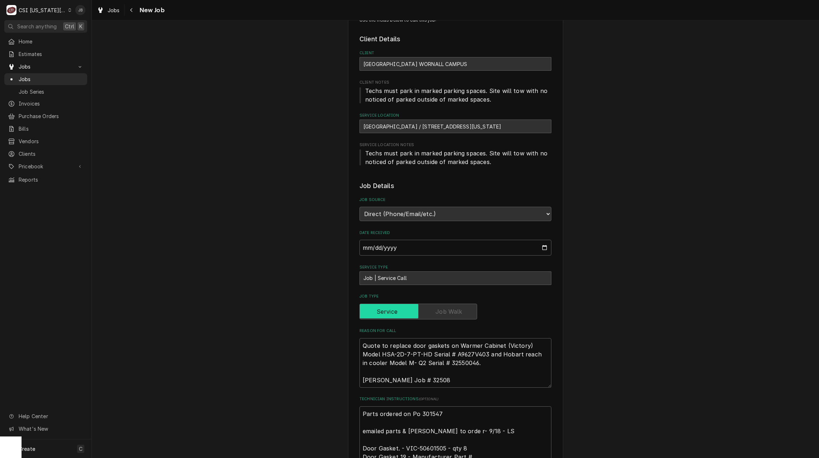
scroll to position [278, 0]
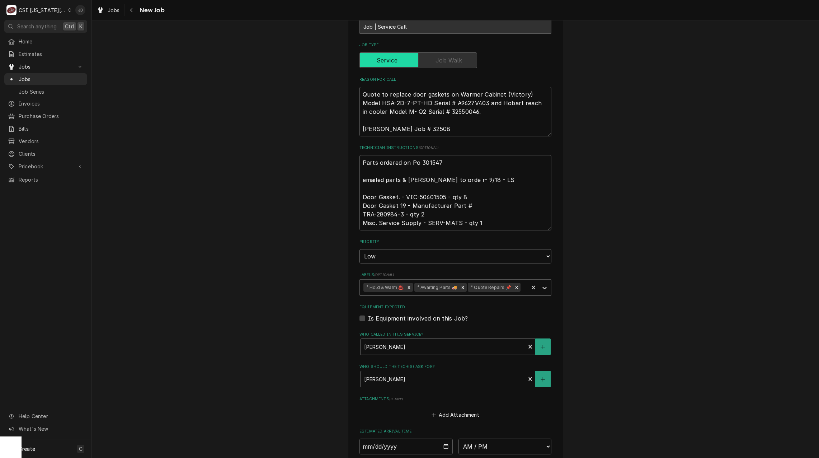
click at [406, 259] on select "No Priority Urgent High Medium Low" at bounding box center [455, 256] width 192 height 14
select select "3"
click at [359, 249] on select "No Priority Urgent High Medium Low" at bounding box center [455, 256] width 192 height 14
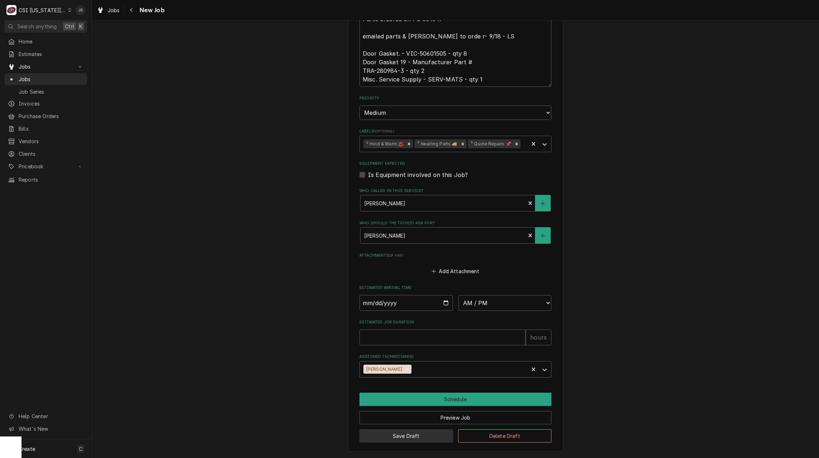
click at [409, 434] on button "Save Draft" at bounding box center [406, 435] width 94 height 13
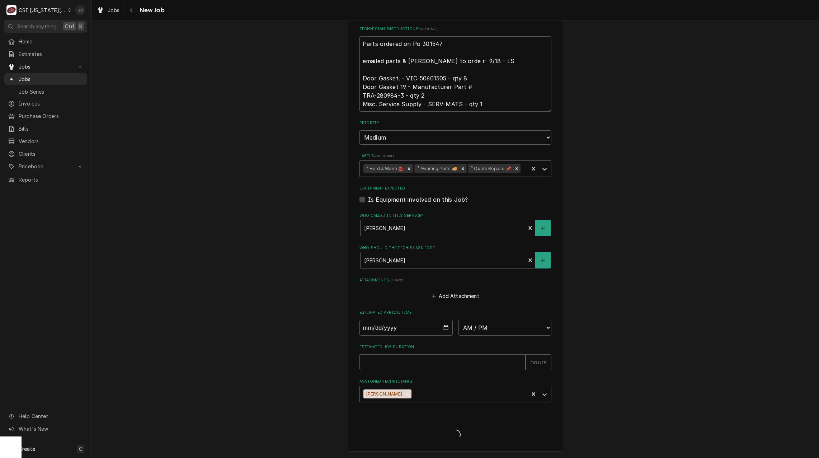
type textarea "x"
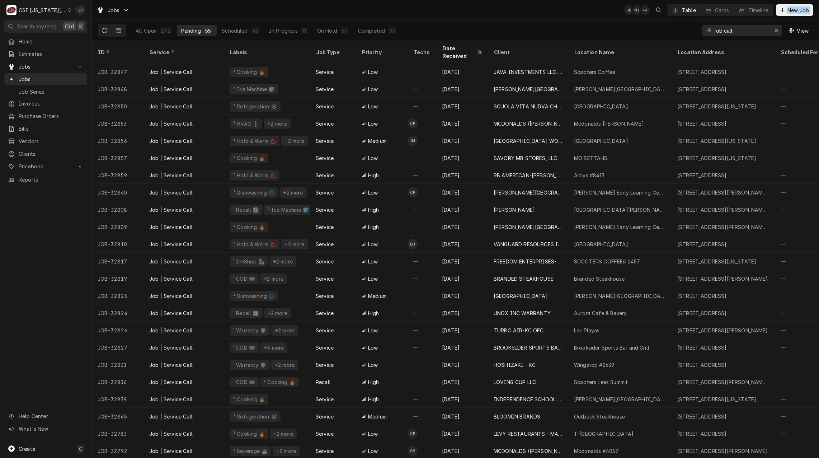
drag, startPoint x: 735, startPoint y: 36, endPoint x: 553, endPoint y: 15, distance: 183.4
click at [553, 15] on div "Jobs JB NI + 4 Table Cards Timeline New Job All Open 272 Pending 55 Scheduled 4…" at bounding box center [455, 20] width 727 height 41
drag, startPoint x: 553, startPoint y: 15, endPoint x: 743, endPoint y: 23, distance: 190.0
click at [743, 22] on div "job call View" at bounding box center [758, 30] width 112 height 20
drag, startPoint x: 776, startPoint y: 29, endPoint x: 761, endPoint y: 30, distance: 14.7
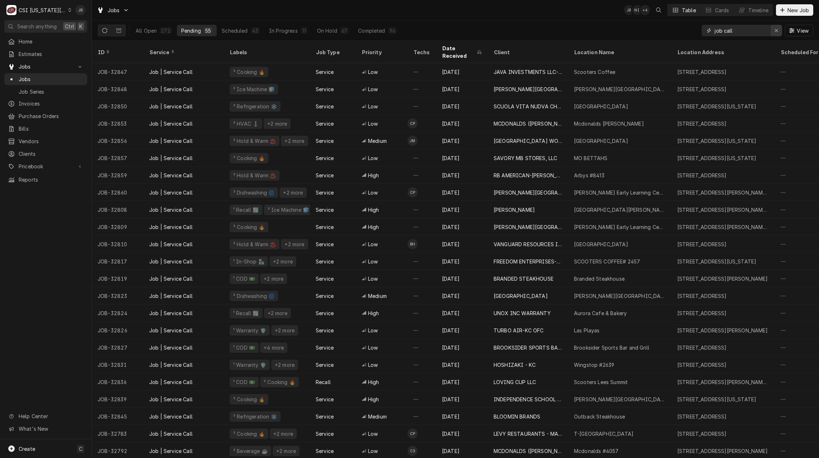
click at [776, 29] on icon "Erase input" at bounding box center [777, 30] width 4 height 5
click at [744, 31] on input "Dynamic Content Wrapper" at bounding box center [748, 30] width 67 height 11
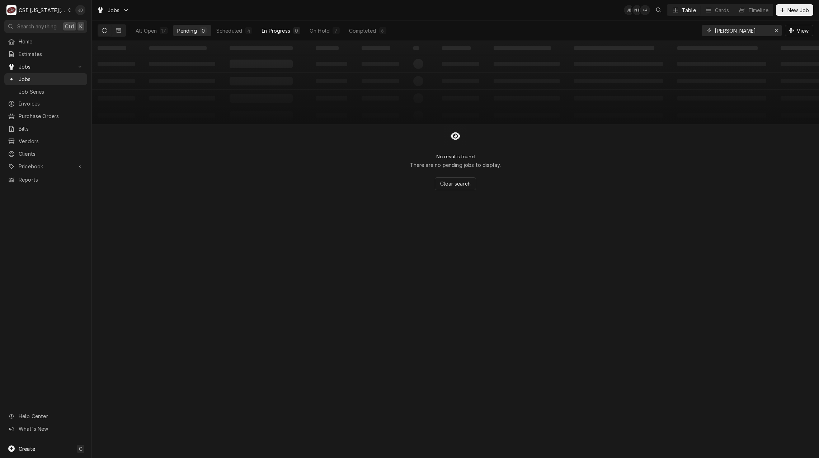
click at [258, 32] on button "In Progress 0" at bounding box center [280, 30] width 47 height 11
click at [245, 33] on div "4" at bounding box center [248, 30] width 7 height 7
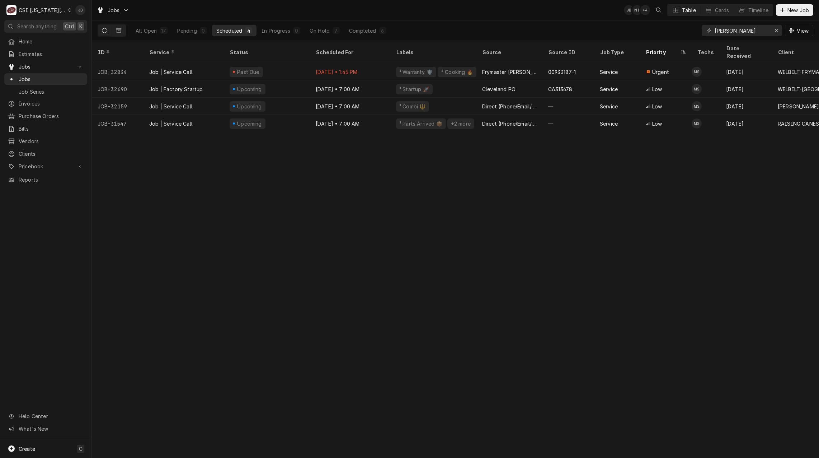
drag, startPoint x: 2, startPoint y: 224, endPoint x: -116, endPoint y: 335, distance: 162.4
click at [0, 335] on html "C CSI [US_STATE][GEOGRAPHIC_DATA] JB Search anything Ctrl K Home Estimates Jobs…" at bounding box center [409, 229] width 819 height 458
click at [224, 221] on div "ID Service Status Scheduled For Labels Source Source ID Job Type Priority Techs…" at bounding box center [455, 249] width 727 height 417
click at [517, 1] on div "Jobs JB NI + 4 Table Cards Timeline New Job" at bounding box center [455, 10] width 727 height 20
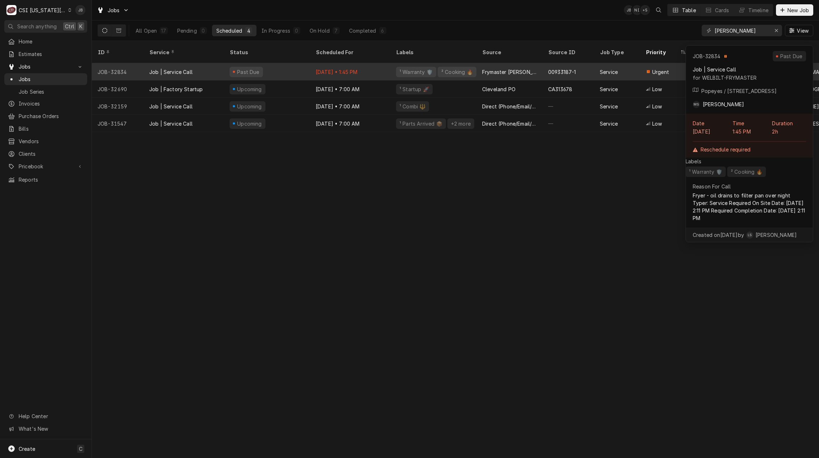
click at [485, 68] on div "Frymaster [PERSON_NAME]" at bounding box center [509, 72] width 55 height 8
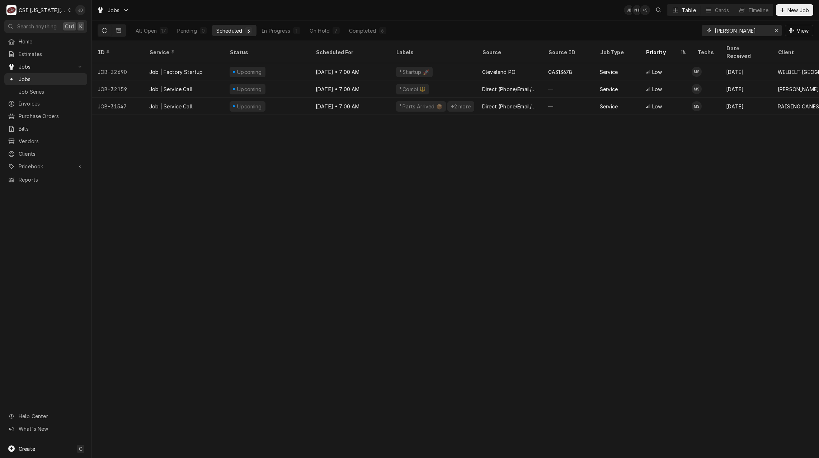
drag, startPoint x: 751, startPoint y: 28, endPoint x: 197, endPoint y: 7, distance: 554.3
click at [243, 11] on div "Jobs JB NI + 5 Table Cards Timeline New Job All Open 17 Pending 0 Scheduled 3 I…" at bounding box center [455, 20] width 727 height 41
click at [377, 29] on button "Completed 12" at bounding box center [368, 30] width 46 height 11
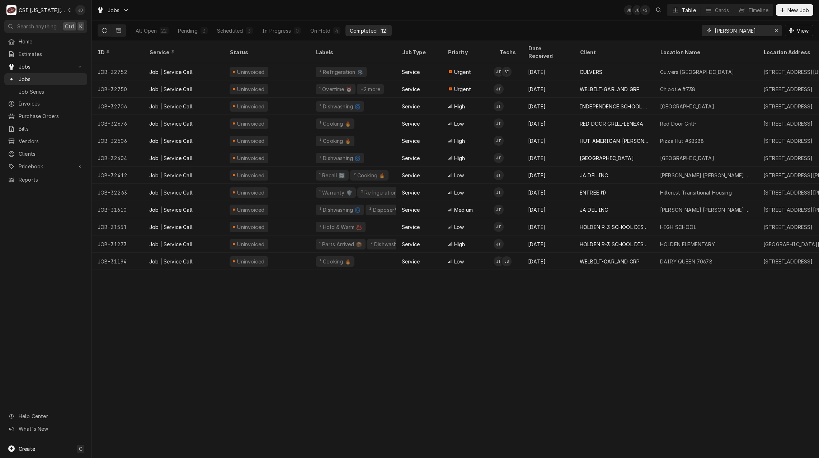
drag, startPoint x: 753, startPoint y: 34, endPoint x: 455, endPoint y: -2, distance: 300.3
click at [455, 0] on html "C CSI [US_STATE][GEOGRAPHIC_DATA] JB Search anything Ctrl K Home Estimates Jobs…" at bounding box center [409, 229] width 819 height 458
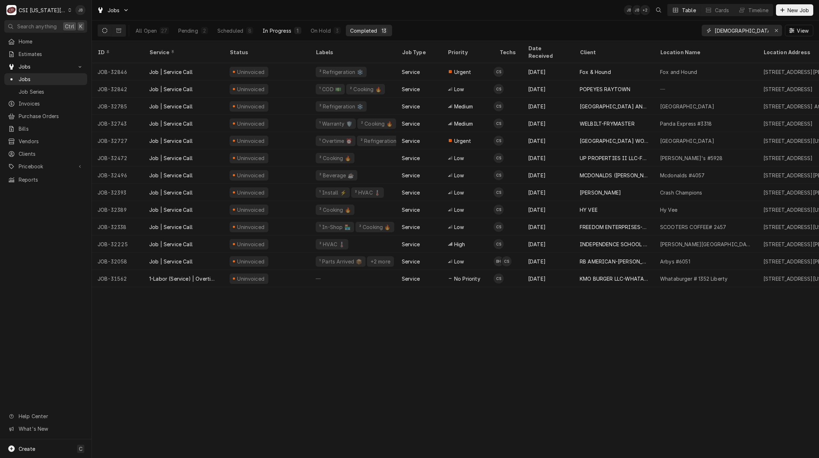
type input "[DEMOGRAPHIC_DATA]"
click at [283, 29] on div "In Progress" at bounding box center [277, 31] width 29 height 8
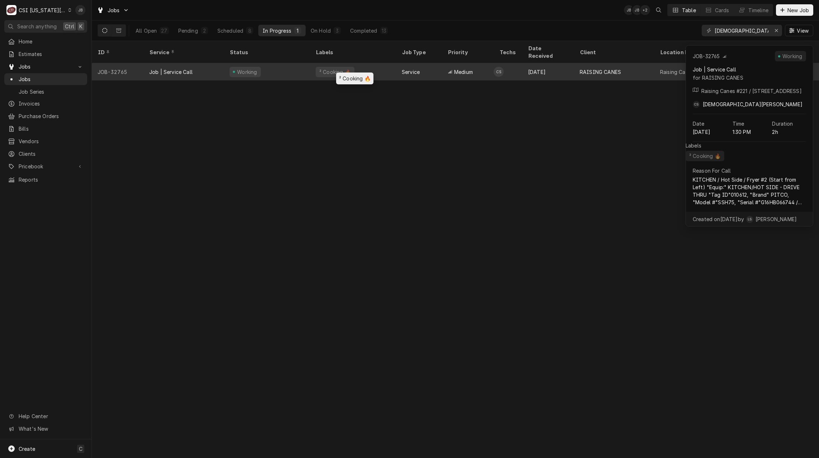
click at [318, 67] on div "² Cooking 🔥" at bounding box center [335, 72] width 39 height 10
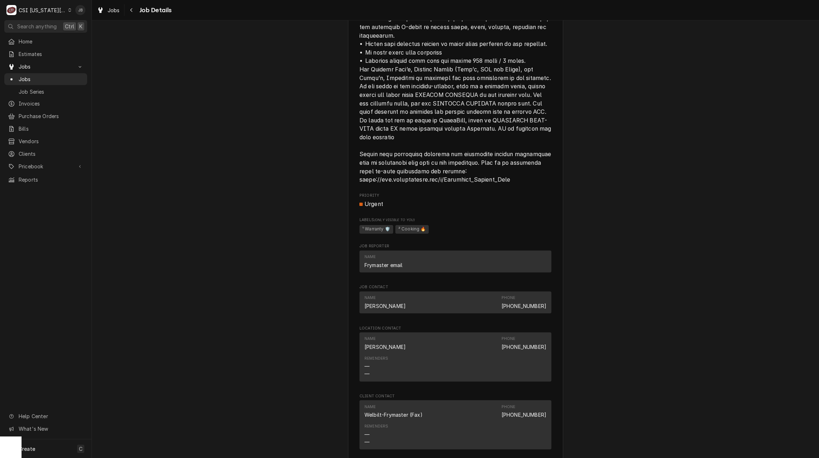
scroll to position [1067, 0]
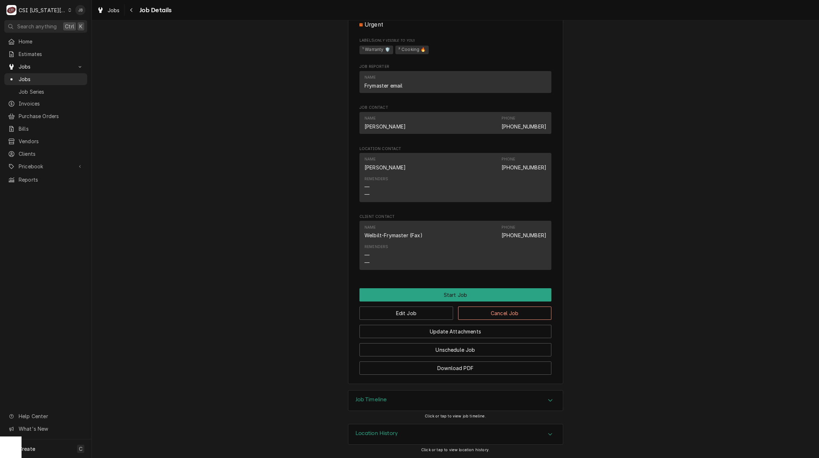
click at [395, 396] on div "Job Timeline" at bounding box center [455, 400] width 215 height 20
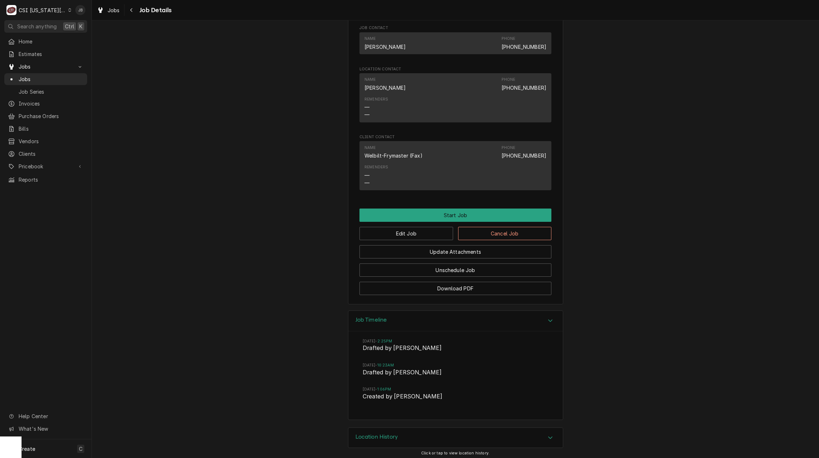
scroll to position [1149, 0]
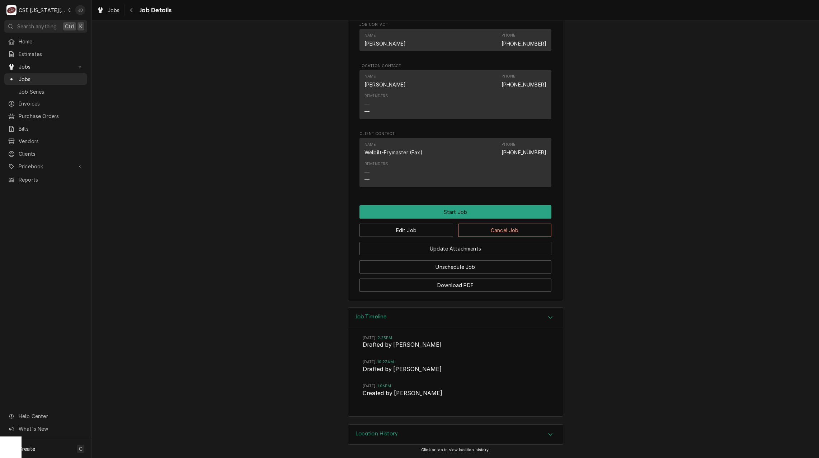
click at [384, 438] on div "Location History" at bounding box center [377, 434] width 43 height 9
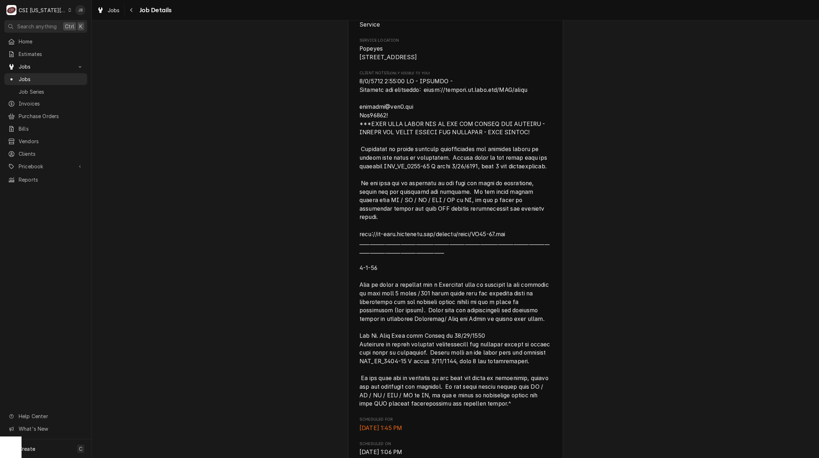
scroll to position [215, 0]
